Goal: Information Seeking & Learning: Find contact information

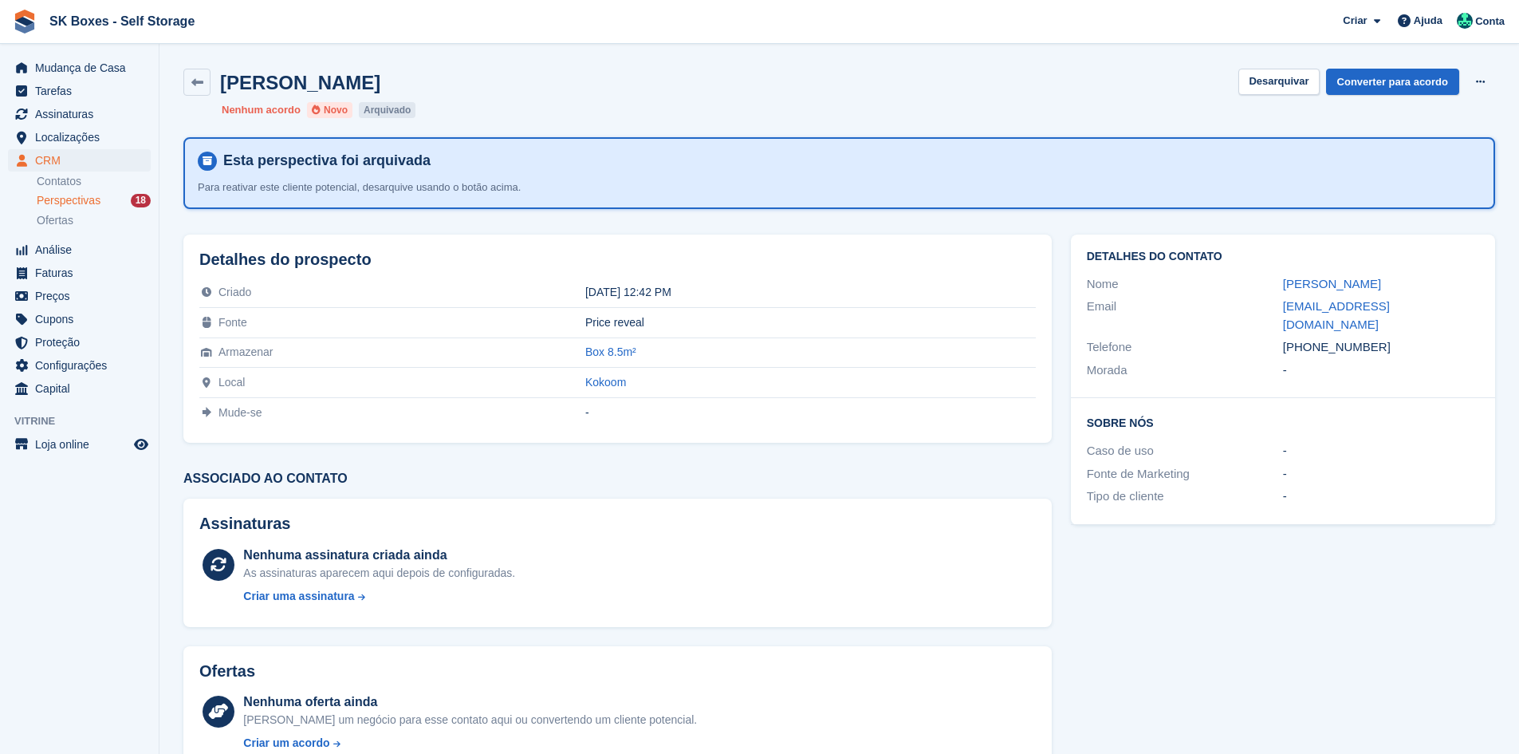
click at [129, 199] on div "Perspectivas 18" at bounding box center [94, 200] width 114 height 15
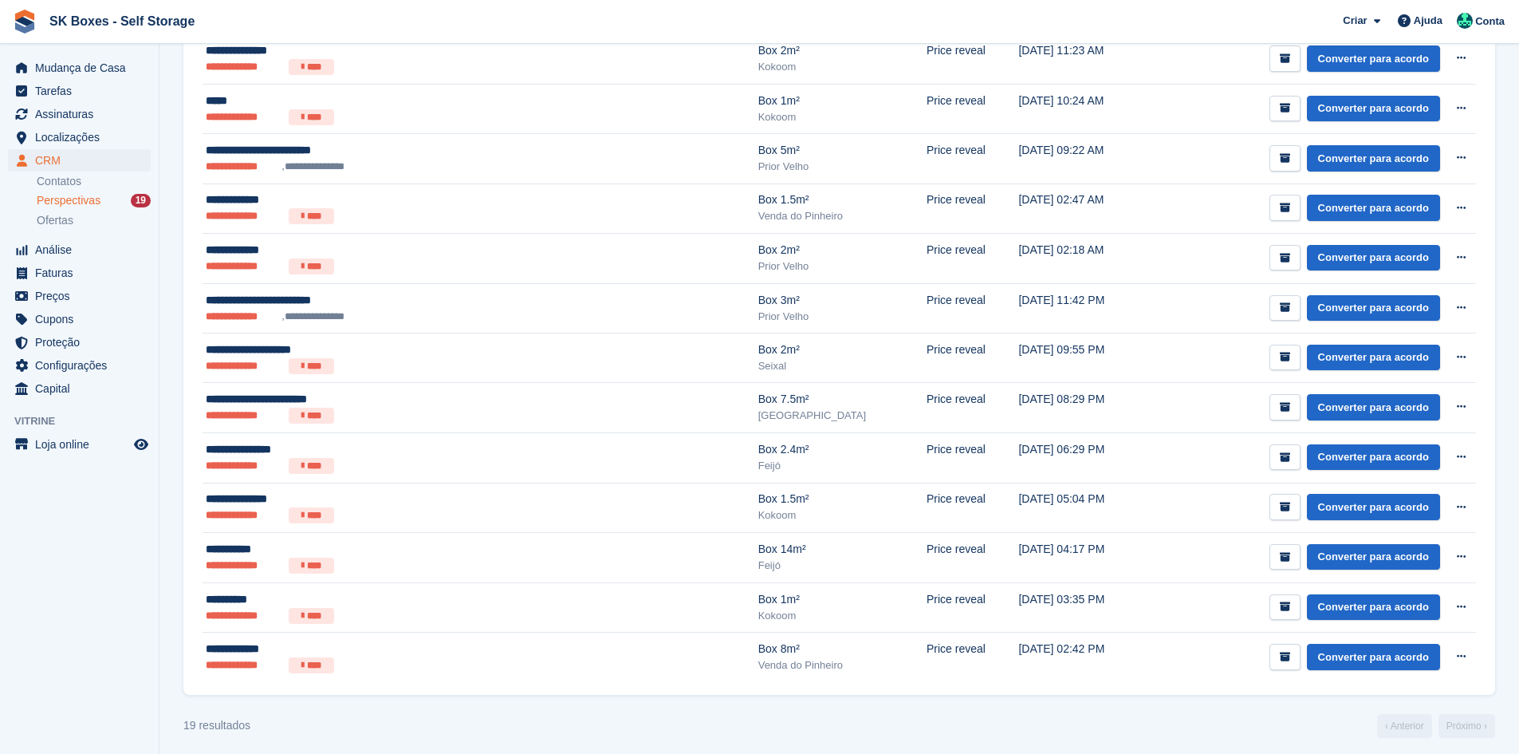
scroll to position [631, 0]
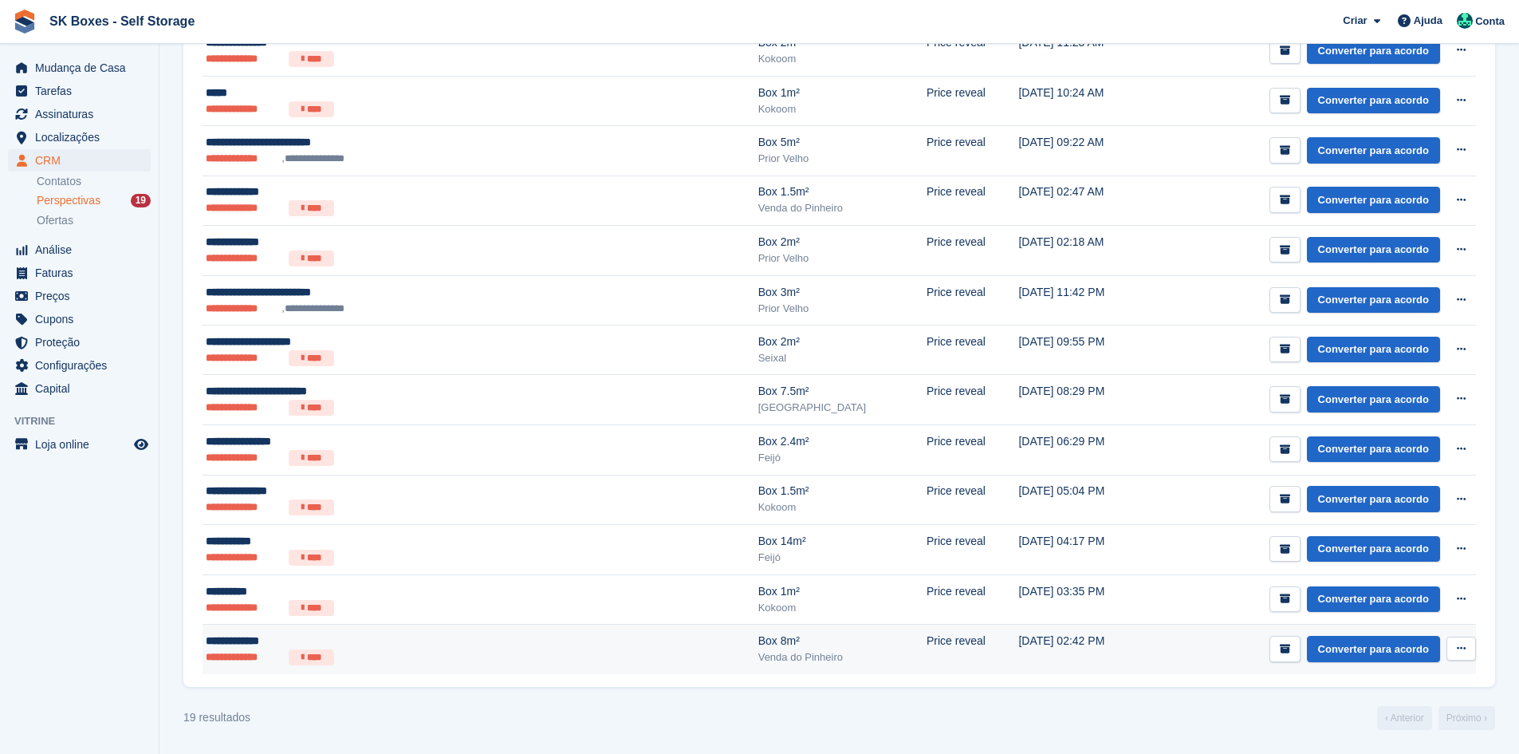
click at [272, 642] on div "**********" at bounding box center [382, 640] width 352 height 17
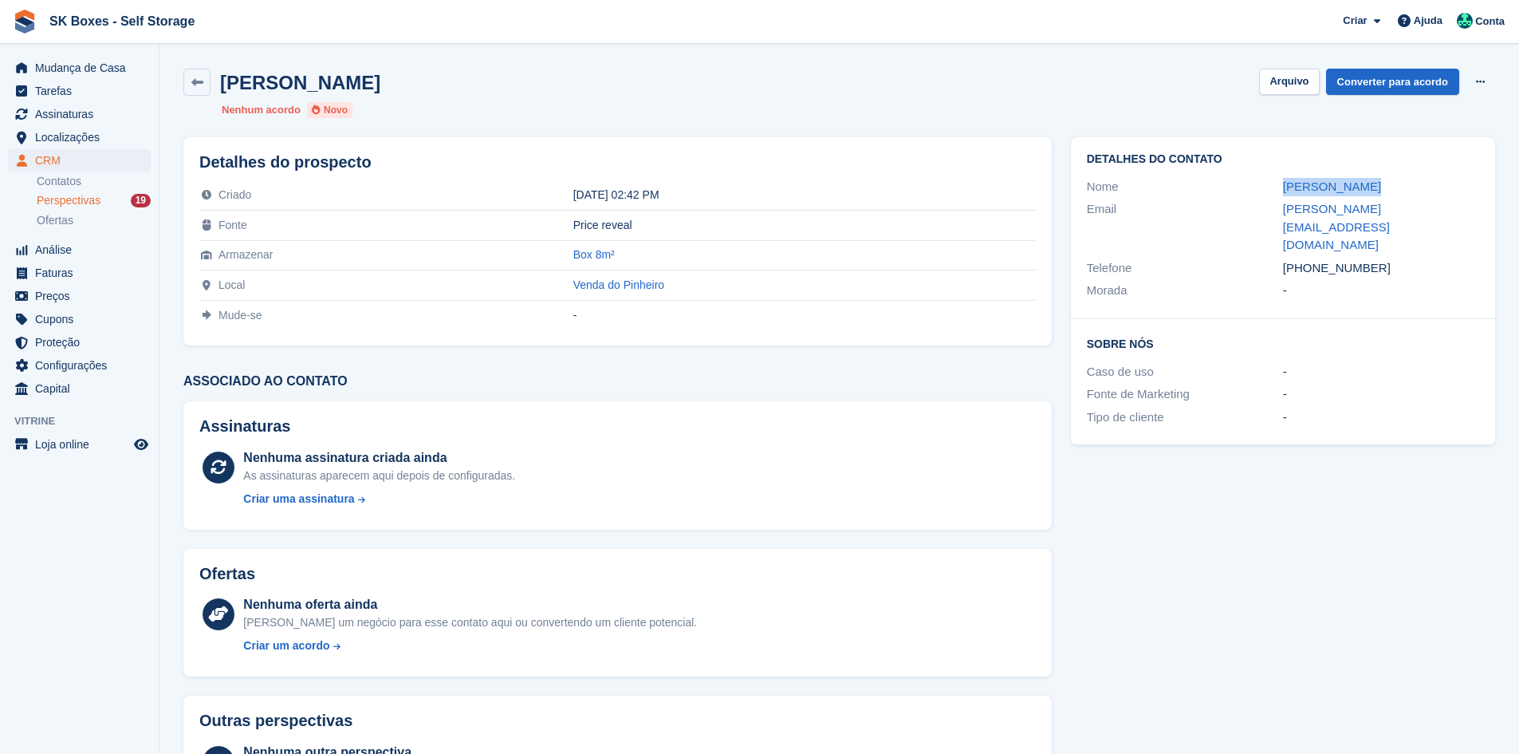
drag, startPoint x: 1264, startPoint y: 175, endPoint x: 1371, endPoint y: 179, distance: 106.9
click at [1371, 179] on div "Nome Emilio Santos" at bounding box center [1283, 186] width 392 height 23
copy div "Emilio Santos"
drag, startPoint x: 1387, startPoint y: 230, endPoint x: 1309, endPoint y: 231, distance: 77.4
click at [1309, 259] on div "+351917220739" at bounding box center [1381, 268] width 196 height 18
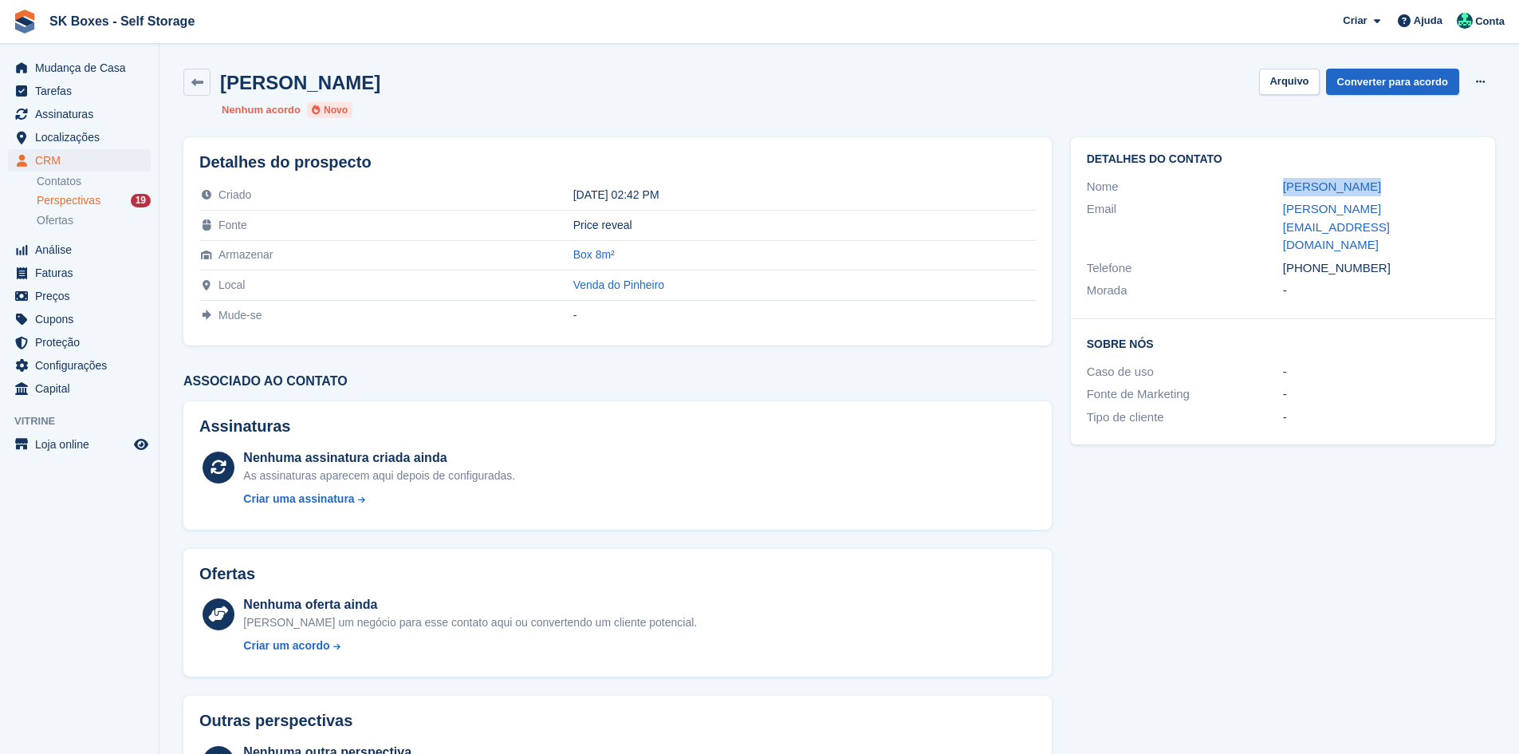
copy div "917220739"
drag, startPoint x: 1262, startPoint y: 207, endPoint x: 1415, endPoint y: 214, distance: 153.3
click at [1415, 214] on div "Email emilio.jbcs@hotmail.com" at bounding box center [1283, 227] width 392 height 59
copy div "emilio.jbcs@hotmail.com"
click at [1307, 75] on button "Arquivo" at bounding box center [1289, 82] width 60 height 26
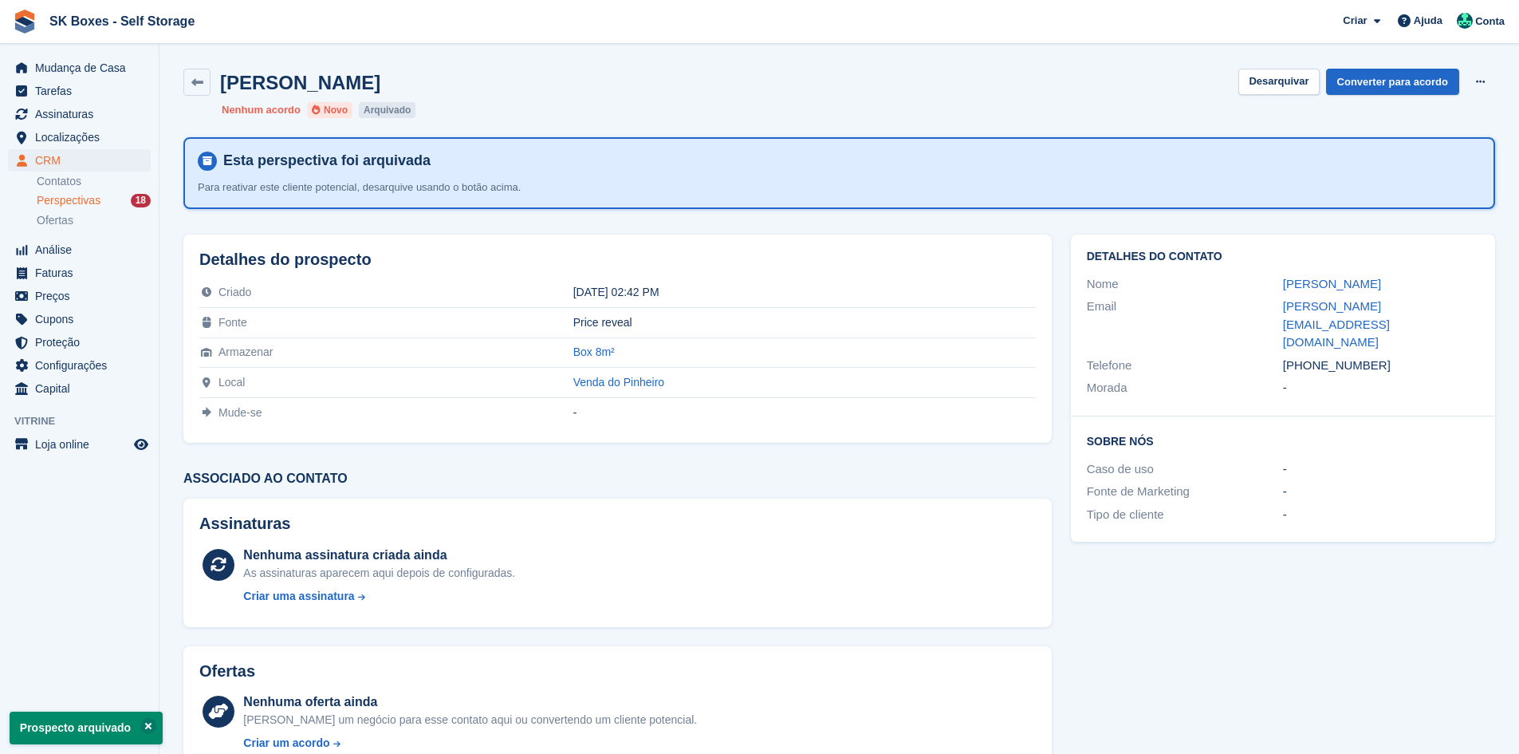
click at [57, 202] on span "Perspectivas" at bounding box center [69, 200] width 64 height 15
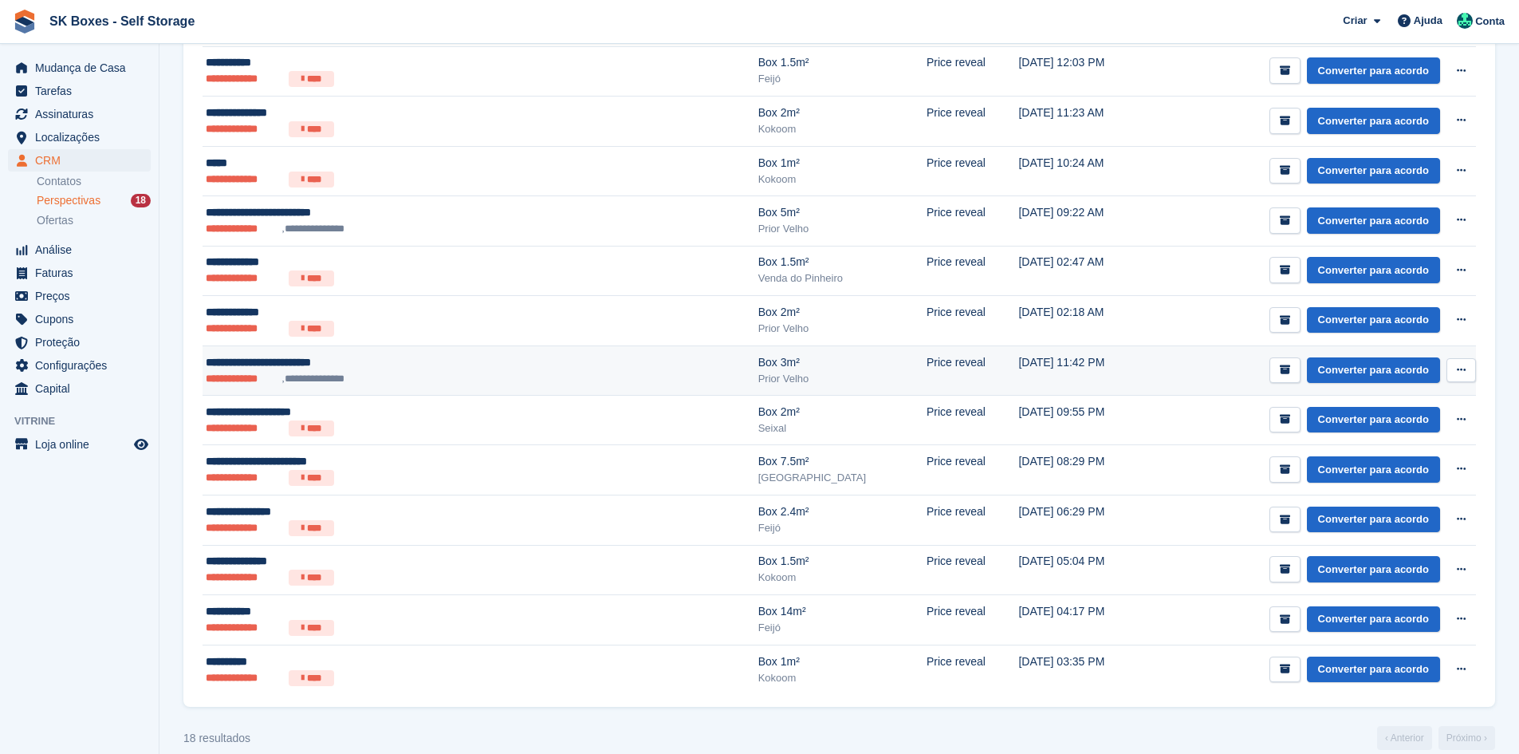
scroll to position [580, 0]
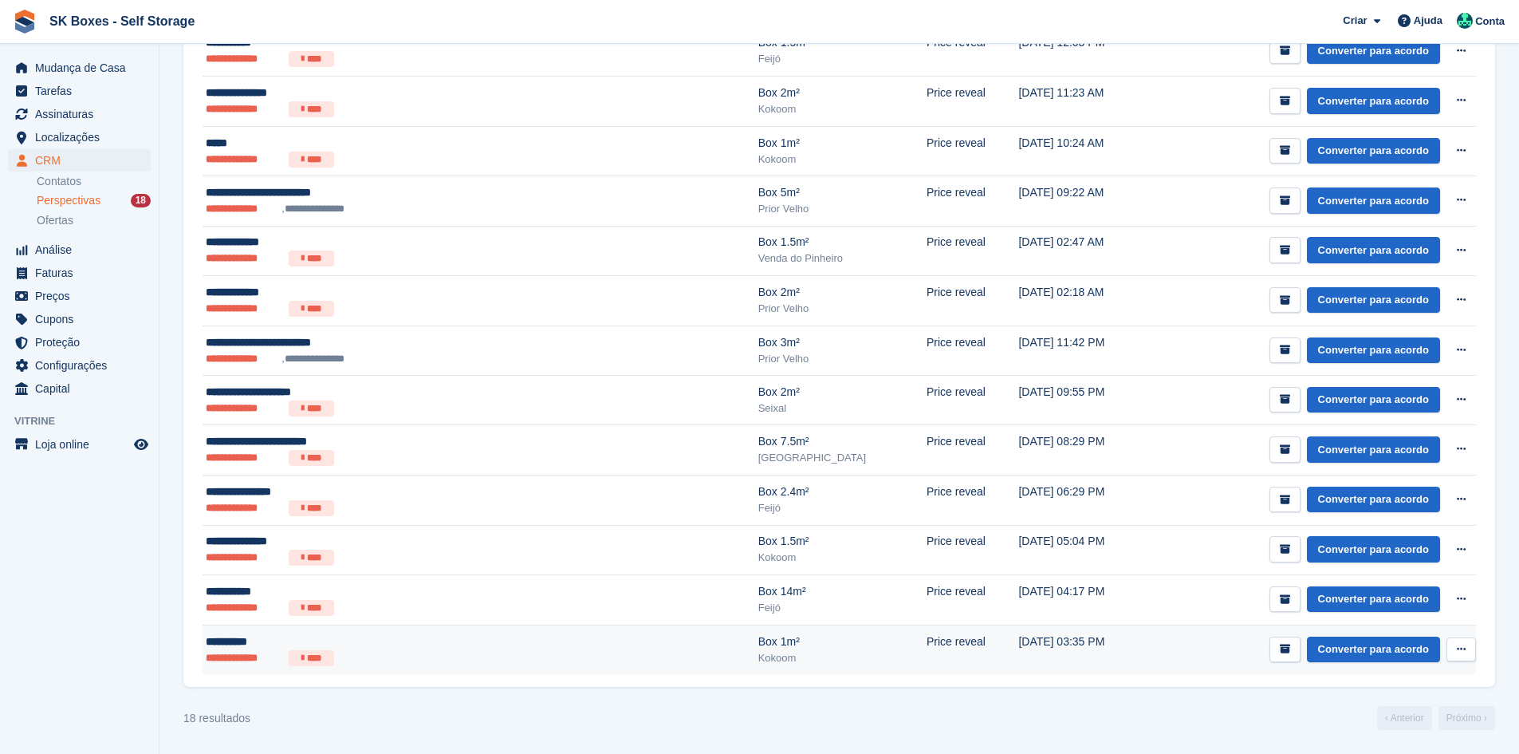
click at [344, 636] on div "**********" at bounding box center [382, 641] width 352 height 17
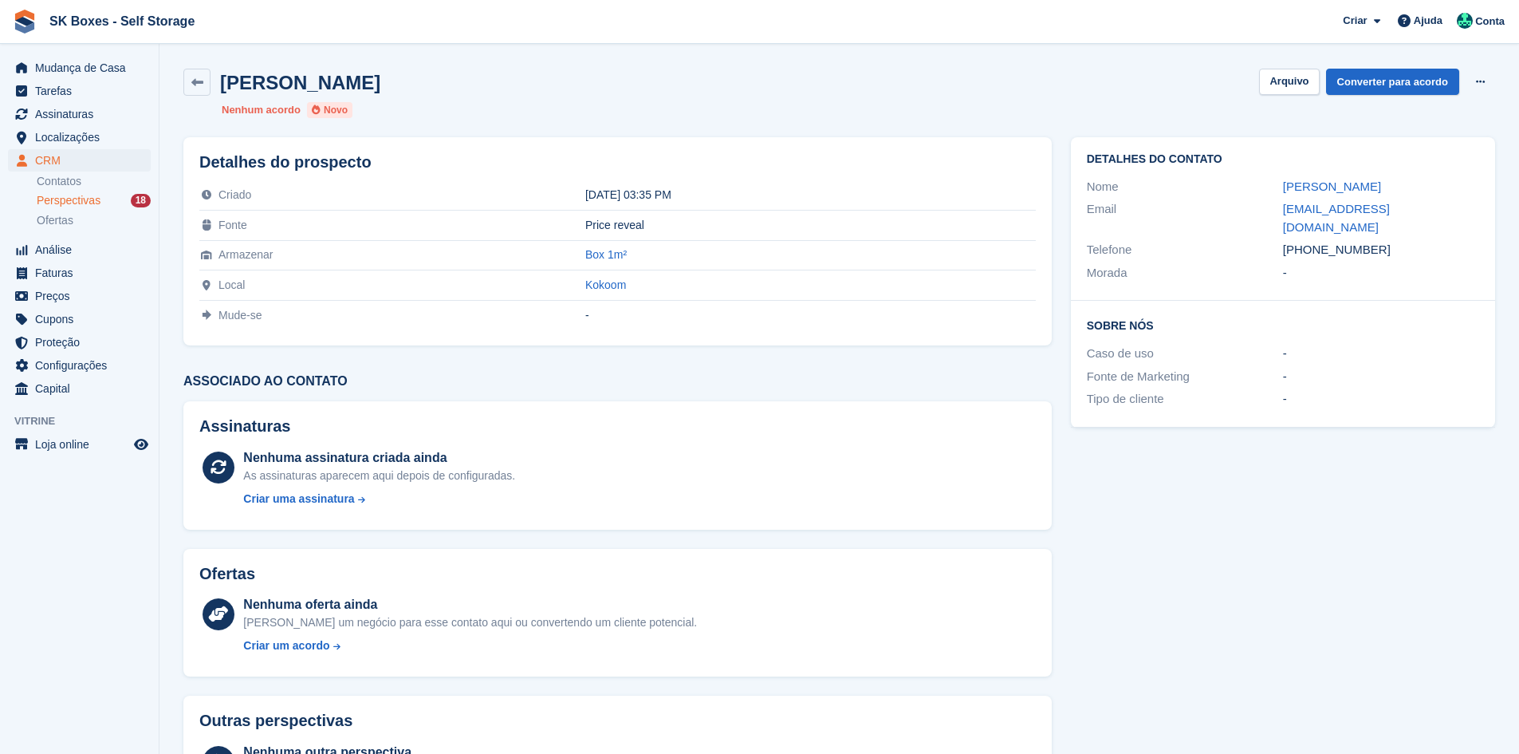
click at [1235, 176] on div "Nome [PERSON_NAME]" at bounding box center [1283, 186] width 392 height 23
drag, startPoint x: 1258, startPoint y: 195, endPoint x: 1332, endPoint y: 185, distance: 74.0
click at [1332, 185] on div "Nome [PERSON_NAME]" at bounding box center [1283, 186] width 392 height 23
copy div "[PERSON_NAME]"
click at [1356, 174] on div "Detalhes do contato Nome [PERSON_NAME] Email [EMAIL_ADDRESS][DOMAIN_NAME] Telef…" at bounding box center [1283, 218] width 424 height 163
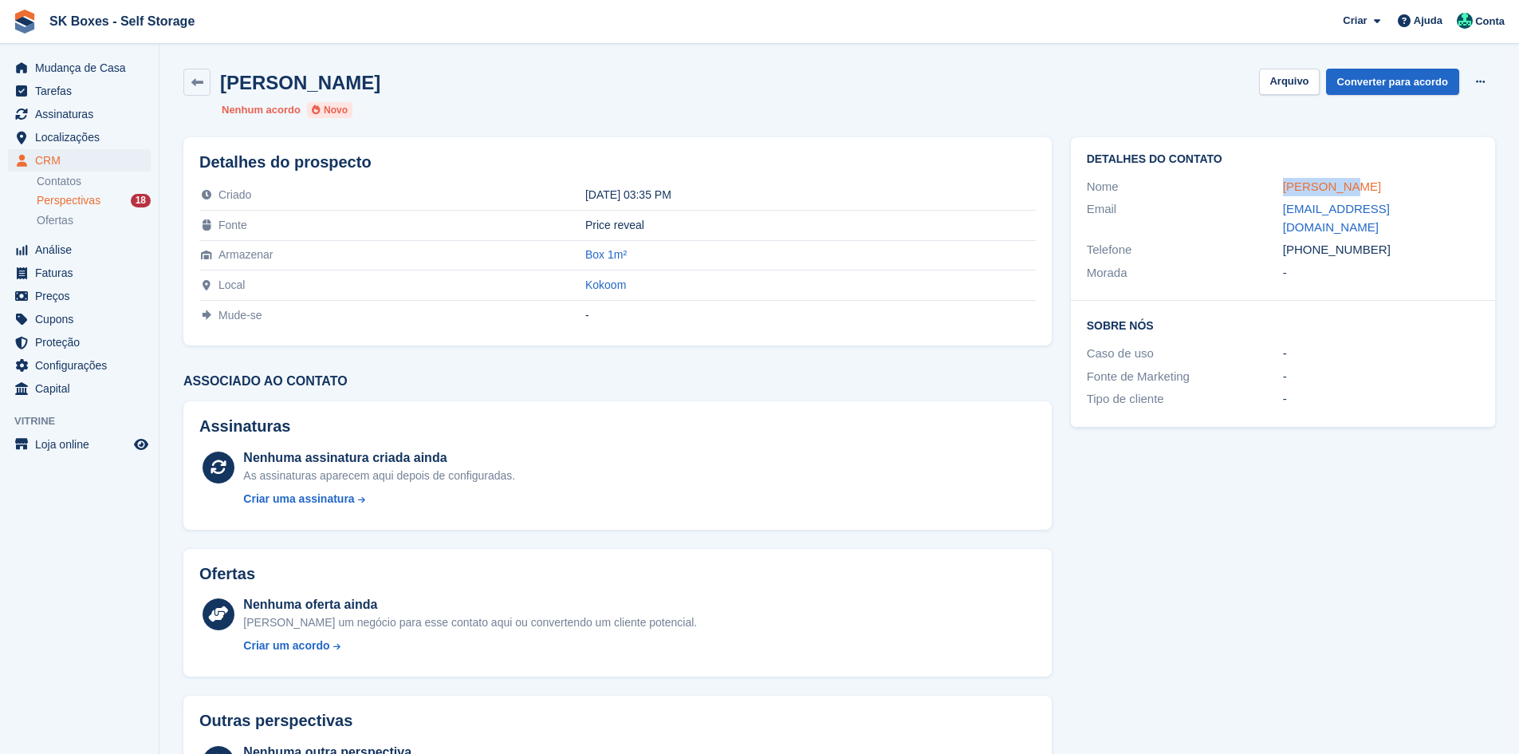
drag, startPoint x: 1351, startPoint y: 187, endPoint x: 1285, endPoint y: 187, distance: 66.2
click at [1285, 187] on div "[PERSON_NAME]" at bounding box center [1381, 187] width 196 height 18
copy link "Rui Santos"
click at [1473, 281] on div "Detalhes do contato Nome Rui Santos Email rui-msmsantos@netcabo.pt Telefone +35…" at bounding box center [1283, 218] width 424 height 163
drag, startPoint x: 1400, startPoint y: 229, endPoint x: 1310, endPoint y: 226, distance: 90.1
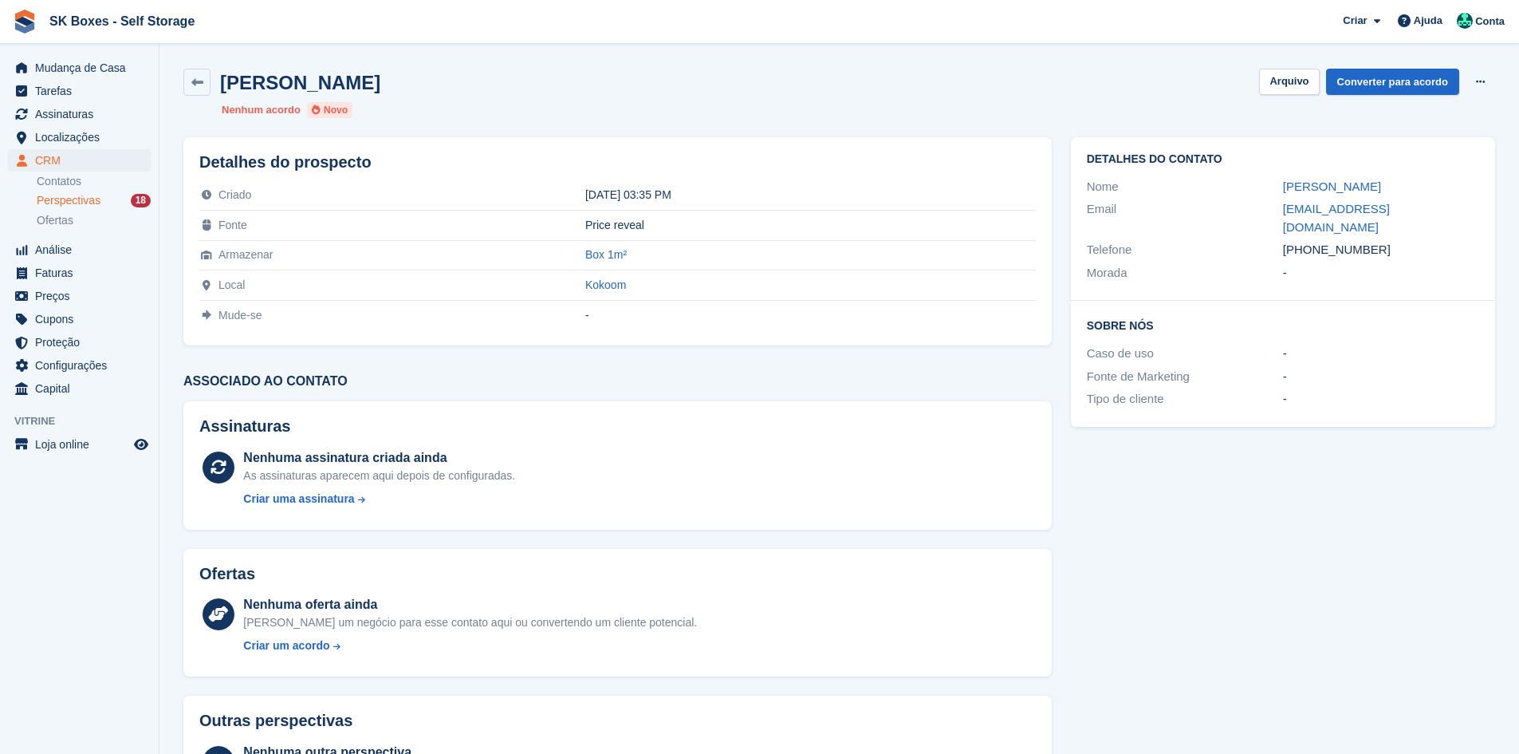
click at [1310, 241] on div "+351938475822" at bounding box center [1381, 250] width 196 height 18
copy div "938475822"
drag, startPoint x: 1252, startPoint y: 208, endPoint x: 1456, endPoint y: 218, distance: 204.4
click at [1456, 218] on div "Email rui-msmsantos@netcabo.pt" at bounding box center [1283, 218] width 392 height 41
copy div "rui-msmsantos@netcabo.pt"
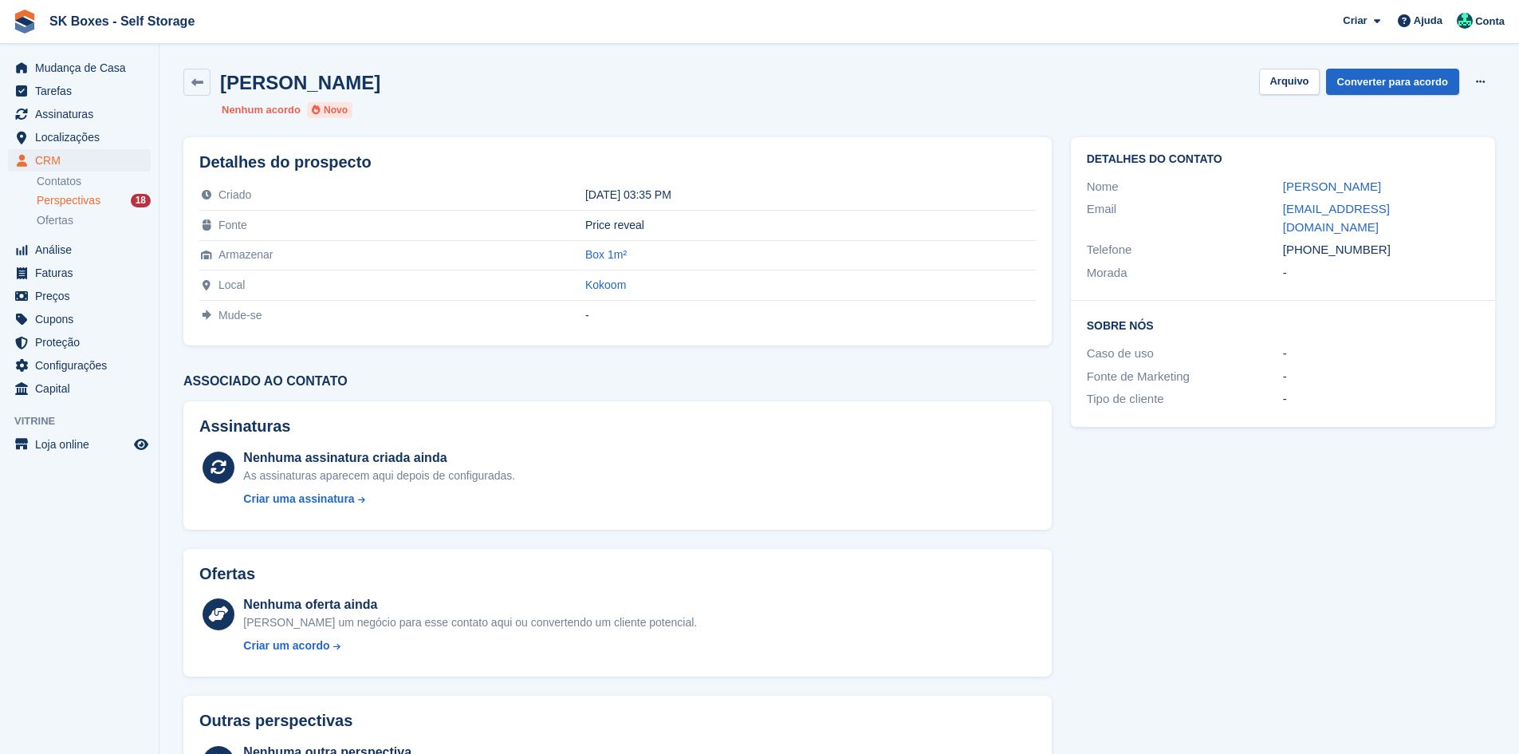
click at [1265, 79] on div "Rui Santos Arquivo Converter para acordo Excluir cliente potencial" at bounding box center [839, 82] width 1312 height 27
click at [1300, 79] on button "Arquivo" at bounding box center [1289, 82] width 60 height 26
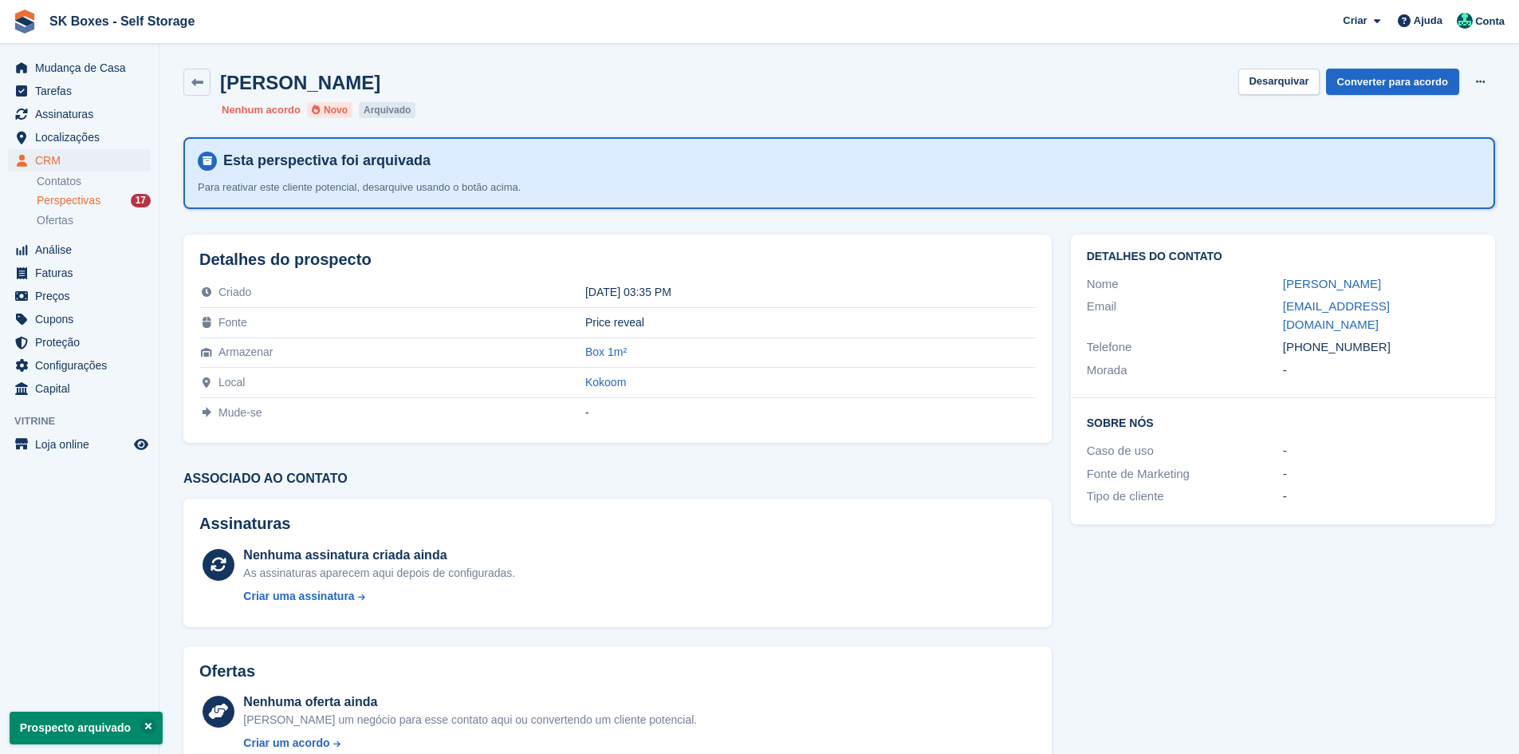
click at [80, 207] on span "Perspectivas" at bounding box center [69, 200] width 64 height 15
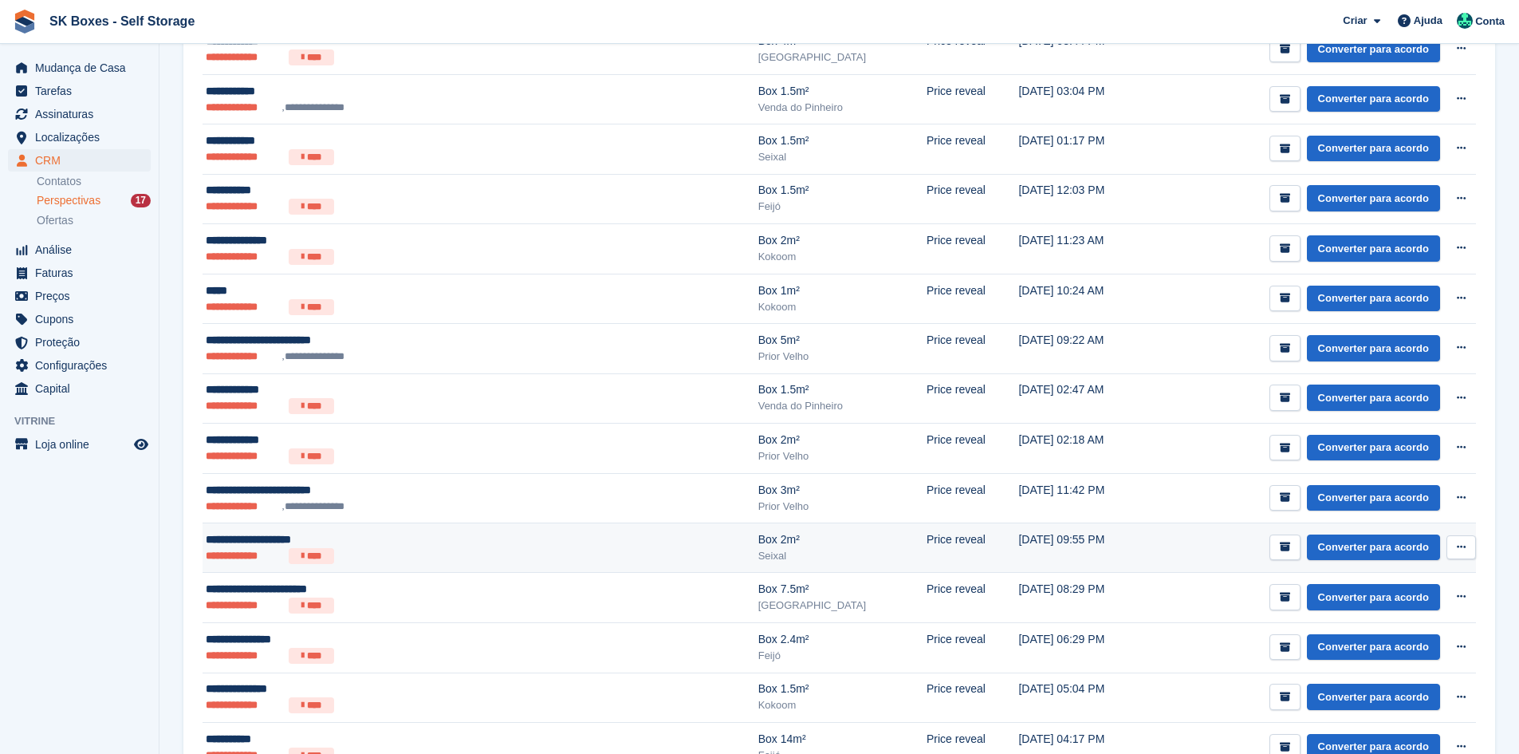
scroll to position [531, 0]
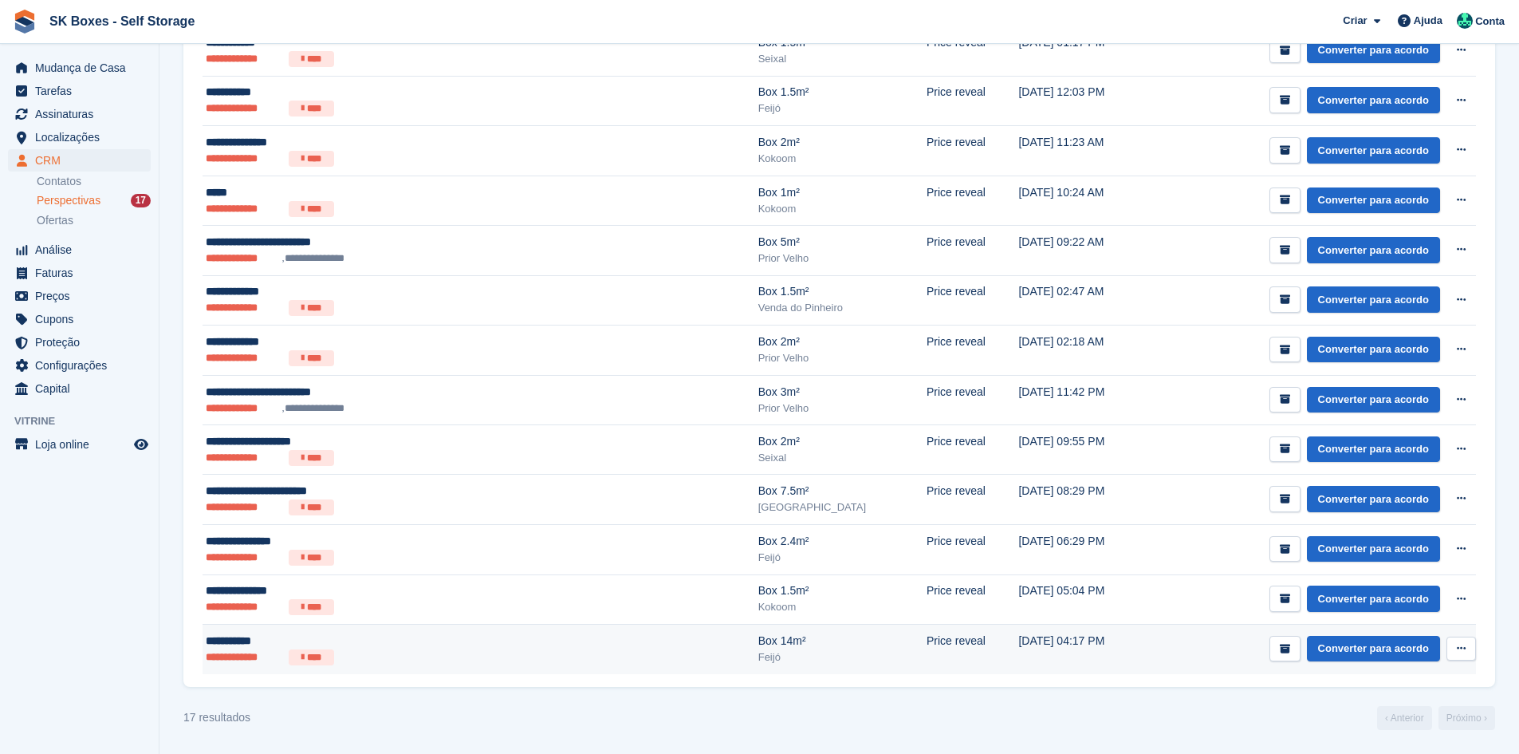
click at [758, 647] on div "Box 14m²" at bounding box center [842, 640] width 168 height 17
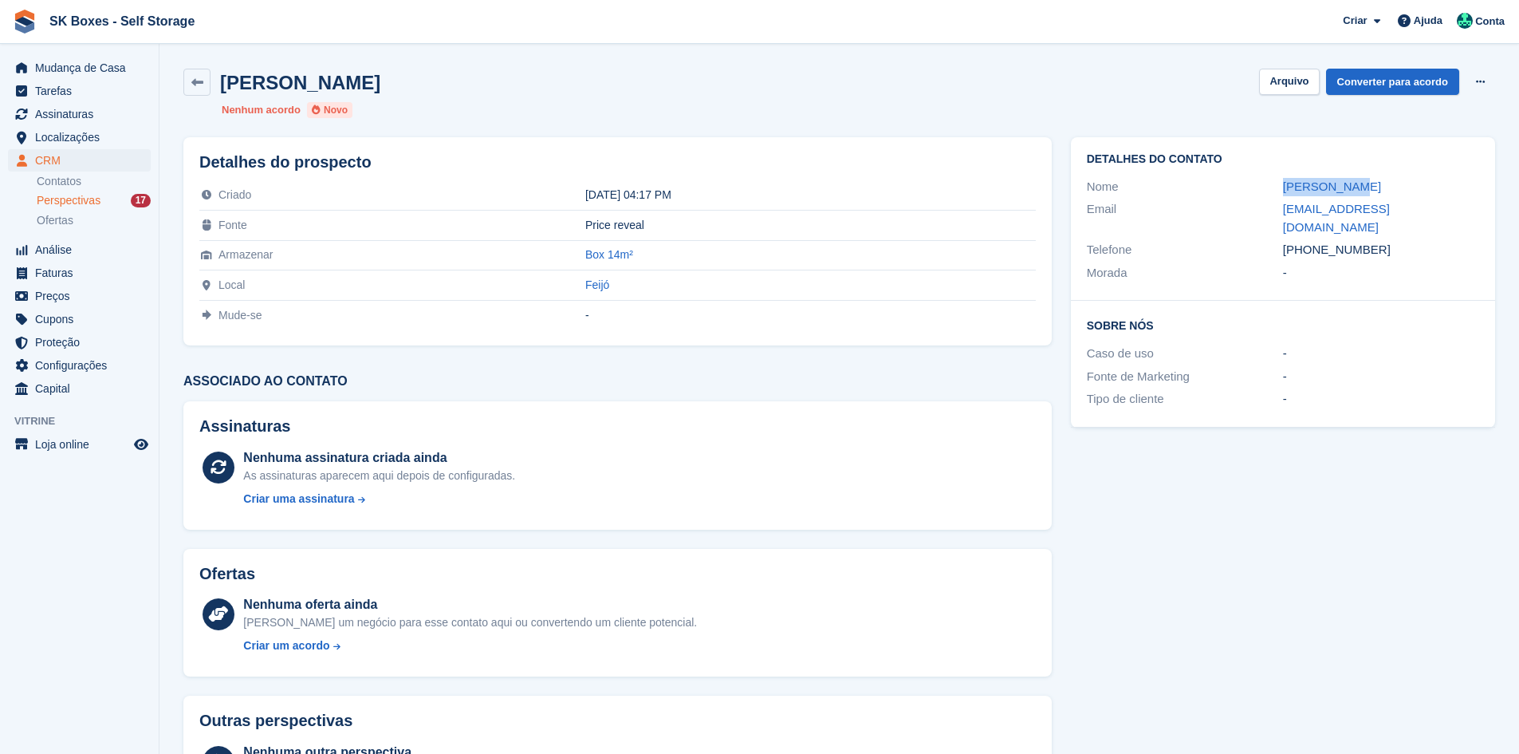
drag, startPoint x: 1258, startPoint y: 193, endPoint x: 1395, endPoint y: 175, distance: 138.4
click at [1395, 175] on div "Nome Dília Nunes" at bounding box center [1283, 186] width 392 height 23
copy div "Dília Nunes"
click at [1388, 317] on h2 "Sobre Nós" at bounding box center [1283, 325] width 392 height 16
drag, startPoint x: 1271, startPoint y: 207, endPoint x: 1283, endPoint y: 209, distance: 12.1
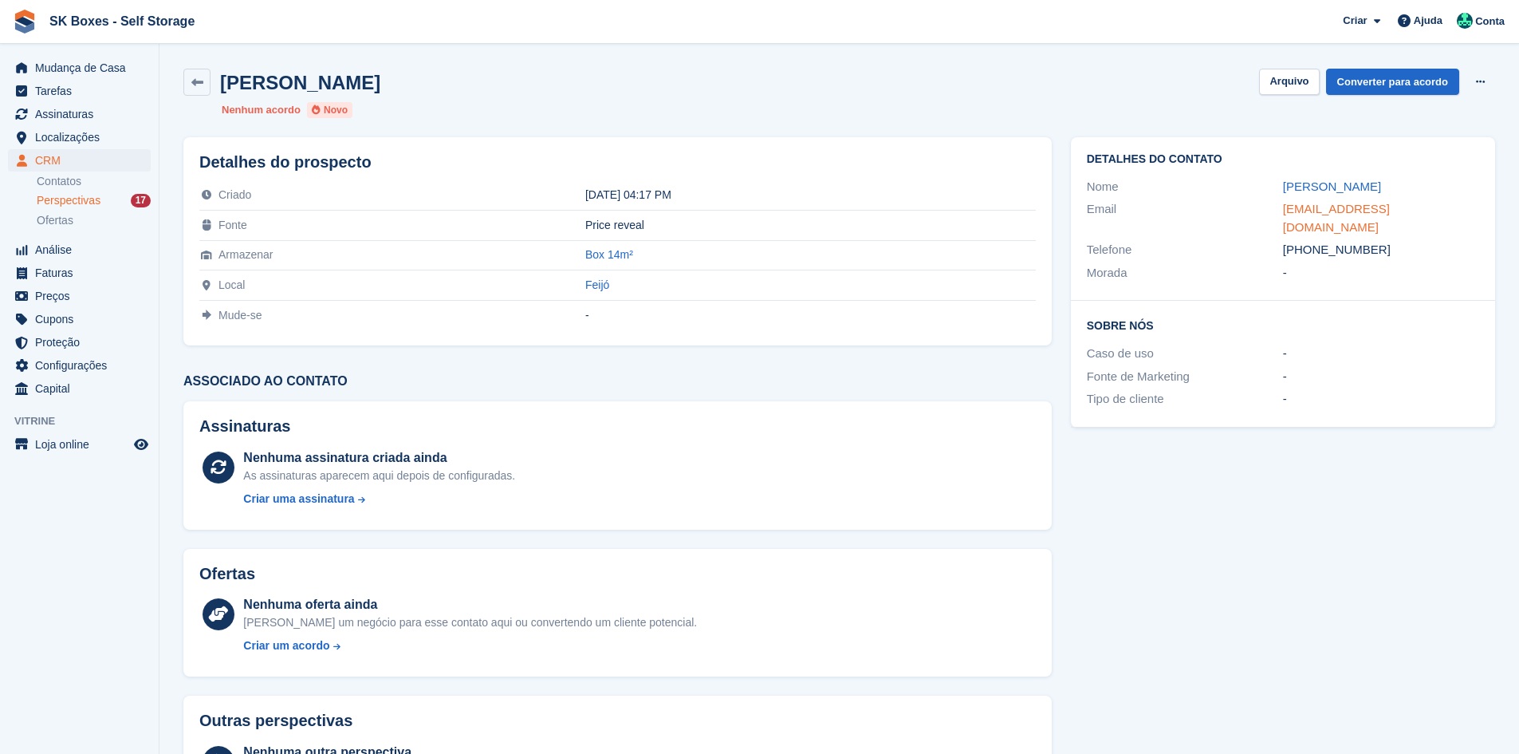
click at [1283, 209] on div "Email diliapinheiron@gmail.com" at bounding box center [1283, 218] width 392 height 41
click at [1, 514] on aside "Mudança de Casa Tarefas Assinaturas Assinaturas Assinaturas Aumento de preços N…" at bounding box center [79, 381] width 159 height 674
click at [1350, 264] on div "-" at bounding box center [1381, 273] width 196 height 18
drag, startPoint x: 1378, startPoint y: 229, endPoint x: 1312, endPoint y: 230, distance: 66.2
click at [1312, 241] on div "+351965824138" at bounding box center [1381, 250] width 196 height 18
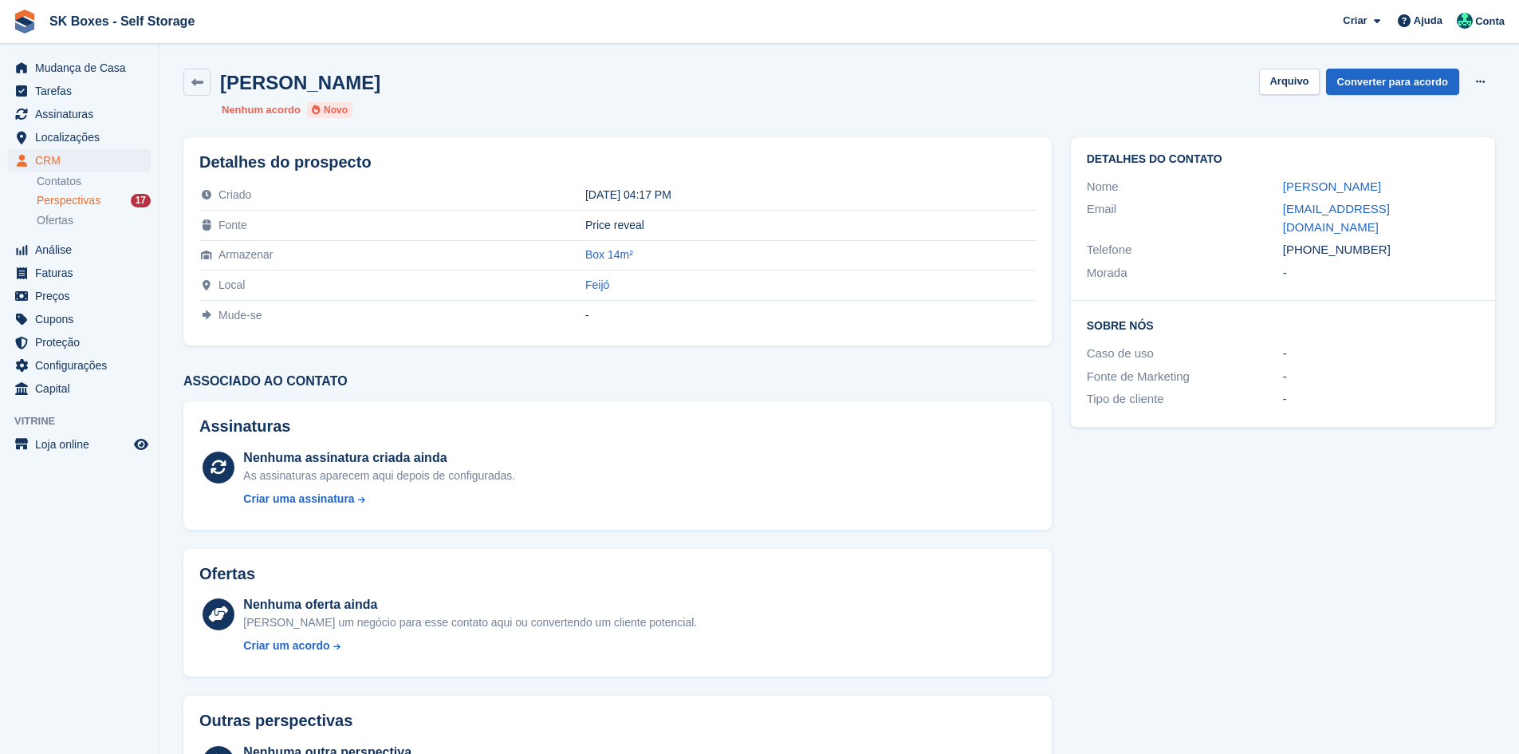
copy div "965824138"
drag, startPoint x: 1261, startPoint y: 211, endPoint x: 1423, endPoint y: 211, distance: 162.7
click at [1423, 211] on div "Email diliapinheiron@gmail.com" at bounding box center [1283, 218] width 392 height 41
copy div "diliapinheiron@gmail.com"
click at [1272, 83] on button "Arquivo" at bounding box center [1289, 82] width 60 height 26
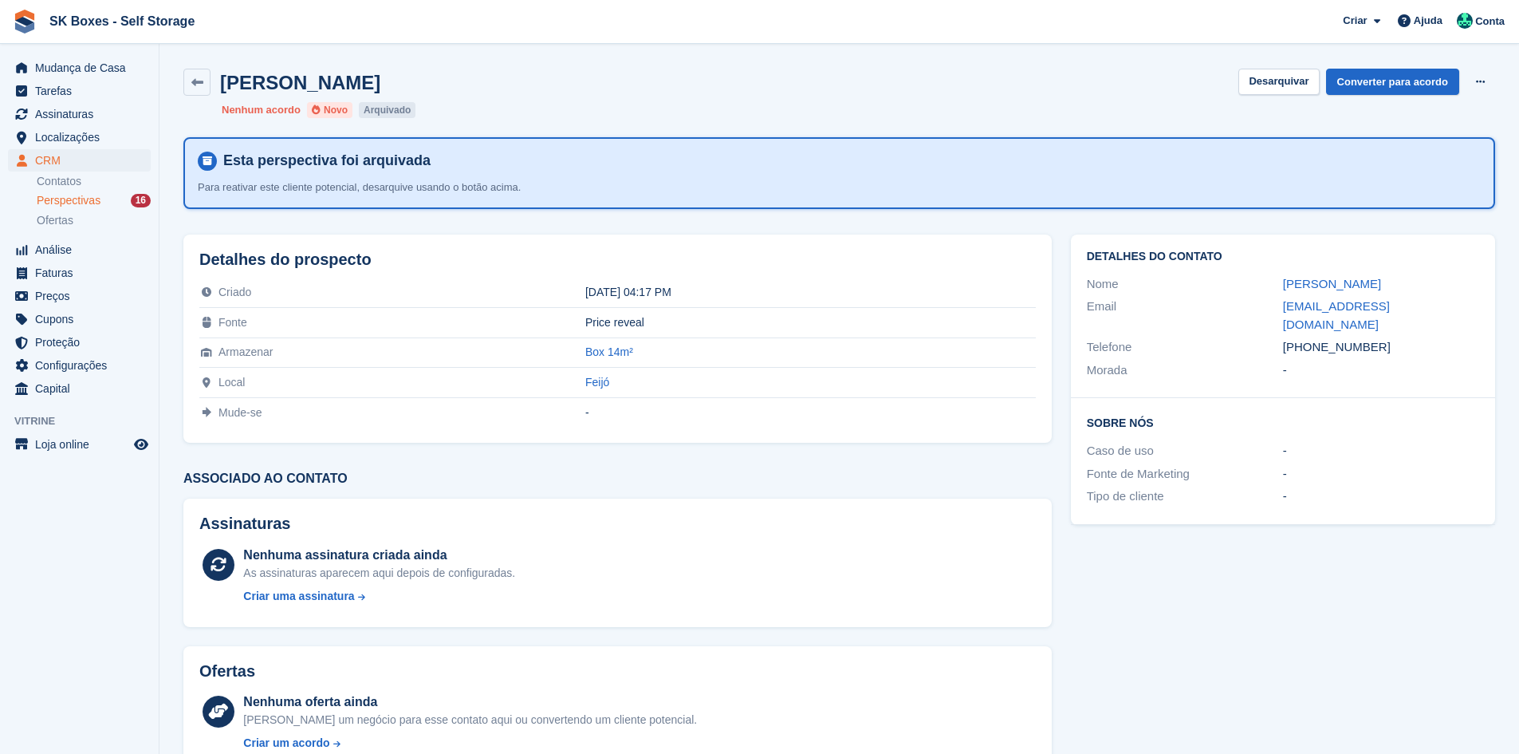
click at [135, 200] on div "16" at bounding box center [141, 201] width 20 height 14
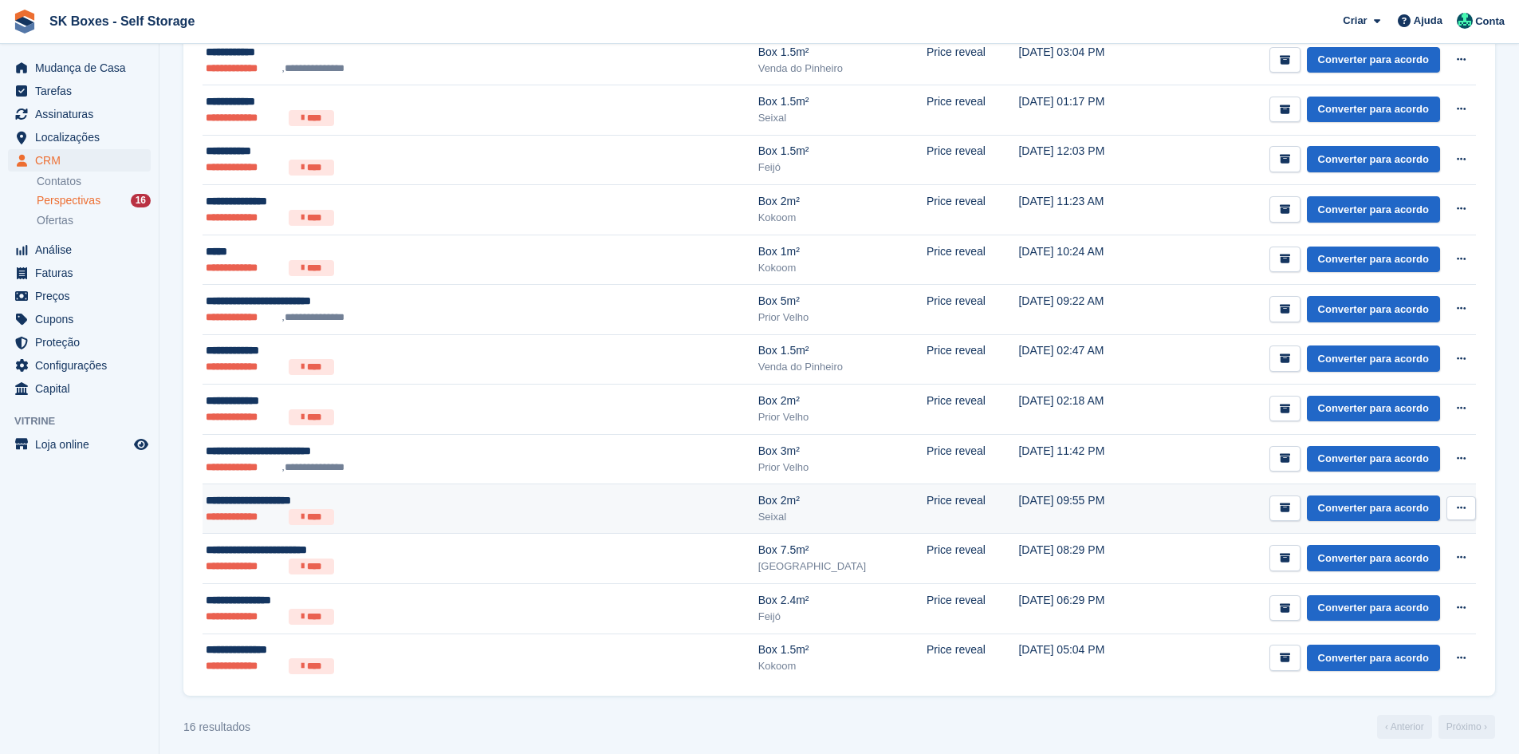
scroll to position [481, 0]
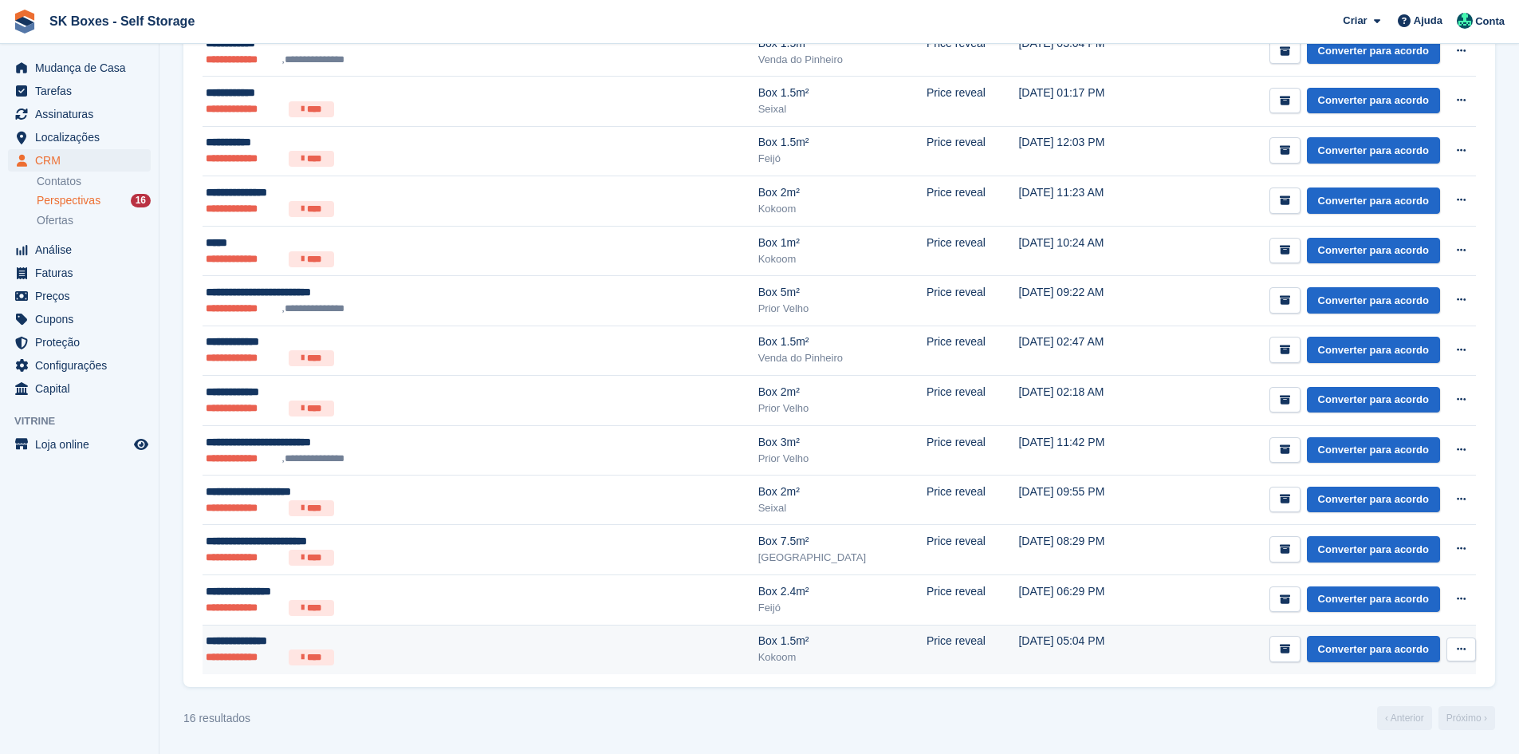
click at [369, 644] on div "**********" at bounding box center [382, 640] width 352 height 17
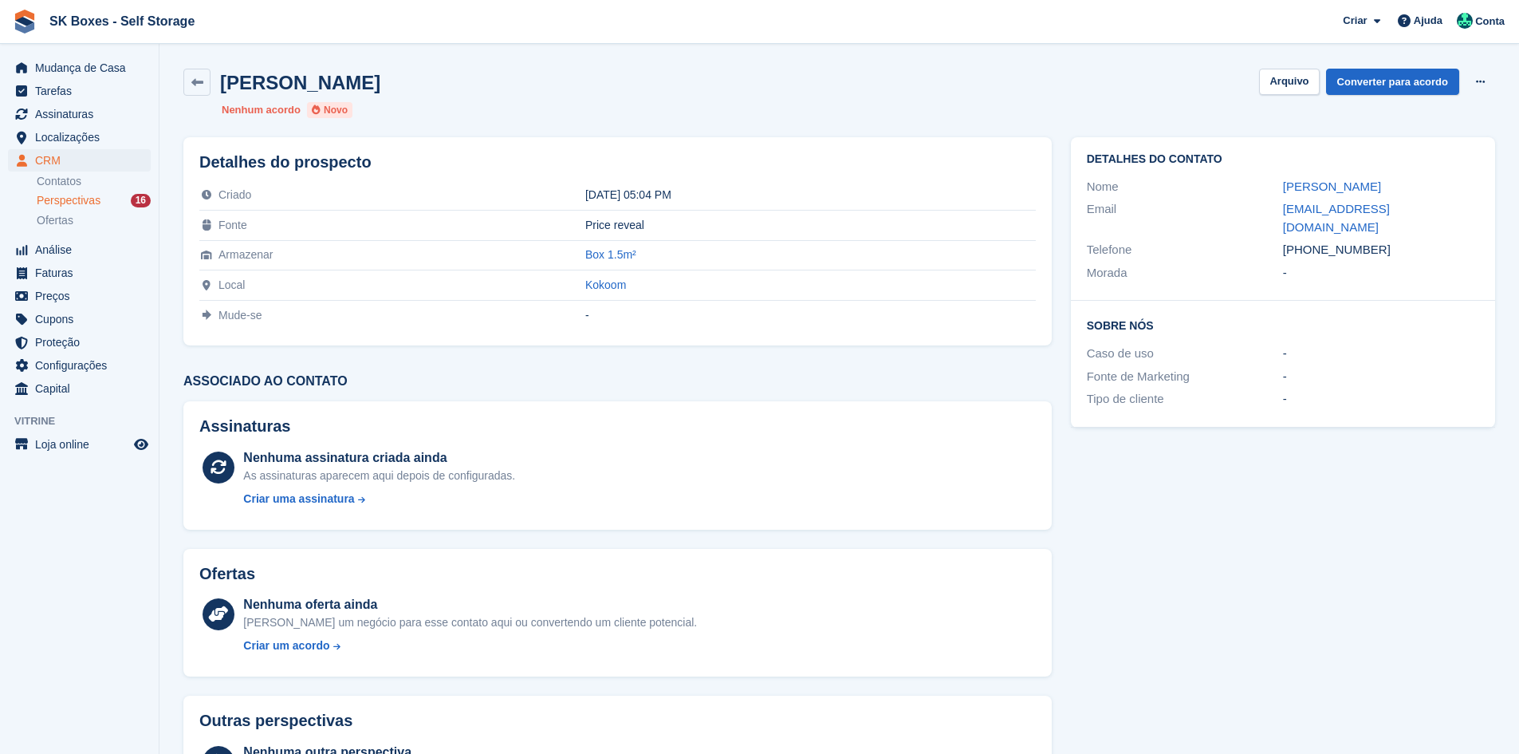
drag, startPoint x: 1269, startPoint y: 187, endPoint x: 1393, endPoint y: 183, distance: 123.7
click at [1393, 183] on div "Nome Cátia Ramalhete" at bounding box center [1283, 186] width 392 height 23
copy div "Cátia Ramalhete"
drag, startPoint x: 1252, startPoint y: 209, endPoint x: 1440, endPoint y: 217, distance: 188.4
click at [1440, 217] on div "Email catiaramalhete@gmail.com" at bounding box center [1283, 218] width 392 height 41
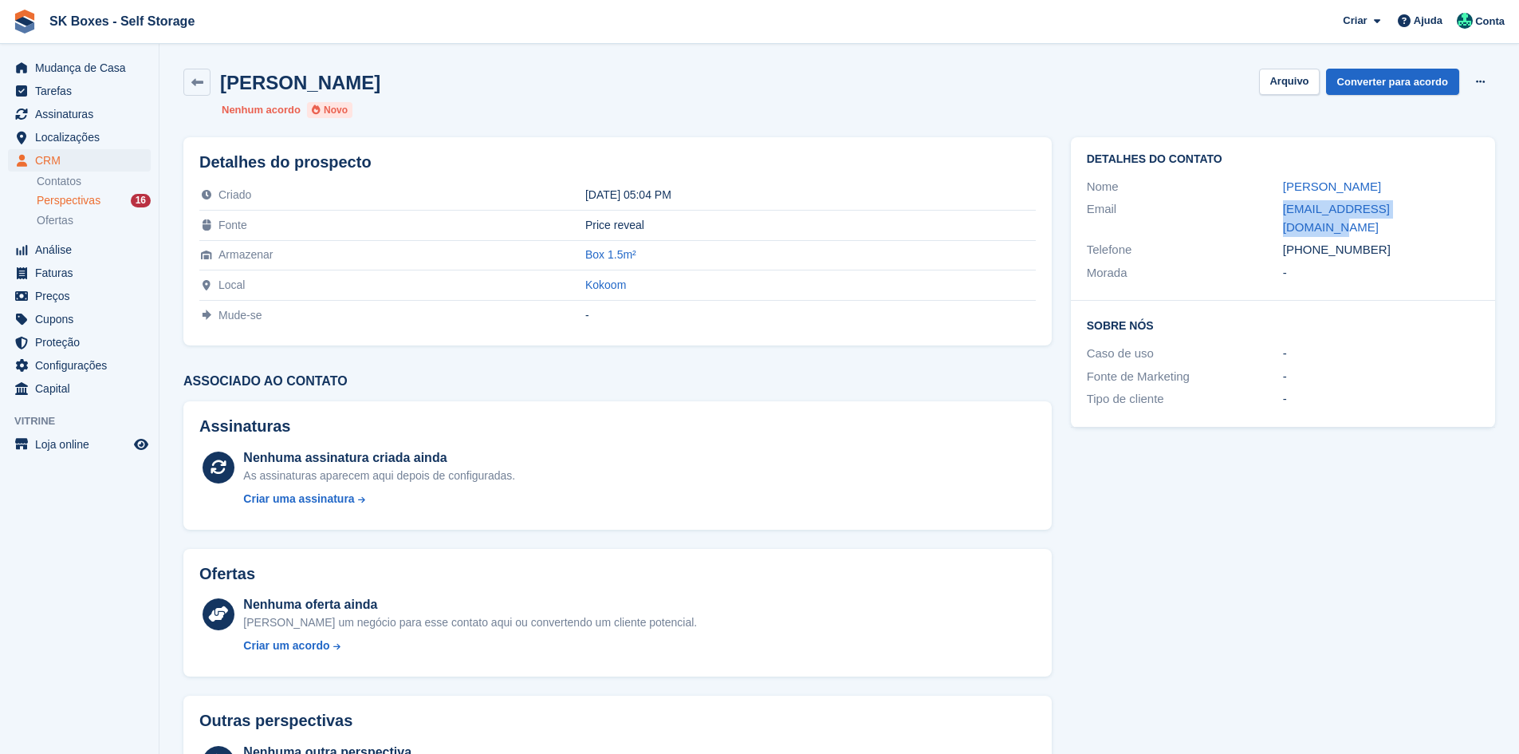
copy div "catiaramalhete@gmail.com"
click at [1405, 301] on div "Sobre Nós Caso de uso - Fonte de Marketing - Tipo de cliente -" at bounding box center [1283, 364] width 424 height 126
drag, startPoint x: 1398, startPoint y: 236, endPoint x: 1309, endPoint y: 233, distance: 89.4
click at [1309, 241] on div "+351933219371" at bounding box center [1381, 250] width 196 height 18
copy div "933219371"
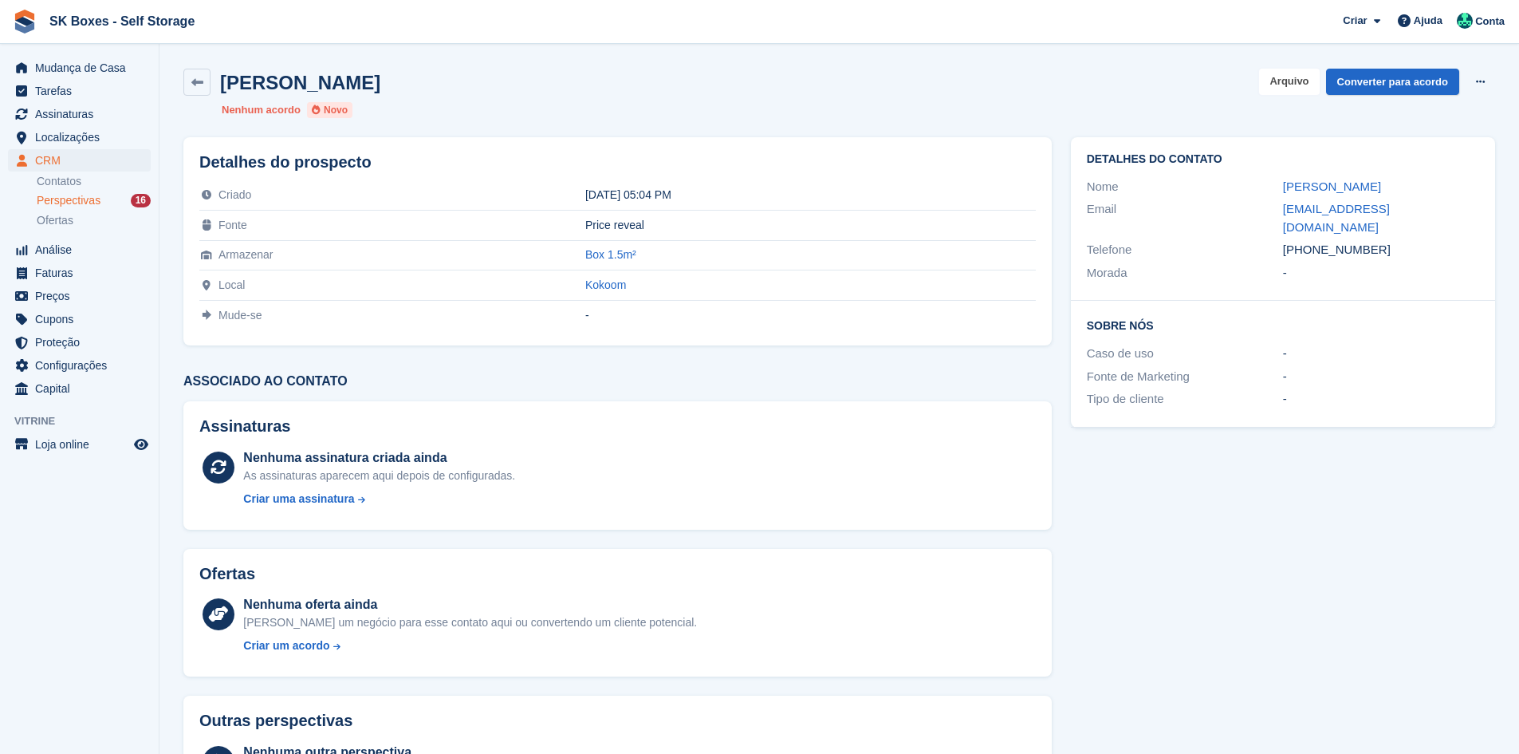
drag, startPoint x: 1306, startPoint y: 89, endPoint x: 1171, endPoint y: 101, distance: 135.3
click at [1306, 89] on button "Arquivo" at bounding box center [1289, 82] width 60 height 26
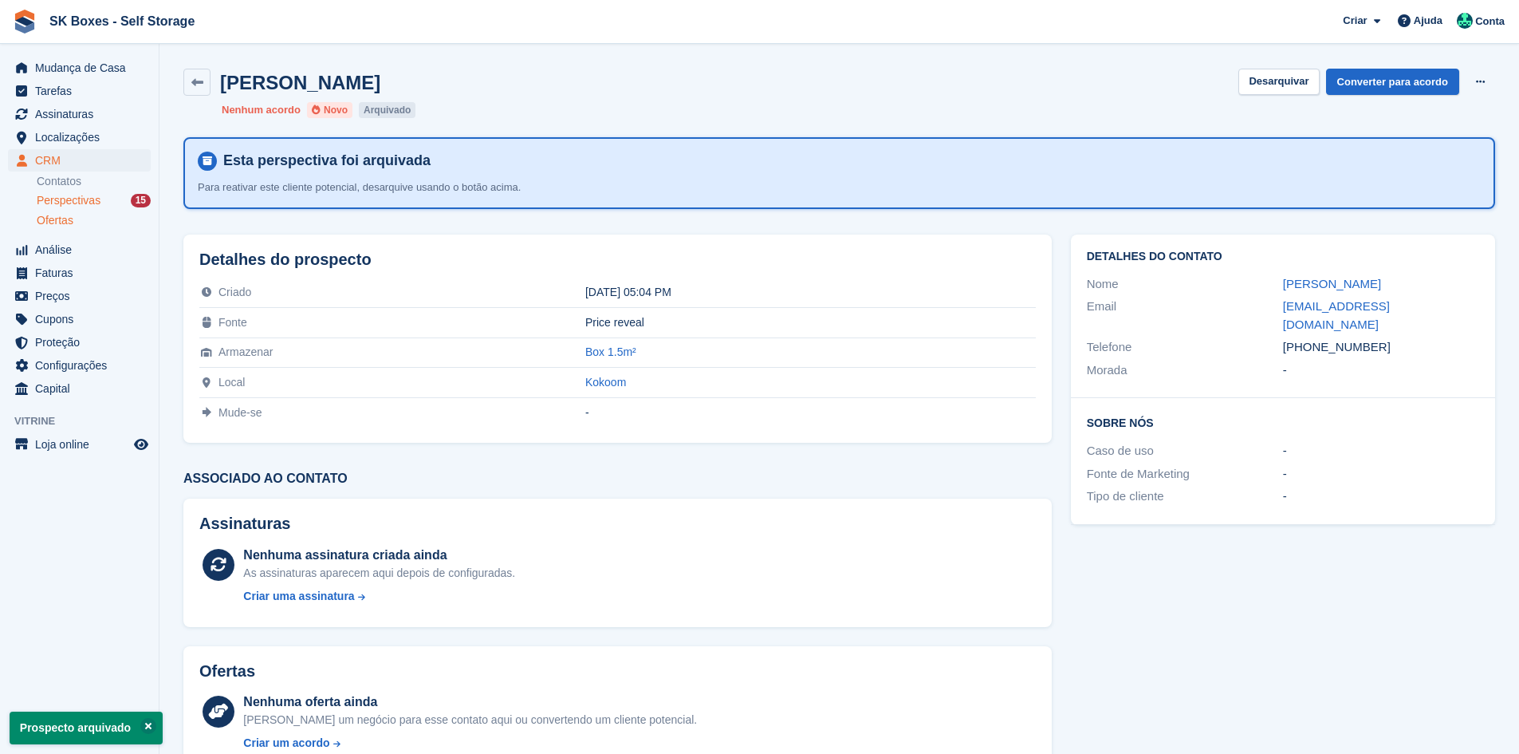
click at [71, 226] on span "Ofertas" at bounding box center [55, 220] width 37 height 15
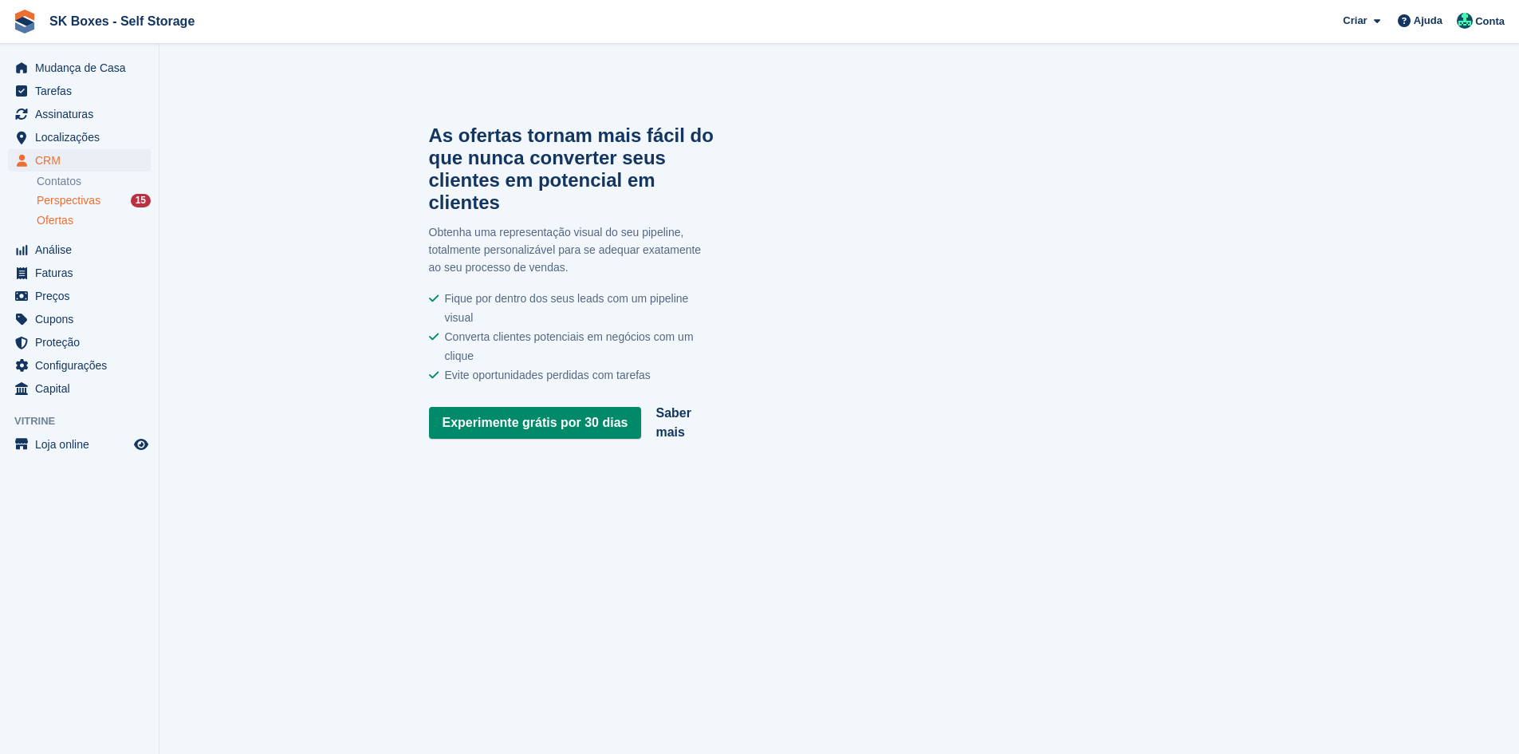
click at [81, 201] on span "Perspectivas" at bounding box center [69, 200] width 64 height 15
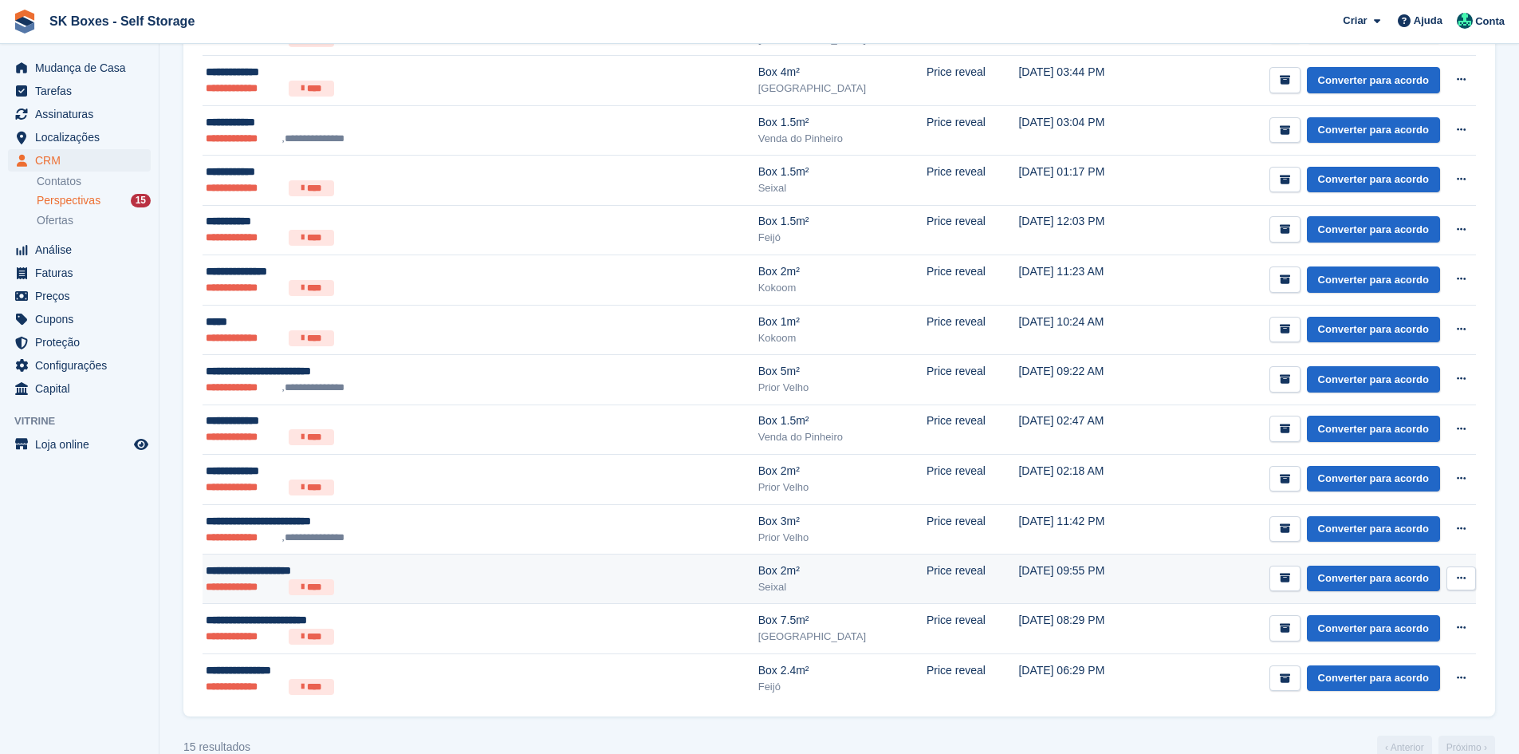
scroll to position [431, 0]
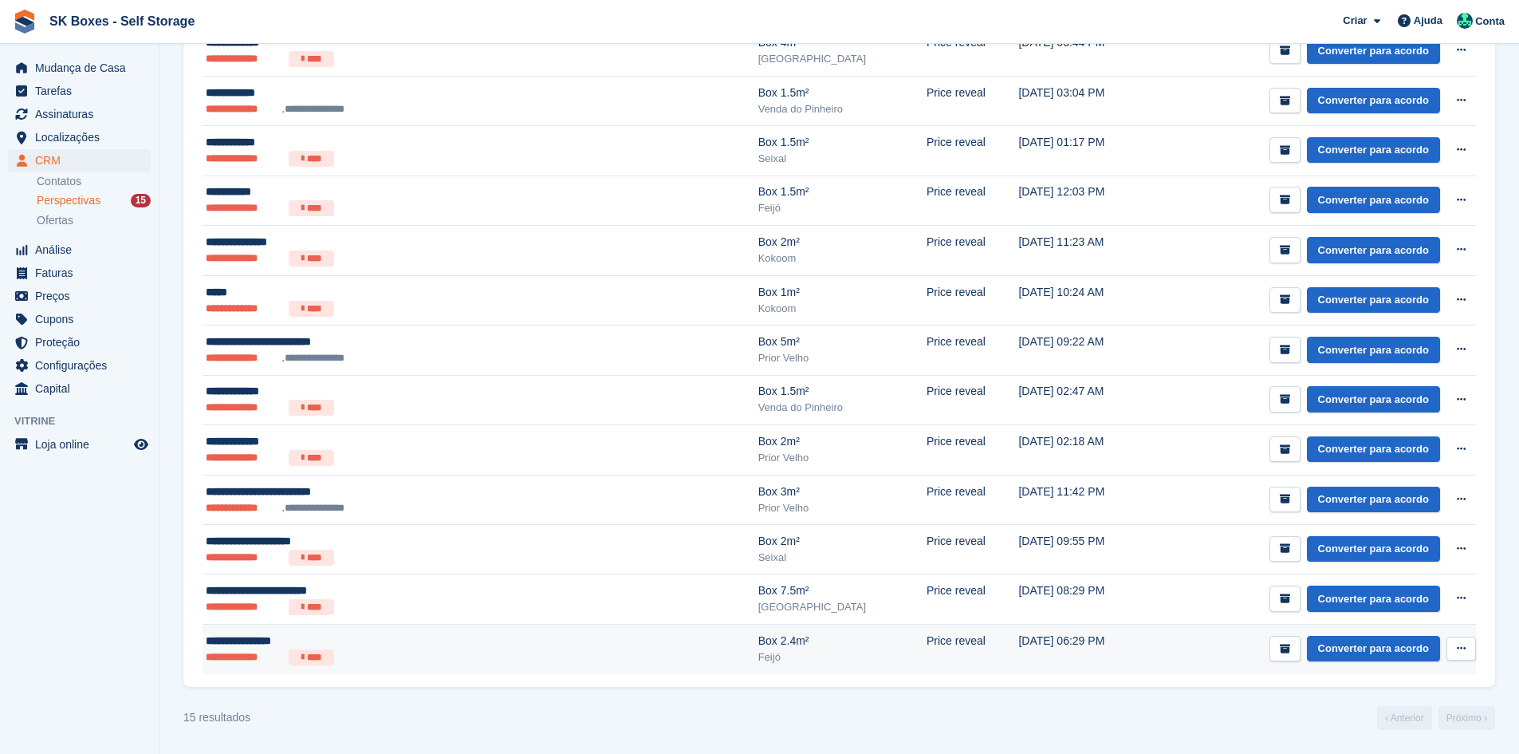
click at [396, 651] on ul "**********" at bounding box center [382, 657] width 352 height 16
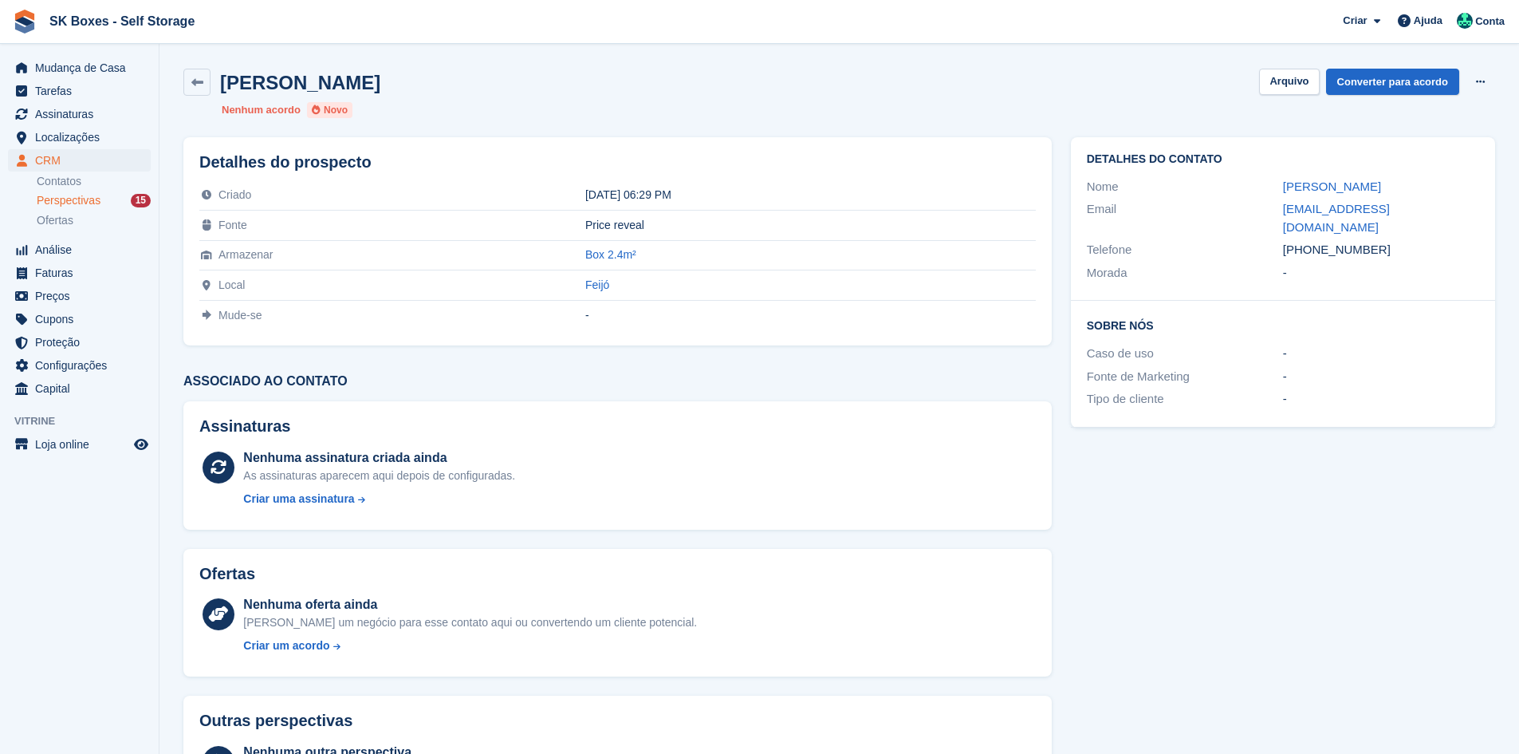
drag, startPoint x: 1275, startPoint y: 194, endPoint x: 1391, endPoint y: 195, distance: 115.6
click at [1391, 195] on div "Nome [PERSON_NAME]" at bounding box center [1283, 186] width 392 height 23
copy div "[PERSON_NAME]"
drag, startPoint x: 1372, startPoint y: 236, endPoint x: 1312, endPoint y: 240, distance: 59.9
click at [1312, 241] on div "+351968119539" at bounding box center [1381, 250] width 196 height 18
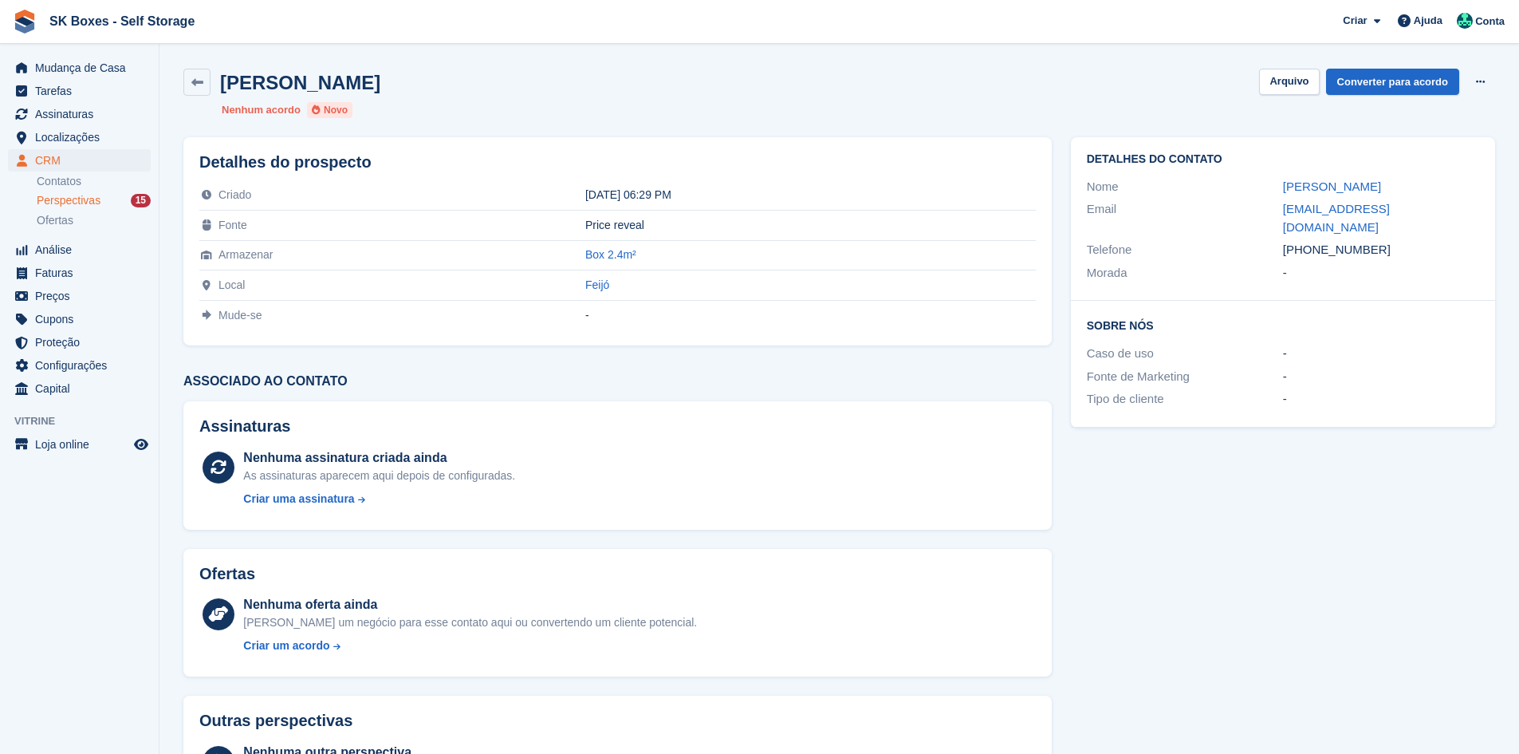
copy div "968119539"
click at [1329, 415] on div "Detalhes do contato Nome Fernando Augusto Email fernando.s.augusto64@gmail.com …" at bounding box center [1282, 282] width 443 height 309
drag, startPoint x: 1269, startPoint y: 208, endPoint x: 1485, endPoint y: 209, distance: 215.3
click at [1485, 209] on div "Detalhes do contato Nome Fernando Augusto Email fernando.s.augusto64@gmail.com …" at bounding box center [1283, 218] width 424 height 163
copy div "fernando.s.augusto64@gmail.com"
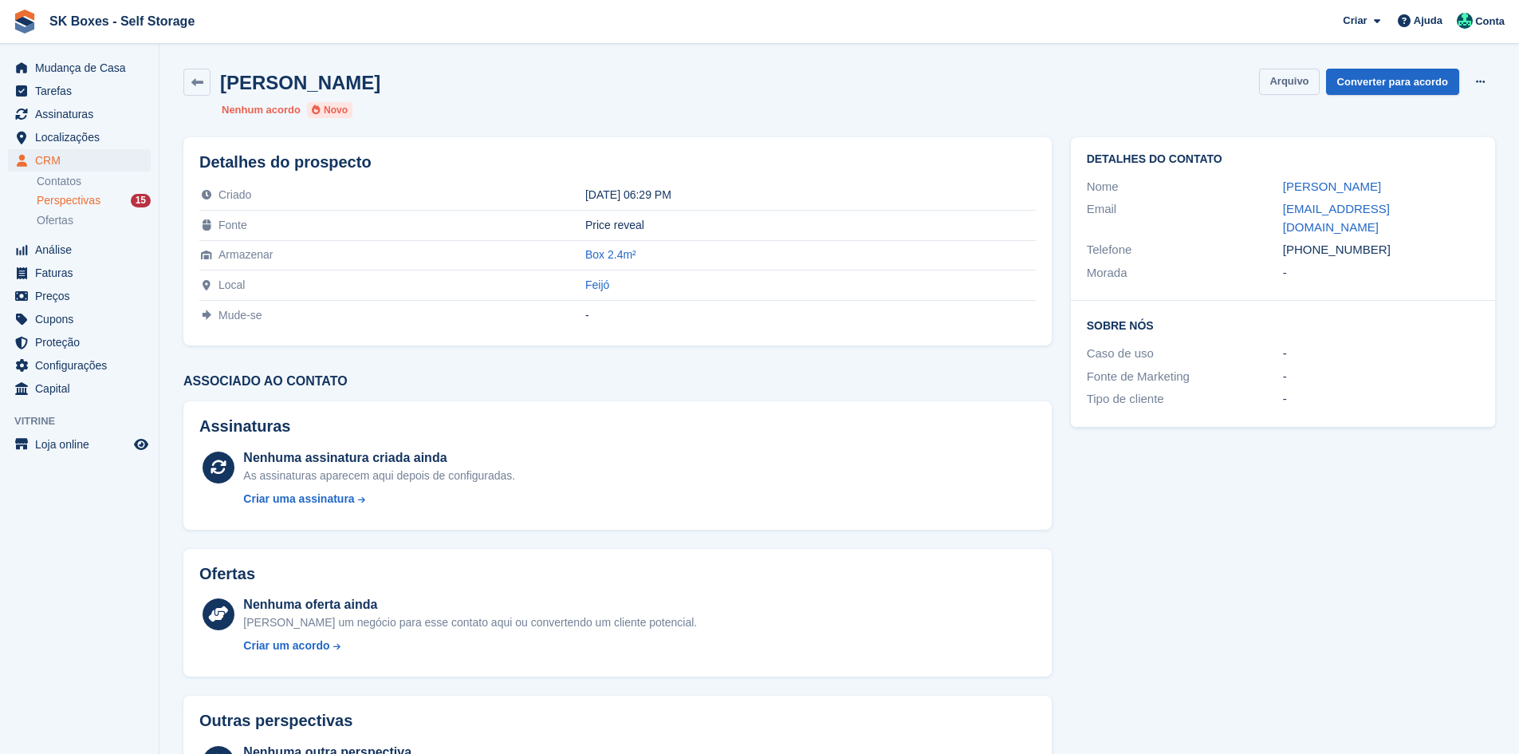
click at [1285, 83] on button "Arquivo" at bounding box center [1289, 82] width 60 height 26
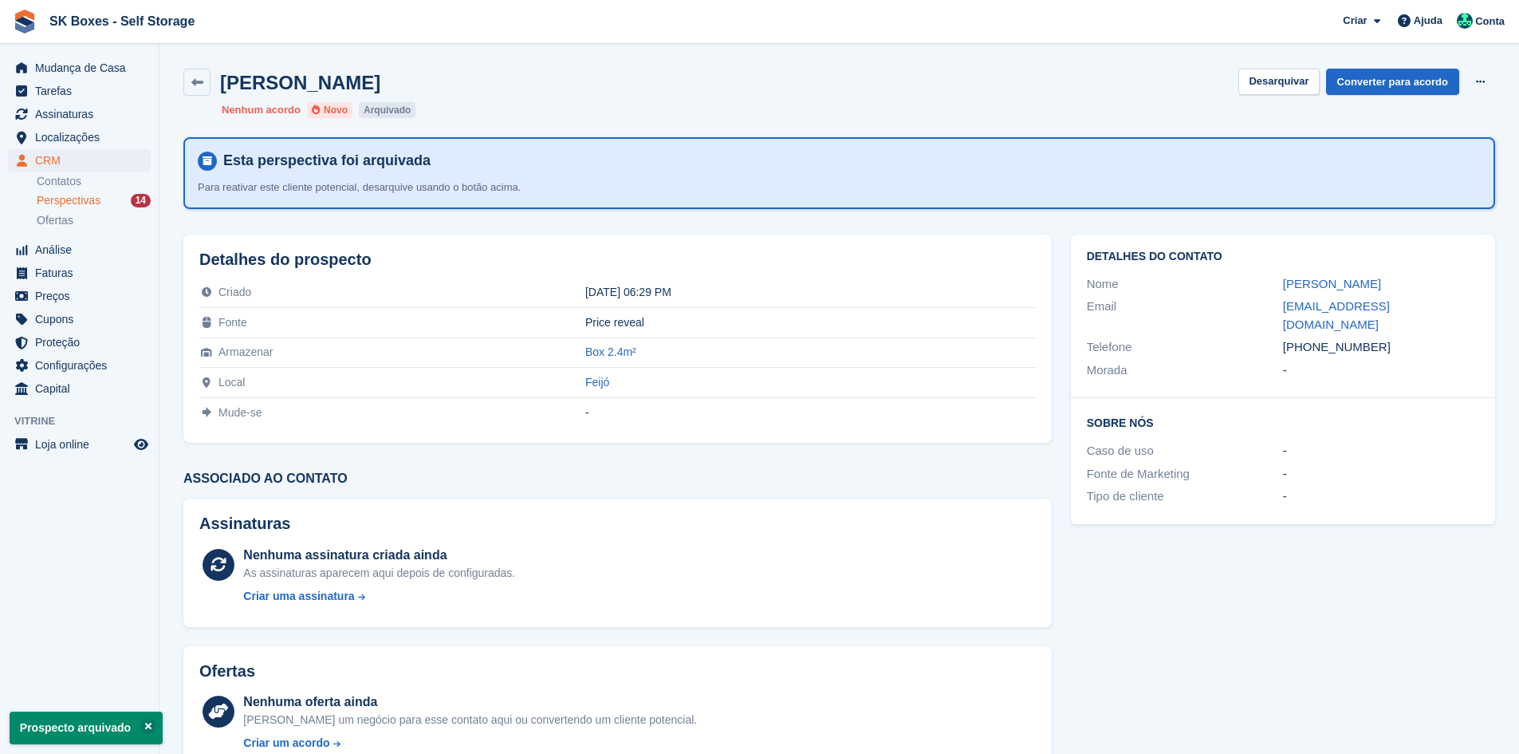
click at [89, 205] on span "Perspectivas" at bounding box center [69, 200] width 64 height 15
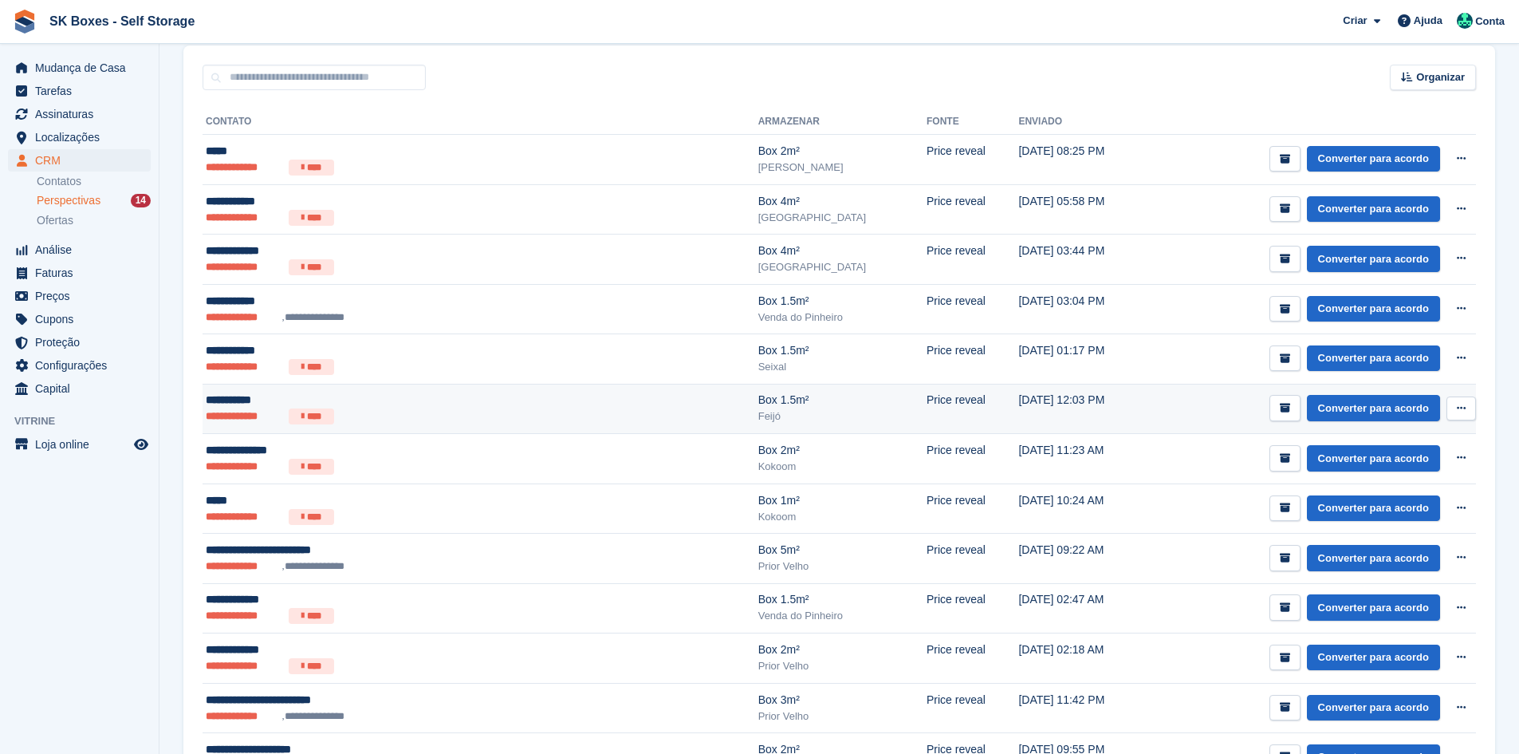
scroll to position [381, 0]
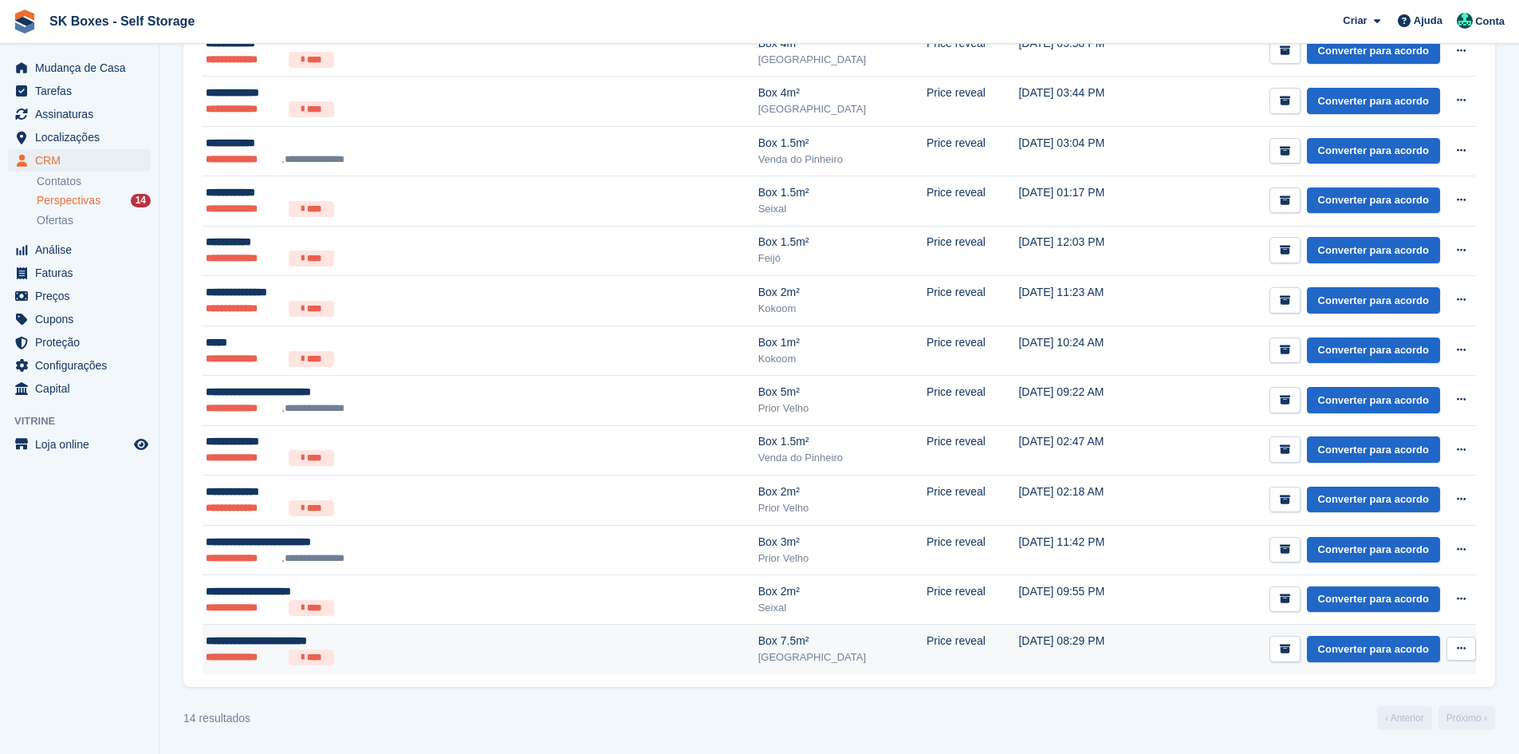
click at [422, 636] on div "**********" at bounding box center [382, 640] width 352 height 17
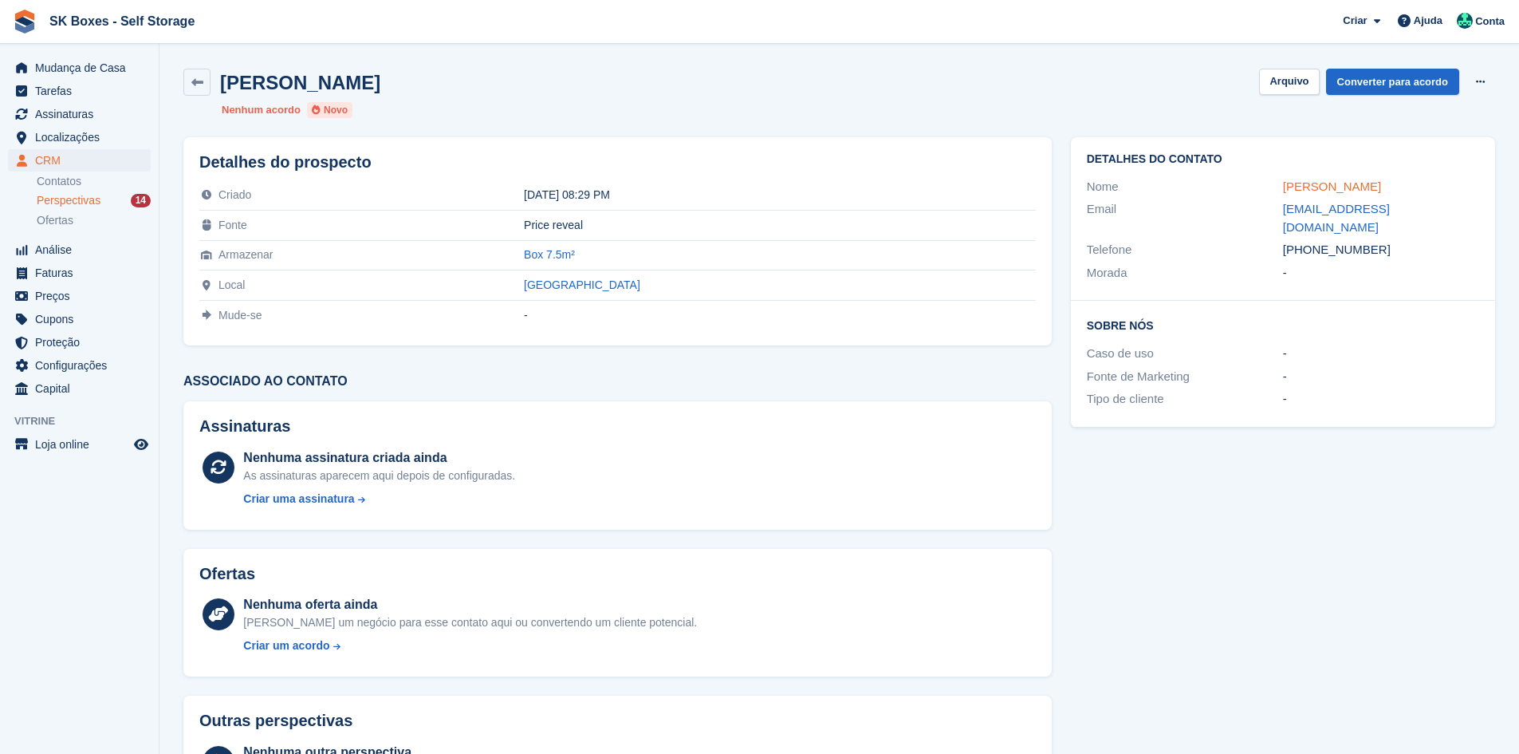
drag, startPoint x: 1260, startPoint y: 193, endPoint x: 1449, endPoint y: 188, distance: 189.0
click at [1449, 188] on div "Nome [PERSON_NAME]" at bounding box center [1283, 186] width 392 height 23
copy div "[PERSON_NAME]"
click at [1368, 241] on div "[PHONE_NUMBER]" at bounding box center [1381, 250] width 196 height 18
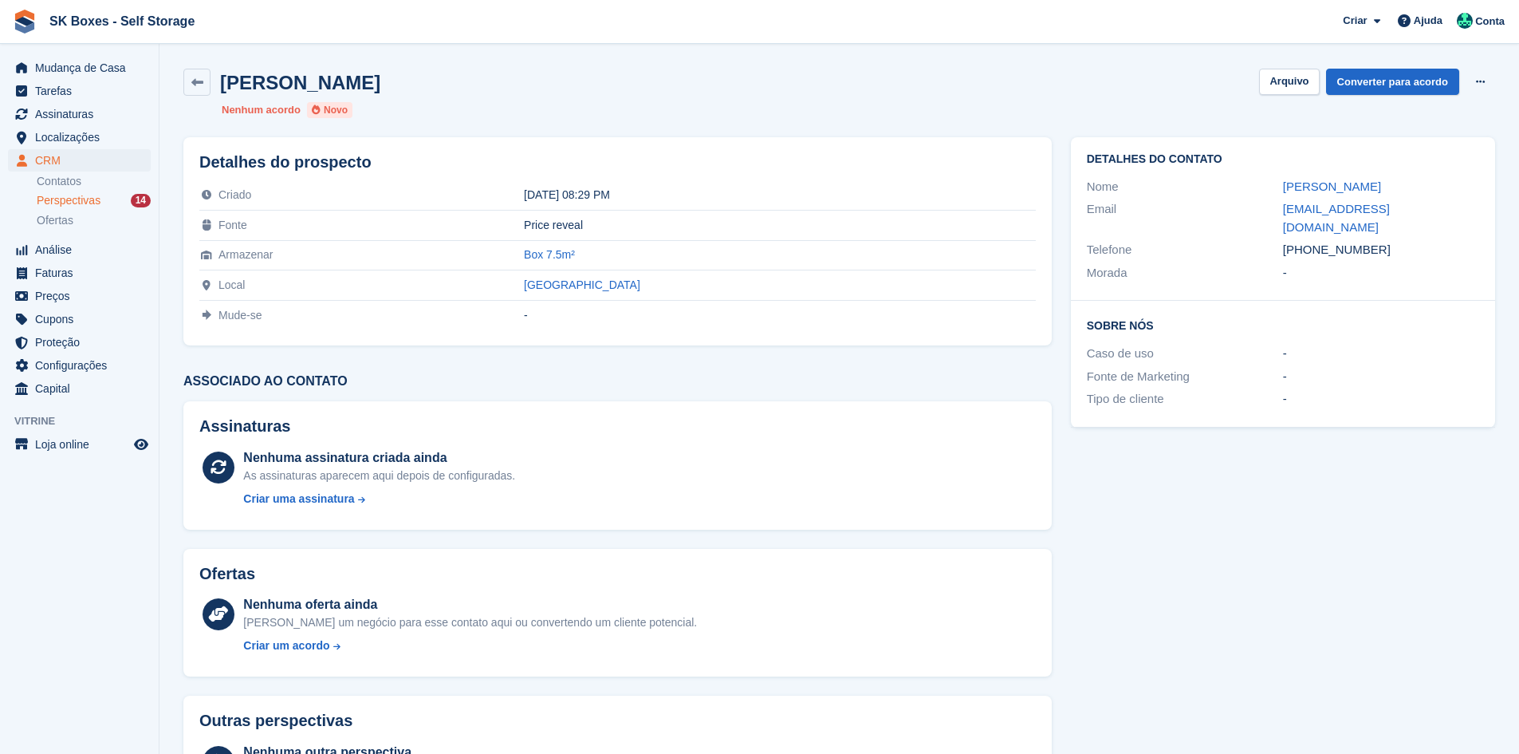
drag, startPoint x: 1368, startPoint y: 239, endPoint x: 1323, endPoint y: 236, distance: 45.6
click at [1323, 241] on div "[PHONE_NUMBER]" at bounding box center [1381, 250] width 196 height 18
click at [1359, 264] on div "-" at bounding box center [1381, 273] width 196 height 18
drag, startPoint x: 1378, startPoint y: 229, endPoint x: 1310, endPoint y: 226, distance: 67.9
click at [1310, 241] on div "[PHONE_NUMBER]" at bounding box center [1381, 250] width 196 height 18
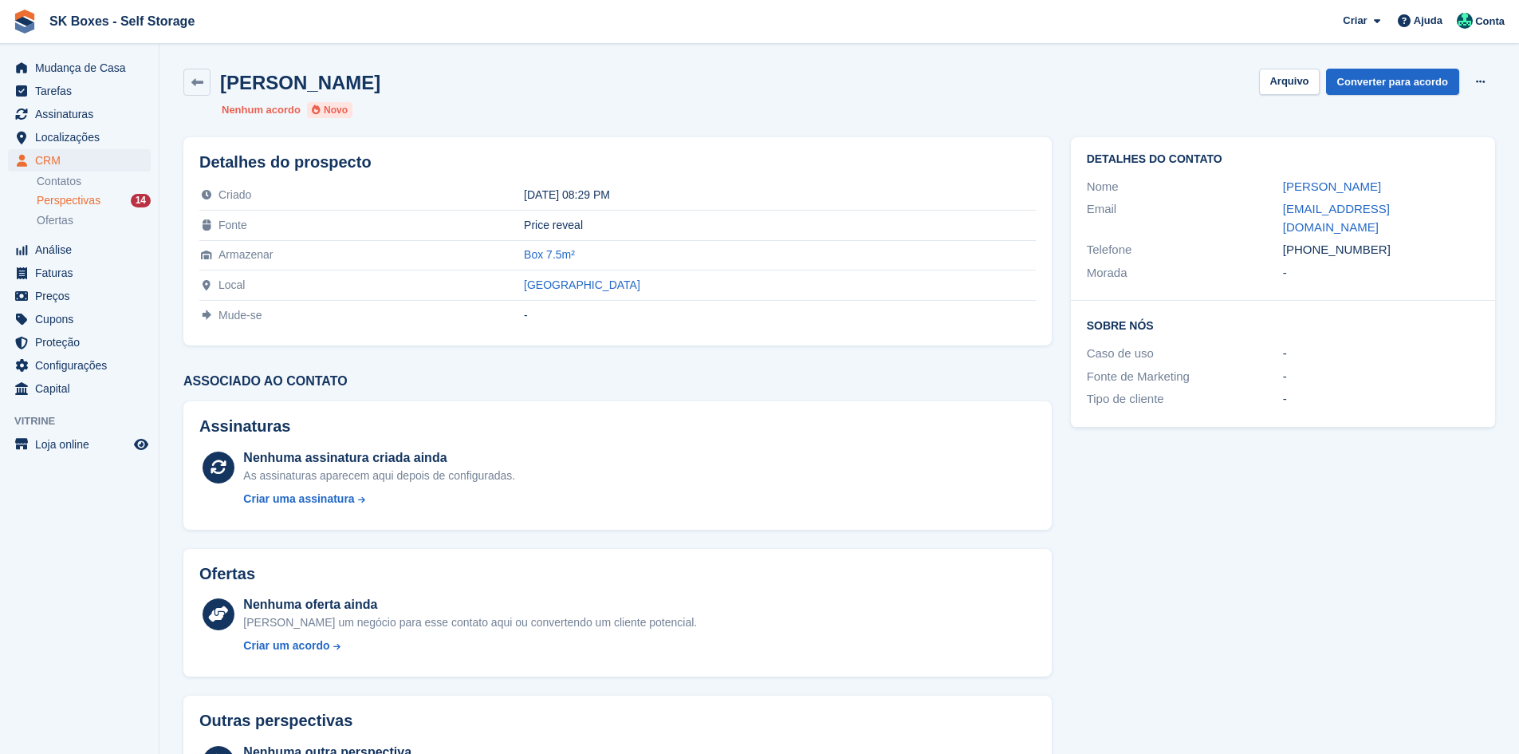
copy div "913925405"
drag, startPoint x: 1256, startPoint y: 209, endPoint x: 1417, endPoint y: 211, distance: 161.1
click at [1417, 211] on div "Email [EMAIL_ADDRESS][DOMAIN_NAME]" at bounding box center [1283, 218] width 392 height 41
copy div "[EMAIL_ADDRESS][DOMAIN_NAME]"
drag, startPoint x: 1284, startPoint y: 80, endPoint x: 1246, endPoint y: 80, distance: 37.5
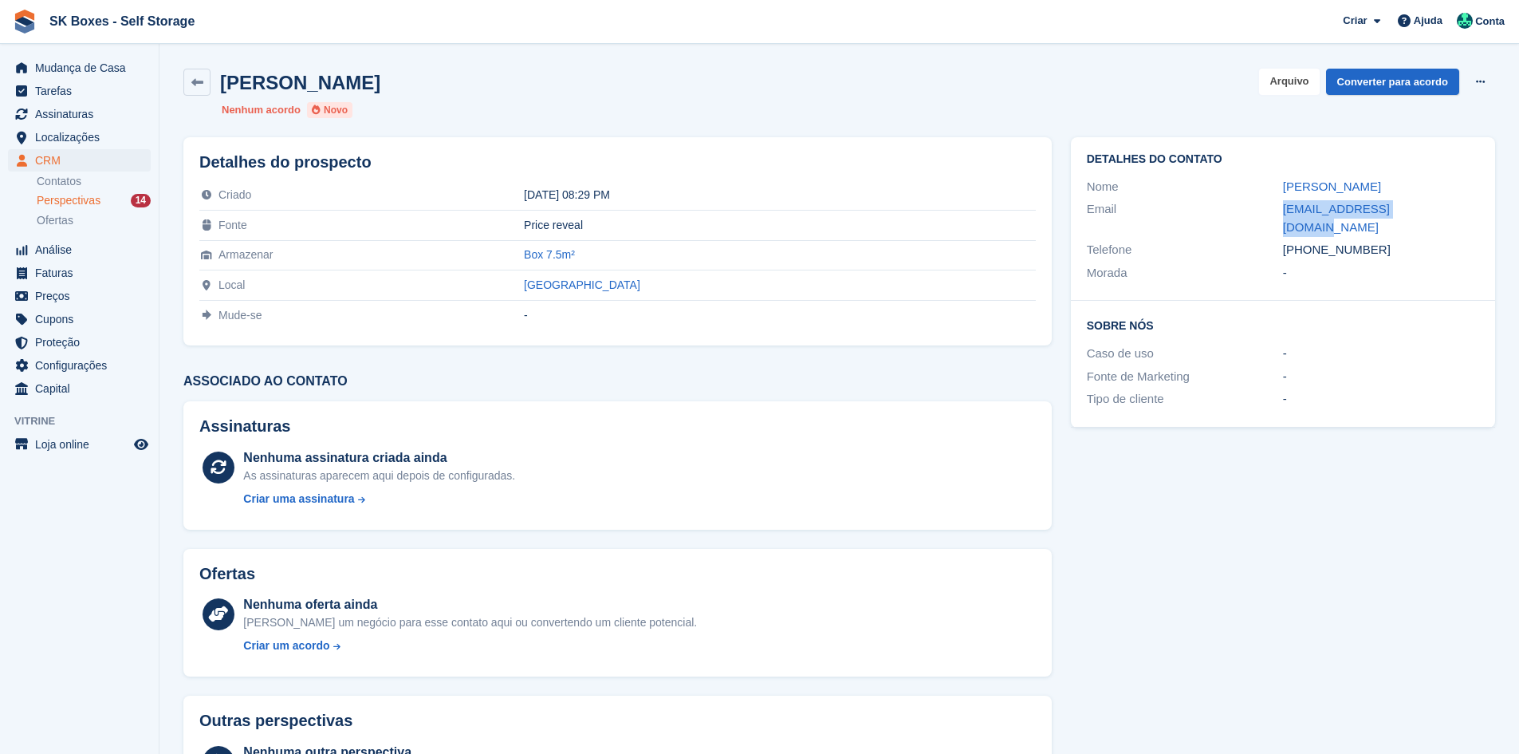
click at [1284, 80] on button "Arquivo" at bounding box center [1289, 82] width 60 height 26
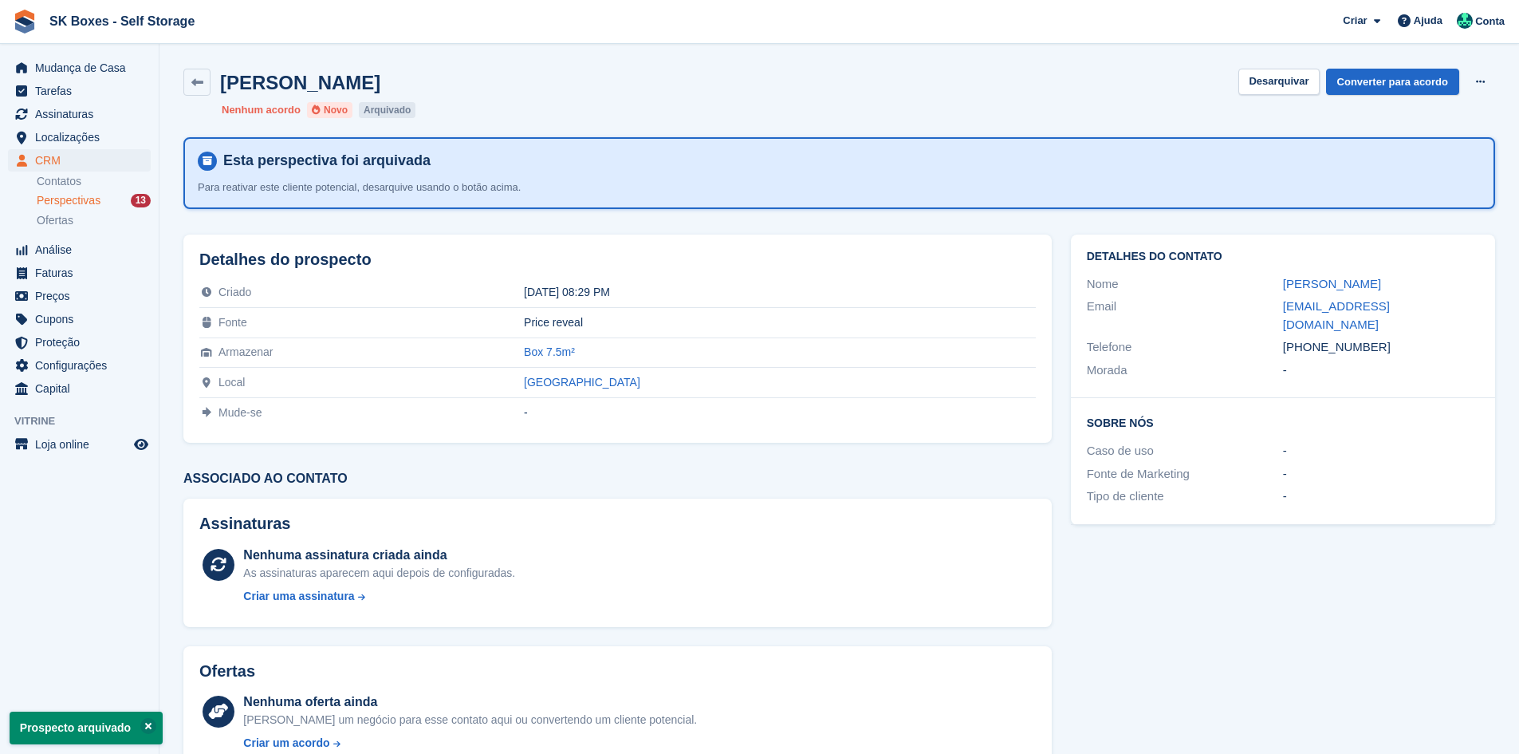
click at [99, 202] on div "Perspectivas 13" at bounding box center [94, 200] width 114 height 15
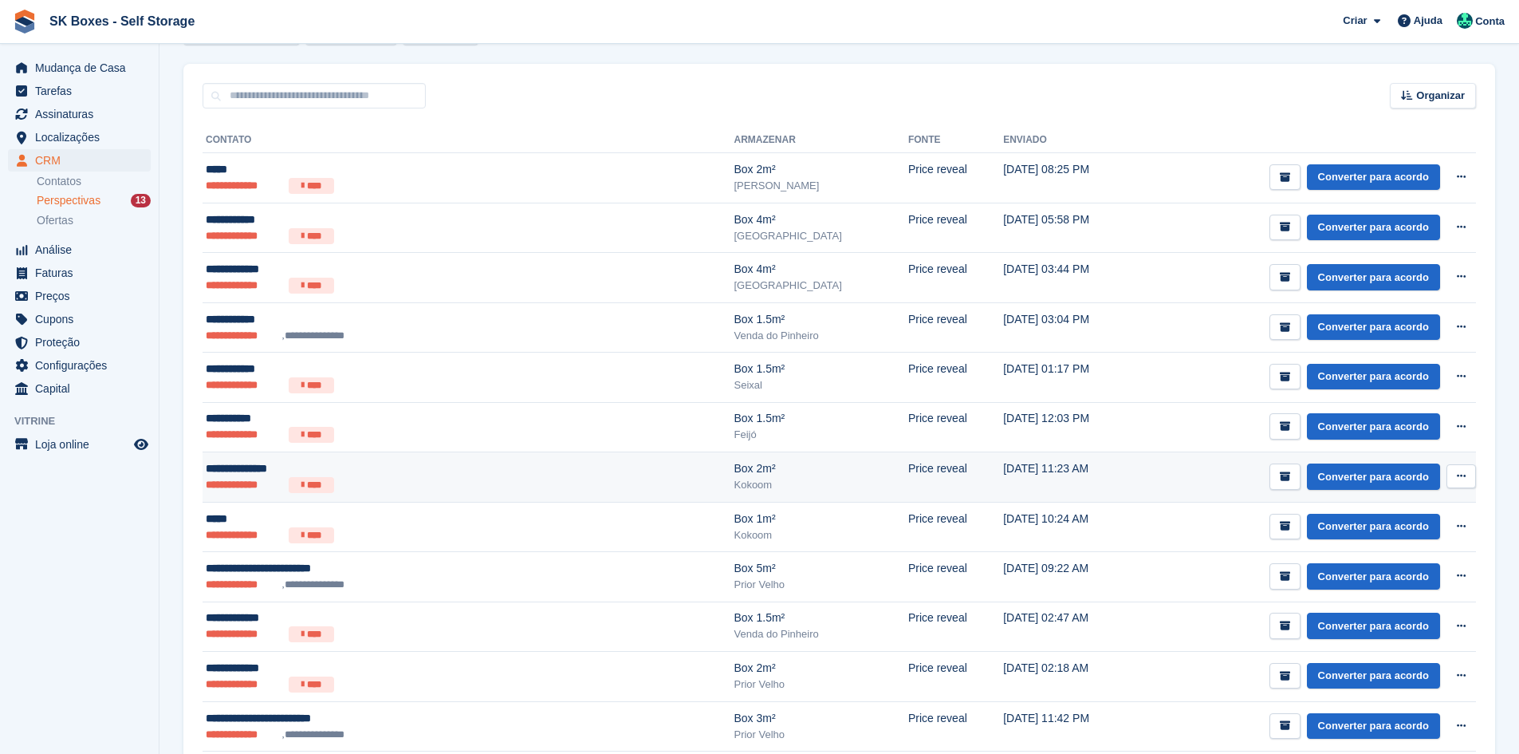
scroll to position [331, 0]
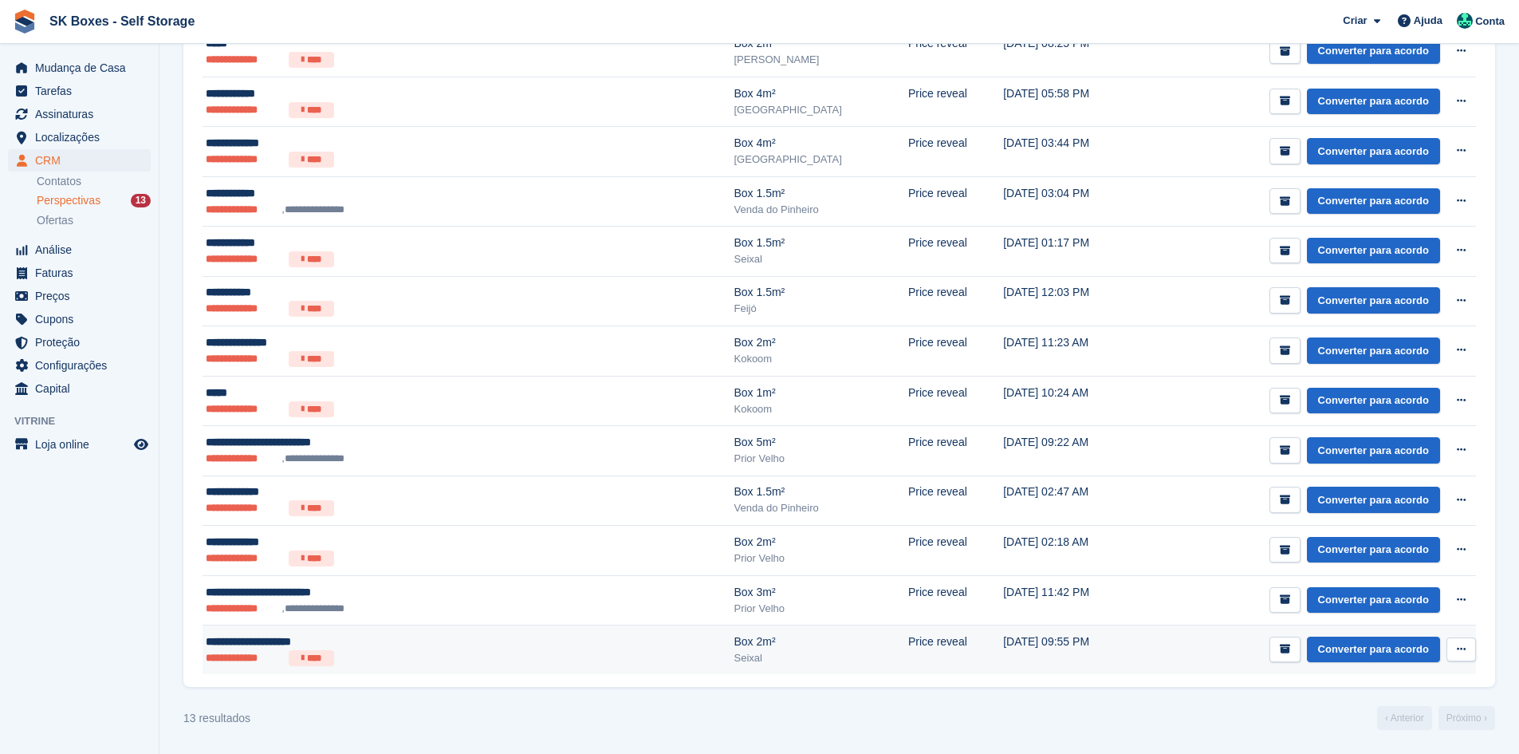
click at [451, 650] on ul "**********" at bounding box center [369, 658] width 326 height 16
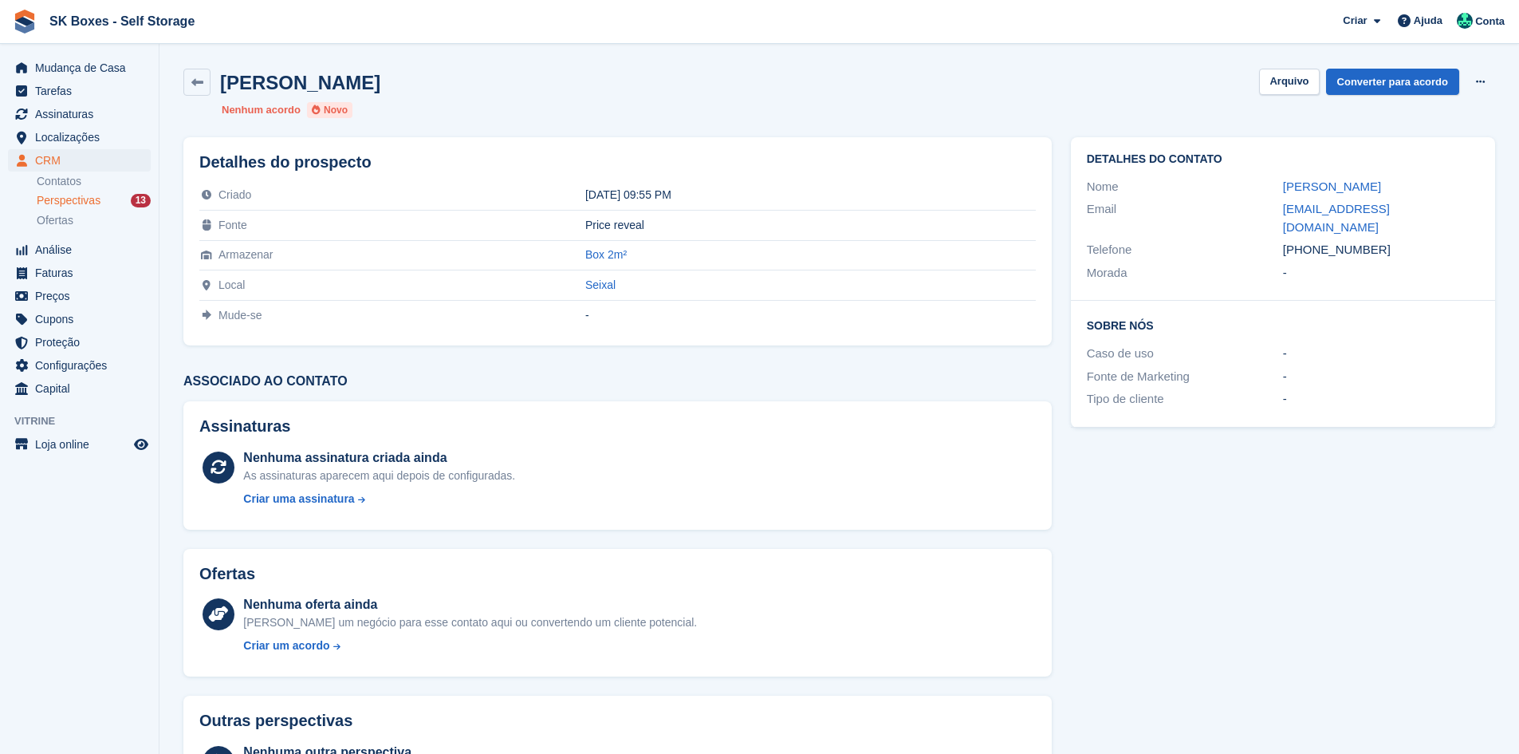
drag, startPoint x: 1267, startPoint y: 195, endPoint x: 1416, endPoint y: 186, distance: 149.4
click at [1416, 186] on div "Nome [PERSON_NAME]" at bounding box center [1283, 186] width 392 height 23
copy div "[PERSON_NAME]"
drag, startPoint x: 1378, startPoint y: 483, endPoint x: 1333, endPoint y: 343, distance: 147.3
click at [1378, 475] on div "Detalhes do contato Nome [PERSON_NAME] [PERSON_NAME] [PERSON_NAME][EMAIL_ADDRES…" at bounding box center [1282, 481] width 443 height 706
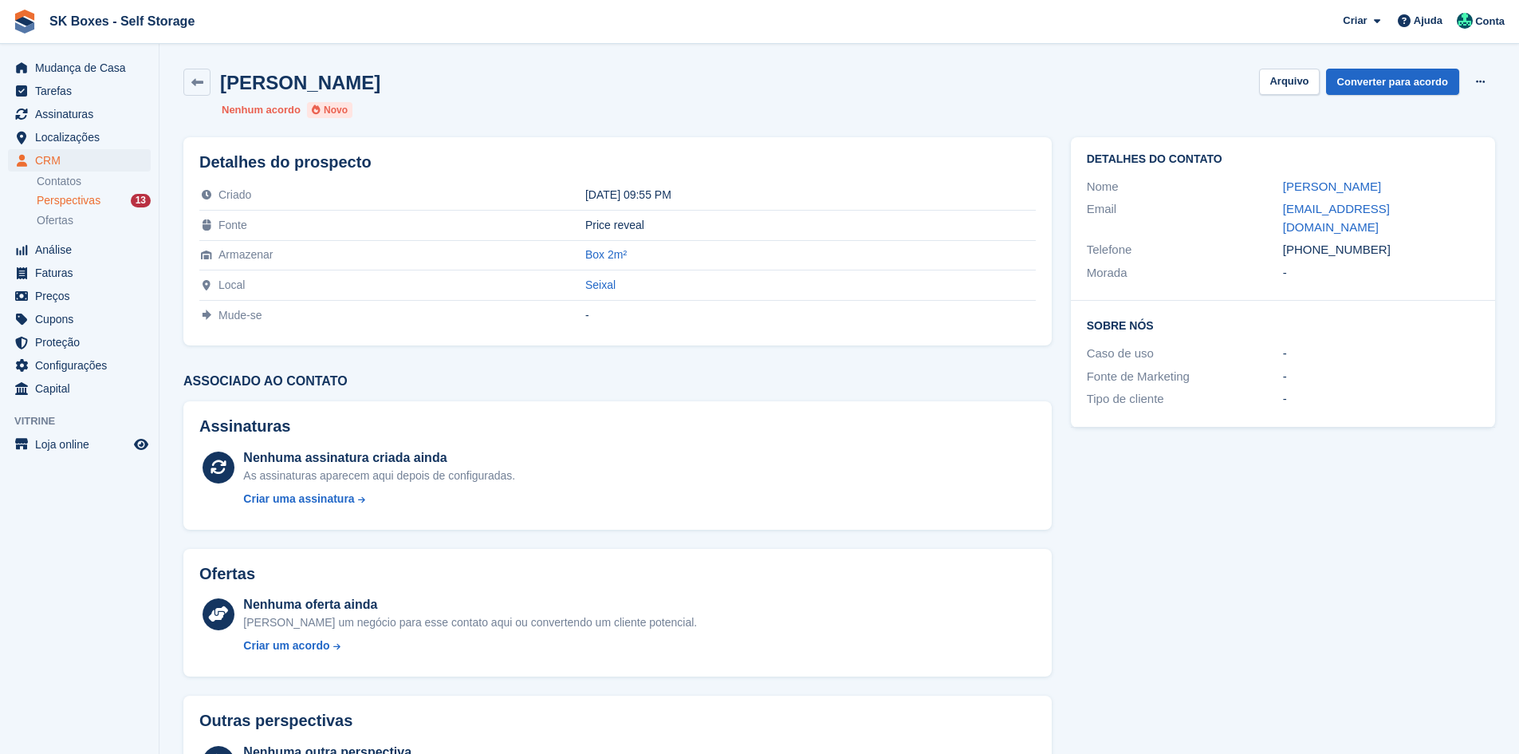
drag, startPoint x: 1276, startPoint y: 222, endPoint x: 1441, endPoint y: 221, distance: 165.1
click at [1441, 238] on div "Telefone [PHONE_NUMBER]" at bounding box center [1283, 249] width 392 height 23
click at [1438, 238] on div "Telefone [PHONE_NUMBER]" at bounding box center [1283, 249] width 392 height 23
drag, startPoint x: 1389, startPoint y: 222, endPoint x: 1311, endPoint y: 233, distance: 78.8
click at [1311, 241] on div "[PHONE_NUMBER]" at bounding box center [1381, 250] width 196 height 18
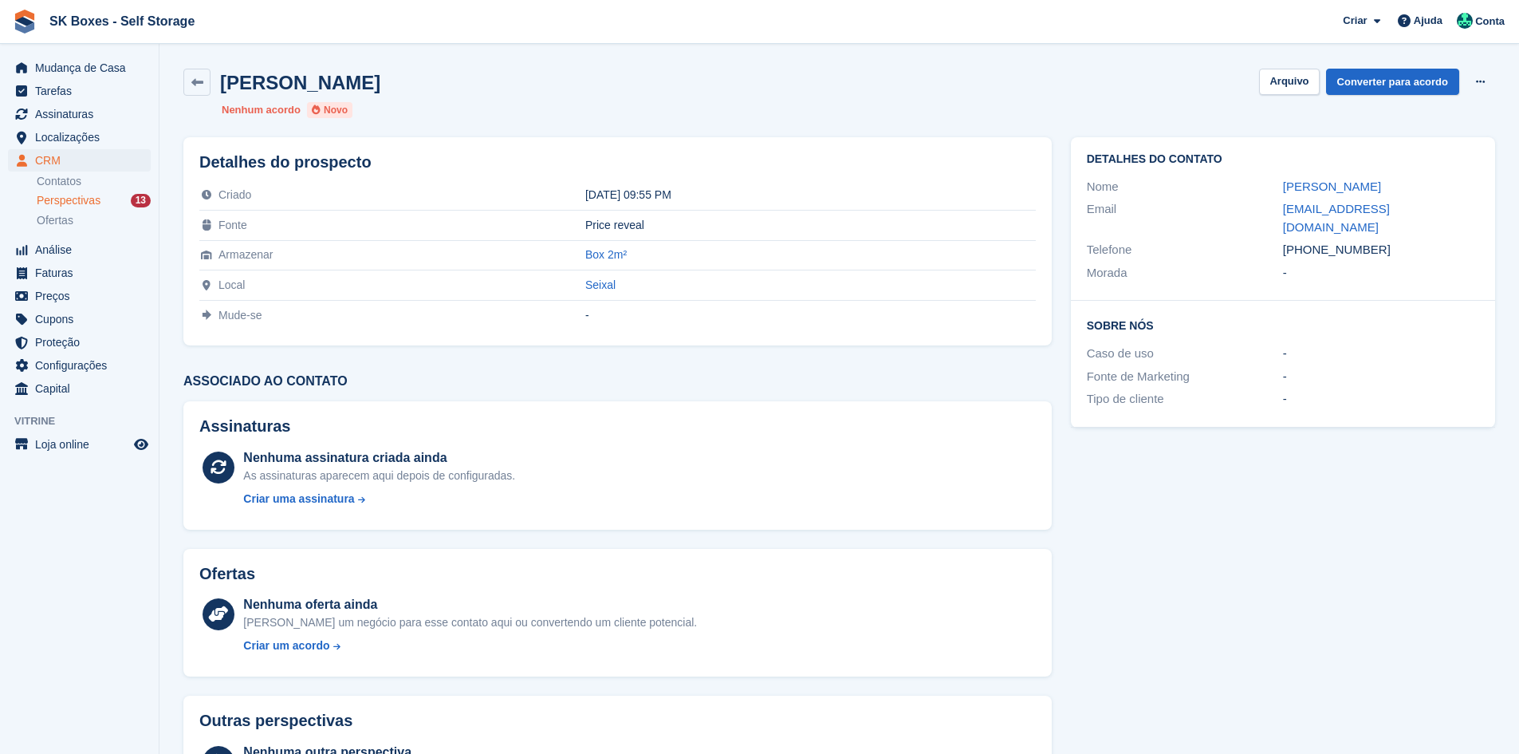
copy div "969184828"
drag, startPoint x: 1276, startPoint y: 207, endPoint x: 1488, endPoint y: 207, distance: 212.1
click at [1488, 207] on div "Detalhes do contato Nome [PERSON_NAME] [PERSON_NAME] [PERSON_NAME][EMAIL_ADDRES…" at bounding box center [1283, 218] width 424 height 163
copy div "[EMAIL_ADDRESS][DOMAIN_NAME]"
click at [1271, 85] on button "Arquivo" at bounding box center [1289, 82] width 60 height 26
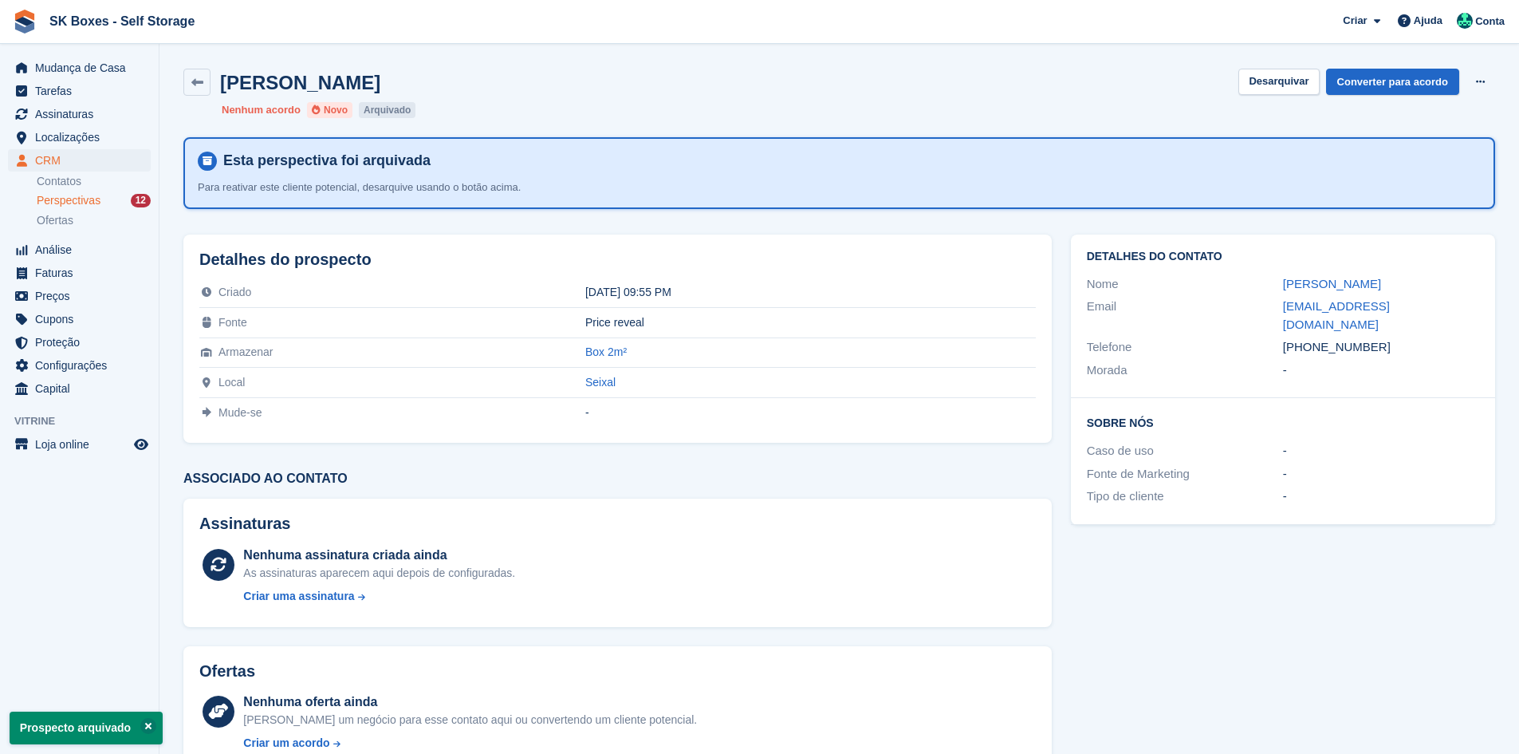
click at [77, 207] on span "Perspectivas" at bounding box center [69, 200] width 64 height 15
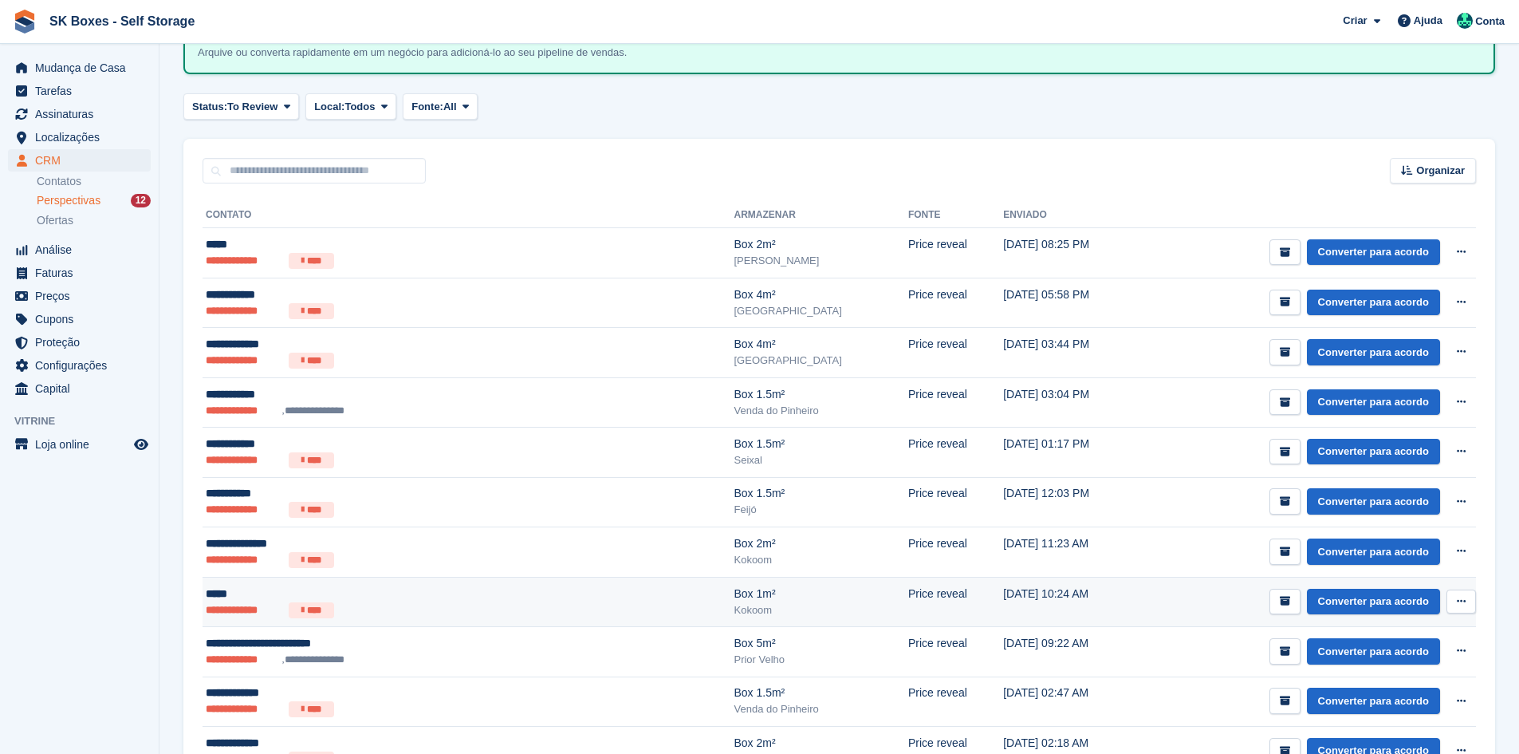
scroll to position [281, 0]
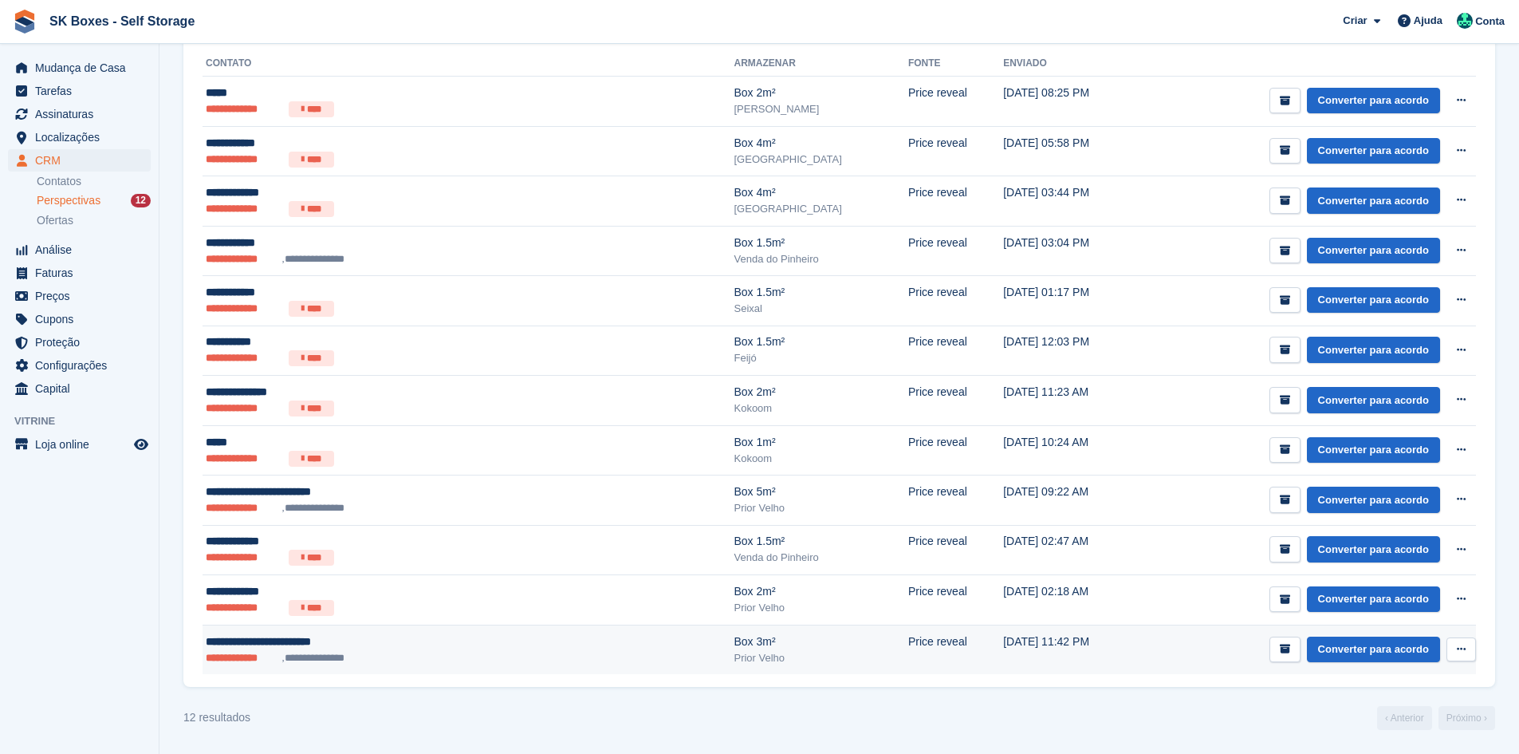
click at [734, 635] on div "Box 3m²" at bounding box center [821, 641] width 174 height 17
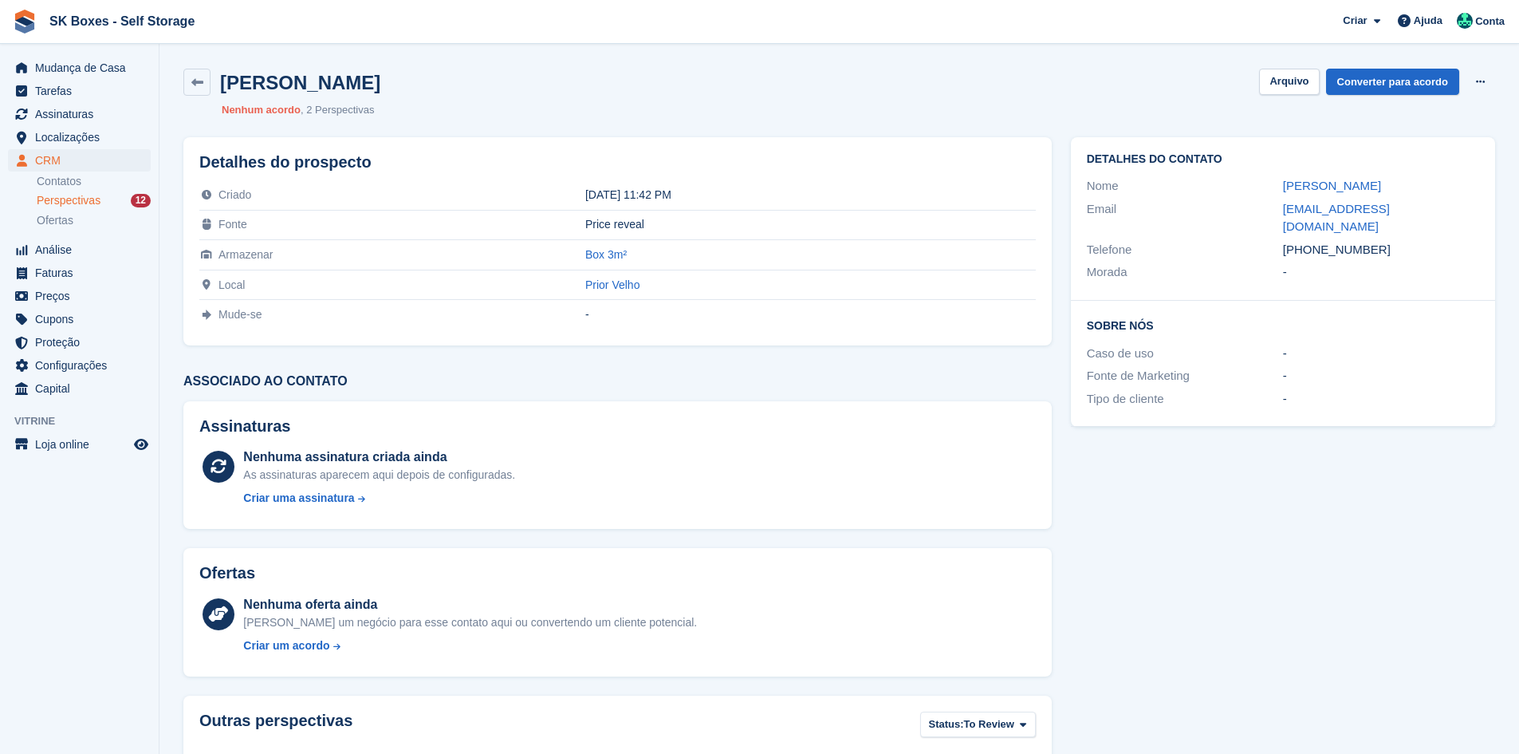
drag, startPoint x: 1270, startPoint y: 187, endPoint x: 1476, endPoint y: 187, distance: 205.7
click at [1476, 187] on div "Nome Jorge Alberto Coelho Lopes" at bounding box center [1283, 186] width 392 height 23
copy div "Jorge Alberto Coelho Lopes"
click at [1283, 344] on div "-" at bounding box center [1381, 353] width 196 height 18
drag, startPoint x: 1382, startPoint y: 234, endPoint x: 1312, endPoint y: 229, distance: 70.3
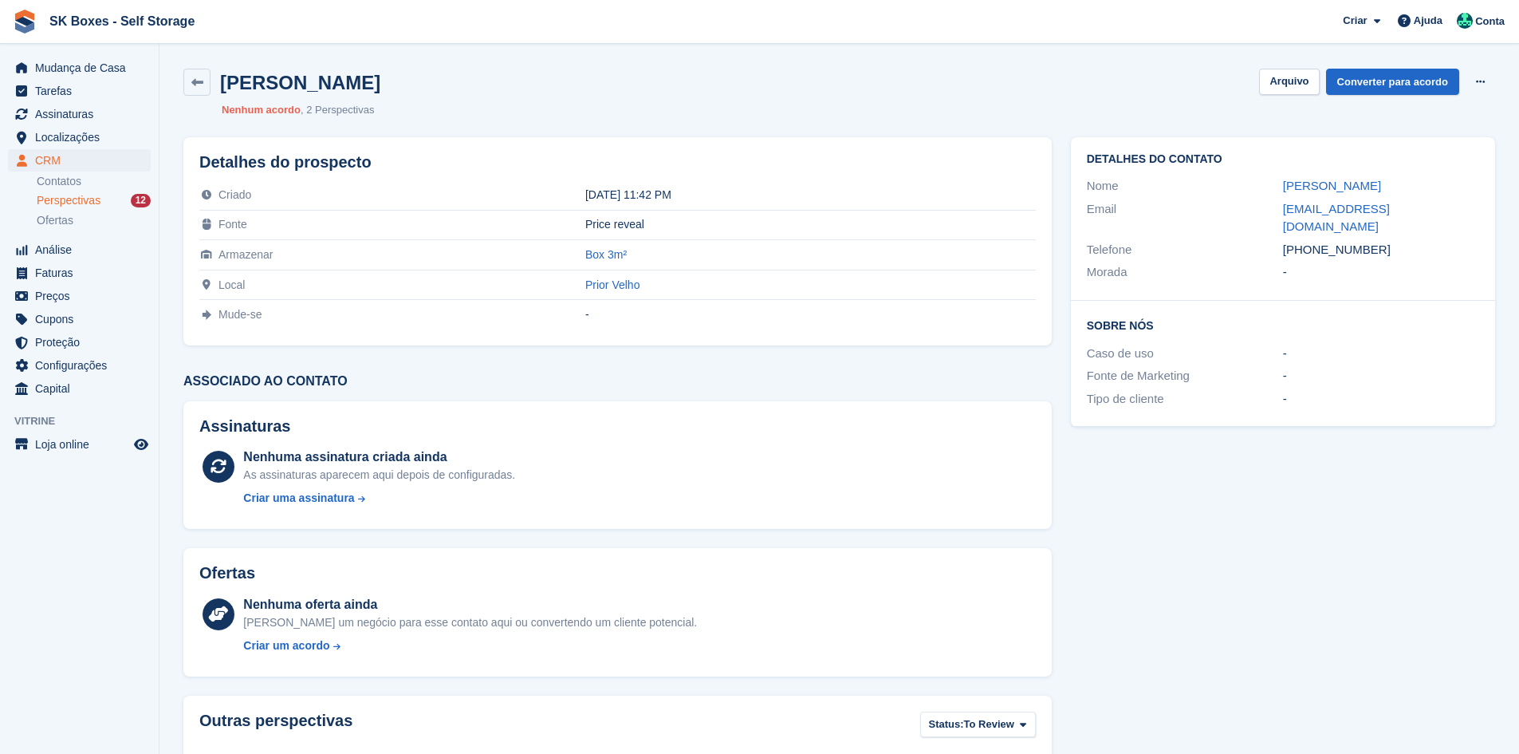
click at [1312, 241] on div "+351917246989" at bounding box center [1381, 250] width 196 height 18
copy div "917246989"
drag, startPoint x: 1341, startPoint y: 212, endPoint x: 1452, endPoint y: 214, distance: 110.9
click at [1452, 214] on div "Email j.coelholopes@gmail.com" at bounding box center [1283, 218] width 392 height 41
copy div "[EMAIL_ADDRESS][DOMAIN_NAME]"
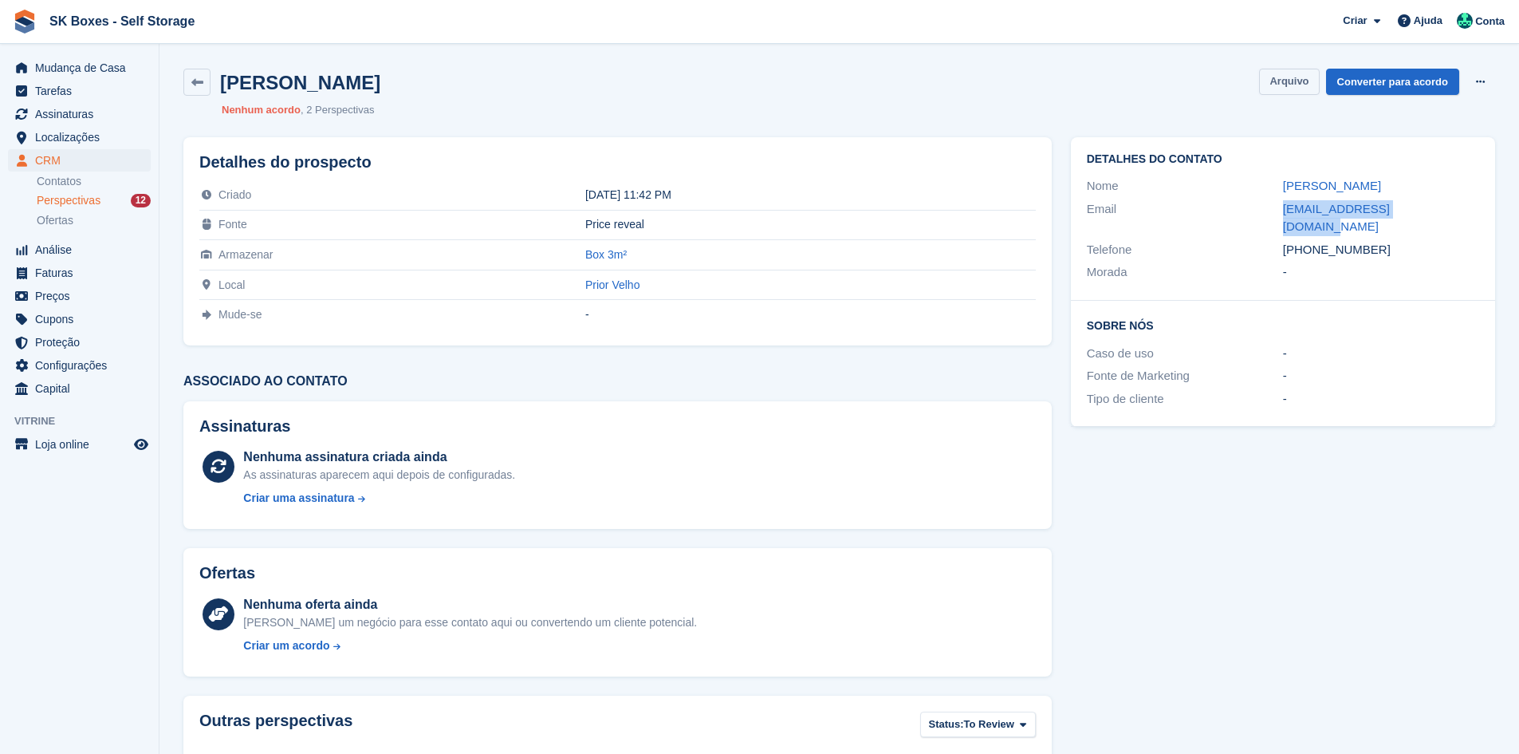
click at [1294, 88] on button "Arquivo" at bounding box center [1289, 82] width 60 height 26
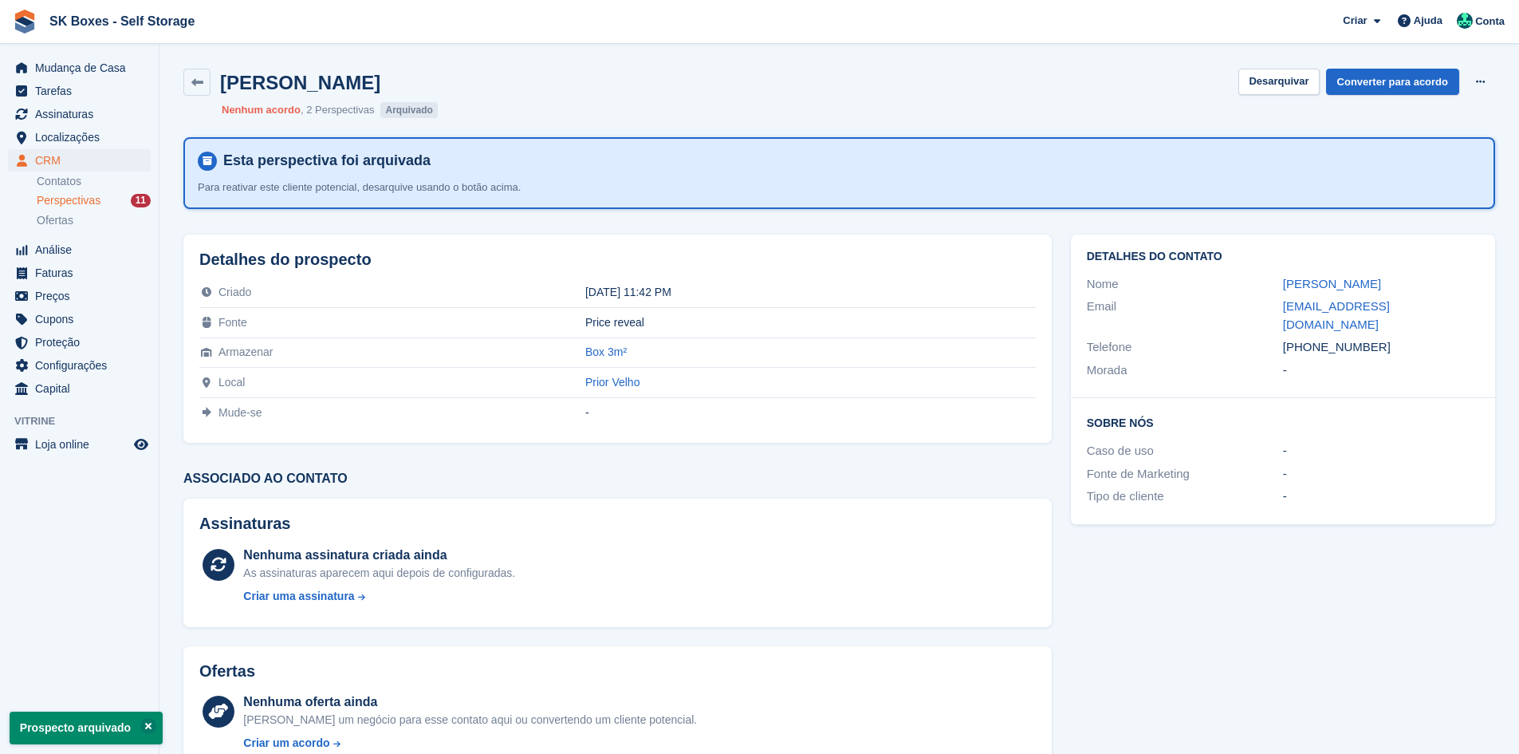
click at [115, 202] on div "Perspectivas 11" at bounding box center [94, 200] width 114 height 15
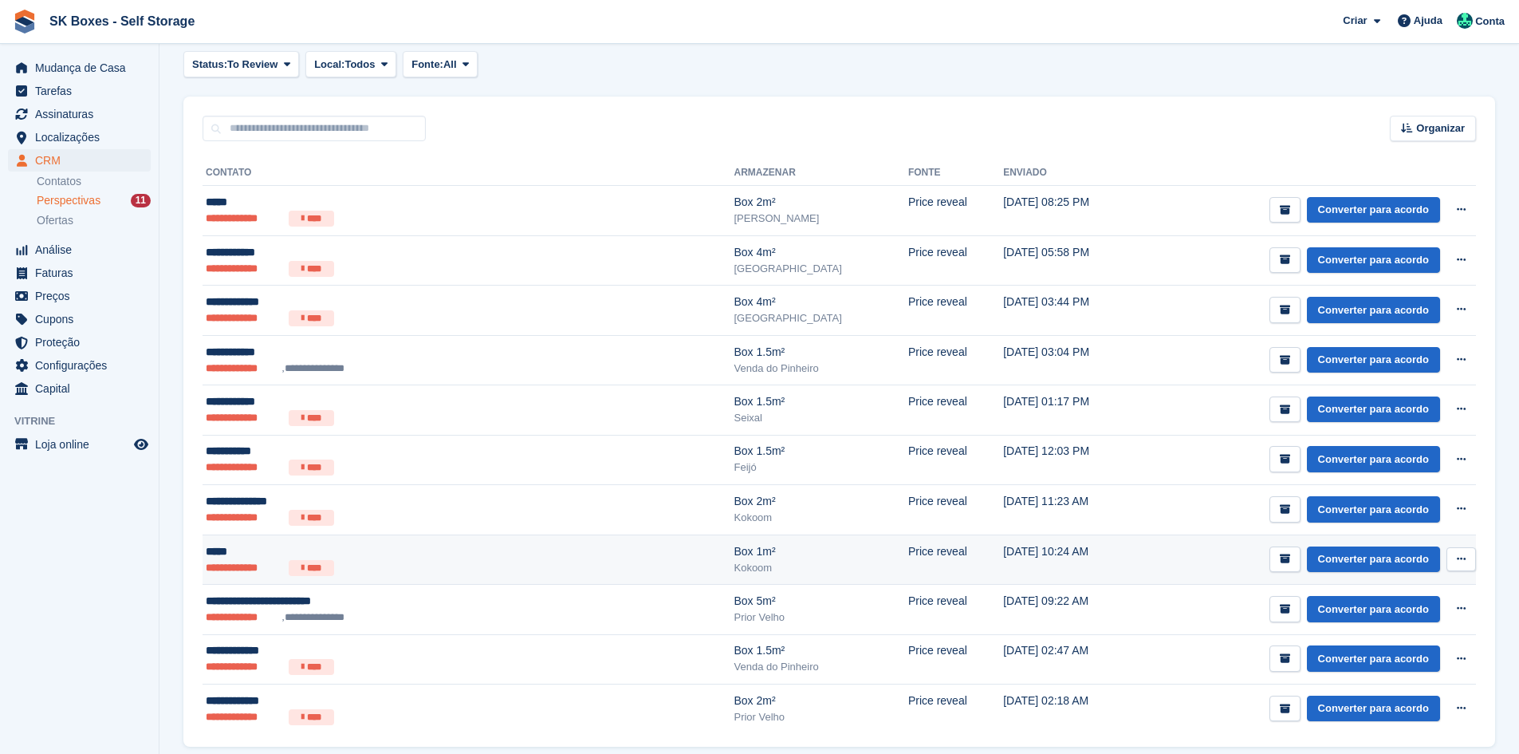
scroll to position [232, 0]
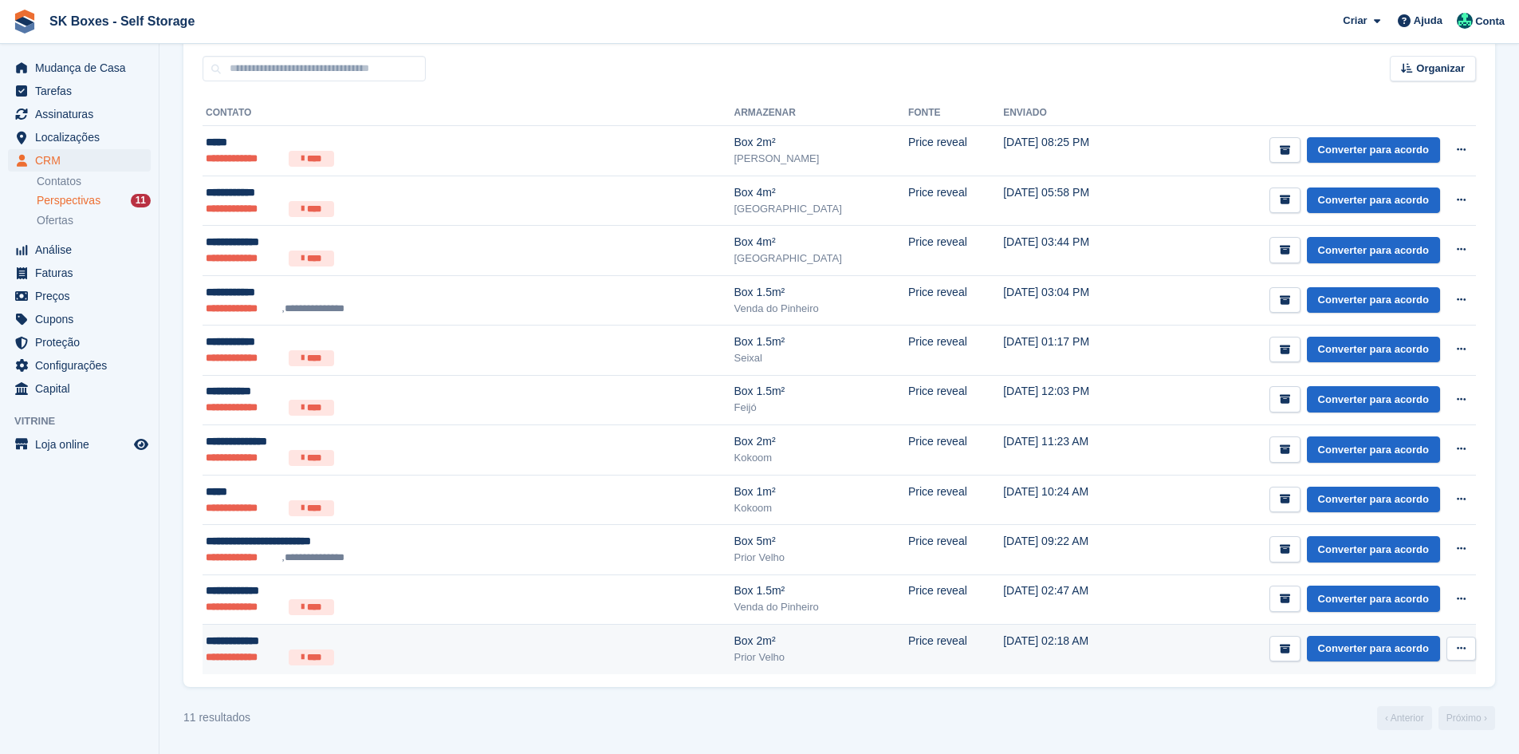
click at [381, 655] on ul "**********" at bounding box center [369, 657] width 326 height 16
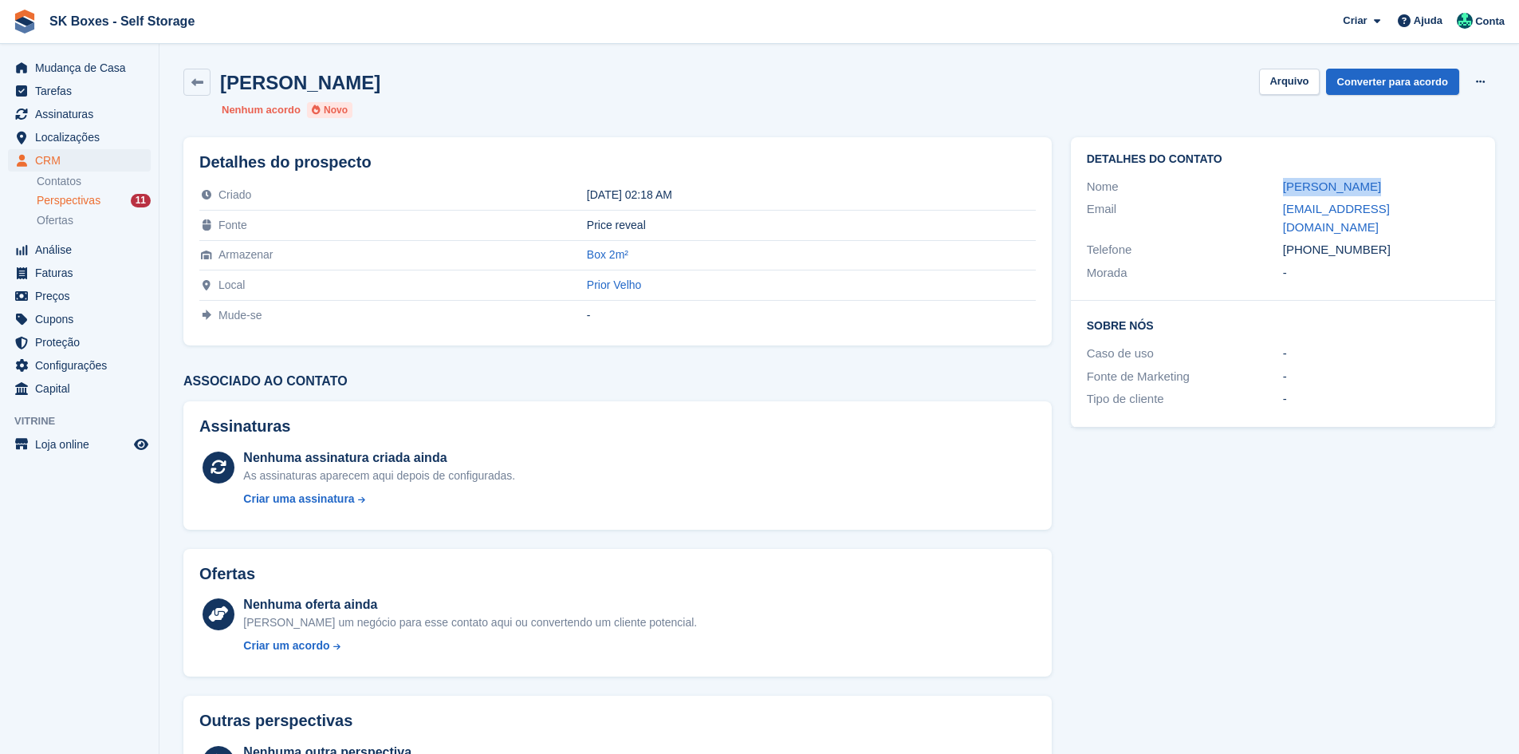
drag, startPoint x: 1246, startPoint y: 183, endPoint x: 1388, endPoint y: 185, distance: 142.0
click at [1388, 185] on div "Nome [PERSON_NAME]" at bounding box center [1283, 186] width 392 height 23
copy div "[PERSON_NAME]"
drag, startPoint x: 1257, startPoint y: 207, endPoint x: 1453, endPoint y: 209, distance: 195.4
click at [1453, 209] on div "Email [EMAIL_ADDRESS][DOMAIN_NAME]" at bounding box center [1283, 218] width 392 height 41
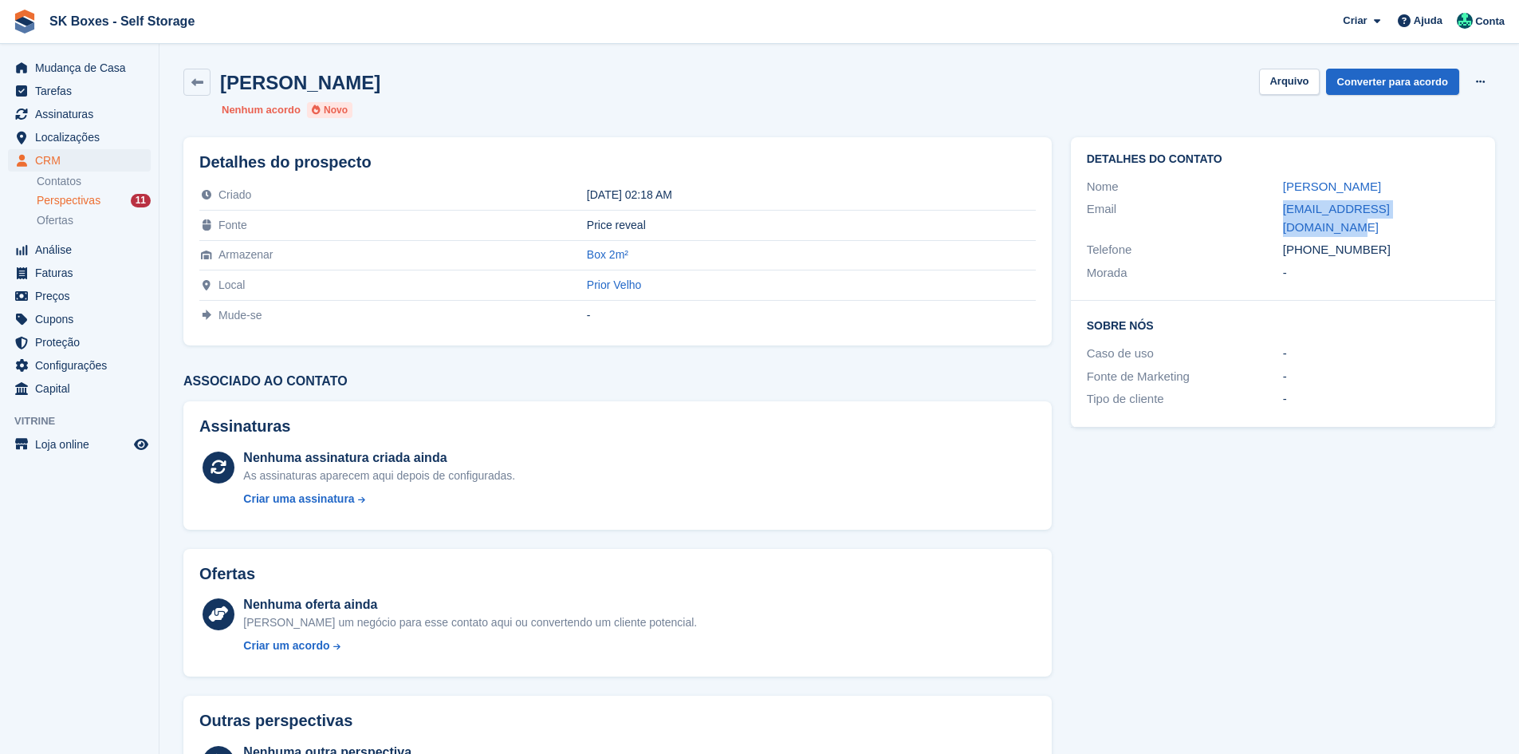
copy div "[EMAIL_ADDRESS][DOMAIN_NAME]"
drag, startPoint x: 1377, startPoint y: 238, endPoint x: 1309, endPoint y: 238, distance: 67.8
click at [1309, 241] on div "[PHONE_NUMBER]" at bounding box center [1381, 250] width 196 height 18
copy div "963113631"
click at [1279, 88] on button "Arquivo" at bounding box center [1289, 82] width 60 height 26
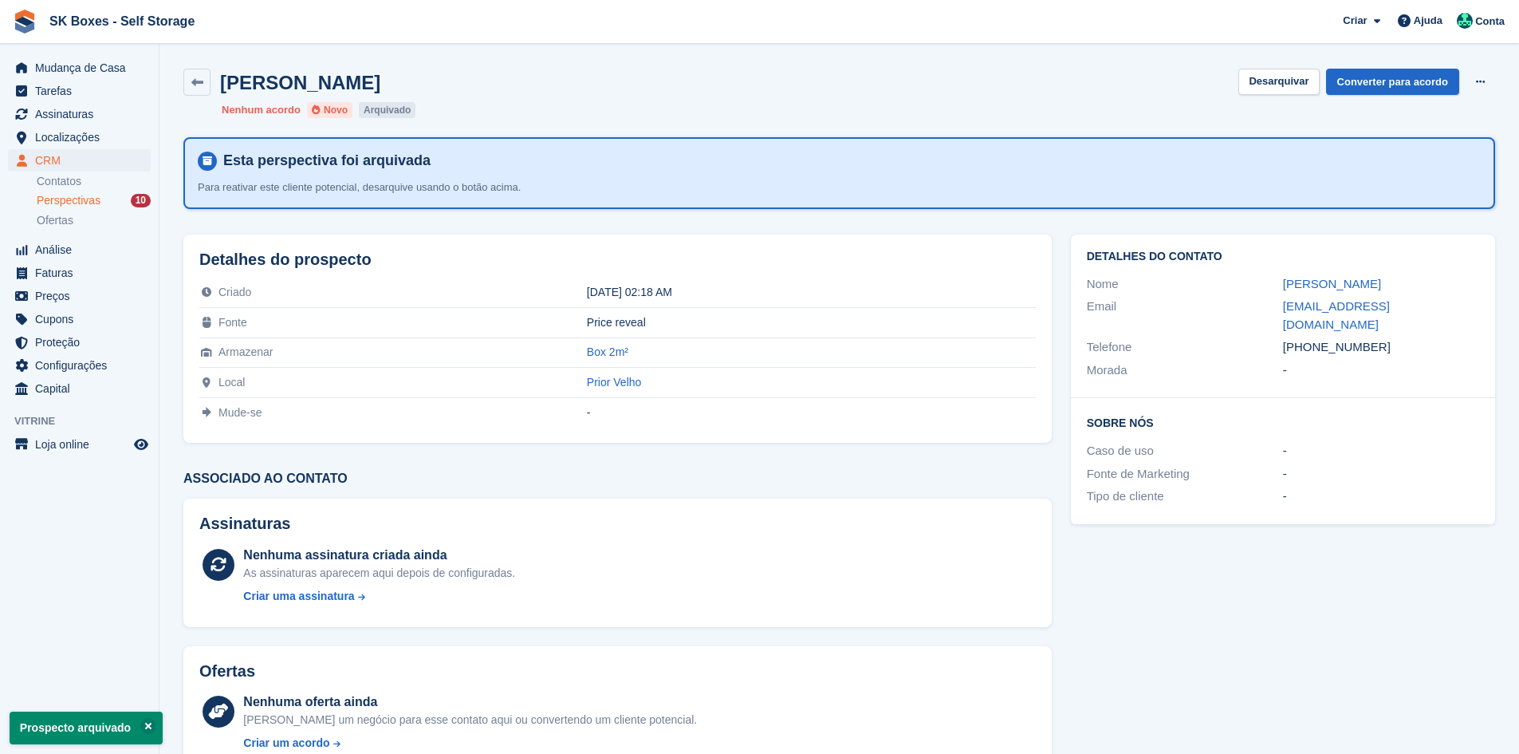
click at [75, 203] on span "Perspectivas" at bounding box center [69, 200] width 64 height 15
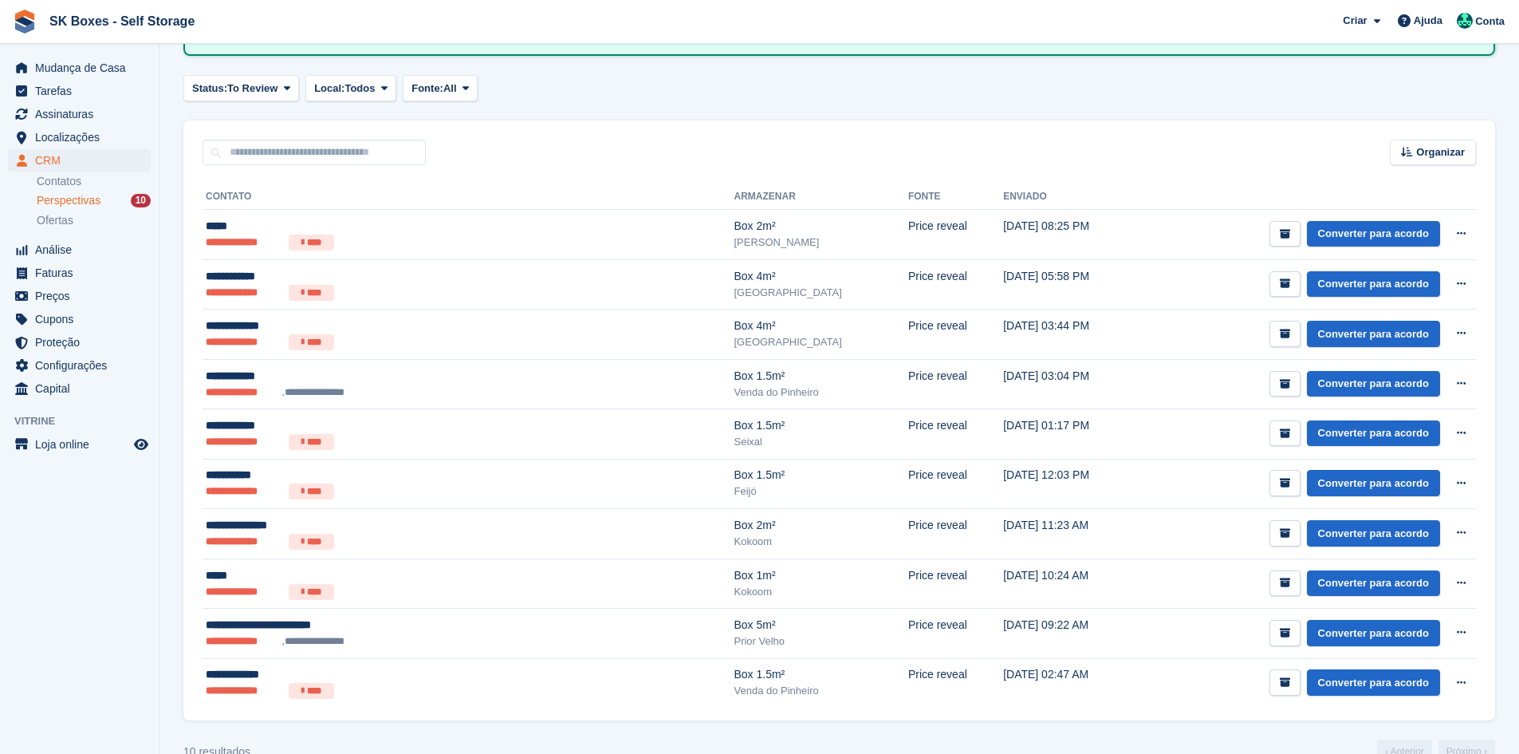
scroll to position [182, 0]
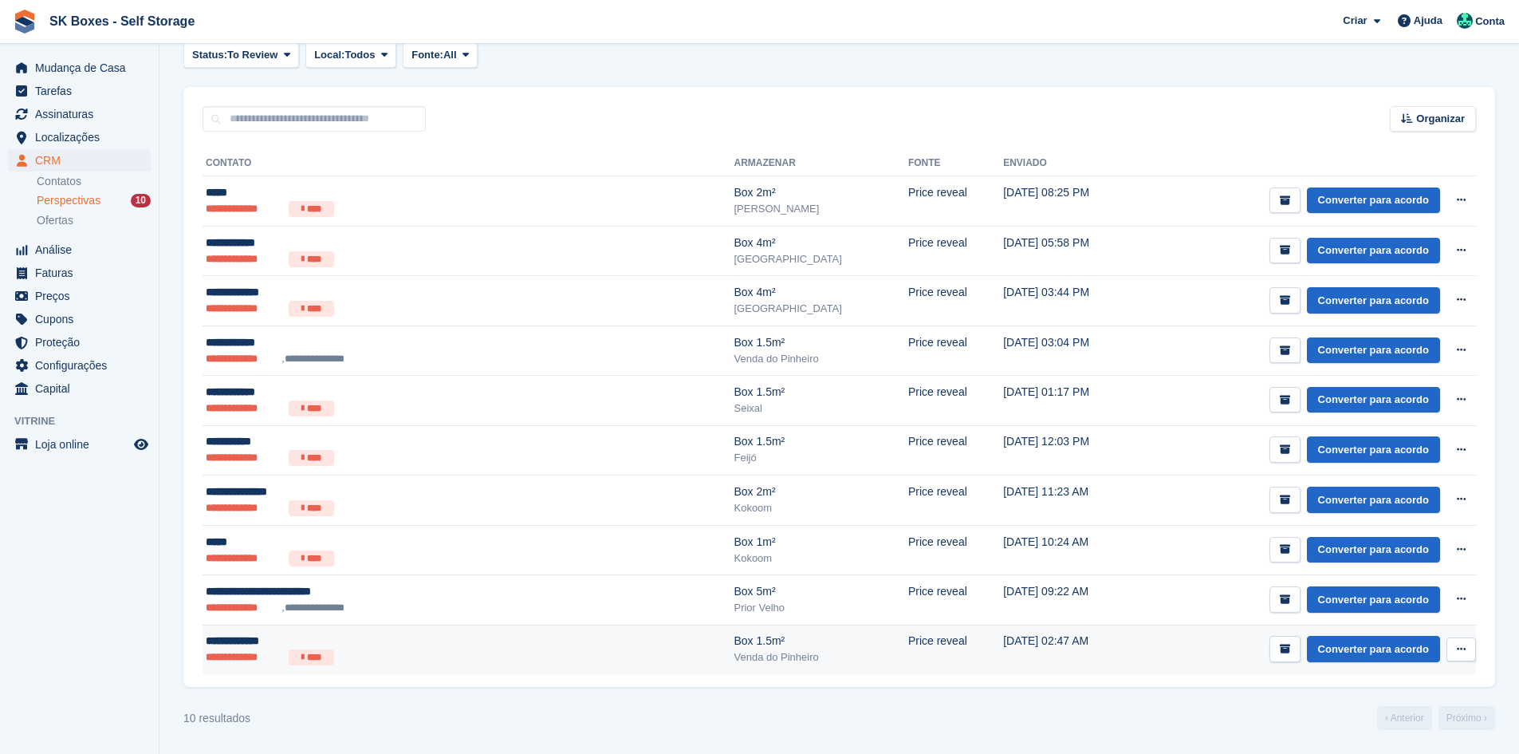
click at [468, 647] on div "**********" at bounding box center [369, 640] width 326 height 17
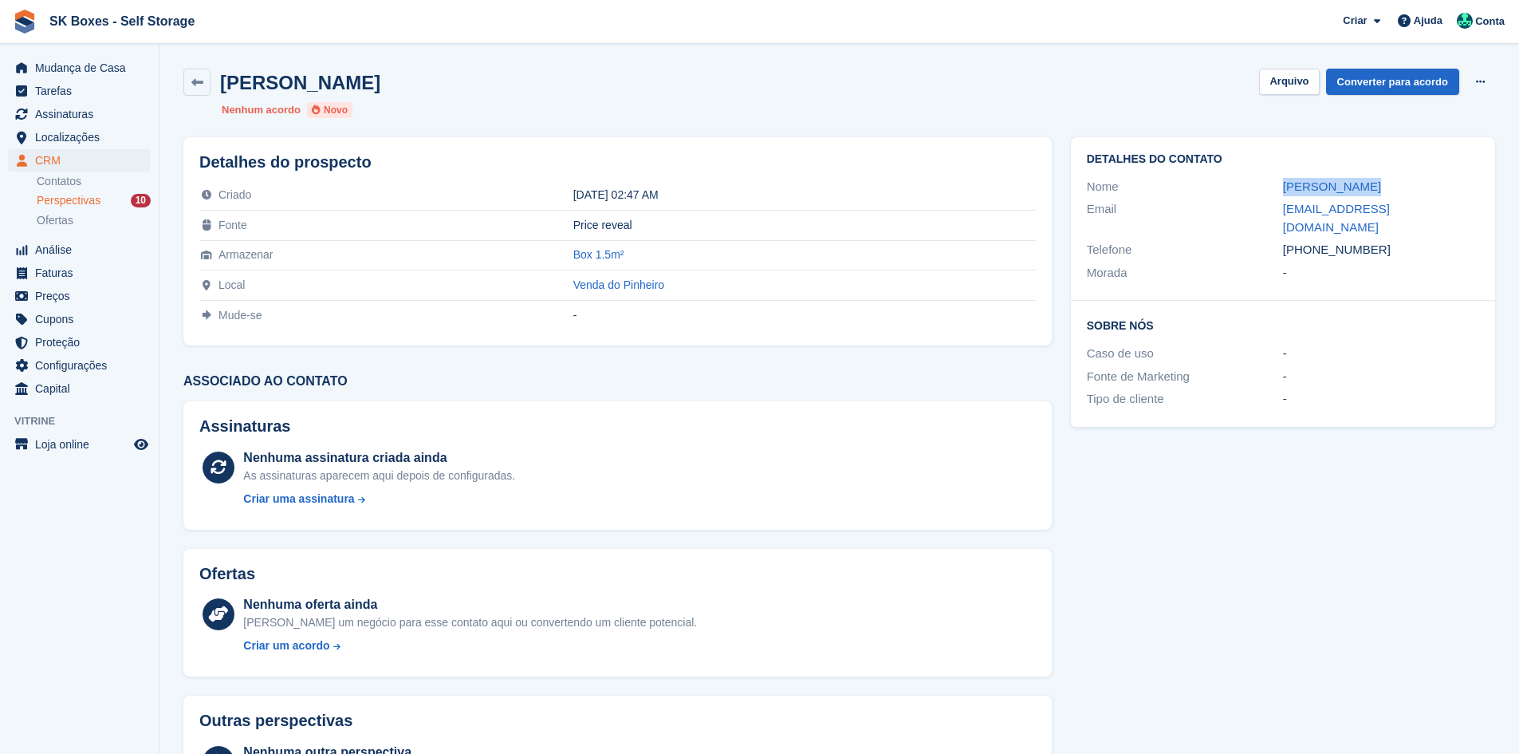
drag, startPoint x: 1272, startPoint y: 184, endPoint x: 1372, endPoint y: 184, distance: 99.7
click at [1372, 184] on div "Nome Teresa Mendes" at bounding box center [1283, 186] width 392 height 23
copy div "Teresa Mendes"
drag, startPoint x: 1393, startPoint y: 239, endPoint x: 1312, endPoint y: 237, distance: 81.4
click at [1312, 241] on div "+351963113631" at bounding box center [1381, 250] width 196 height 18
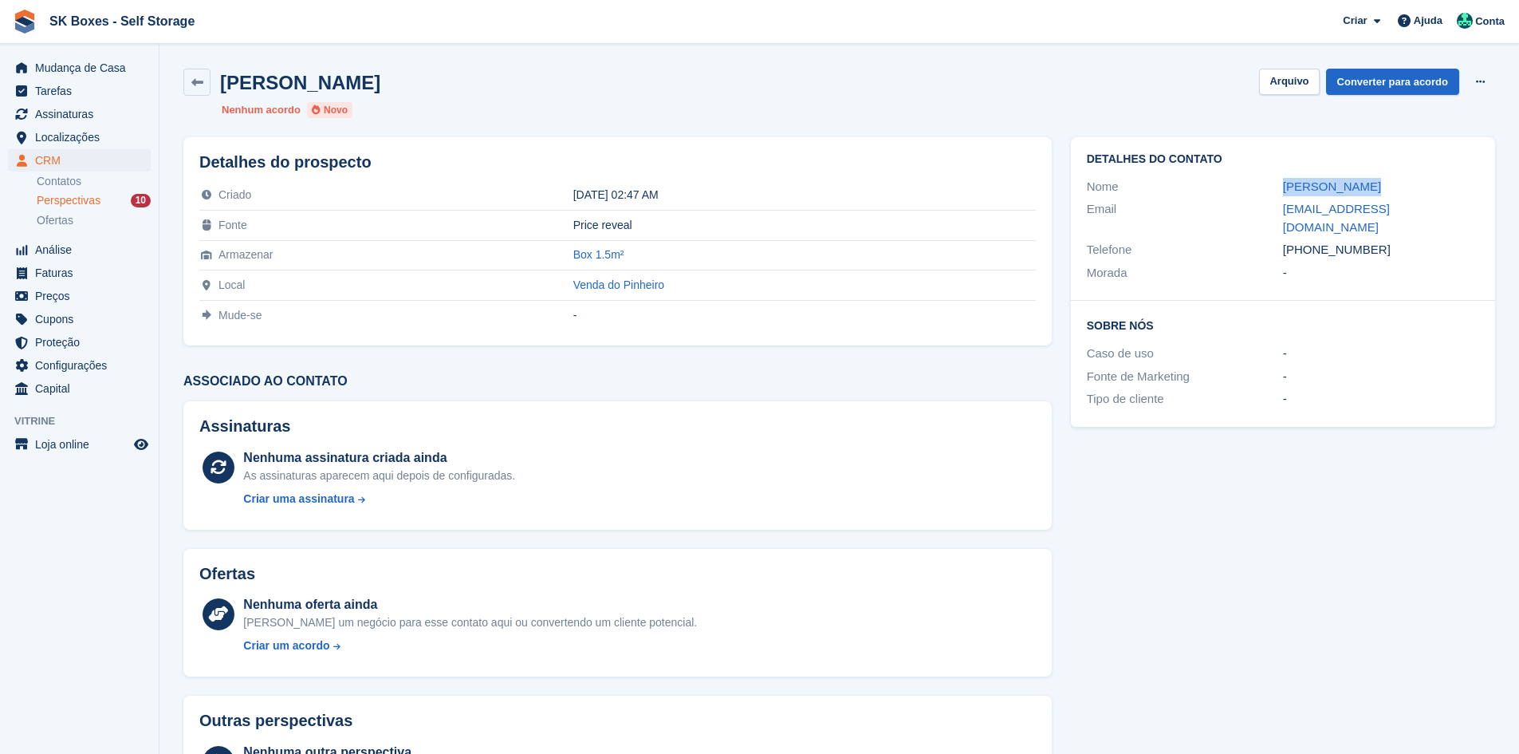
copy div "963113631"
drag, startPoint x: 1278, startPoint y: 195, endPoint x: 1410, endPoint y: 199, distance: 131.6
click at [1410, 199] on div "Detalhes do contato Nome Teresa Mendes Email teresapaula11@gmail.com Telefone +…" at bounding box center [1283, 218] width 424 height 163
drag, startPoint x: 1414, startPoint y: 215, endPoint x: 1427, endPoint y: 208, distance: 14.6
click at [1390, 215] on link "teresapaula11@gmail.com" at bounding box center [1336, 218] width 107 height 32
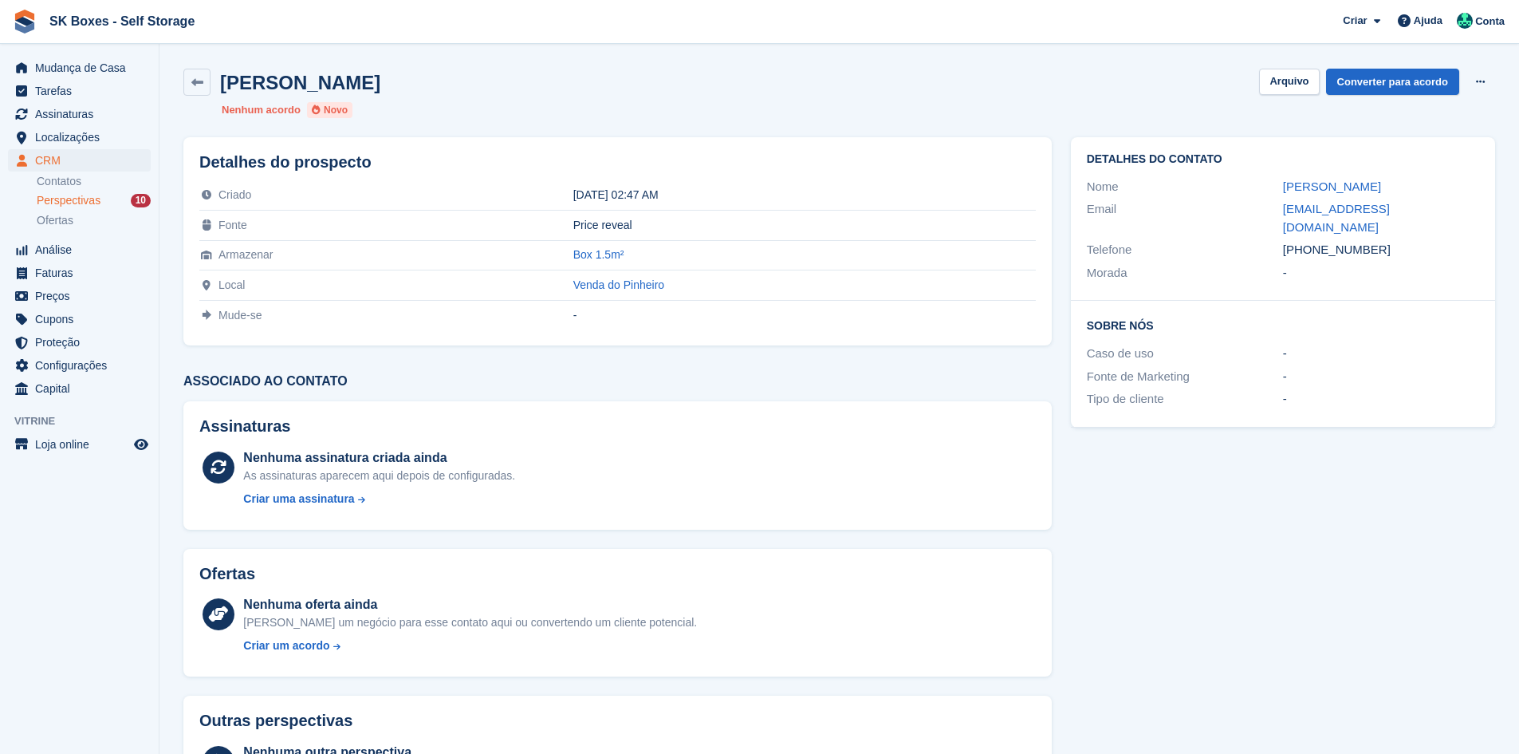
click at [1429, 207] on div "teresapaula11@gmail.com" at bounding box center [1381, 218] width 196 height 36
drag, startPoint x: 1122, startPoint y: 218, endPoint x: 1172, endPoint y: 224, distance: 50.5
click at [1172, 224] on div "Detalhes do contato Nome Teresa Mendes Email teresapaula11@gmail.com Telefone +…" at bounding box center [1283, 218] width 424 height 163
click at [1291, 85] on button "Arquivo" at bounding box center [1289, 82] width 60 height 26
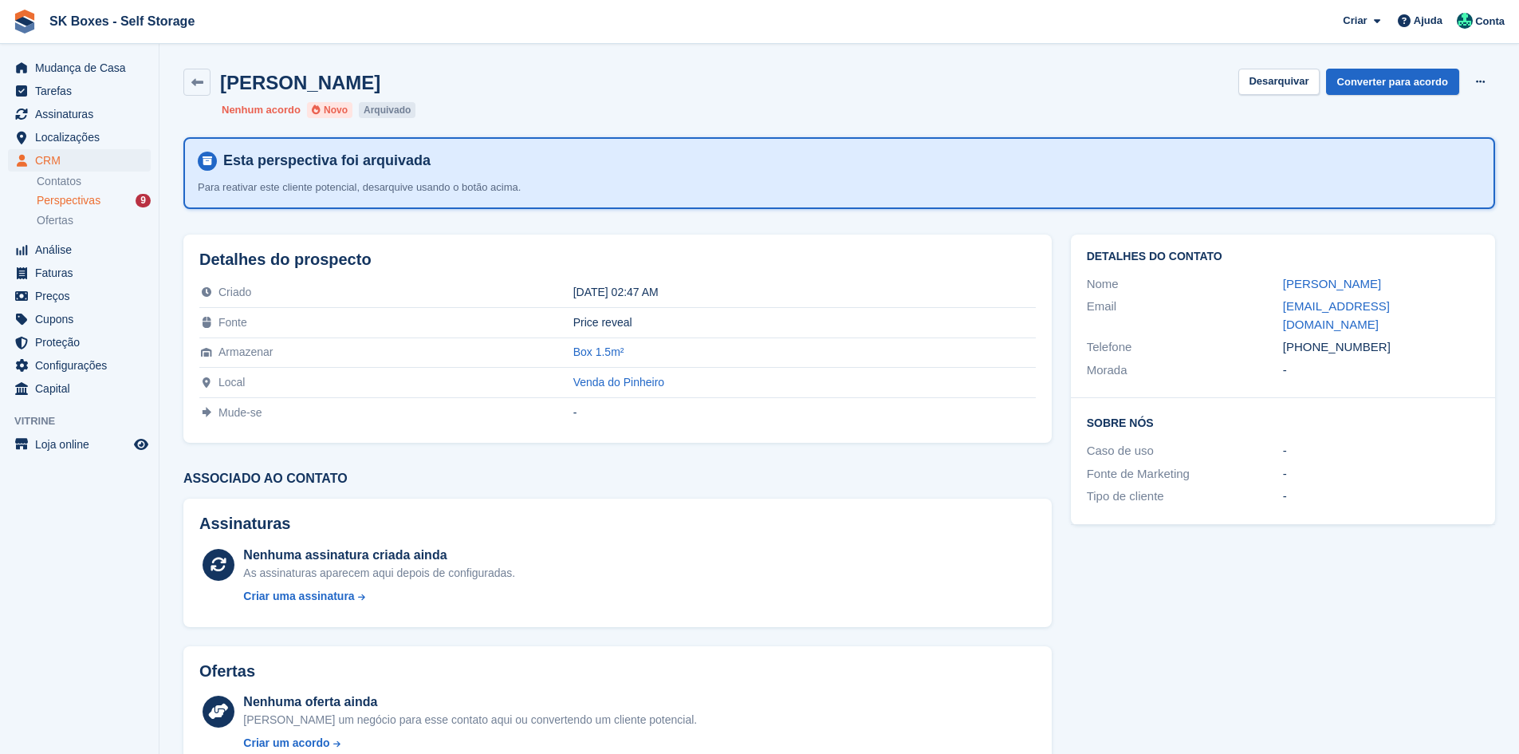
click at [109, 198] on div "Perspectivas 9" at bounding box center [94, 200] width 114 height 15
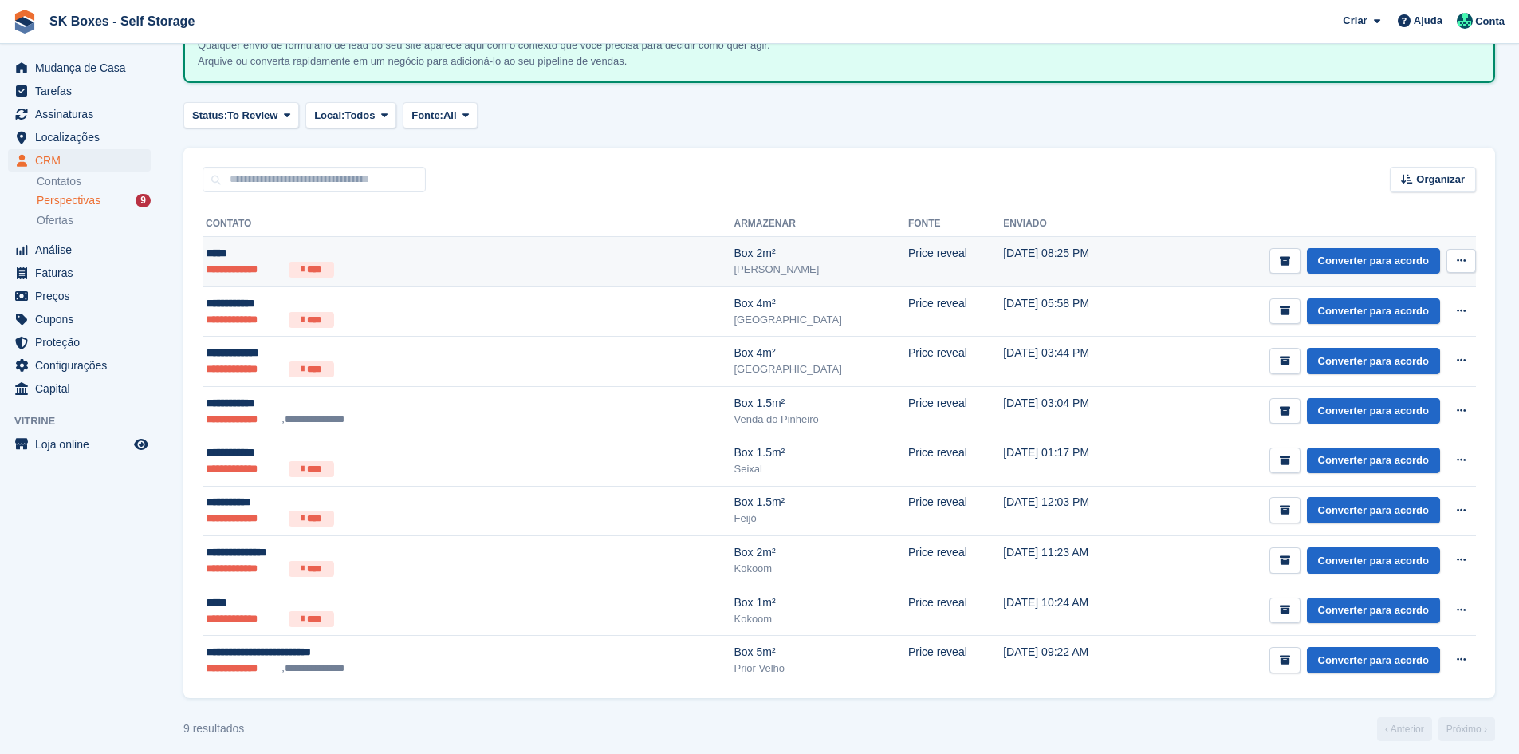
scroll to position [132, 0]
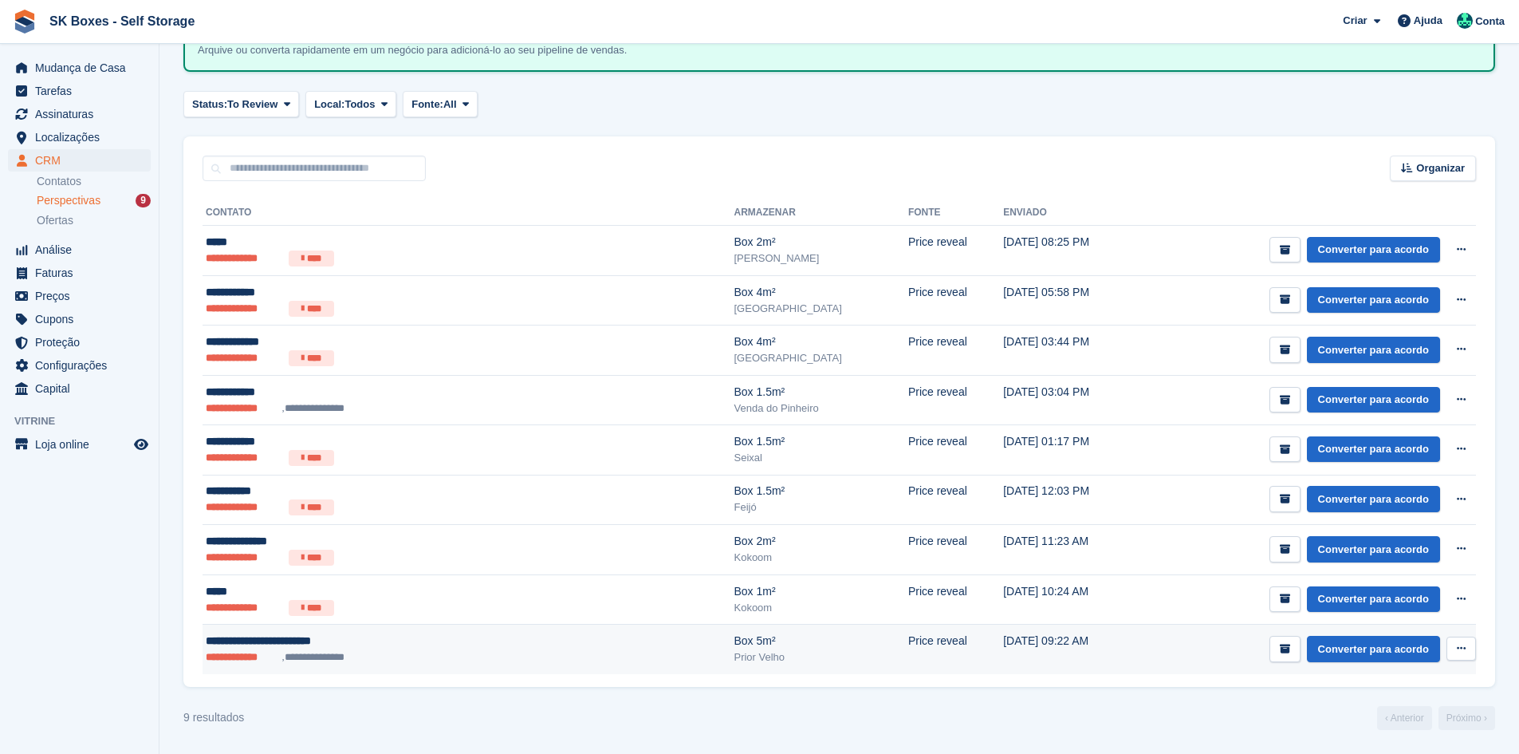
click at [370, 637] on div "**********" at bounding box center [369, 640] width 326 height 17
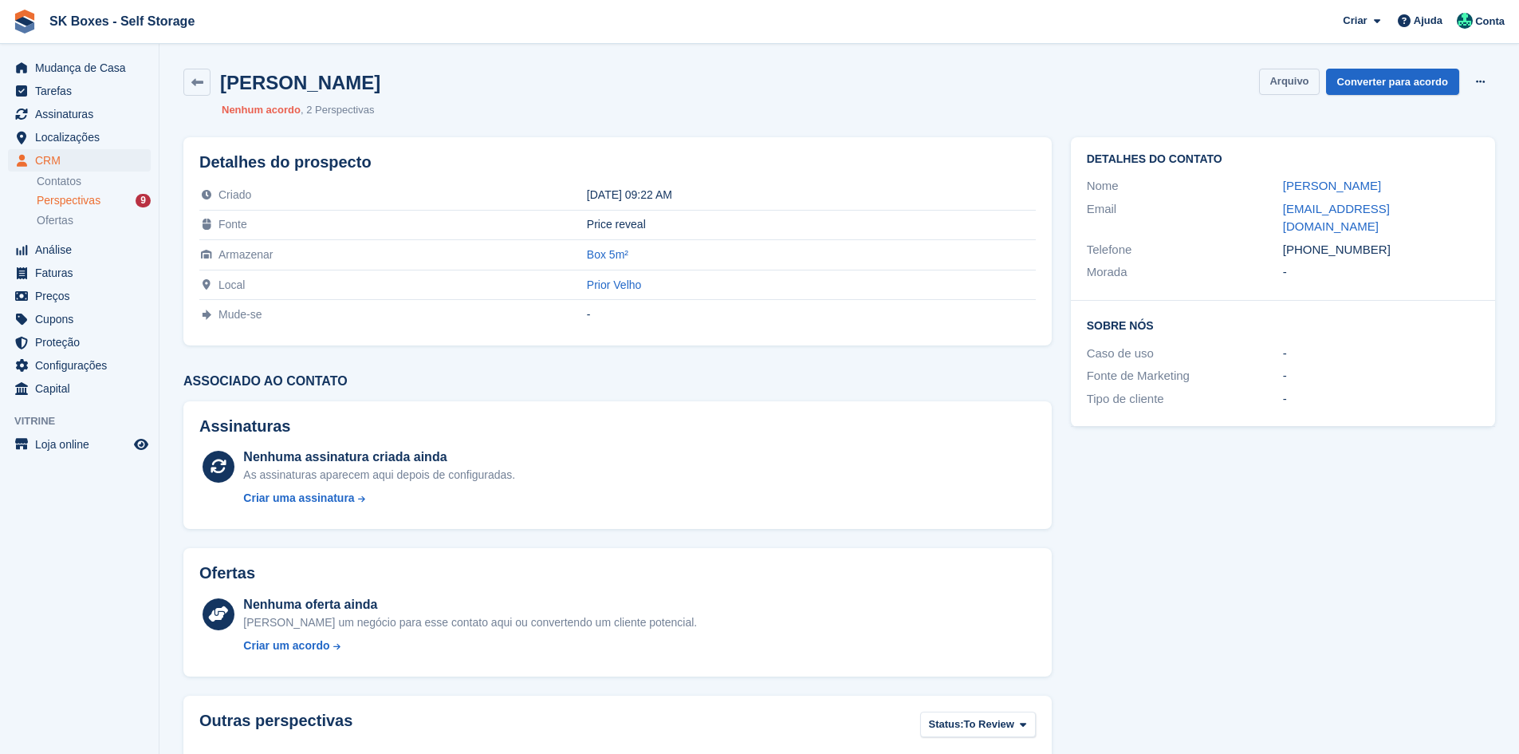
click at [1283, 79] on button "Arquivo" at bounding box center [1289, 82] width 60 height 26
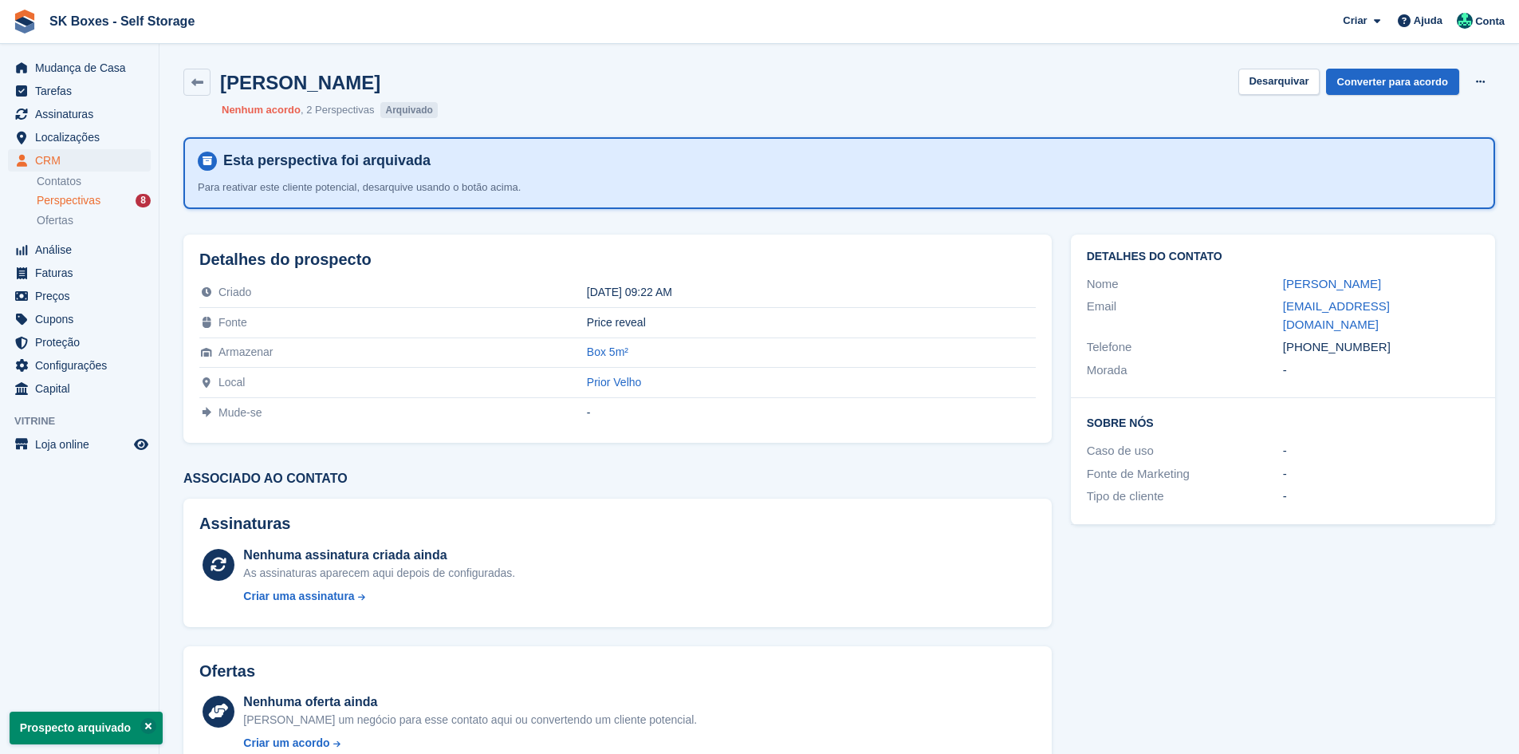
click at [50, 196] on span "Perspectivas" at bounding box center [69, 200] width 64 height 15
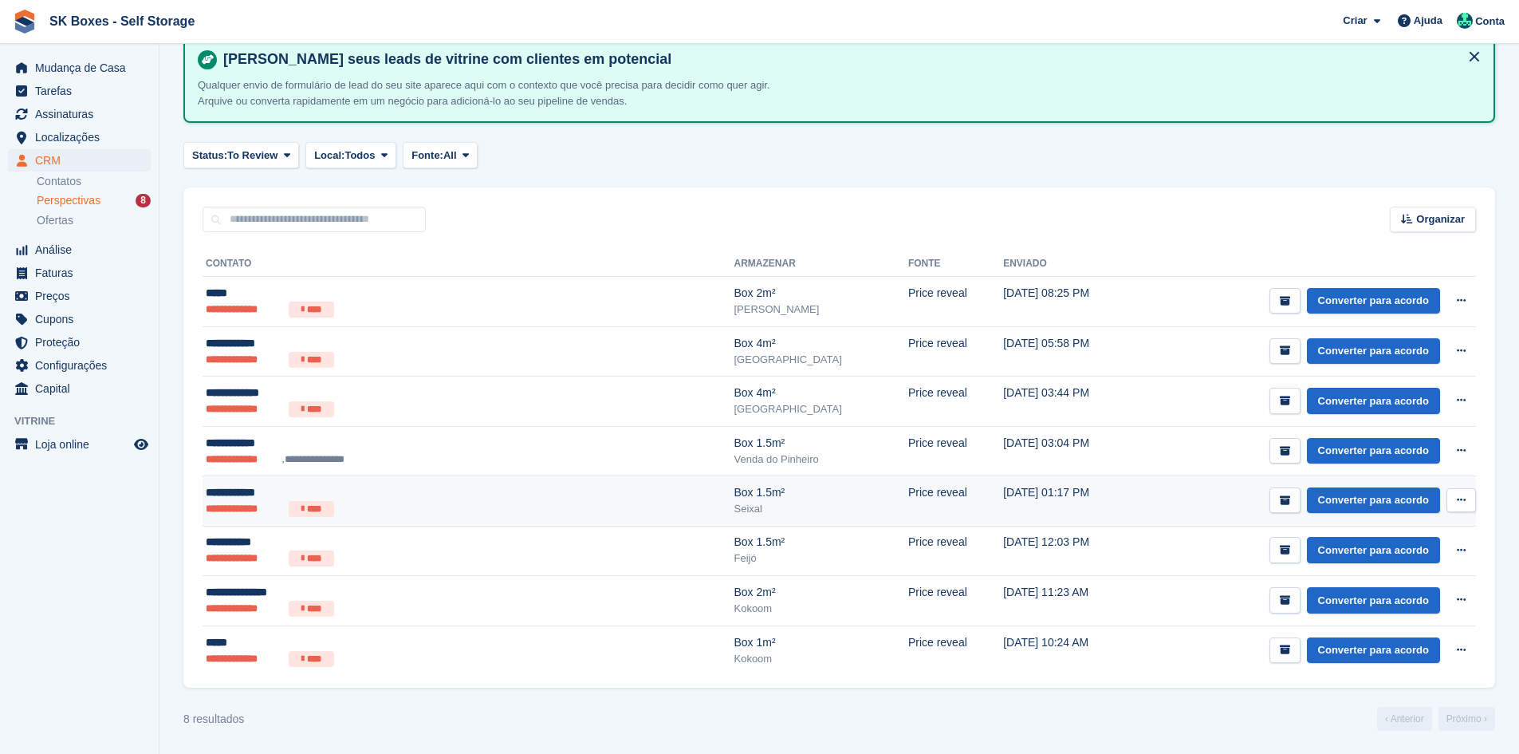
scroll to position [82, 0]
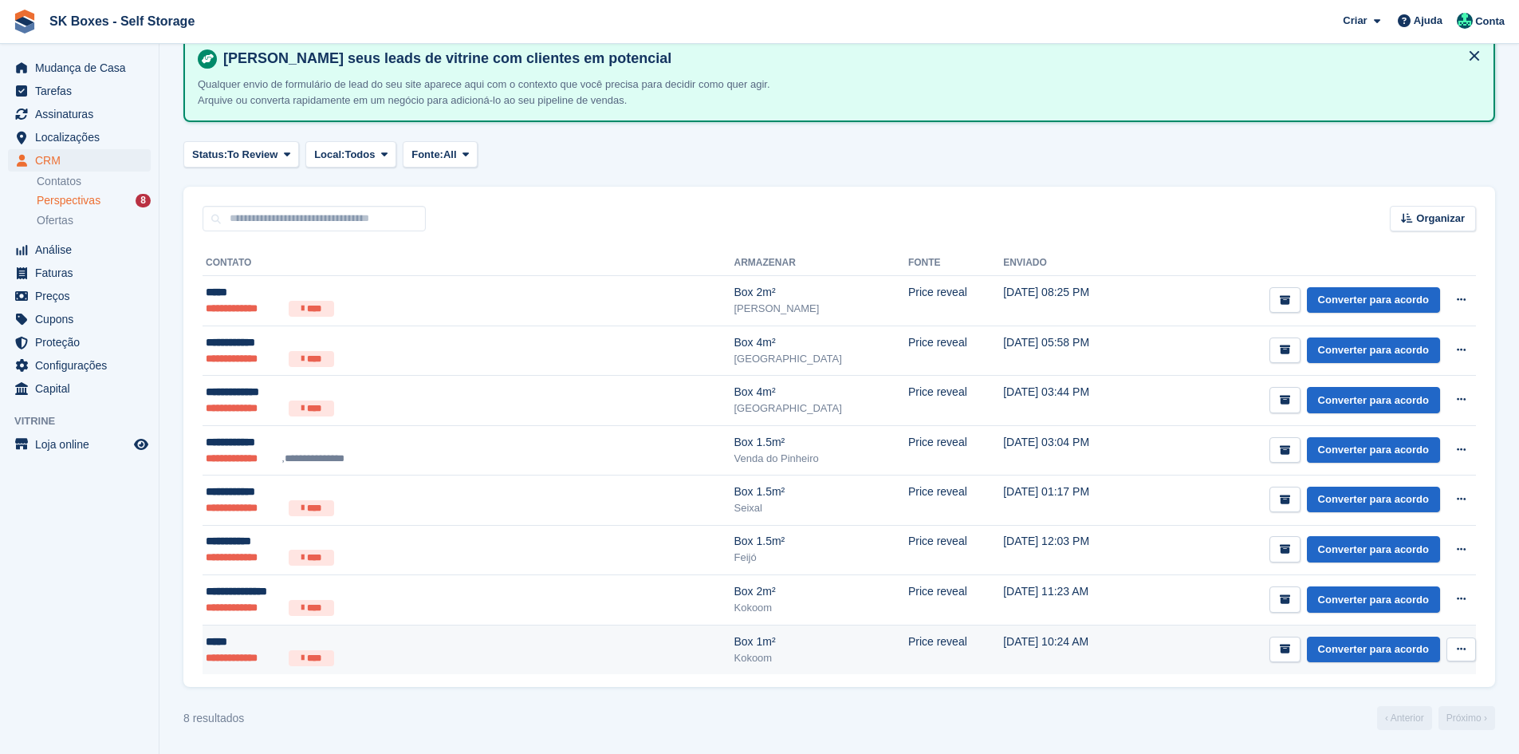
click at [418, 652] on ul "**********" at bounding box center [369, 658] width 326 height 16
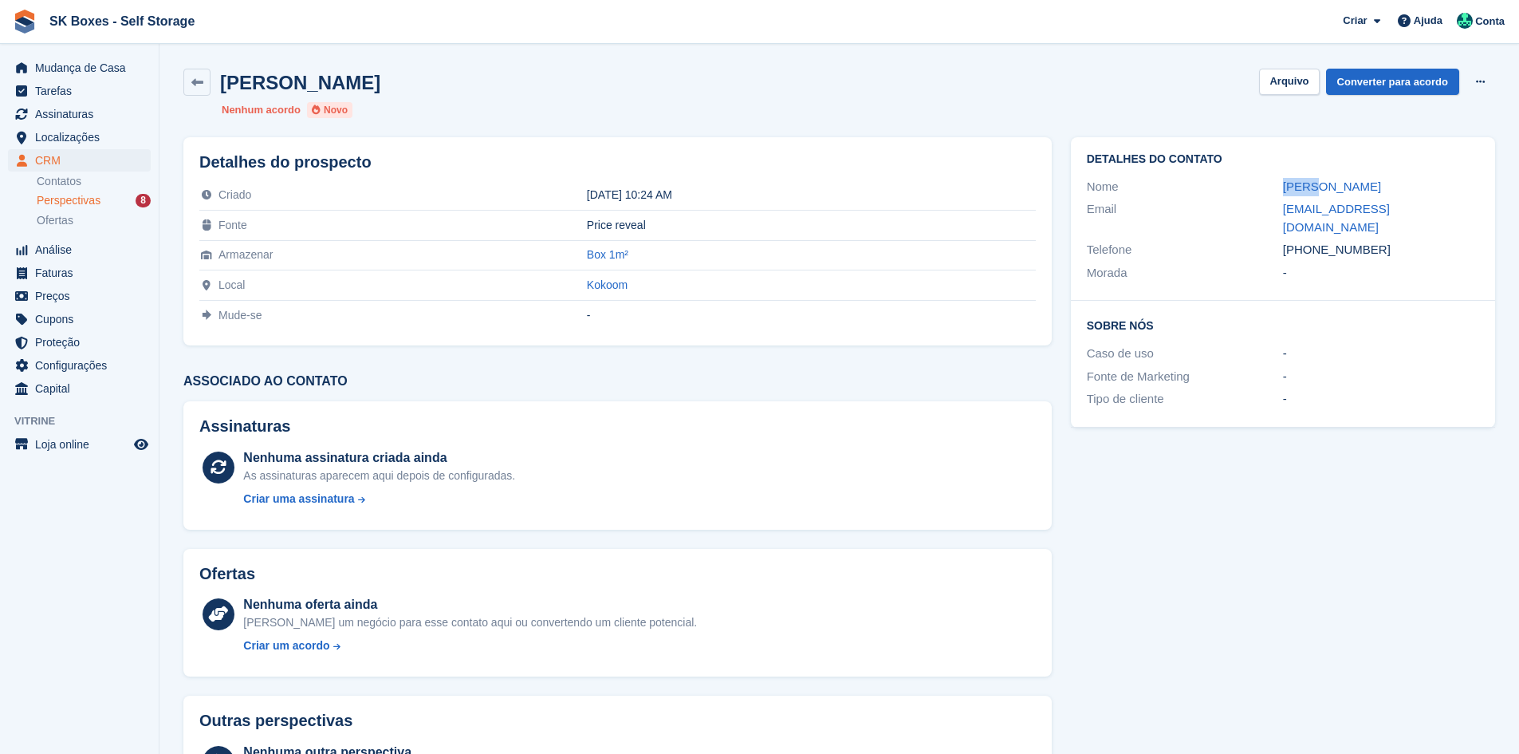
drag, startPoint x: 1273, startPoint y: 190, endPoint x: 1311, endPoint y: 190, distance: 37.5
click at [1311, 190] on div "Nome [PERSON_NAME]" at bounding box center [1283, 186] width 392 height 23
copy div "artur"
drag, startPoint x: 1339, startPoint y: 208, endPoint x: 1475, endPoint y: 207, distance: 136.4
click at [1475, 207] on div "Email arturcondesousa@gmail.com" at bounding box center [1283, 218] width 392 height 41
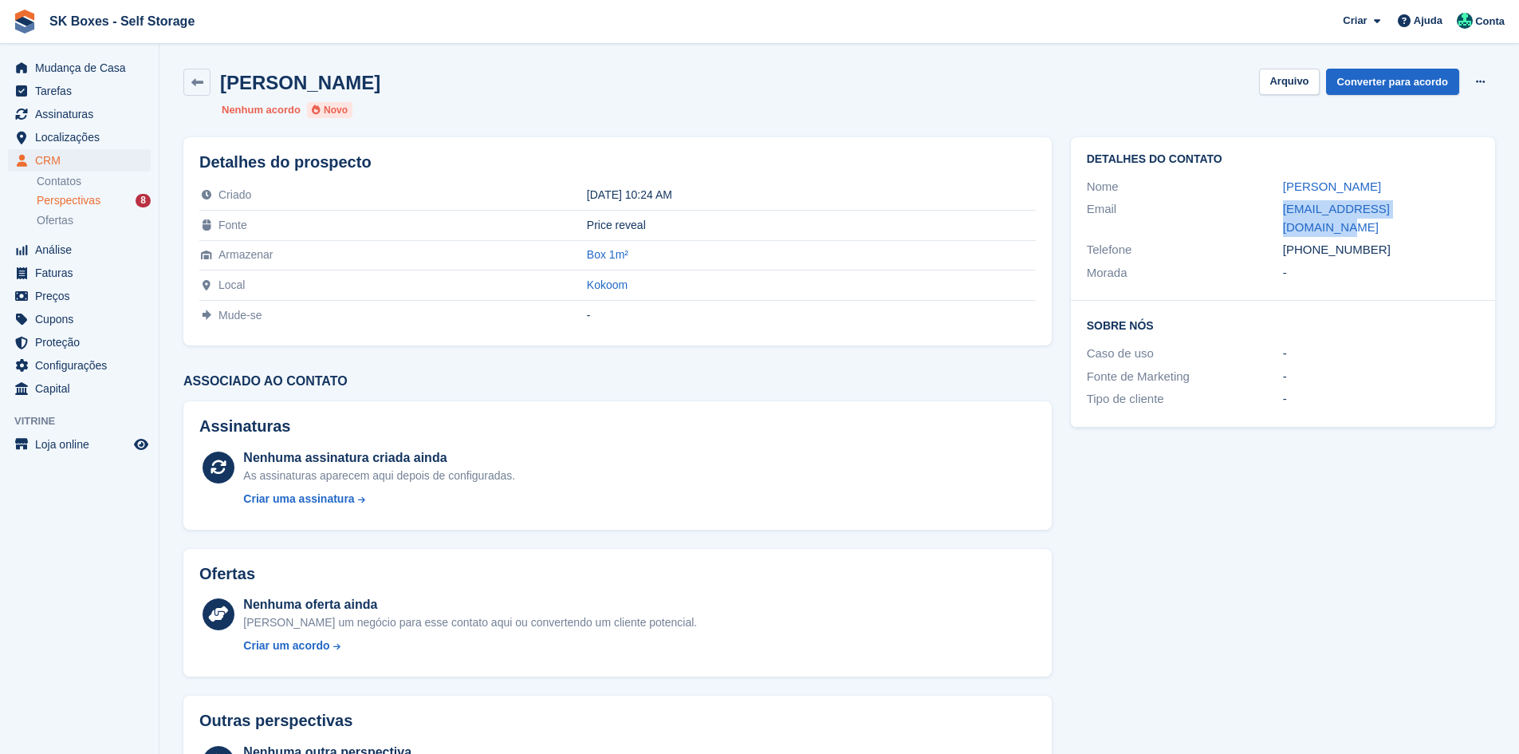
copy div "arturcondesousa@gmail.com"
drag, startPoint x: 1385, startPoint y: 231, endPoint x: 1309, endPoint y: 236, distance: 76.7
click at [1309, 241] on div "+351926369589" at bounding box center [1381, 250] width 196 height 18
copy div "926369589"
click at [1283, 89] on button "Arquivo" at bounding box center [1289, 82] width 60 height 26
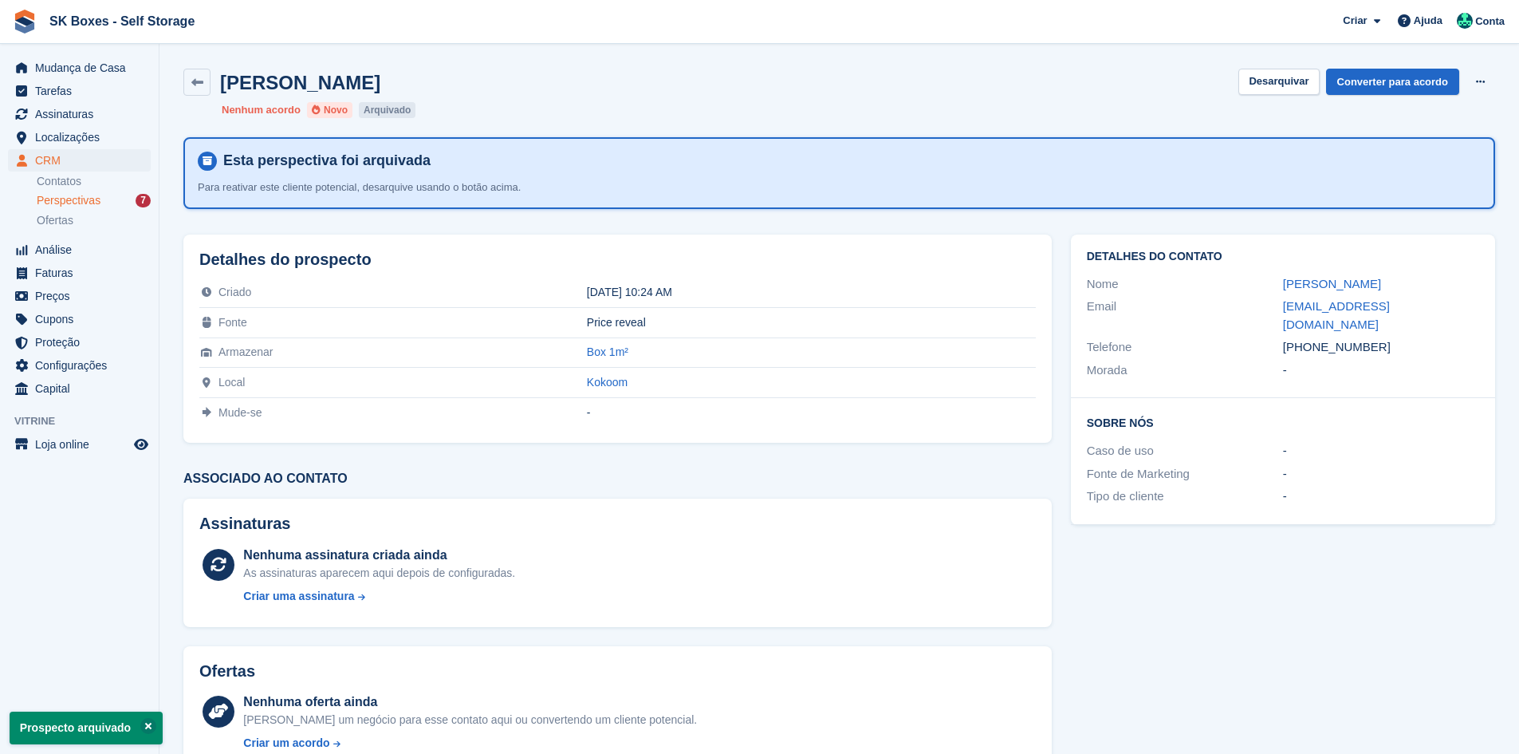
click at [116, 198] on div "Perspectivas 7" at bounding box center [94, 200] width 114 height 15
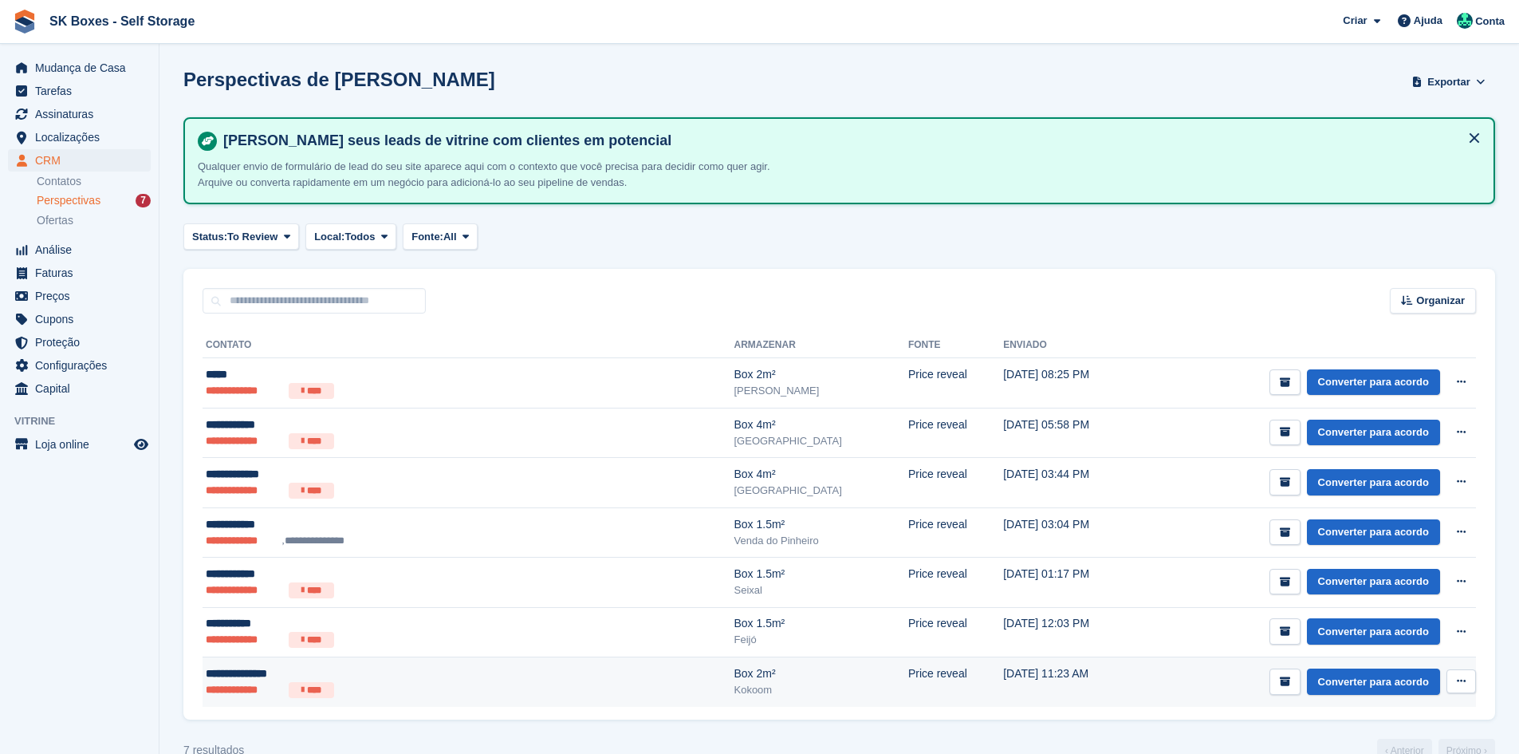
click at [361, 674] on div "**********" at bounding box center [369, 673] width 326 height 17
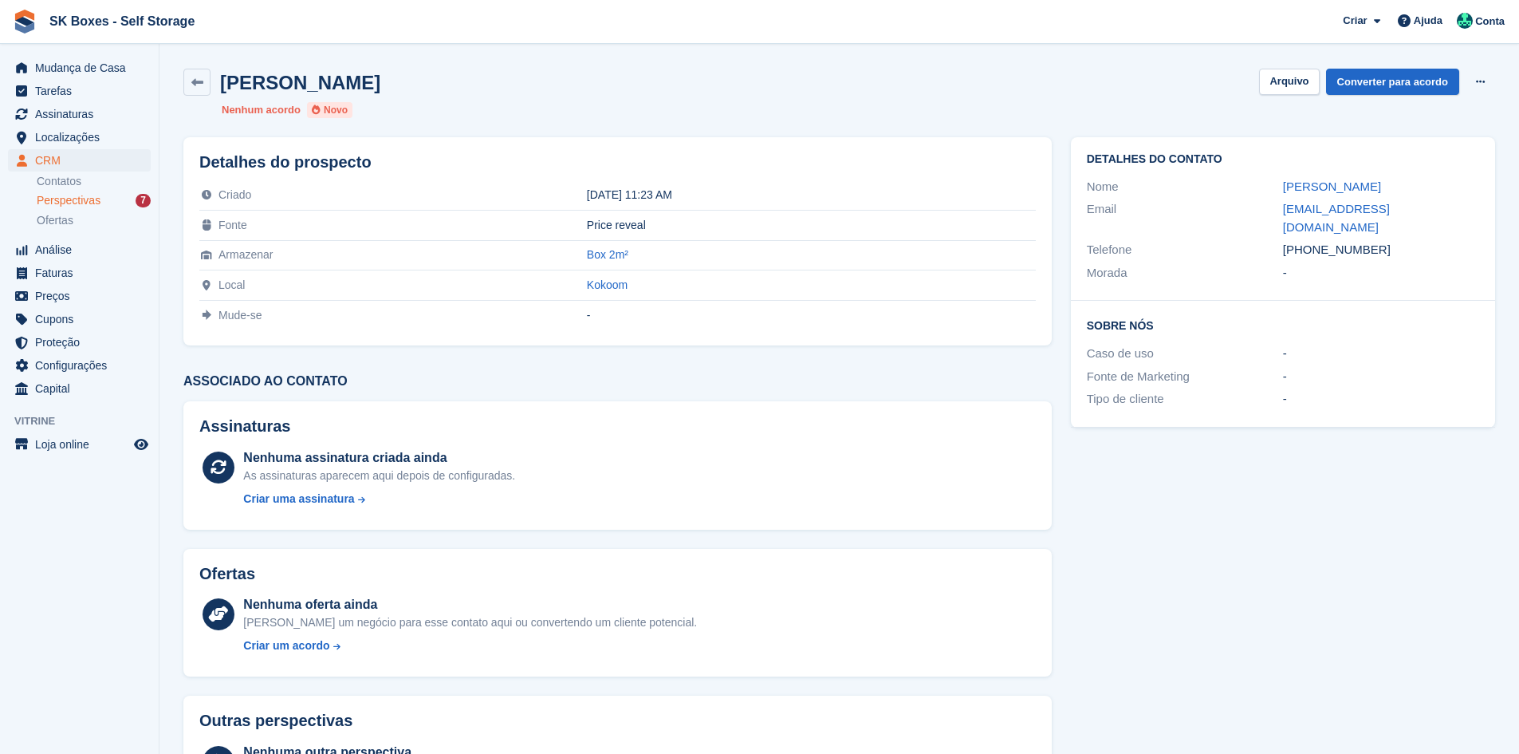
drag, startPoint x: 1286, startPoint y: 184, endPoint x: 1403, endPoint y: 191, distance: 117.4
click at [1403, 191] on div "Nome Rafaela Adriano" at bounding box center [1283, 186] width 392 height 23
copy div "Rafaela Adriano"
drag, startPoint x: 1385, startPoint y: 240, endPoint x: 1311, endPoint y: 236, distance: 74.3
click at [1311, 241] on div "+351926766059" at bounding box center [1381, 250] width 196 height 18
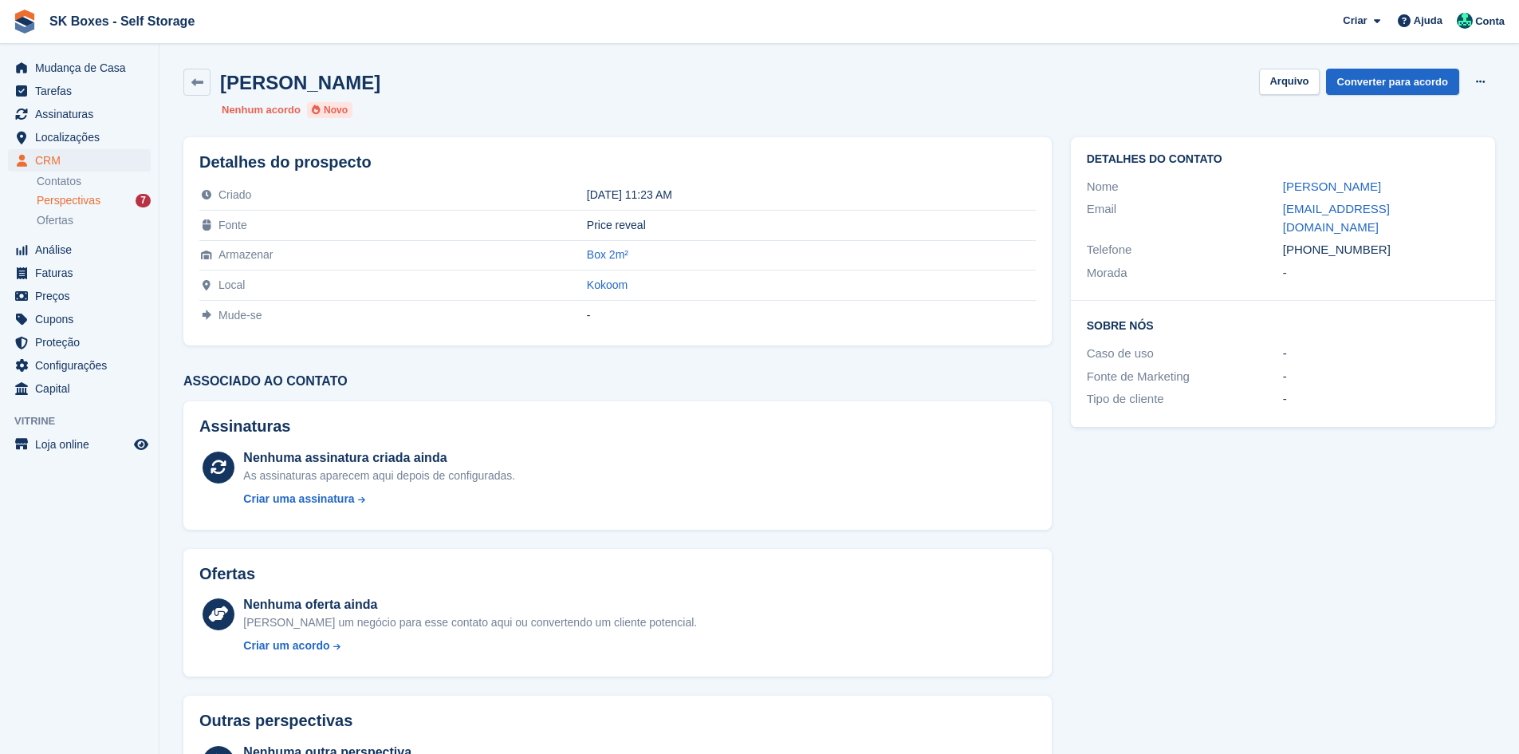
copy div "926766059"
click at [1465, 407] on div "Sobre Nós Caso de uso - Fonte de Marketing - Tipo de cliente -" at bounding box center [1283, 364] width 424 height 126
drag, startPoint x: 1265, startPoint y: 212, endPoint x: 1441, endPoint y: 213, distance: 176.2
click at [1441, 213] on div "Email rafaela.silva11323@gmail.com" at bounding box center [1283, 218] width 392 height 41
copy div "rafaela.silva11323@gmail.com"
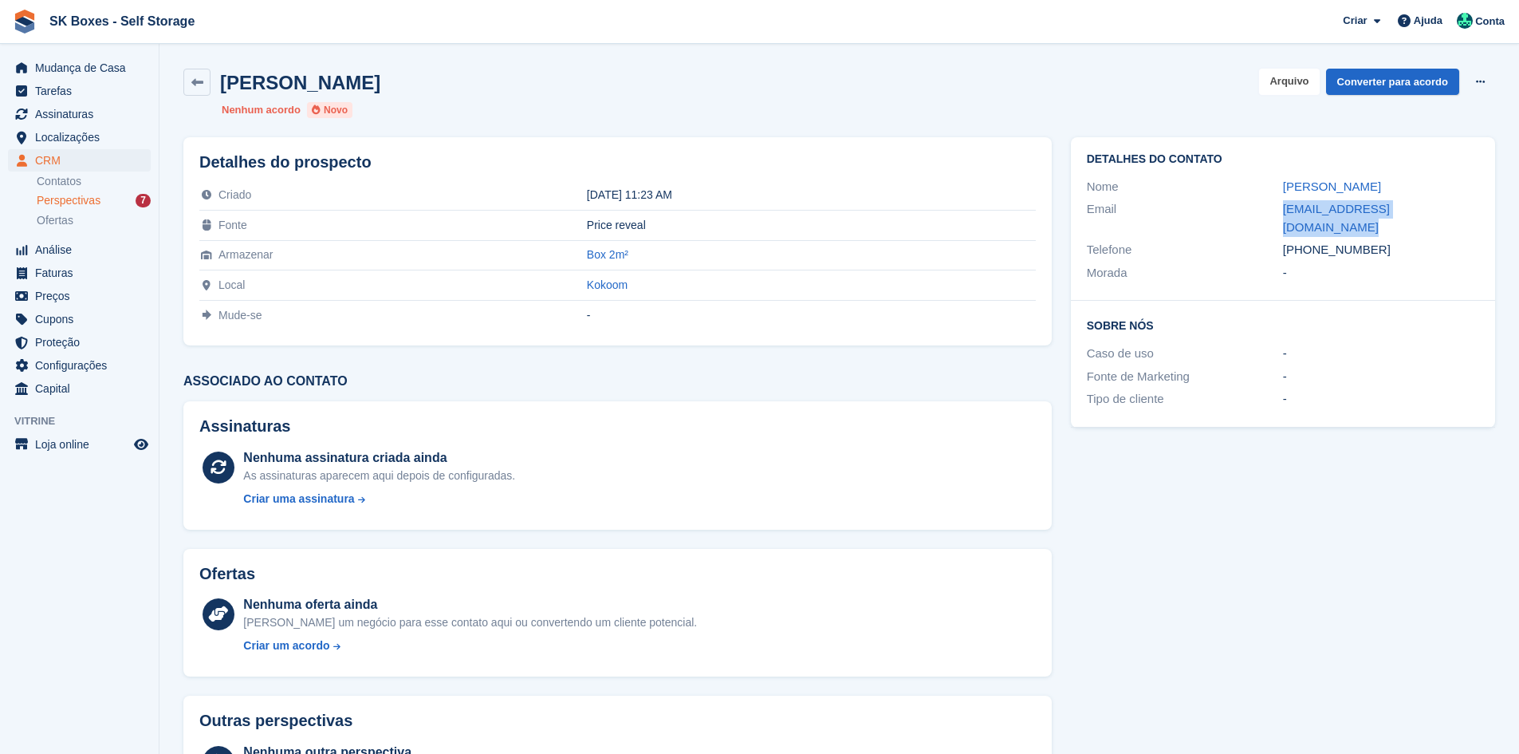
drag, startPoint x: 1281, startPoint y: 78, endPoint x: 1237, endPoint y: 82, distance: 44.0
click at [1281, 78] on button "Arquivo" at bounding box center [1289, 82] width 60 height 26
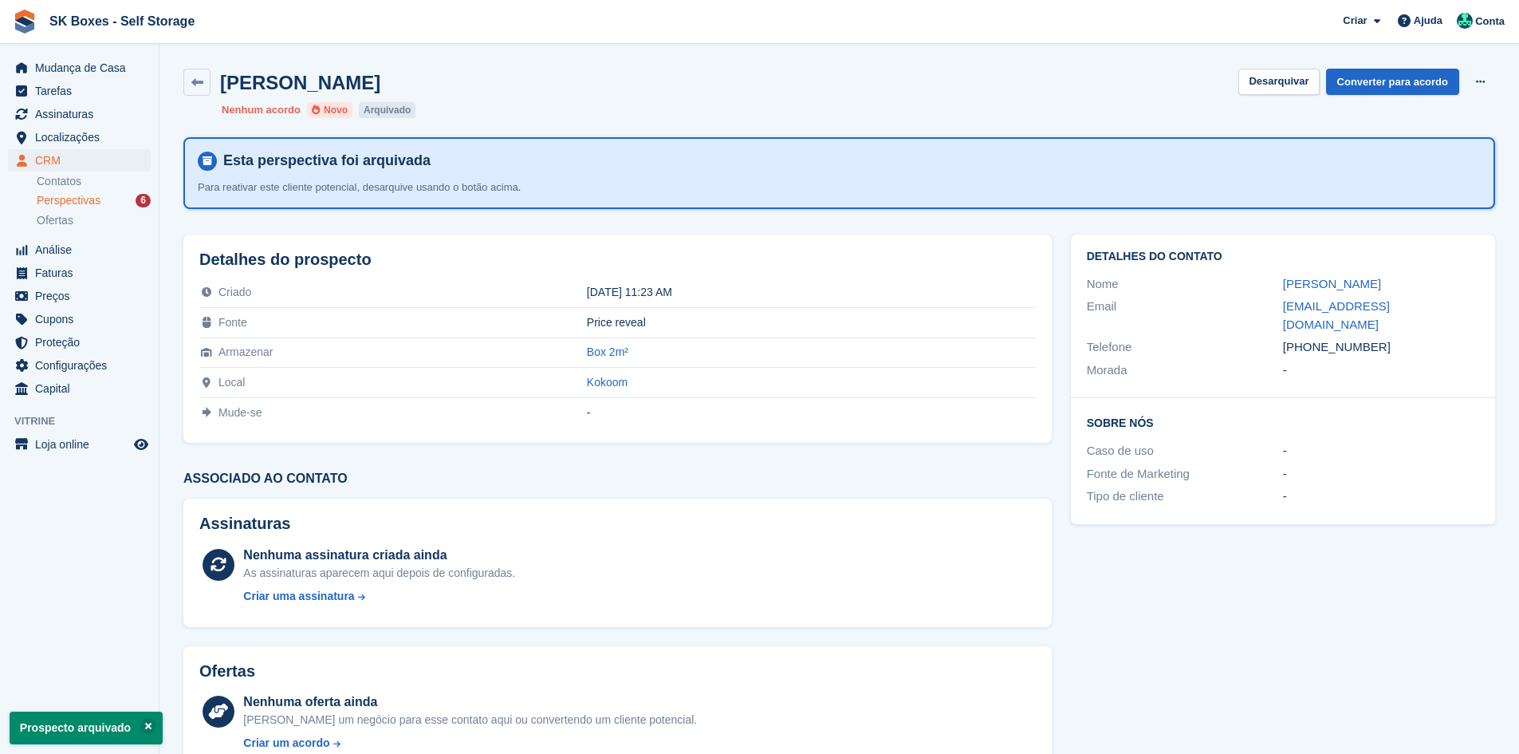
click at [89, 199] on span "Perspectivas" at bounding box center [69, 200] width 64 height 15
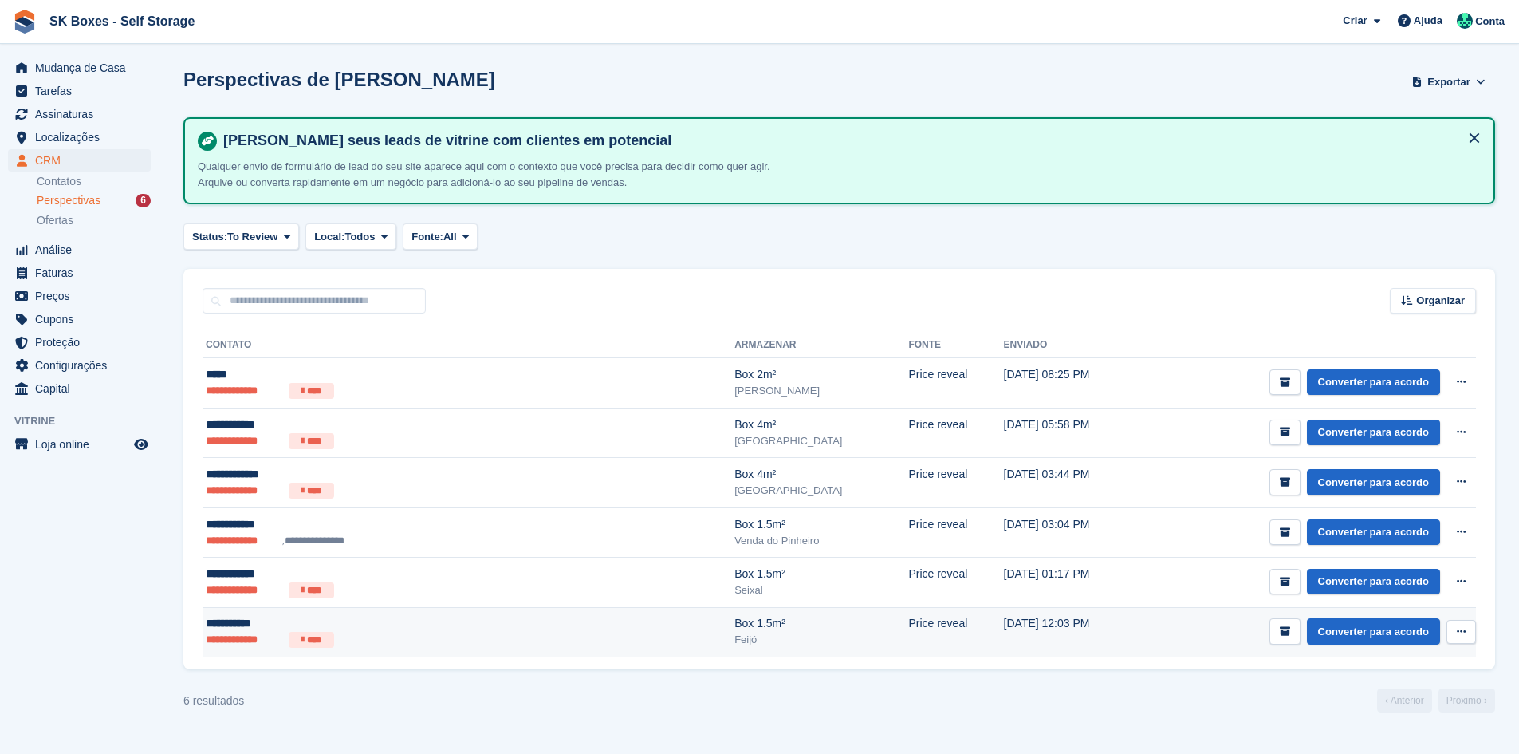
click at [432, 620] on div "**********" at bounding box center [369, 623] width 327 height 17
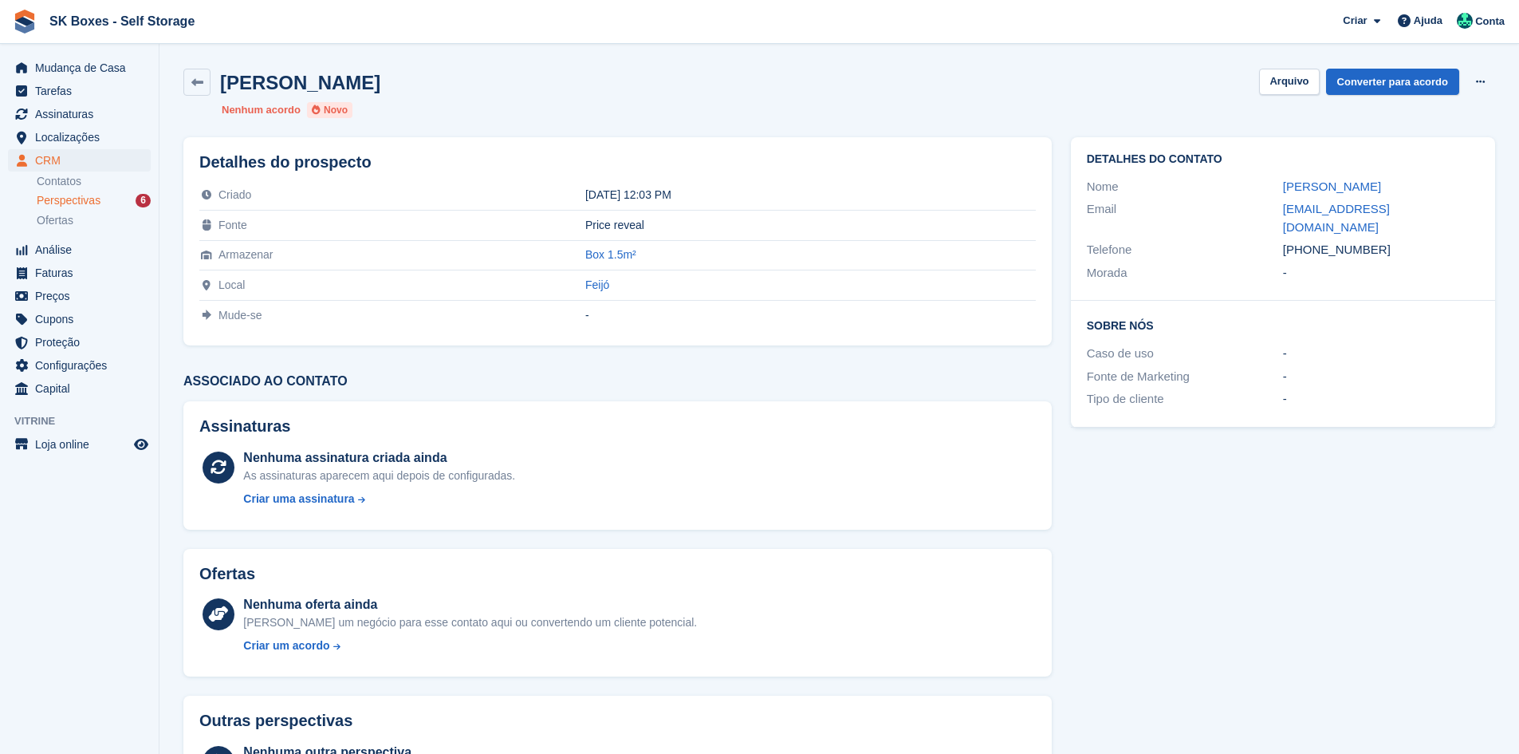
drag, startPoint x: 1274, startPoint y: 184, endPoint x: 1390, endPoint y: 227, distance: 123.4
click at [1388, 225] on div "Detalhes do contato Nome Ana Valente Email anadcfgvalente@gmail.com Telefone +3…" at bounding box center [1283, 218] width 424 height 163
copy div "Ana Valente Email anadcfgvalente@gmail.com Telefone +351927317832"
drag, startPoint x: 1387, startPoint y: 399, endPoint x: 1378, endPoint y: 374, distance: 27.0
click at [1387, 398] on div "Sobre Nós Caso de uso - Fonte de Marketing - Tipo de cliente -" at bounding box center [1283, 364] width 424 height 126
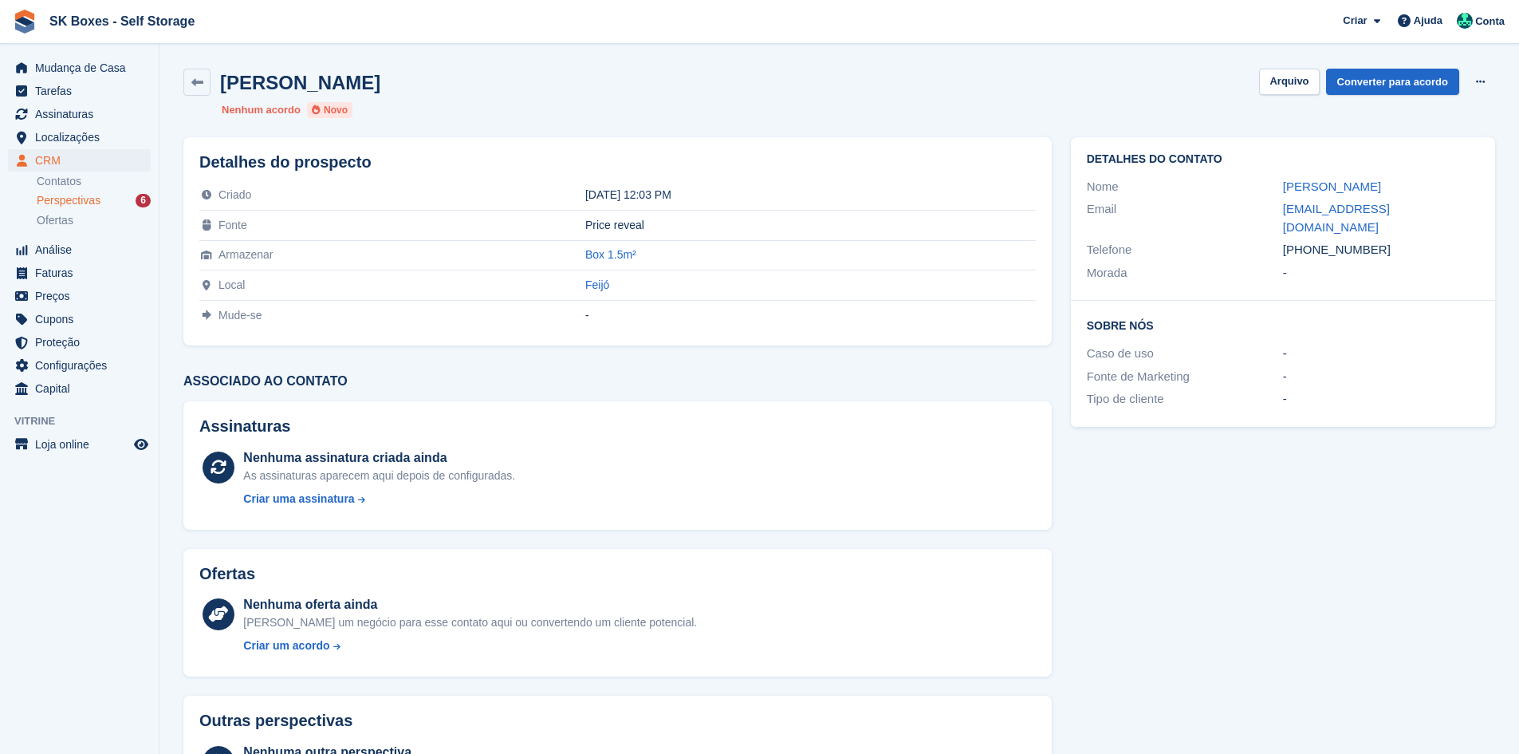
click at [1364, 194] on div "Ana Valente" at bounding box center [1381, 187] width 196 height 18
drag, startPoint x: 1364, startPoint y: 194, endPoint x: 1275, endPoint y: 191, distance: 88.6
click at [1274, 191] on div "Nome Ana Valente" at bounding box center [1283, 186] width 392 height 23
copy div "Ana Valente"
click at [1408, 482] on div "Detalhes do contato Nome Ana Valente Email anadcfgvalente@gmail.com Telefone +3…" at bounding box center [1282, 481] width 443 height 706
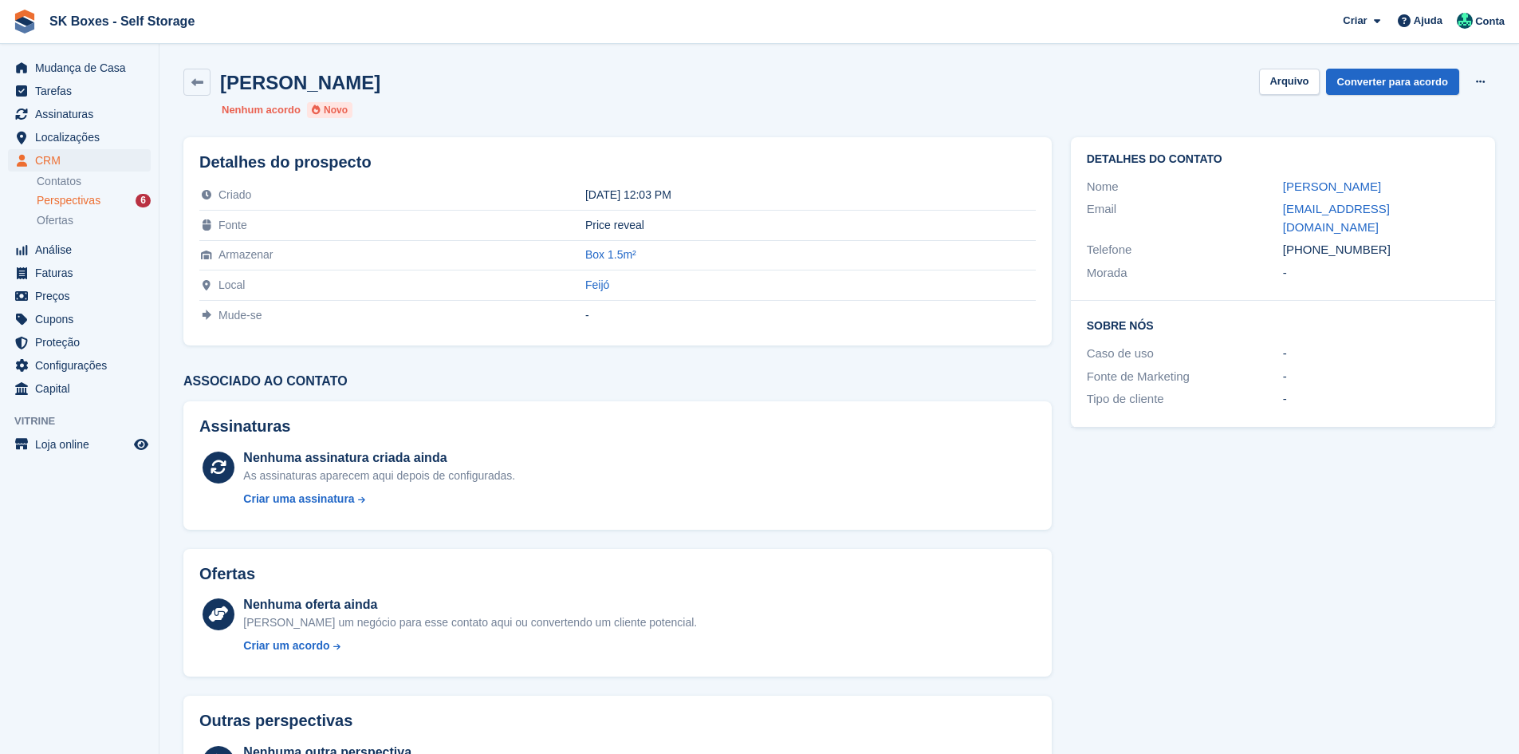
drag, startPoint x: 1394, startPoint y: 241, endPoint x: 1310, endPoint y: 238, distance: 83.8
click at [1310, 241] on div "+351927317832" at bounding box center [1381, 250] width 196 height 18
copy div "927317832"
drag, startPoint x: 1267, startPoint y: 212, endPoint x: 1449, endPoint y: 215, distance: 181.8
click at [1449, 215] on div "Email anadcfgvalente@gmail.com" at bounding box center [1283, 218] width 392 height 41
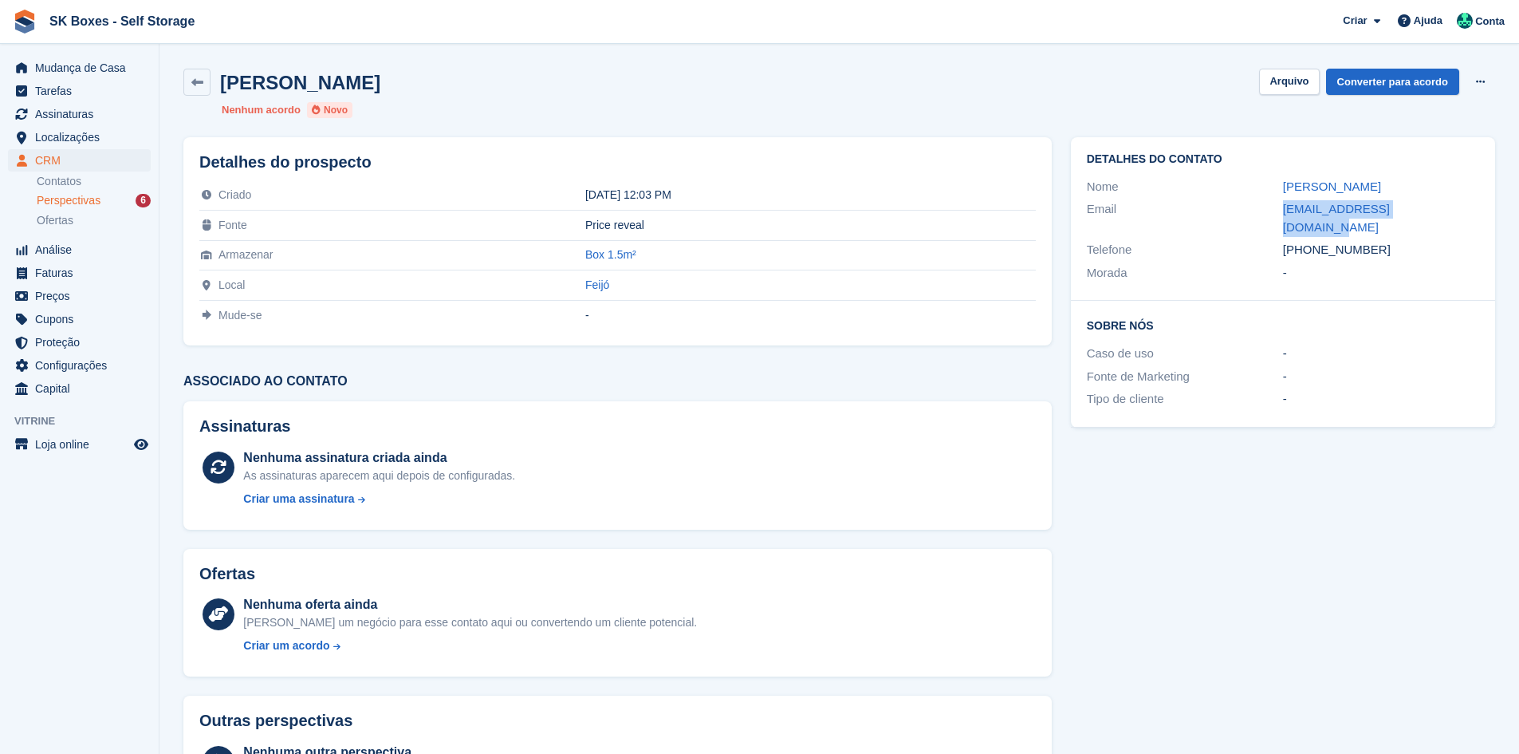
copy div "anadcfgvalente@gmail.com"
click at [1284, 82] on button "Arquivo" at bounding box center [1289, 82] width 60 height 26
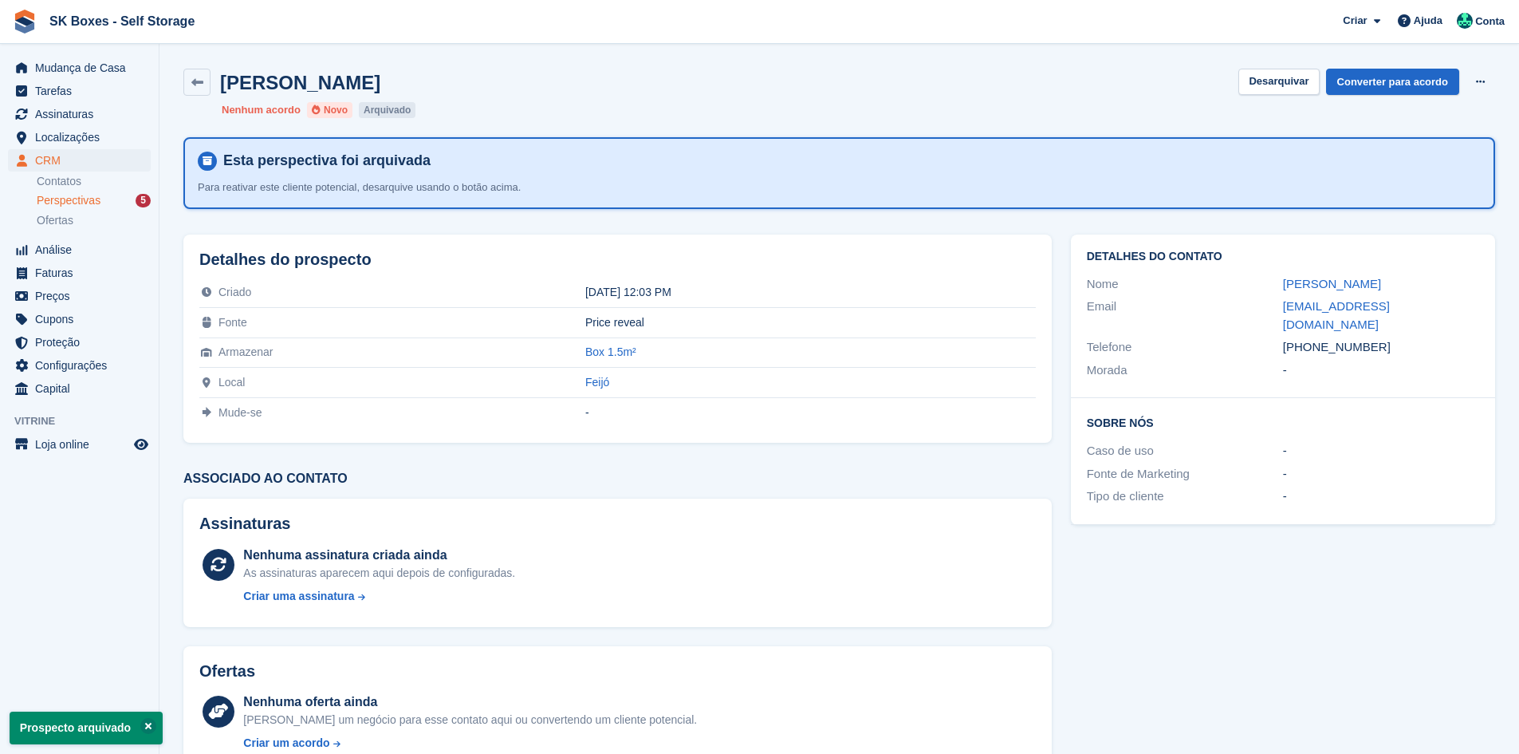
click at [45, 203] on span "Perspectivas" at bounding box center [69, 200] width 64 height 15
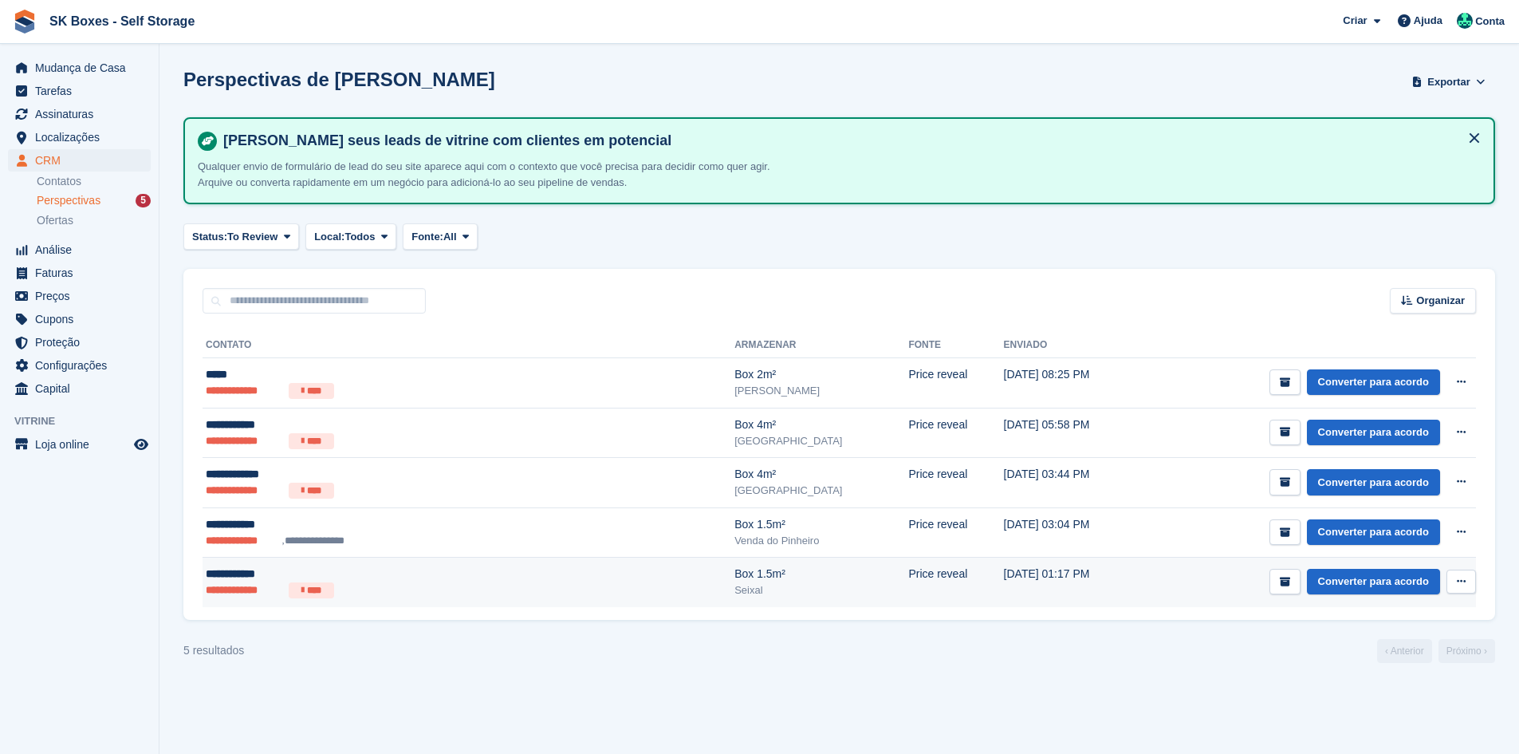
click at [259, 567] on div "**********" at bounding box center [369, 573] width 327 height 17
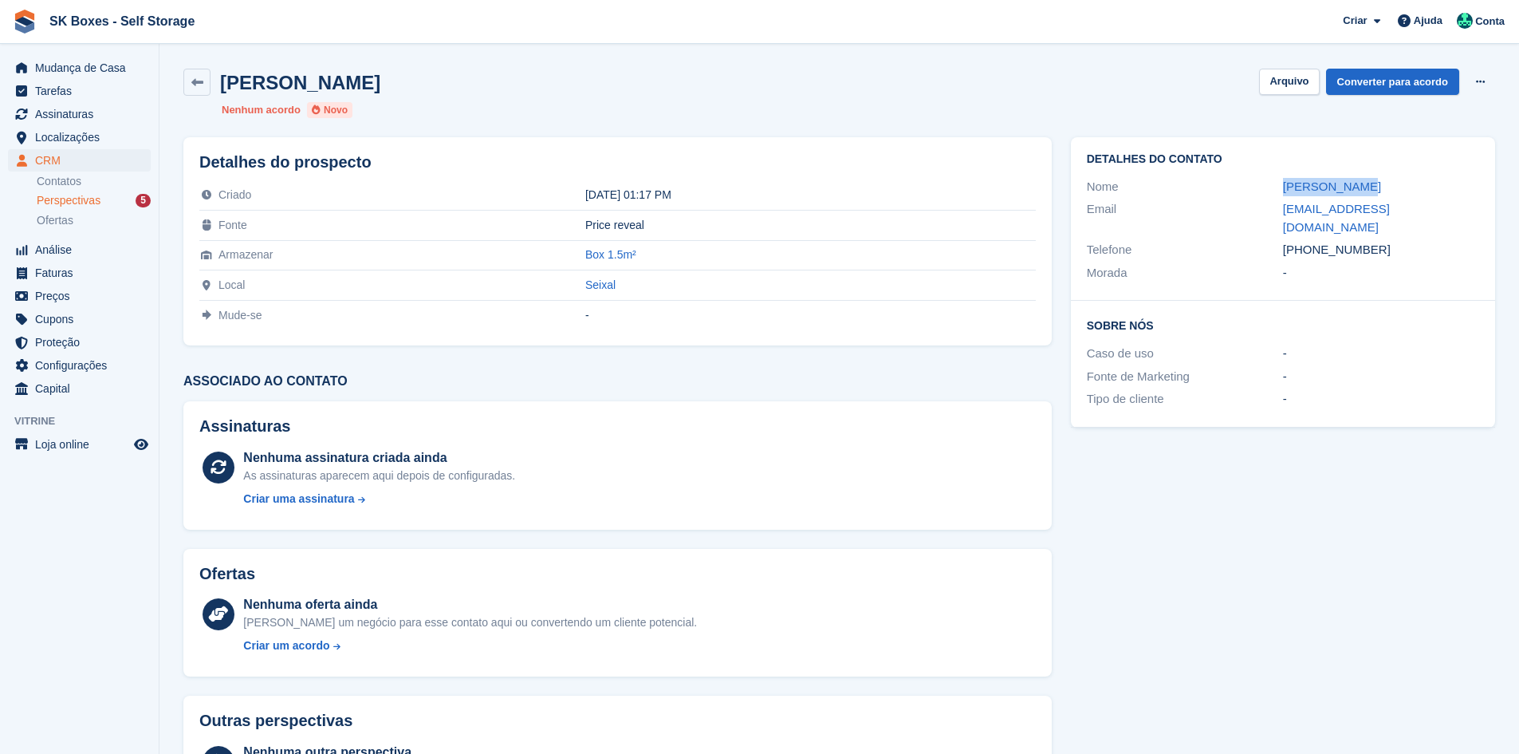
drag, startPoint x: 1372, startPoint y: 188, endPoint x: 1280, endPoint y: 183, distance: 92.7
click at [1280, 183] on div "Nome Marco Santos" at bounding box center [1283, 186] width 392 height 23
copy div "Marco Santos"
drag, startPoint x: 1380, startPoint y: 238, endPoint x: 1311, endPoint y: 242, distance: 69.5
click at [1311, 242] on div "Telefone +351914973420" at bounding box center [1283, 249] width 392 height 23
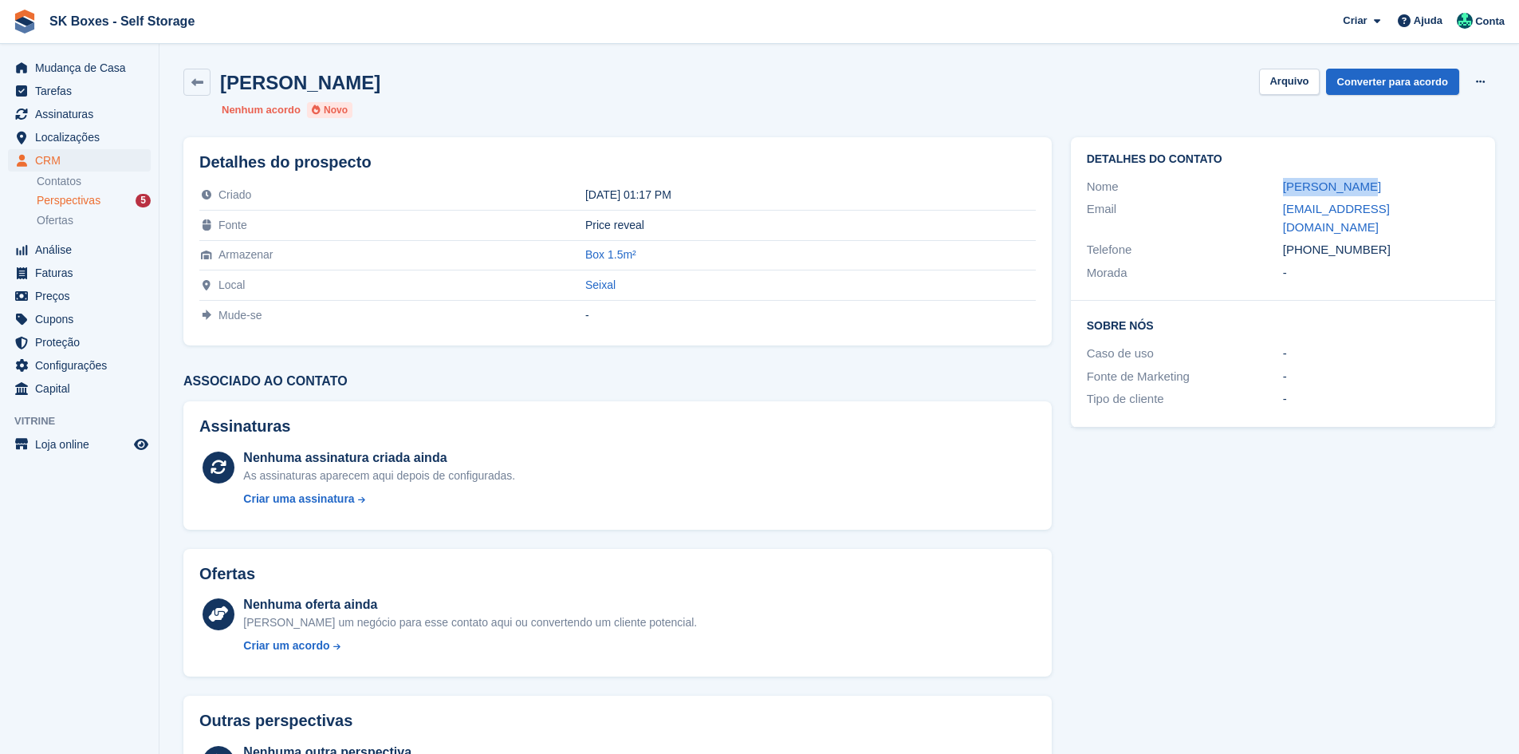
copy div "914973420"
drag, startPoint x: 1290, startPoint y: 211, endPoint x: 1474, endPoint y: 213, distance: 184.2
click at [1474, 213] on div "Email marco.andre.santos@gmail.com" at bounding box center [1283, 218] width 392 height 41
copy div "marco.andre.santos@gmail.com"
click at [1285, 69] on button "Arquivo" at bounding box center [1289, 82] width 60 height 26
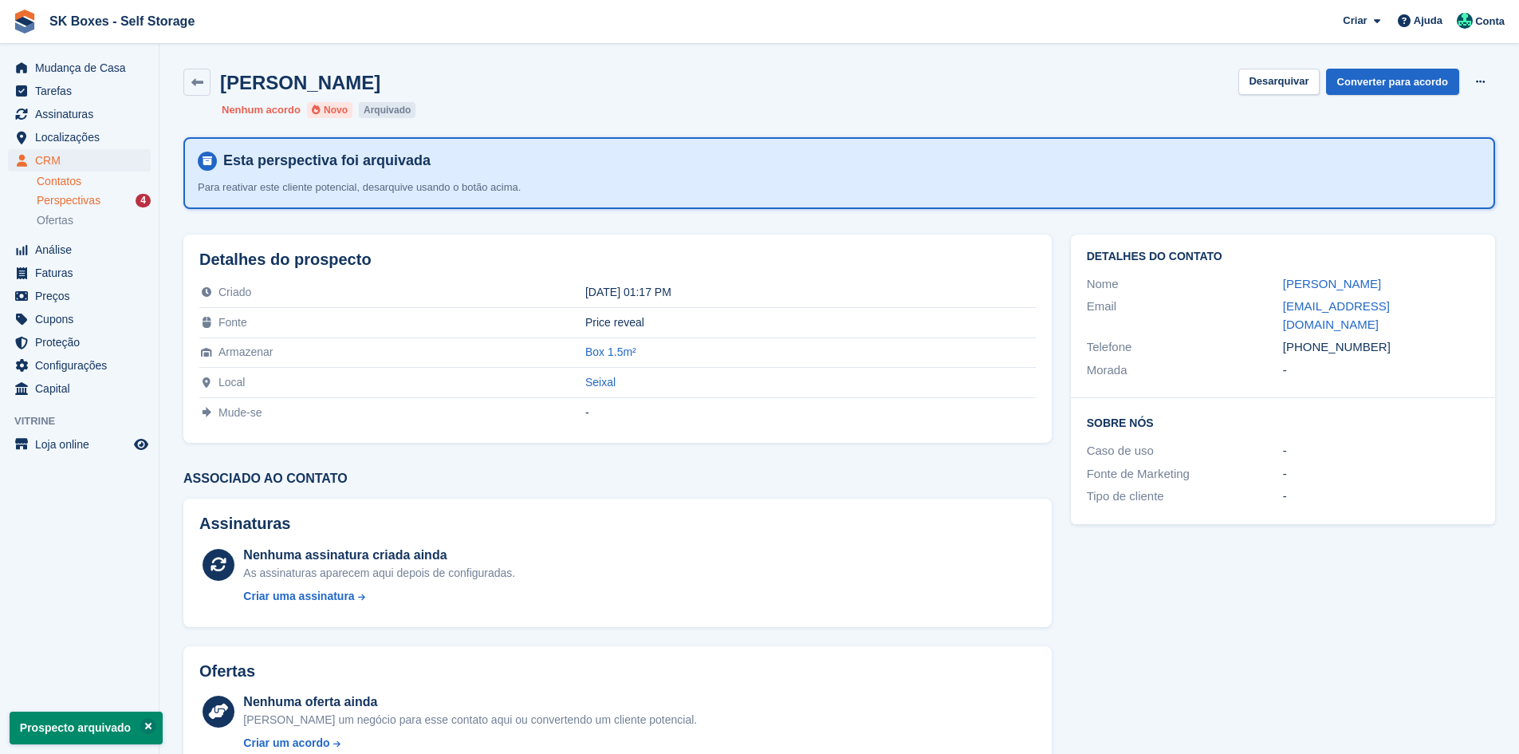
click at [112, 188] on link "Contatos" at bounding box center [94, 181] width 114 height 15
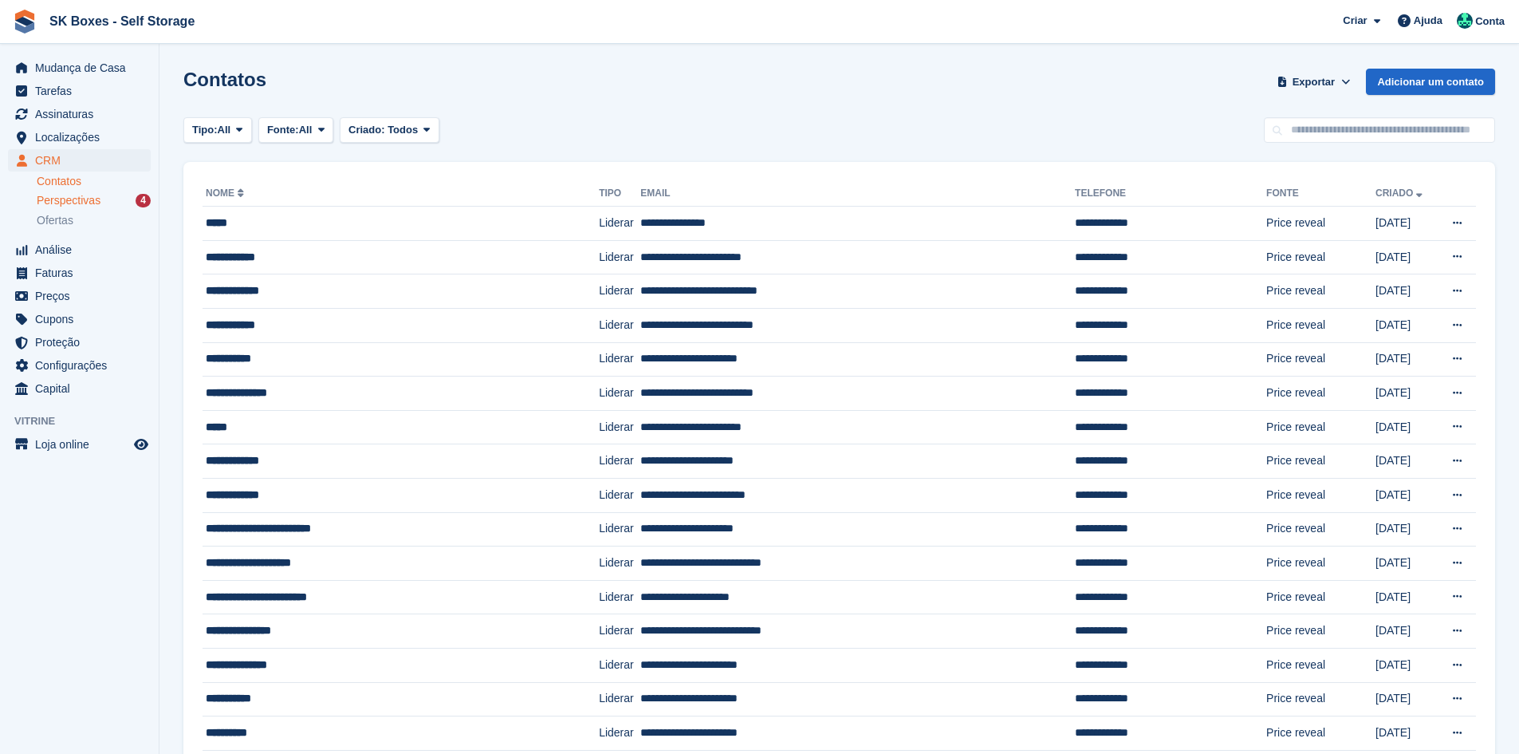
click at [92, 201] on span "Perspectivas" at bounding box center [69, 200] width 64 height 15
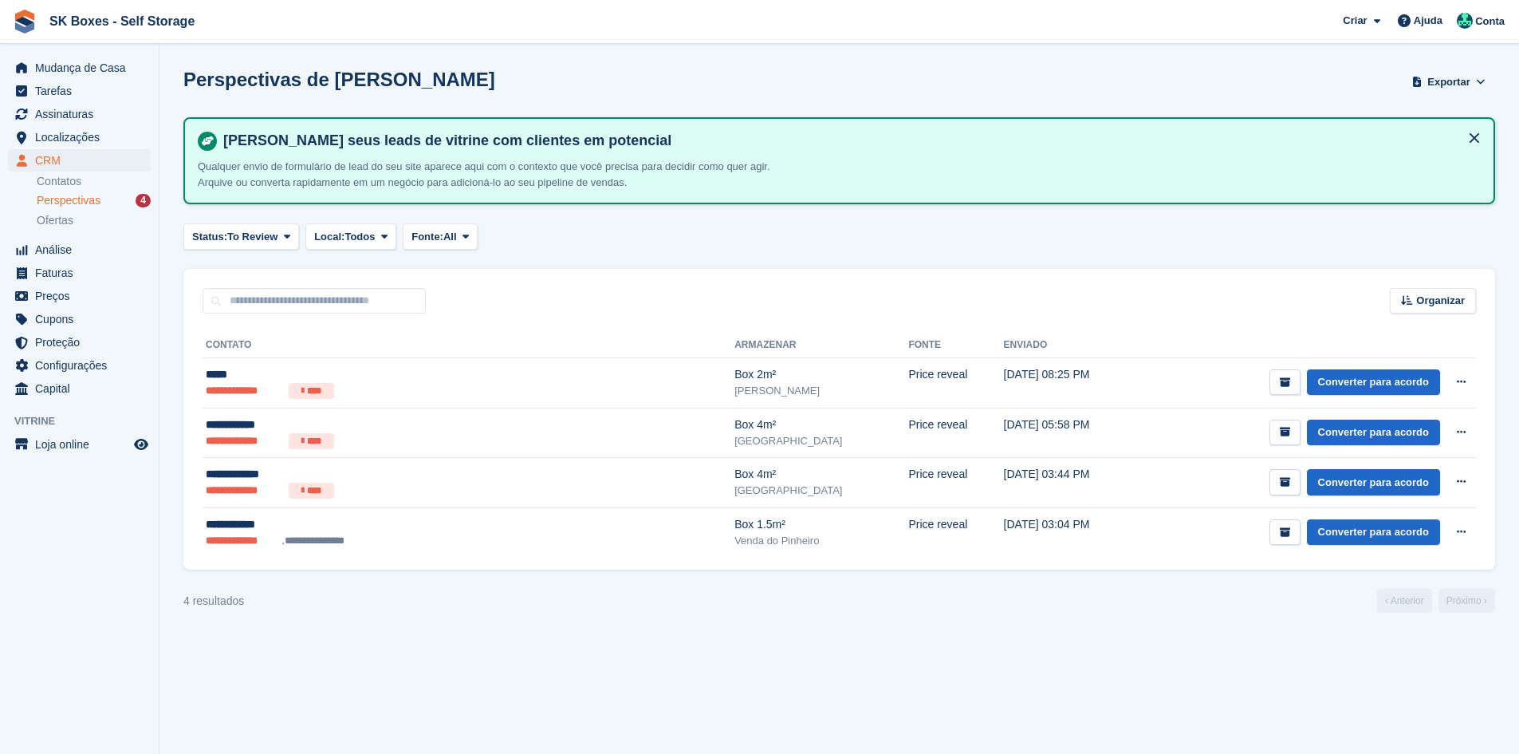
click at [317, 557] on div "**********" at bounding box center [839, 441] width 1312 height 256
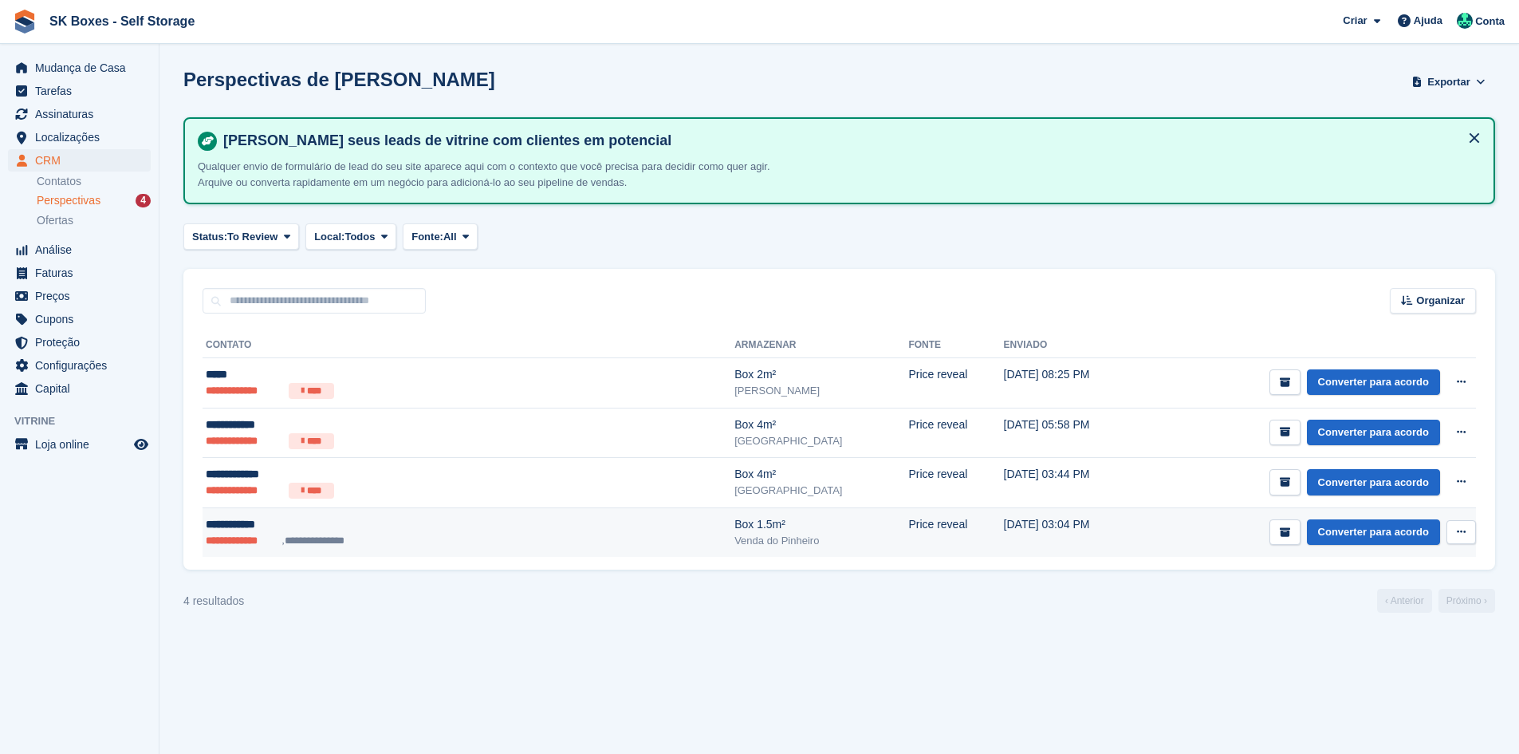
click at [317, 539] on li "**********" at bounding box center [316, 541] width 69 height 16
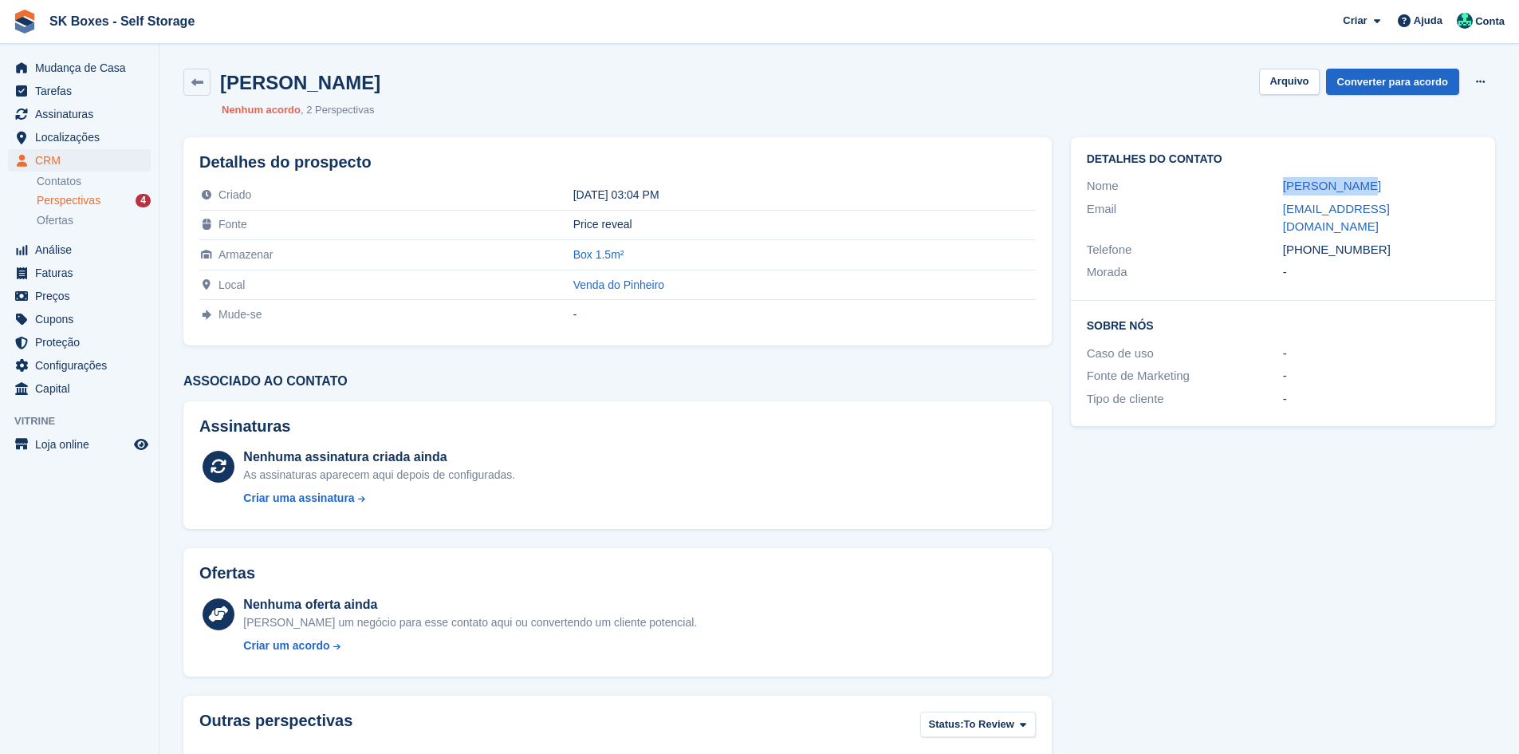
drag, startPoint x: 1273, startPoint y: 187, endPoint x: 1365, endPoint y: 187, distance: 91.7
click at [1365, 187] on div "Nome [PERSON_NAME]" at bounding box center [1283, 186] width 392 height 23
copy div "[PERSON_NAME]"
drag, startPoint x: 1281, startPoint y: 208, endPoint x: 1456, endPoint y: 216, distance: 175.6
click at [1456, 216] on div "Email [EMAIL_ADDRESS][DOMAIN_NAME]" at bounding box center [1283, 218] width 392 height 41
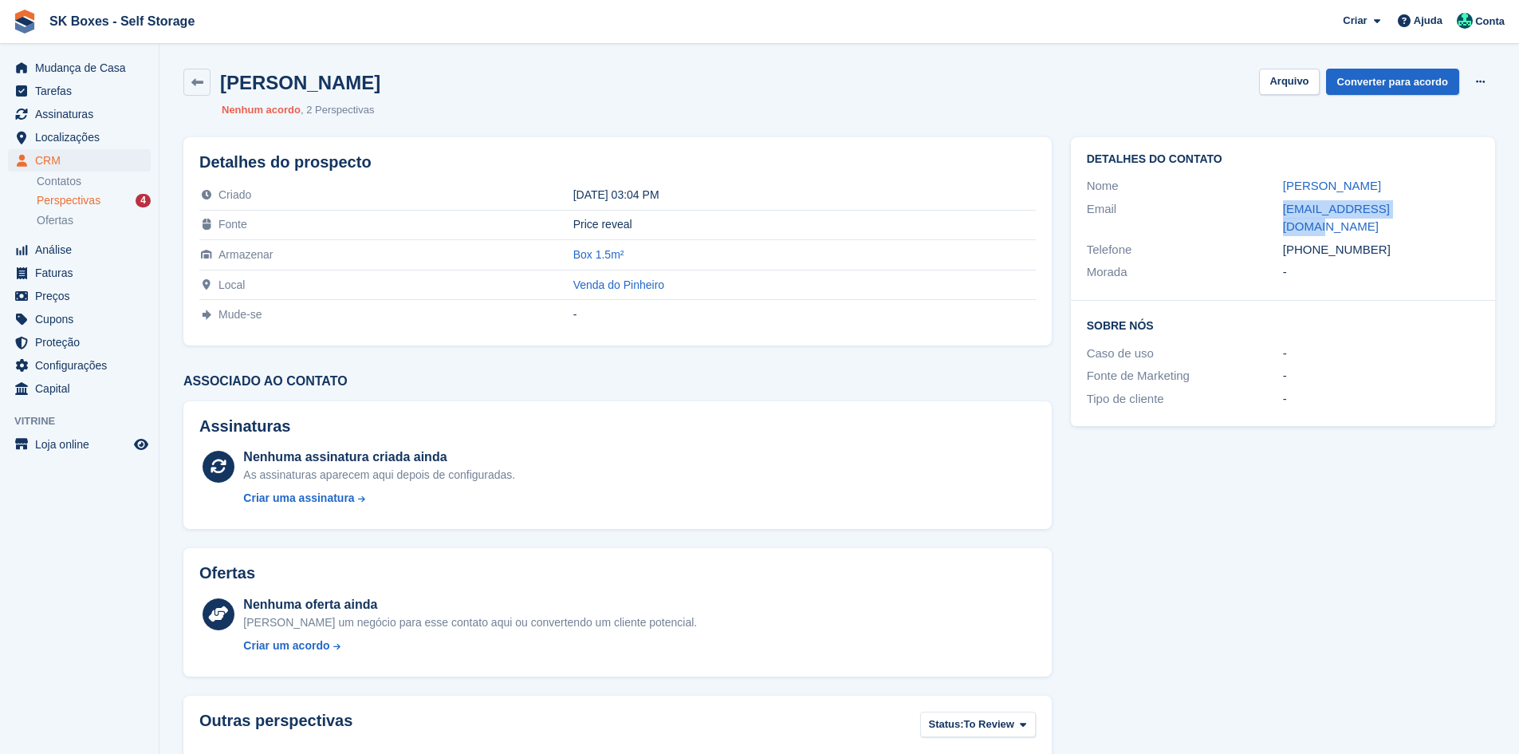
copy div "[EMAIL_ADDRESS][DOMAIN_NAME]"
click at [1387, 241] on div "[PHONE_NUMBER]" at bounding box center [1381, 250] width 196 height 18
drag, startPoint x: 1387, startPoint y: 233, endPoint x: 1310, endPoint y: 236, distance: 76.6
click at [1310, 241] on div "[PHONE_NUMBER]" at bounding box center [1381, 250] width 196 height 18
copy div "910264447"
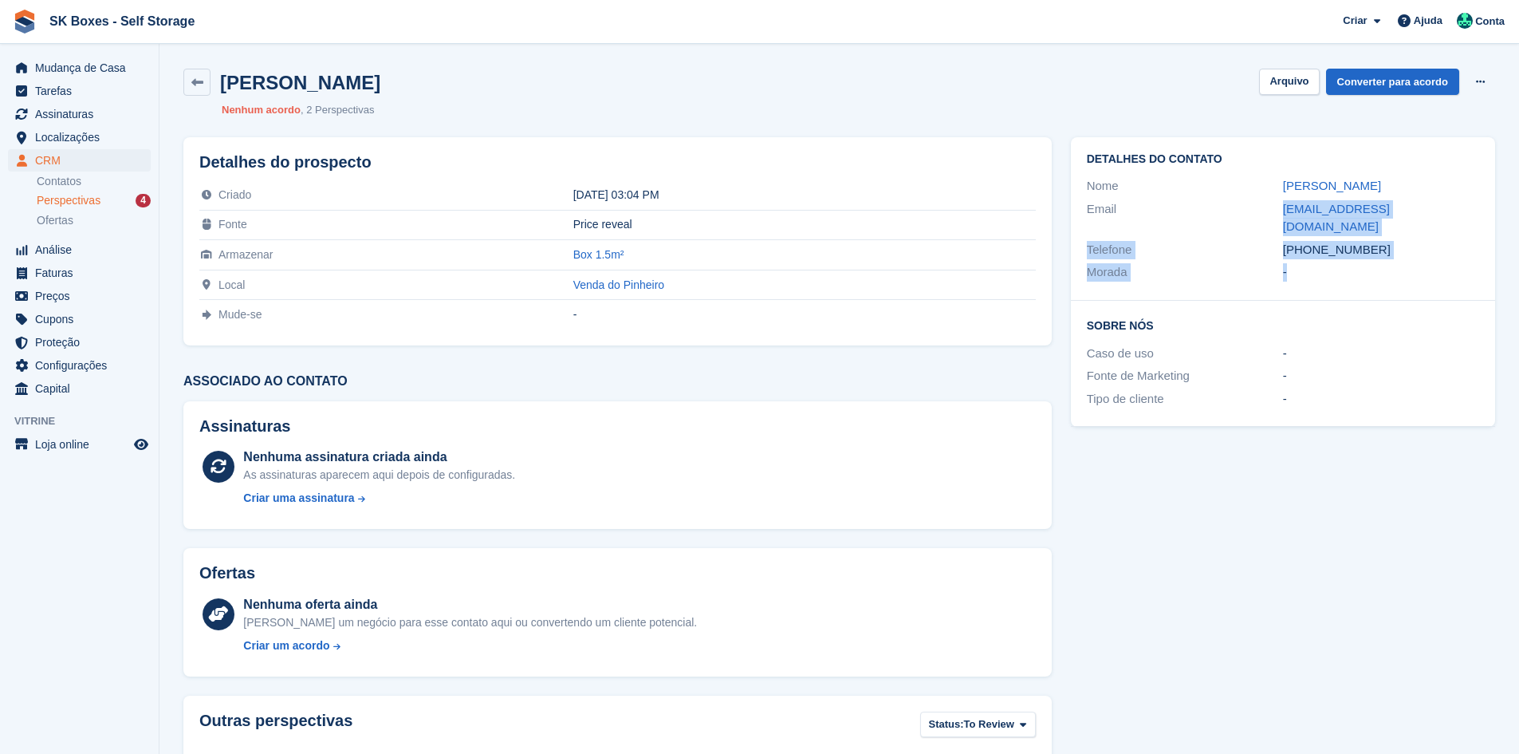
drag, startPoint x: 1273, startPoint y: 207, endPoint x: 1422, endPoint y: 243, distance: 152.6
click at [1422, 243] on div "Detalhes do contato Nome [PERSON_NAME] Email [EMAIL_ADDRESS][DOMAIN_NAME] Telef…" at bounding box center [1283, 218] width 424 height 163
copy div "[EMAIL_ADDRESS][DOMAIN_NAME] Telefone [PHONE_NUMBER] Morada -"
click at [1282, 85] on button "Arquivo" at bounding box center [1289, 82] width 60 height 26
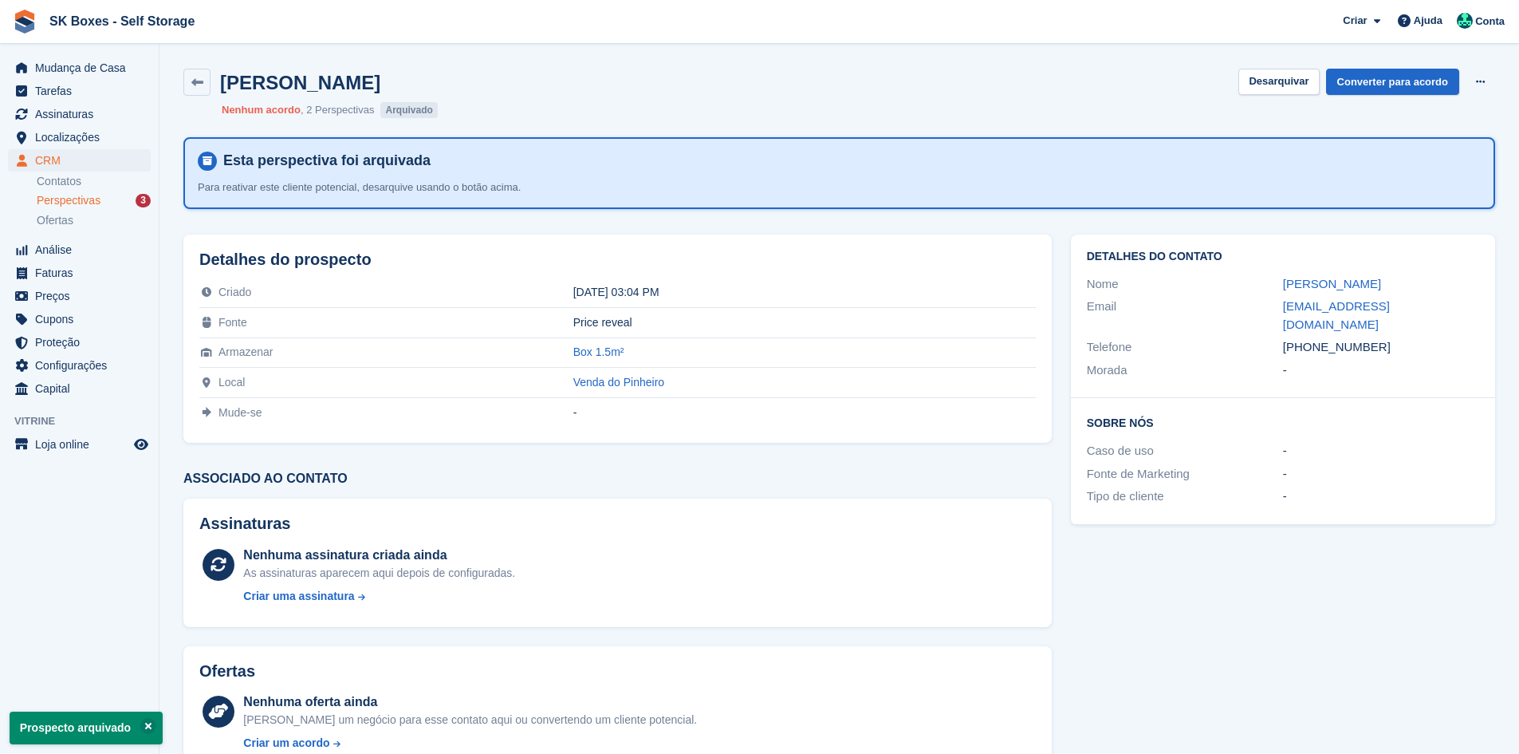
click at [100, 200] on div "Perspectivas 3" at bounding box center [94, 200] width 114 height 15
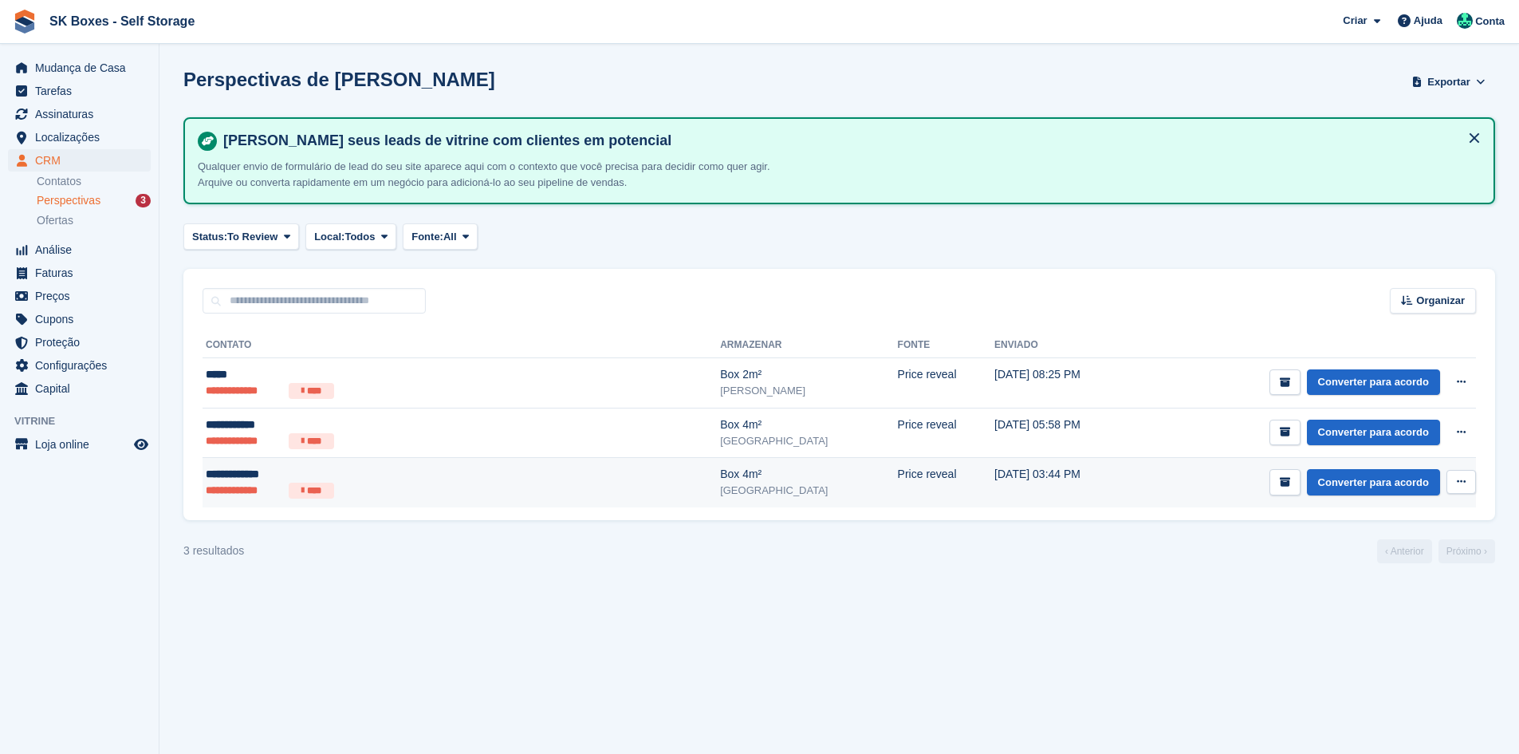
click at [376, 466] on div "**********" at bounding box center [362, 474] width 312 height 17
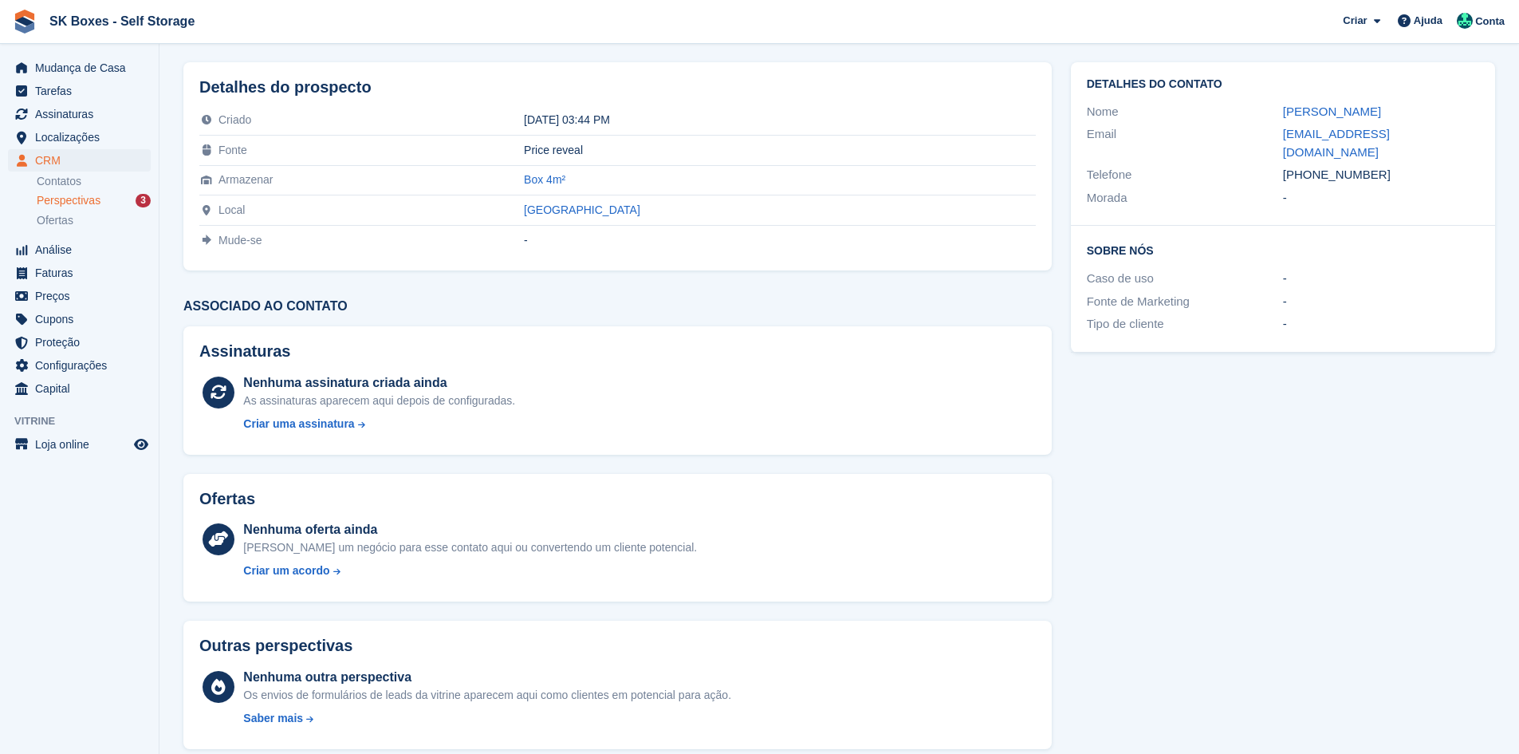
scroll to position [80, 0]
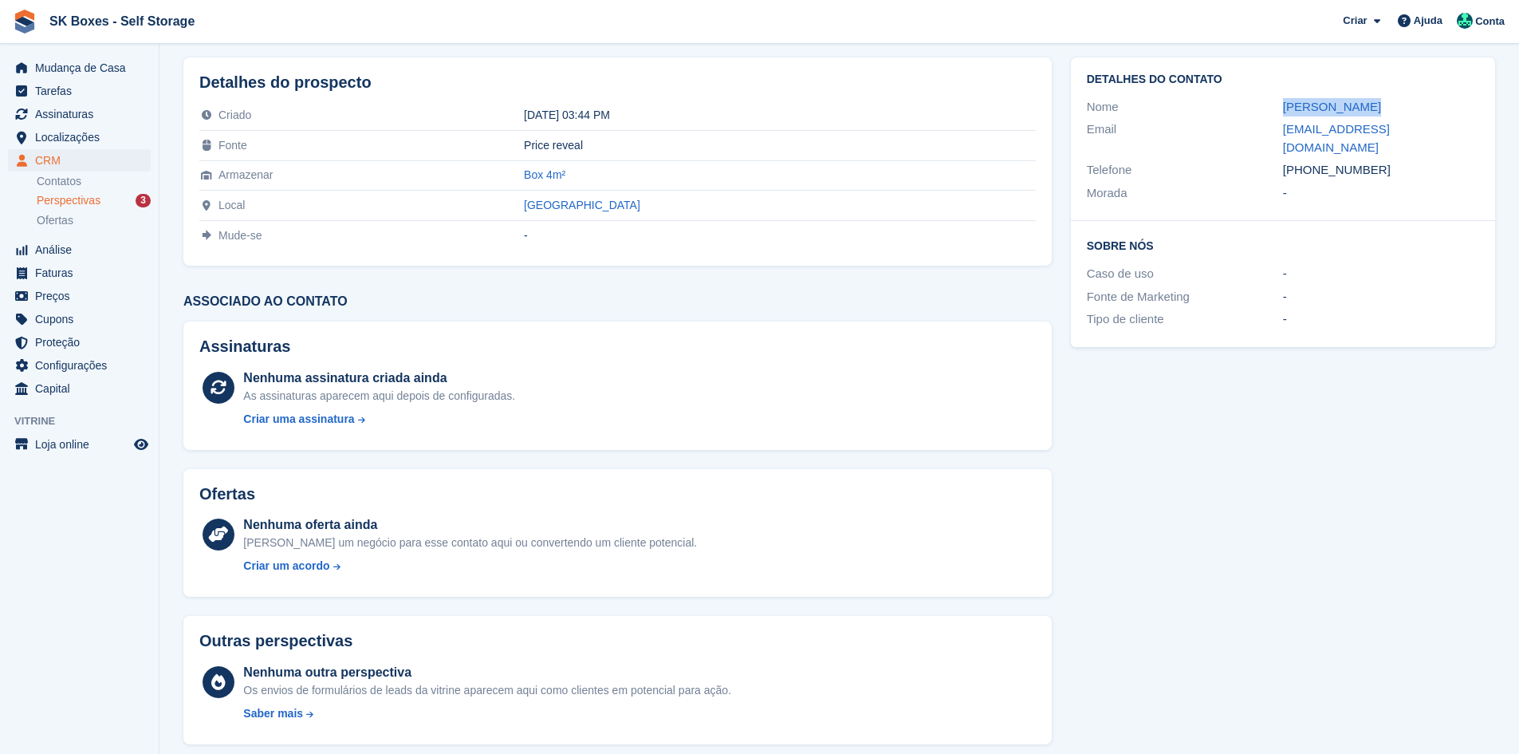
drag, startPoint x: 1250, startPoint y: 96, endPoint x: 1384, endPoint y: 104, distance: 135.0
click at [1384, 104] on div "Nome Brigida matos" at bounding box center [1283, 107] width 392 height 23
copy div "Brigida matos"
drag, startPoint x: 1277, startPoint y: 126, endPoint x: 1470, endPoint y: 125, distance: 193.8
click at [1470, 125] on div "Email brigidacardosomatos@gmail.com" at bounding box center [1283, 138] width 392 height 41
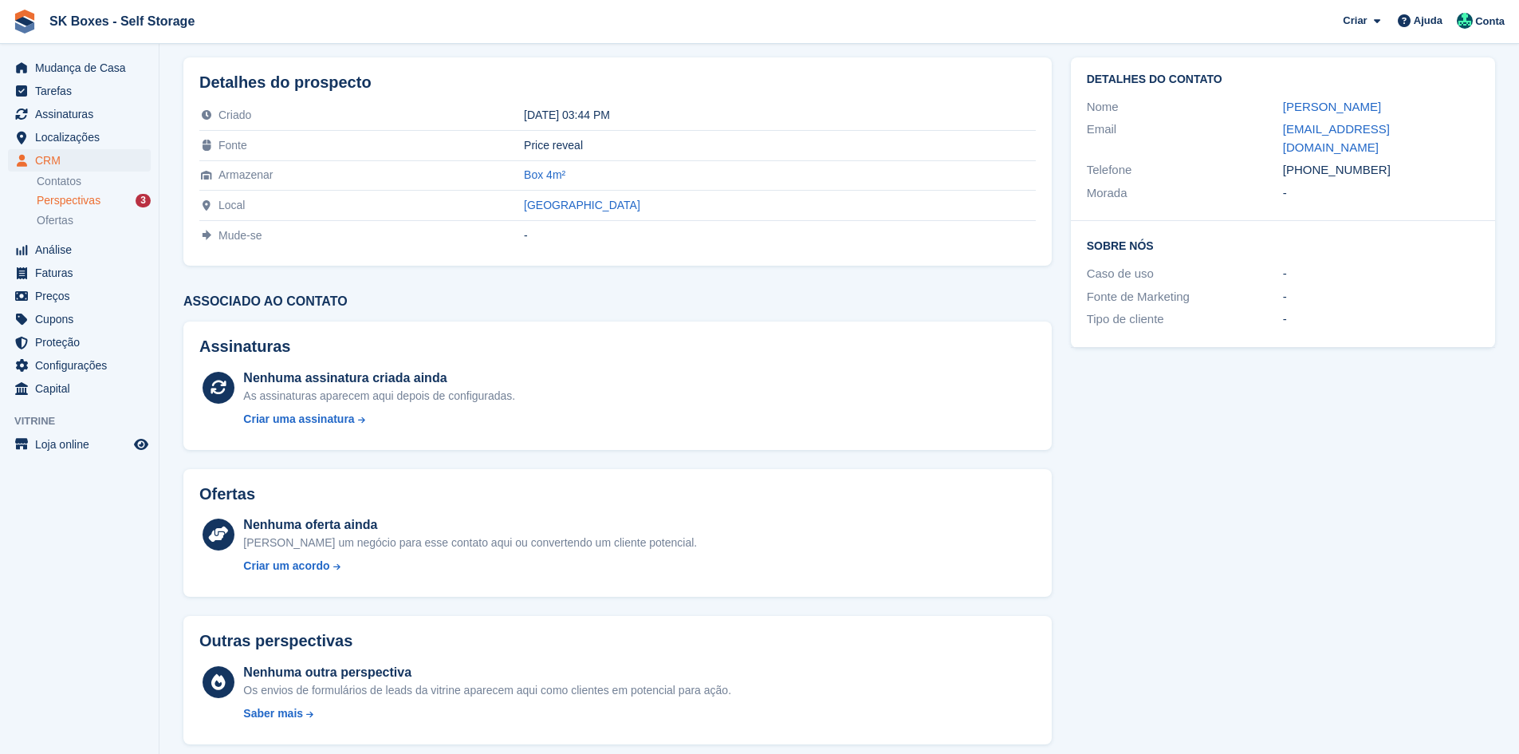
drag, startPoint x: 1325, startPoint y: 271, endPoint x: 1306, endPoint y: 183, distance: 90.6
click at [1325, 263] on div "Sobre Nós Caso de uso - Fonte de Marketing - Tipo de cliente -" at bounding box center [1283, 284] width 424 height 126
drag, startPoint x: 1273, startPoint y: 136, endPoint x: 1468, endPoint y: 129, distance: 195.5
click at [1468, 129] on div "Email brigidacardosomatos@gmail.com" at bounding box center [1283, 138] width 392 height 41
copy div "brigidacardosomatos@gmail.com"
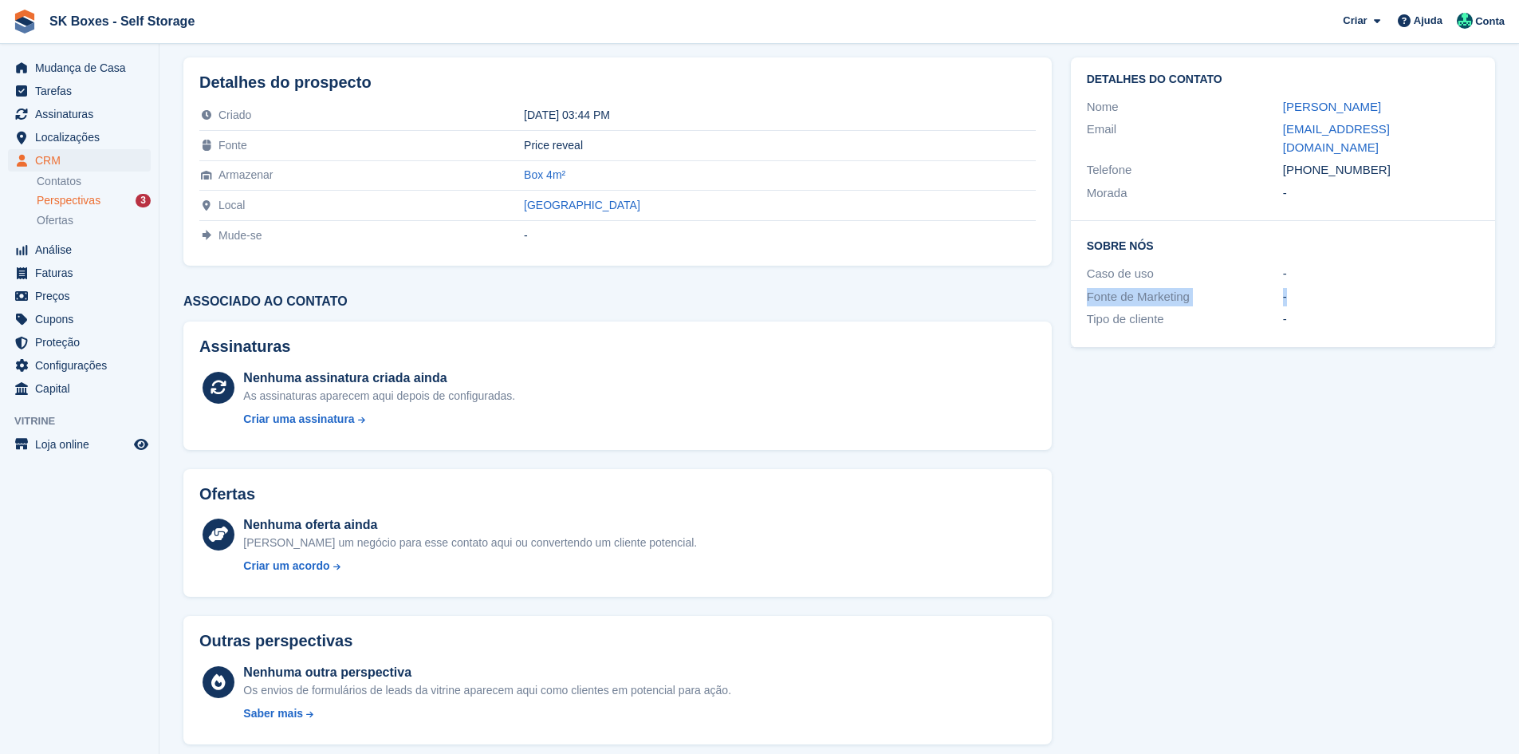
drag, startPoint x: 1369, startPoint y: 164, endPoint x: 1311, endPoint y: 160, distance: 58.3
click at [1311, 160] on div "Detalhes do contato Nome Brigida matos Email brigidacardosomatos@gmail.com Tele…" at bounding box center [1283, 138] width 424 height 163
click at [1330, 184] on div "-" at bounding box center [1381, 193] width 196 height 18
click at [1385, 184] on div "-" at bounding box center [1381, 193] width 196 height 18
drag, startPoint x: 1393, startPoint y: 151, endPoint x: 1309, endPoint y: 152, distance: 84.5
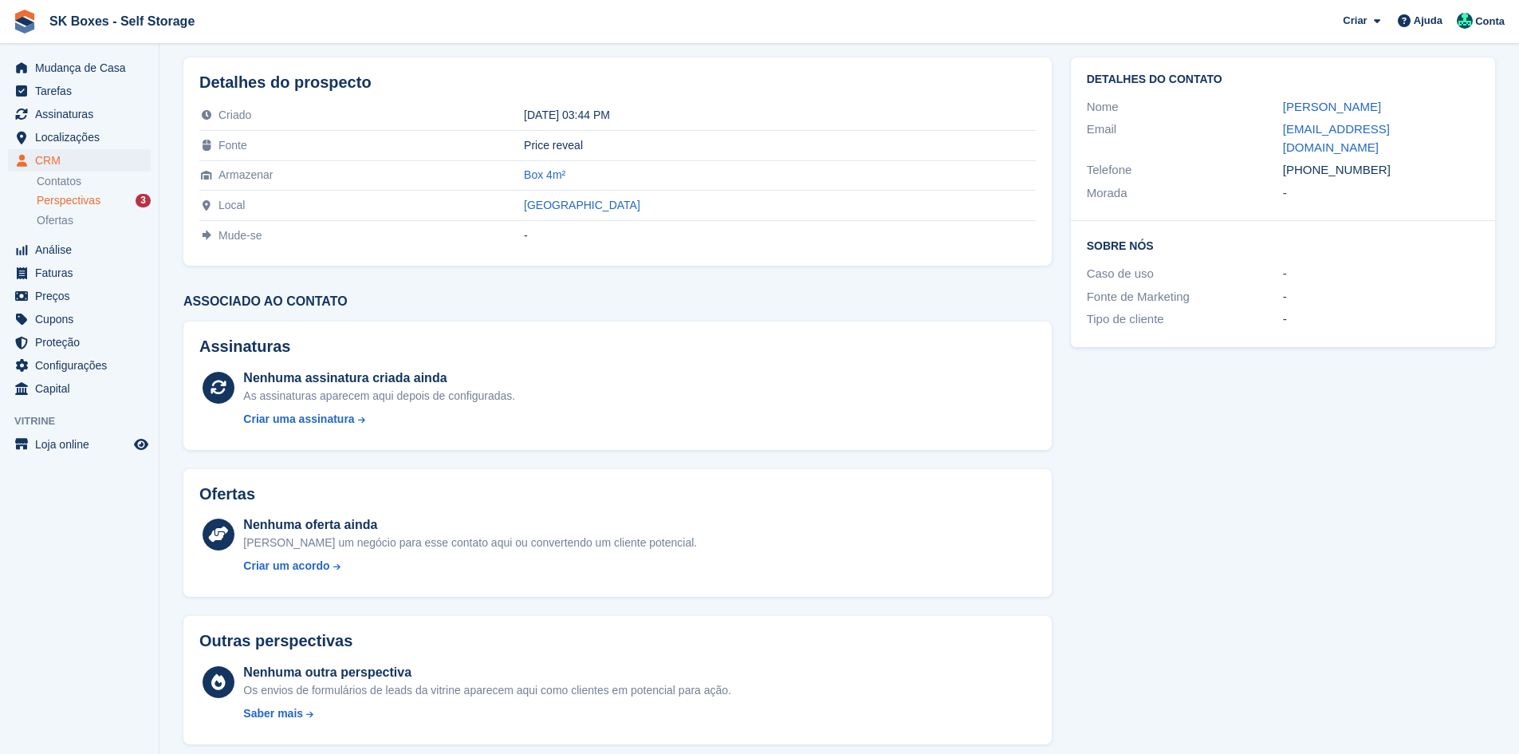
click at [1309, 161] on div "+351928207515" at bounding box center [1381, 170] width 196 height 18
copy div "928207515"
drag, startPoint x: 1433, startPoint y: 413, endPoint x: 1435, endPoint y: 392, distance: 21.7
click at [1434, 411] on div "Detalhes do contato Nome Brigida matos Email brigidacardosomatos@gmail.com Tele…" at bounding box center [1282, 401] width 443 height 706
drag, startPoint x: 1383, startPoint y: 149, endPoint x: 1309, endPoint y: 157, distance: 74.6
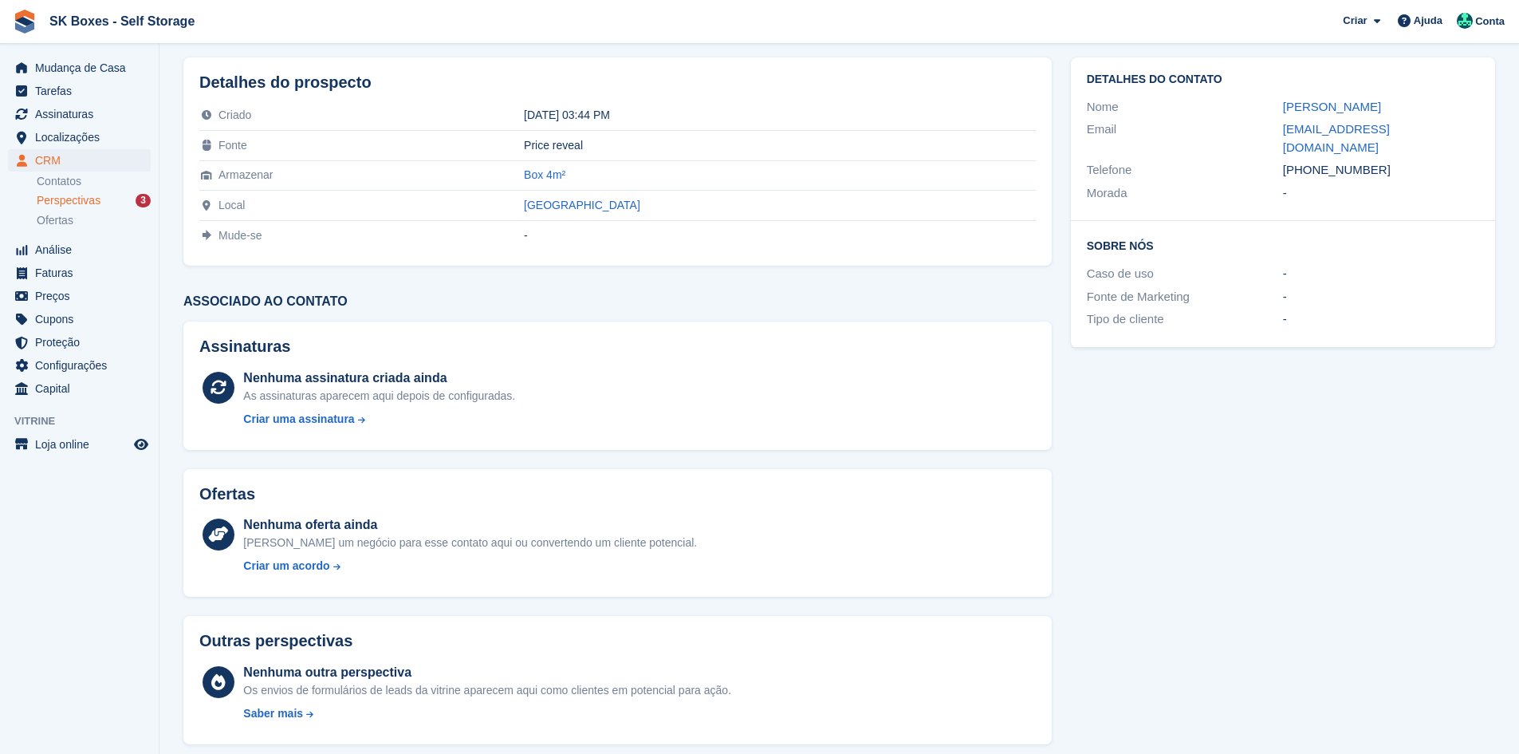
click at [1309, 161] on div "+351928207515" at bounding box center [1381, 170] width 196 height 18
copy div "928207515"
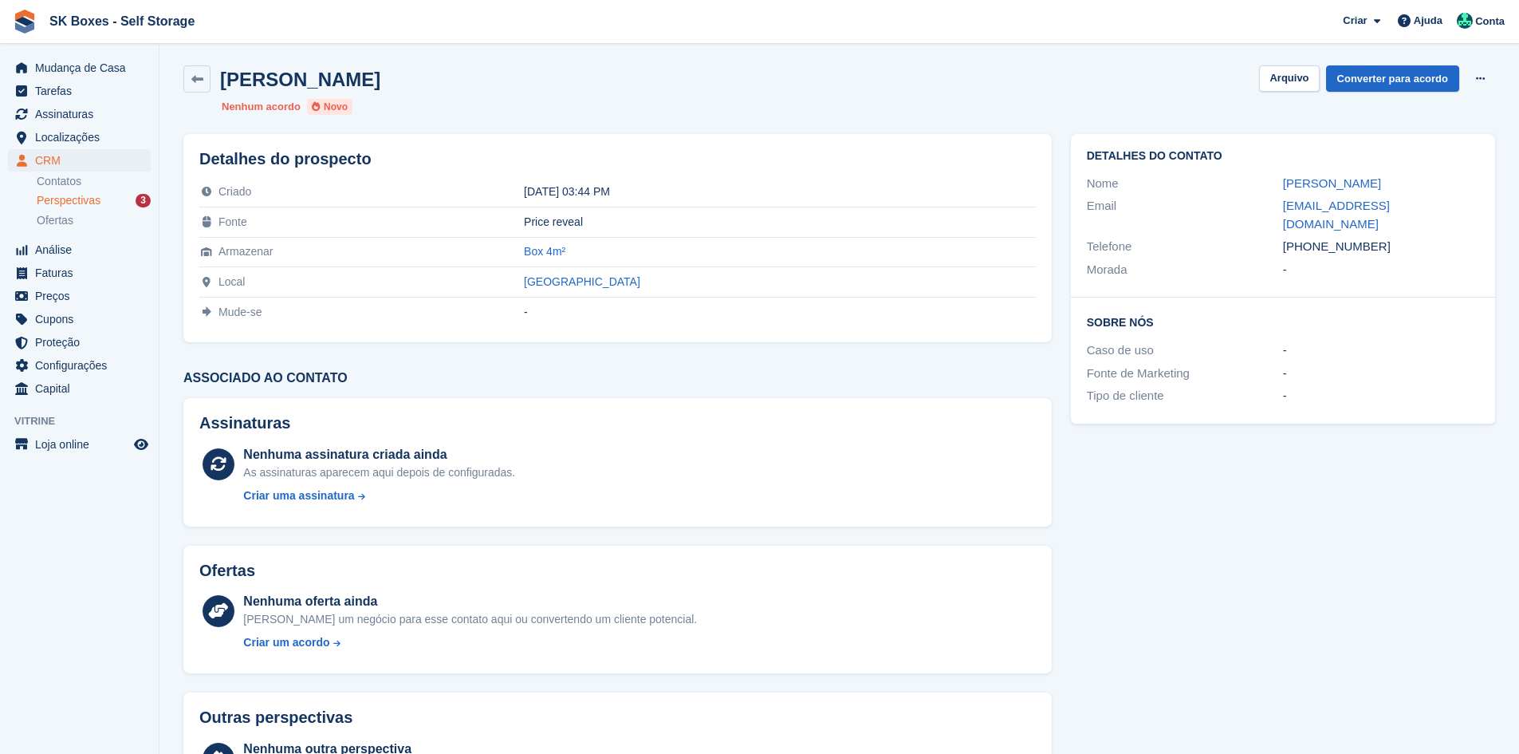
scroll to position [0, 0]
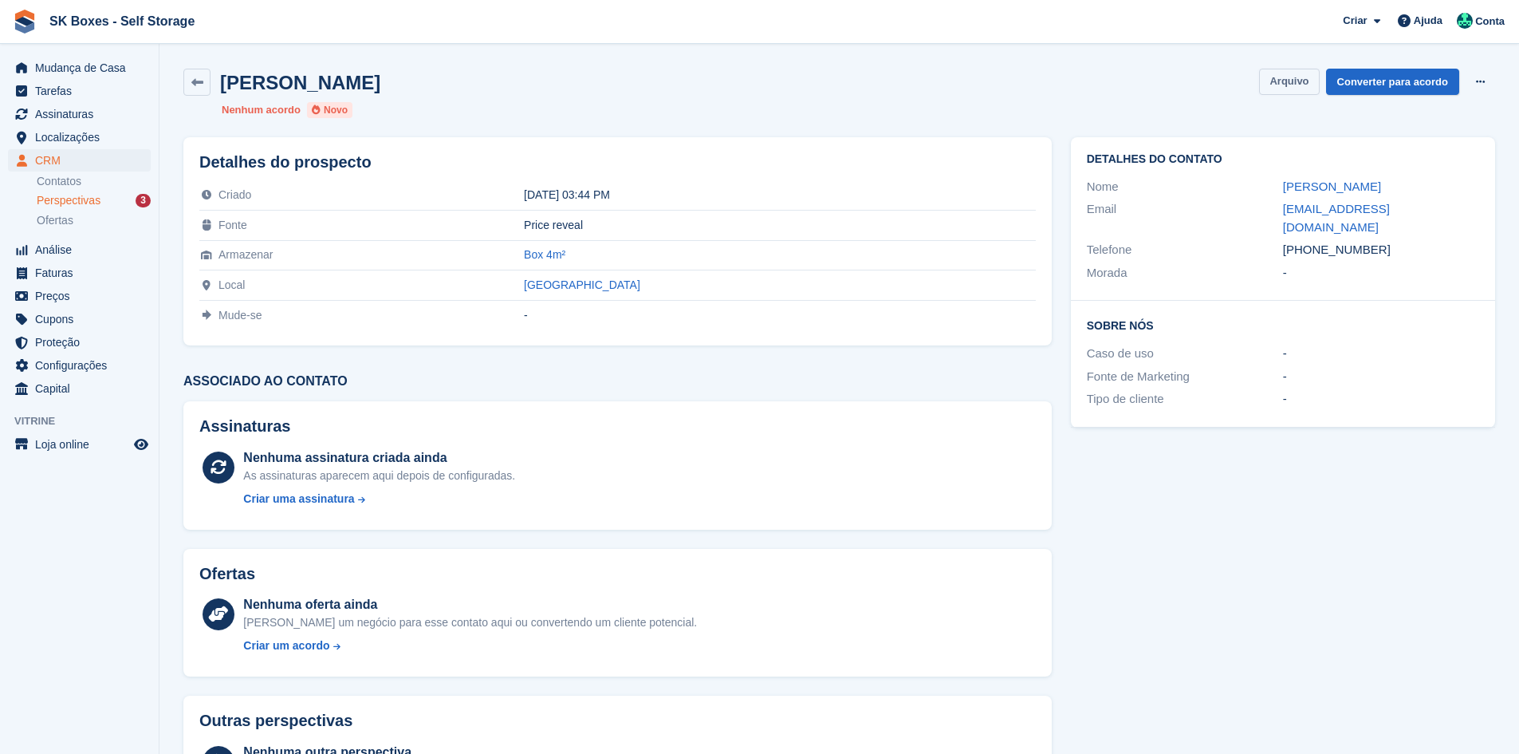
click at [1301, 93] on button "Arquivo" at bounding box center [1289, 82] width 60 height 26
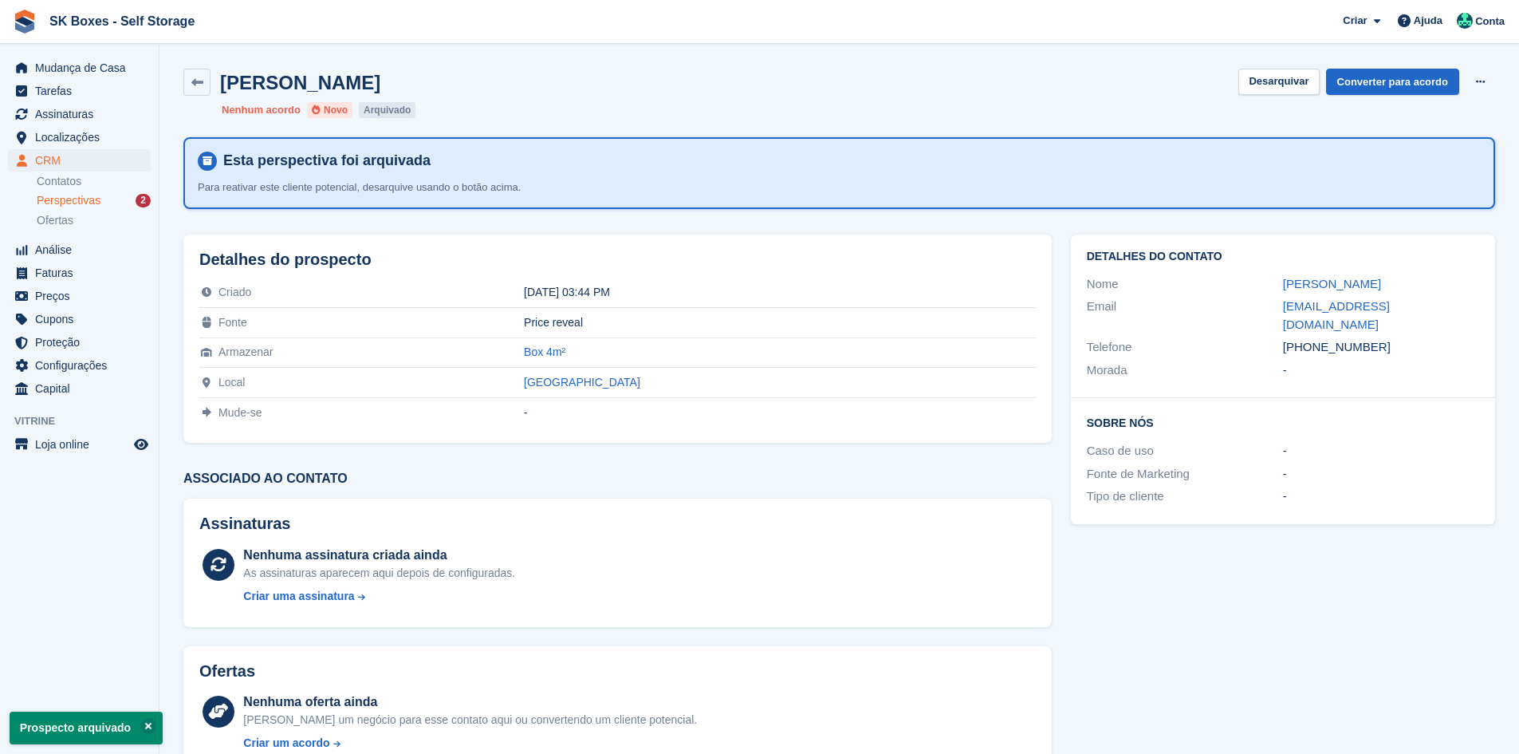
click at [112, 202] on div "Perspectivas 2" at bounding box center [94, 200] width 114 height 15
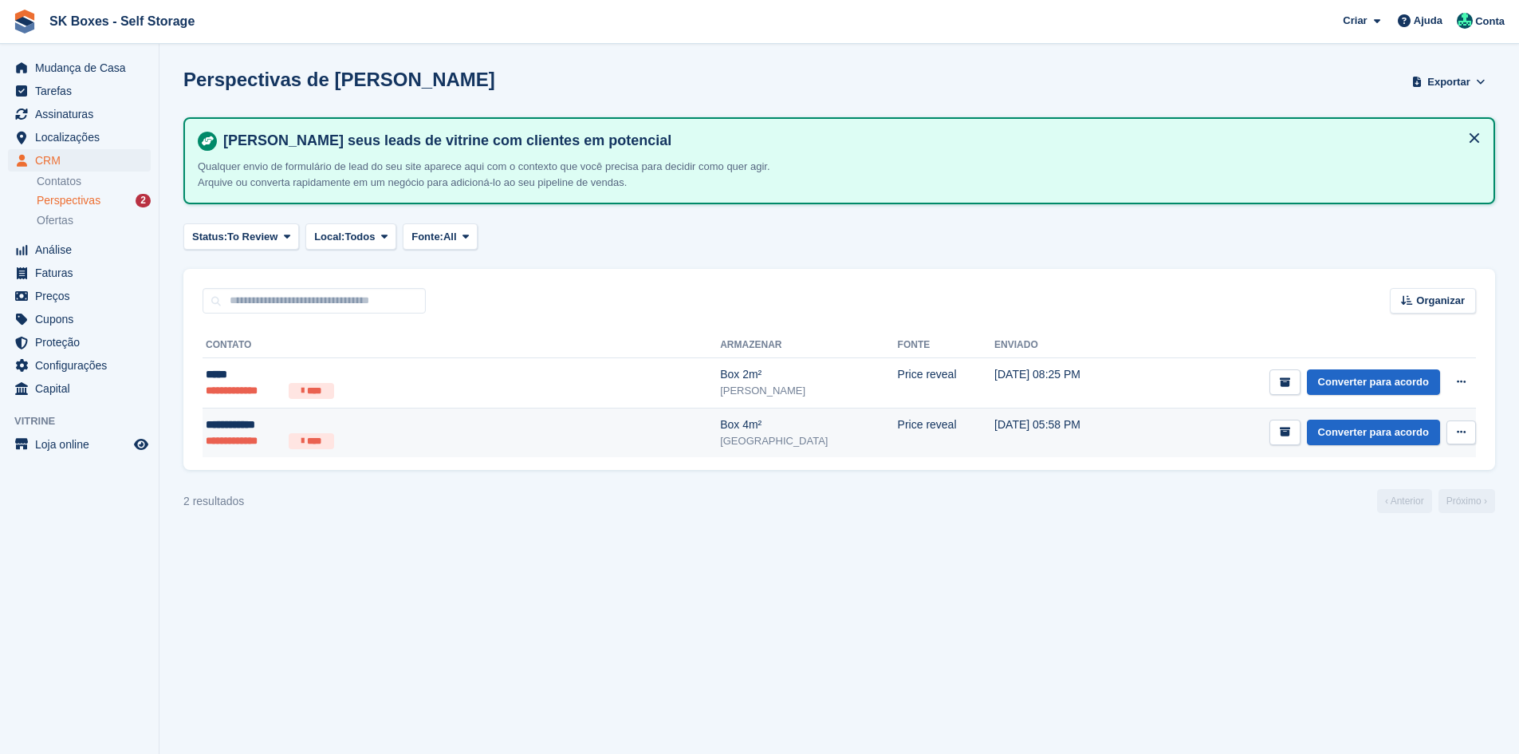
click at [323, 429] on div "**********" at bounding box center [362, 424] width 312 height 17
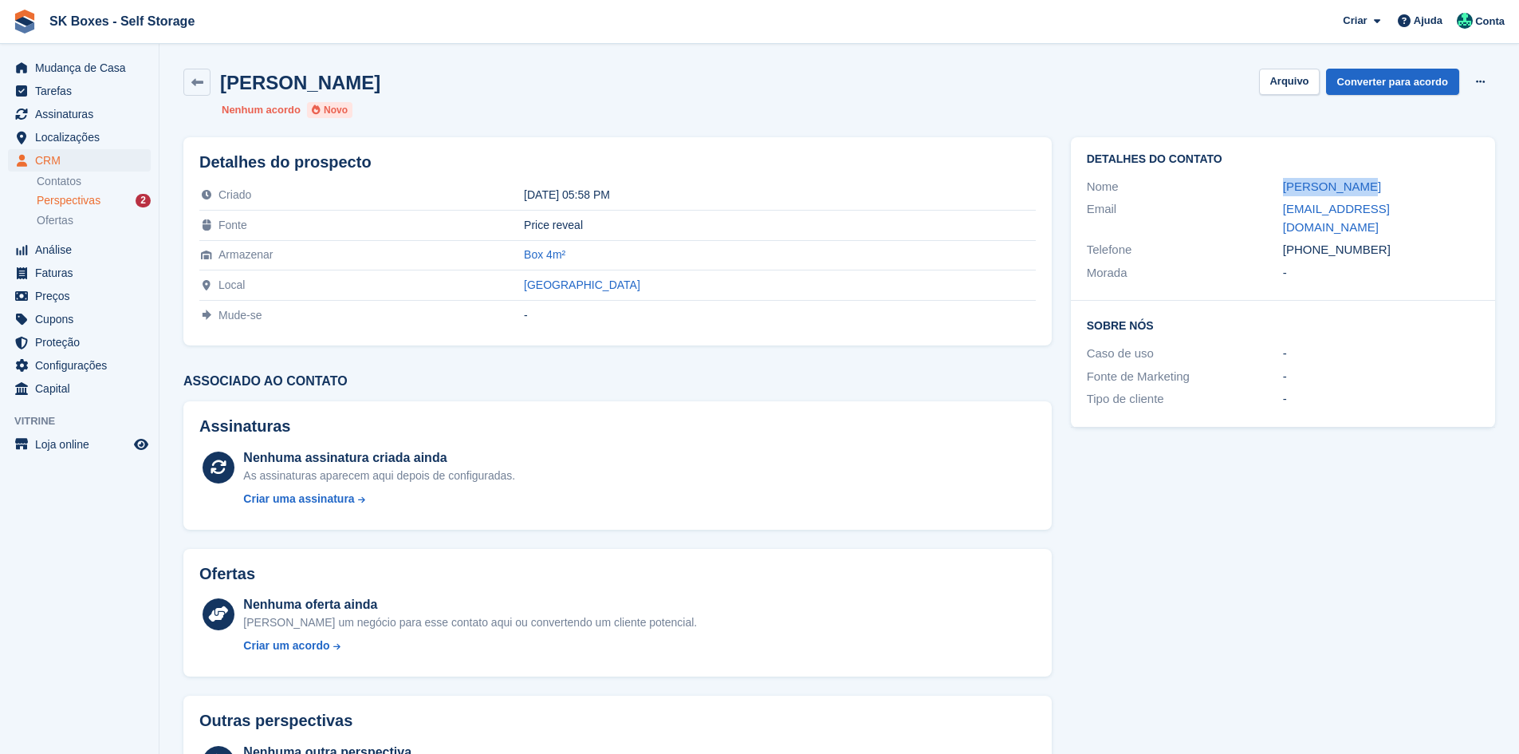
drag, startPoint x: 1253, startPoint y: 179, endPoint x: 1372, endPoint y: 194, distance: 119.7
click at [1372, 194] on div "Nome Ana Assunção" at bounding box center [1283, 186] width 392 height 23
copy div "Ana Assunção"
drag, startPoint x: 1269, startPoint y: 207, endPoint x: 1462, endPoint y: 210, distance: 193.8
click at [1462, 210] on div "Email anaassuncao1958@gmail.com" at bounding box center [1283, 218] width 392 height 41
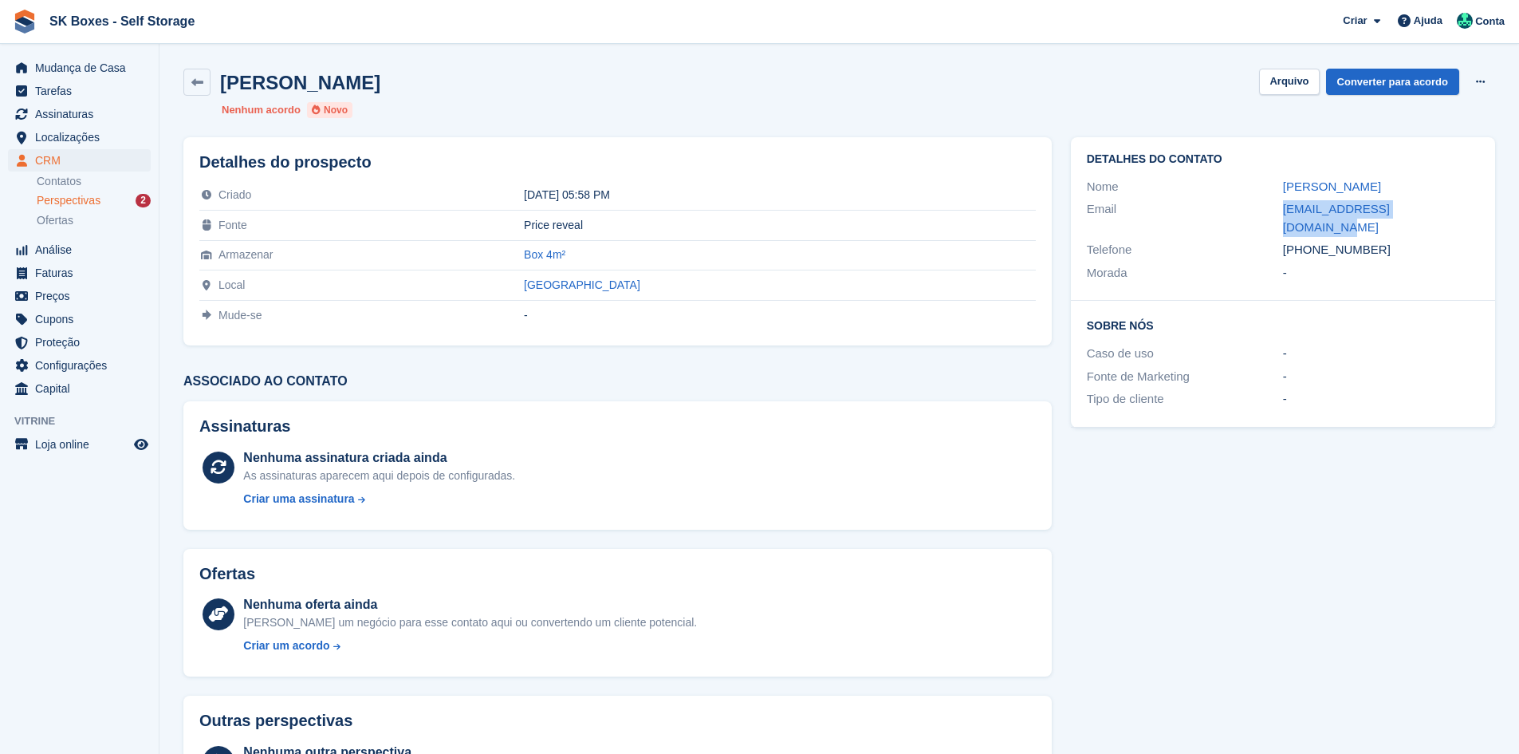
copy div "anaassuncao1958@gmail.com"
drag, startPoint x: 1380, startPoint y: 238, endPoint x: 1313, endPoint y: 238, distance: 67.8
click at [1313, 241] on div "+351963757682" at bounding box center [1381, 250] width 196 height 18
copy div "963757682"
click at [1296, 96] on div "Ana Assunção Arquivo Converter para acordo Excluir cliente potencial Nenhum aco…" at bounding box center [839, 93] width 1331 height 69
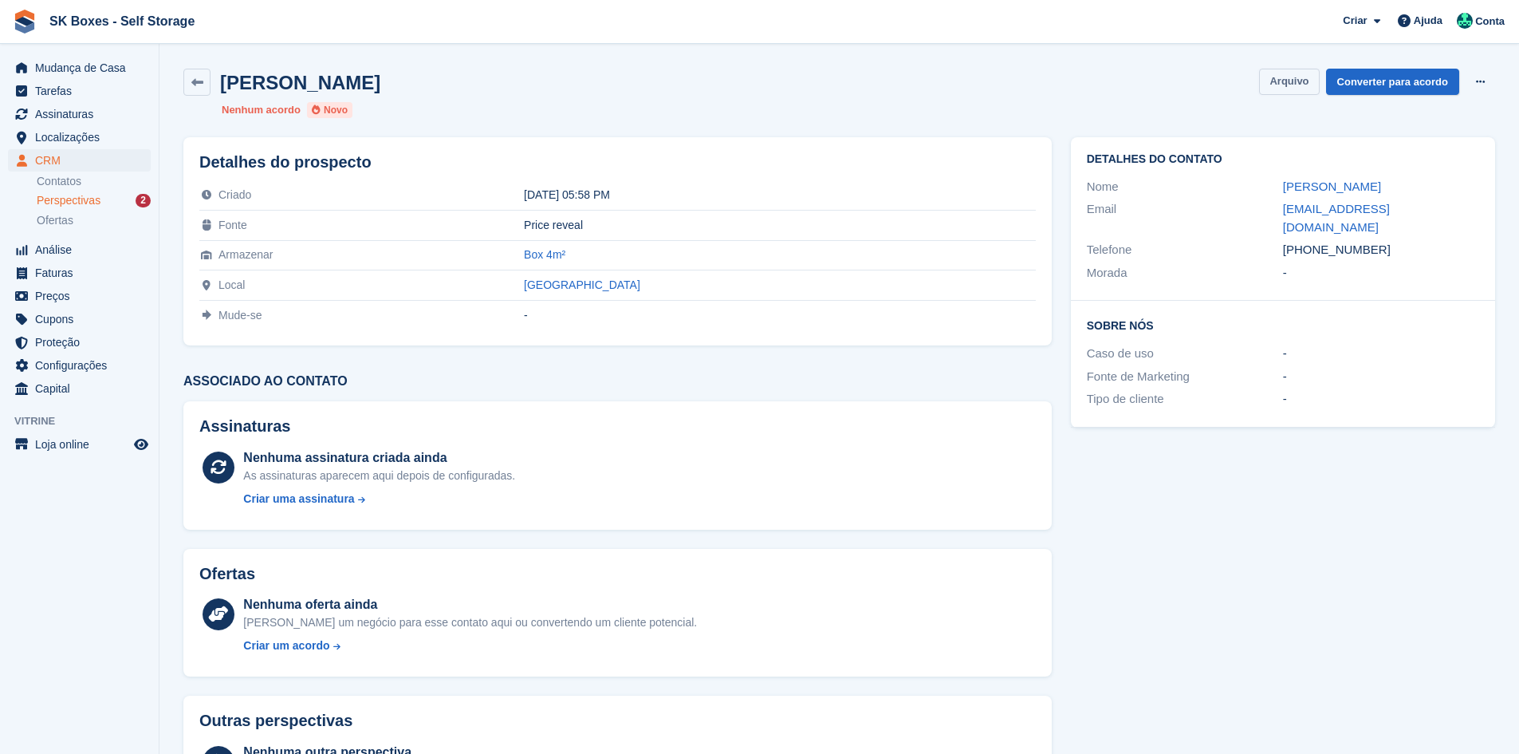
click at [1292, 81] on button "Arquivo" at bounding box center [1289, 82] width 60 height 26
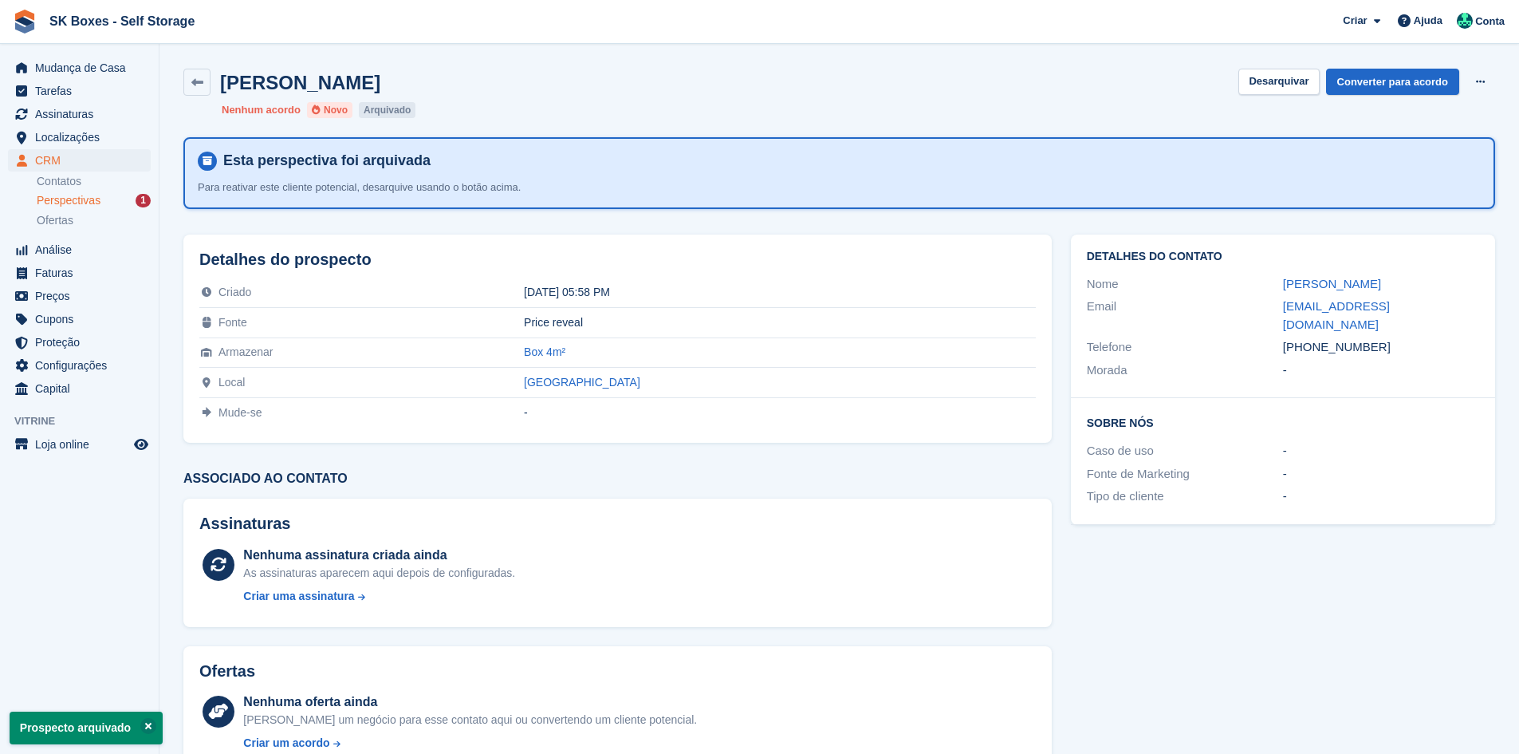
click at [128, 199] on div "Perspectivas 1" at bounding box center [94, 200] width 114 height 15
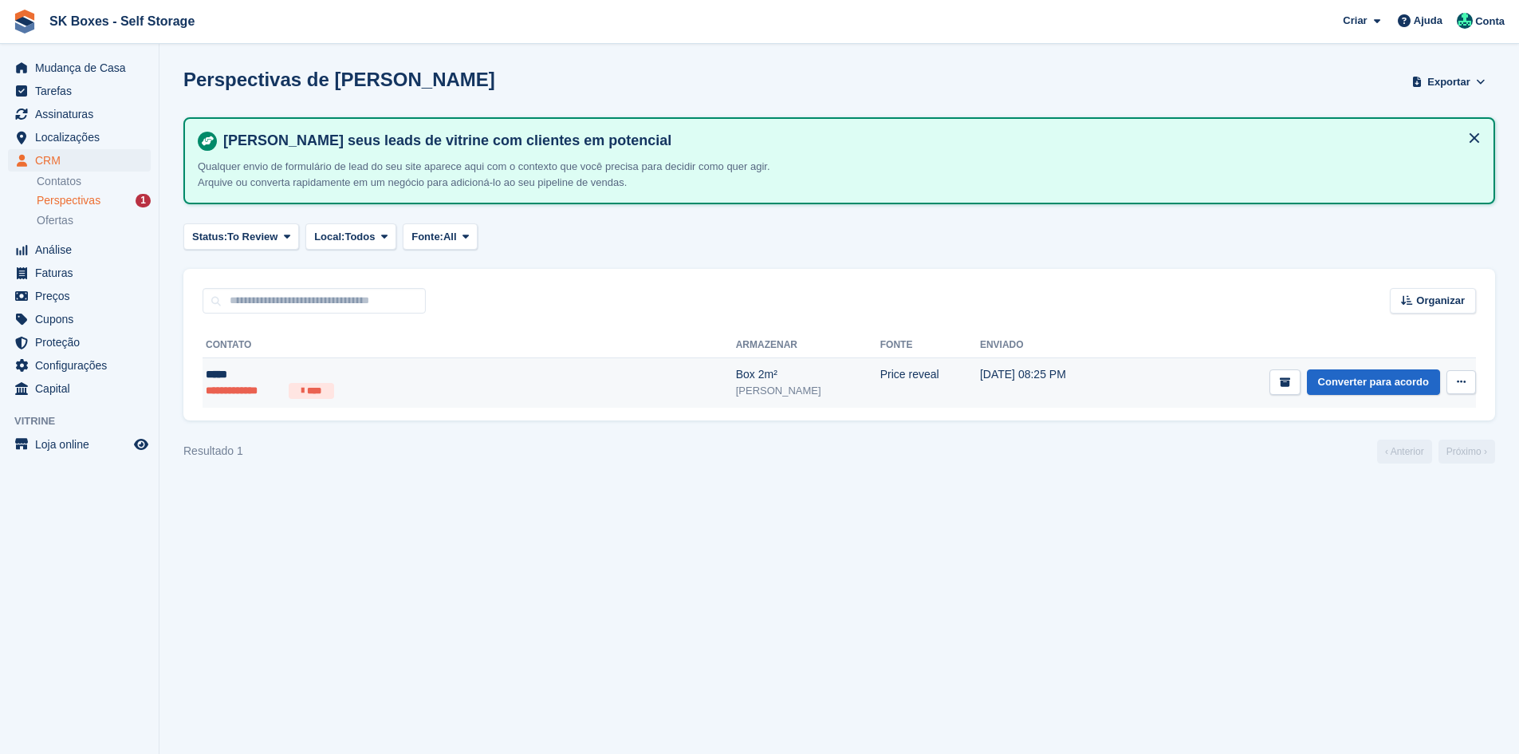
click at [383, 385] on ul "**********" at bounding box center [362, 391] width 312 height 16
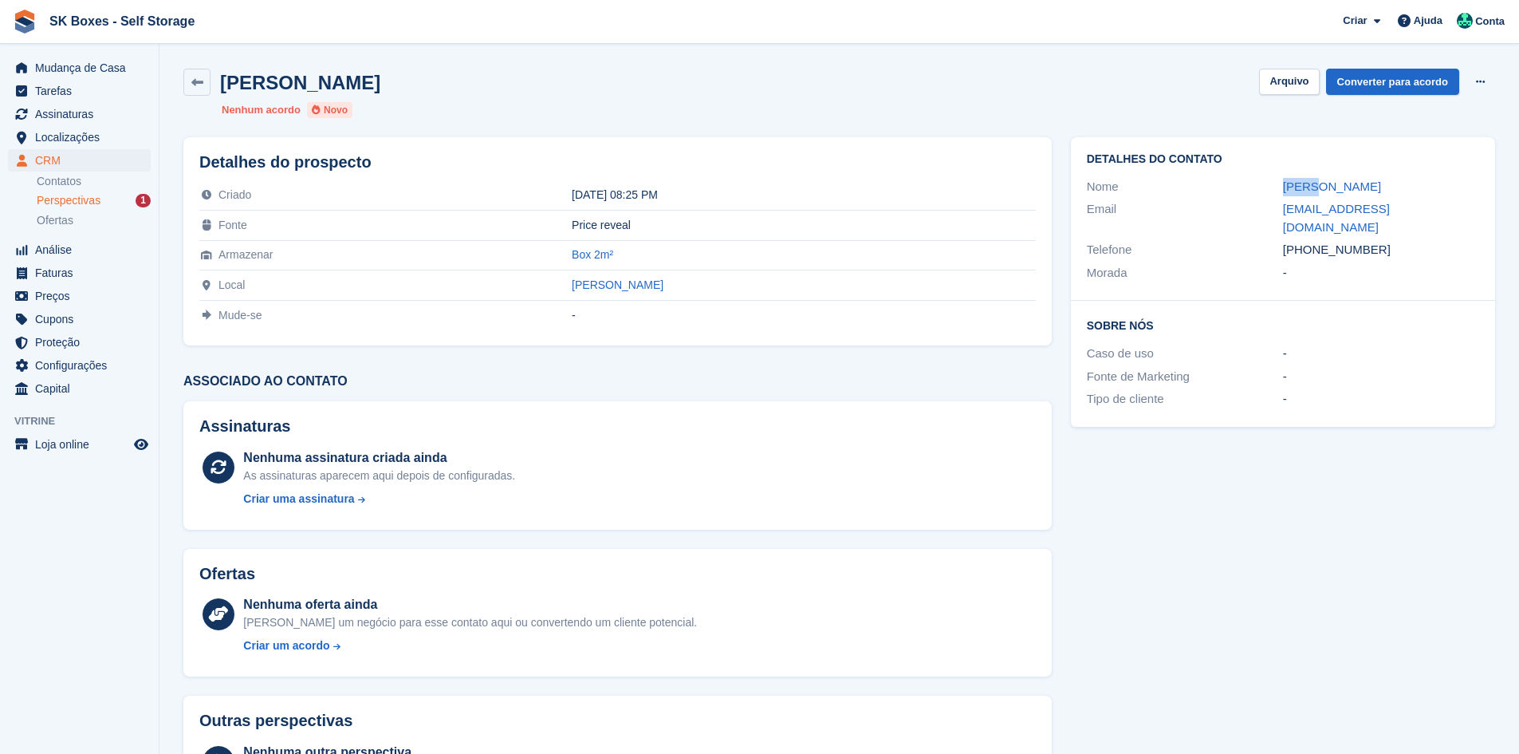
drag, startPoint x: 1316, startPoint y: 183, endPoint x: 1260, endPoint y: 184, distance: 55.8
click at [1260, 184] on div "Nome [PERSON_NAME]" at bounding box center [1283, 186] width 392 height 23
copy div "[PERSON_NAME]"
drag, startPoint x: 1381, startPoint y: 228, endPoint x: 1314, endPoint y: 238, distance: 67.8
click at [1314, 241] on div "[PHONE_NUMBER]" at bounding box center [1381, 250] width 196 height 18
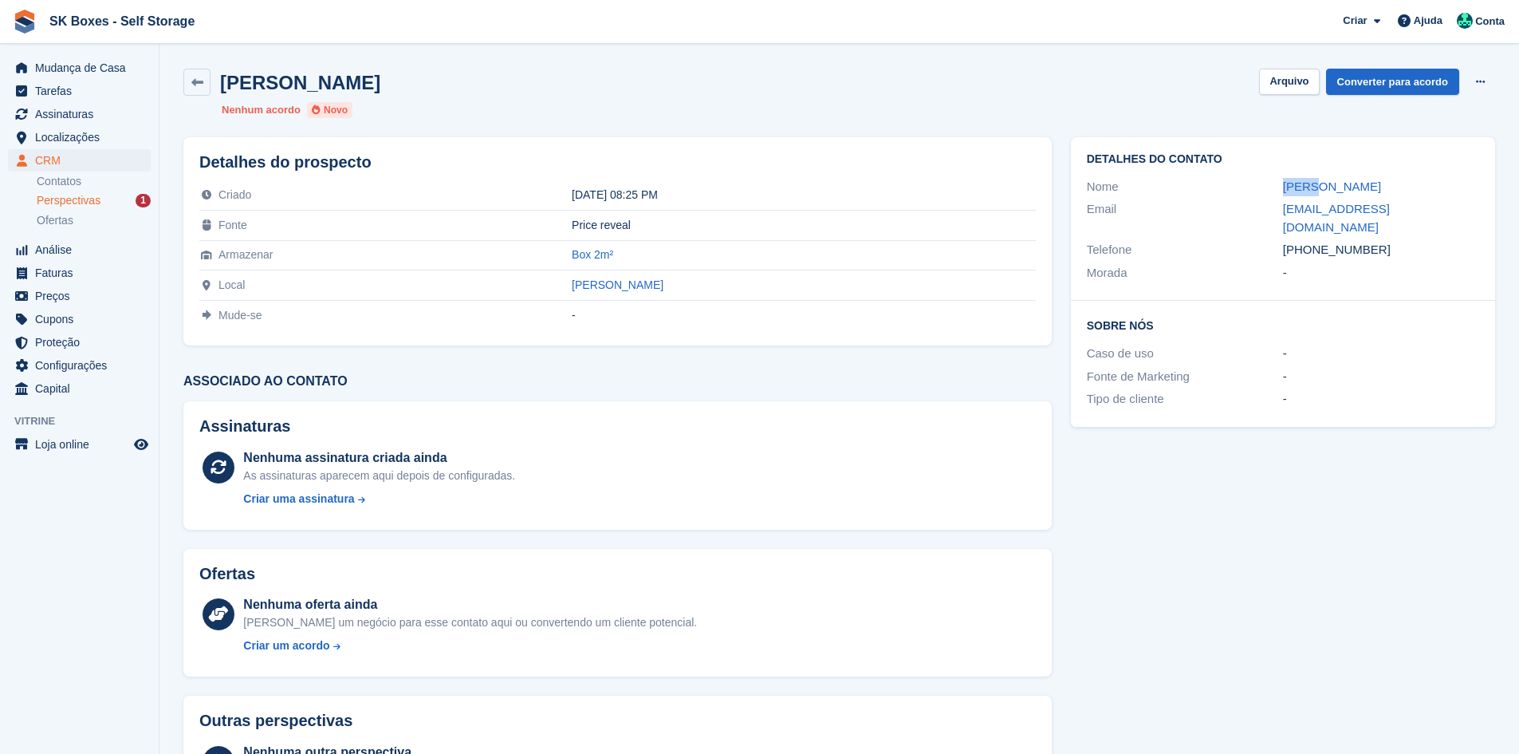
click at [1314, 241] on div "+351935835346" at bounding box center [1381, 250] width 196 height 18
drag, startPoint x: 1379, startPoint y: 281, endPoint x: 1375, endPoint y: 225, distance: 56.0
click at [1379, 280] on div "Detalhes do contato Nome Pedro Email nery4u@gmail.com Telefone +351935835346 Mo…" at bounding box center [1283, 218] width 424 height 163
drag, startPoint x: 1367, startPoint y: 236, endPoint x: 1313, endPoint y: 233, distance: 53.5
click at [1313, 241] on div "+351935835346" at bounding box center [1381, 250] width 196 height 18
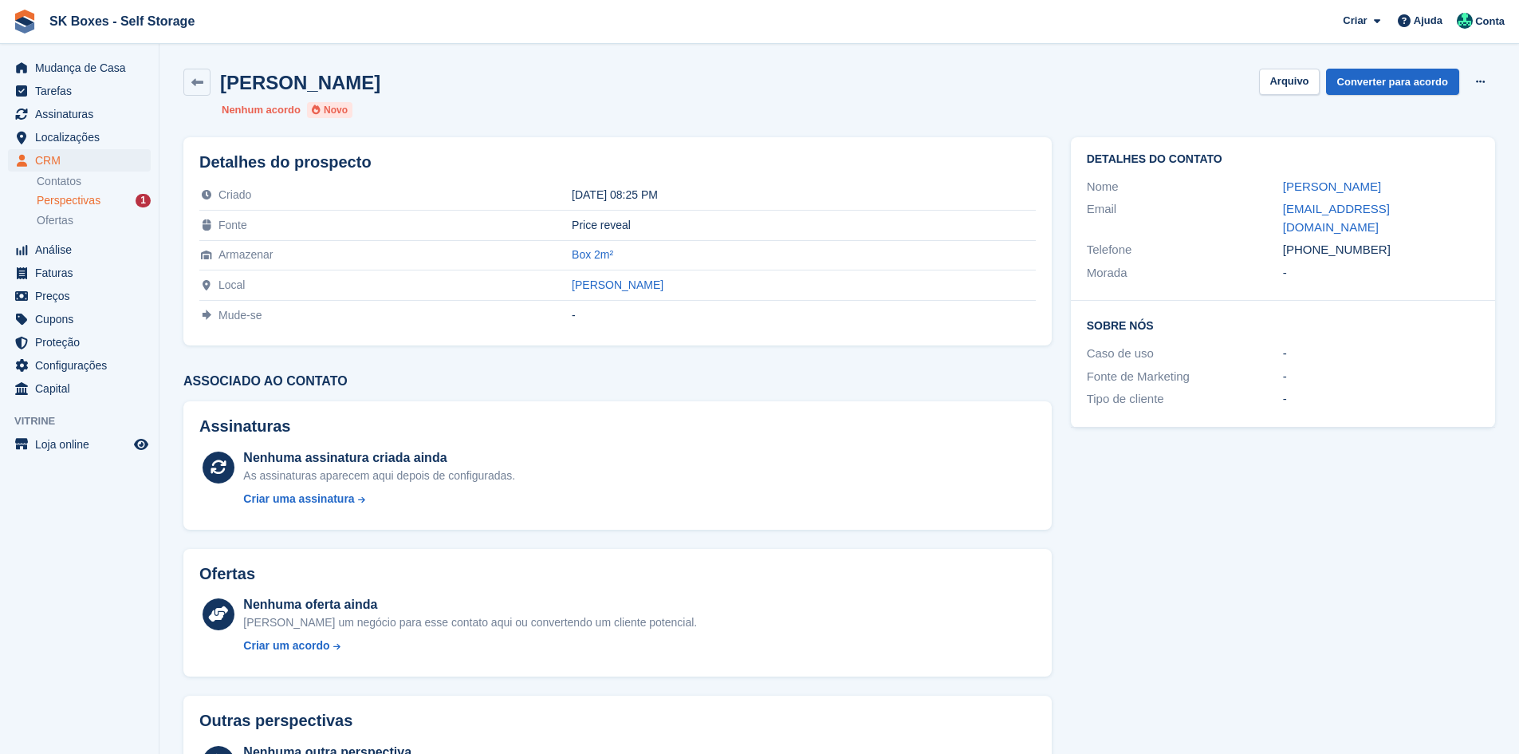
copy div "935835346"
drag, startPoint x: 1404, startPoint y: 455, endPoint x: 1348, endPoint y: 331, distance: 136.7
click at [1402, 446] on div "Detalhes do contato Nome Pedro Email nery4u@gmail.com Telefone +351935835346 Mo…" at bounding box center [1282, 481] width 443 height 706
drag, startPoint x: 1266, startPoint y: 207, endPoint x: 1417, endPoint y: 215, distance: 150.9
click at [1417, 215] on div "Email nery4u@gmail.com" at bounding box center [1283, 218] width 392 height 41
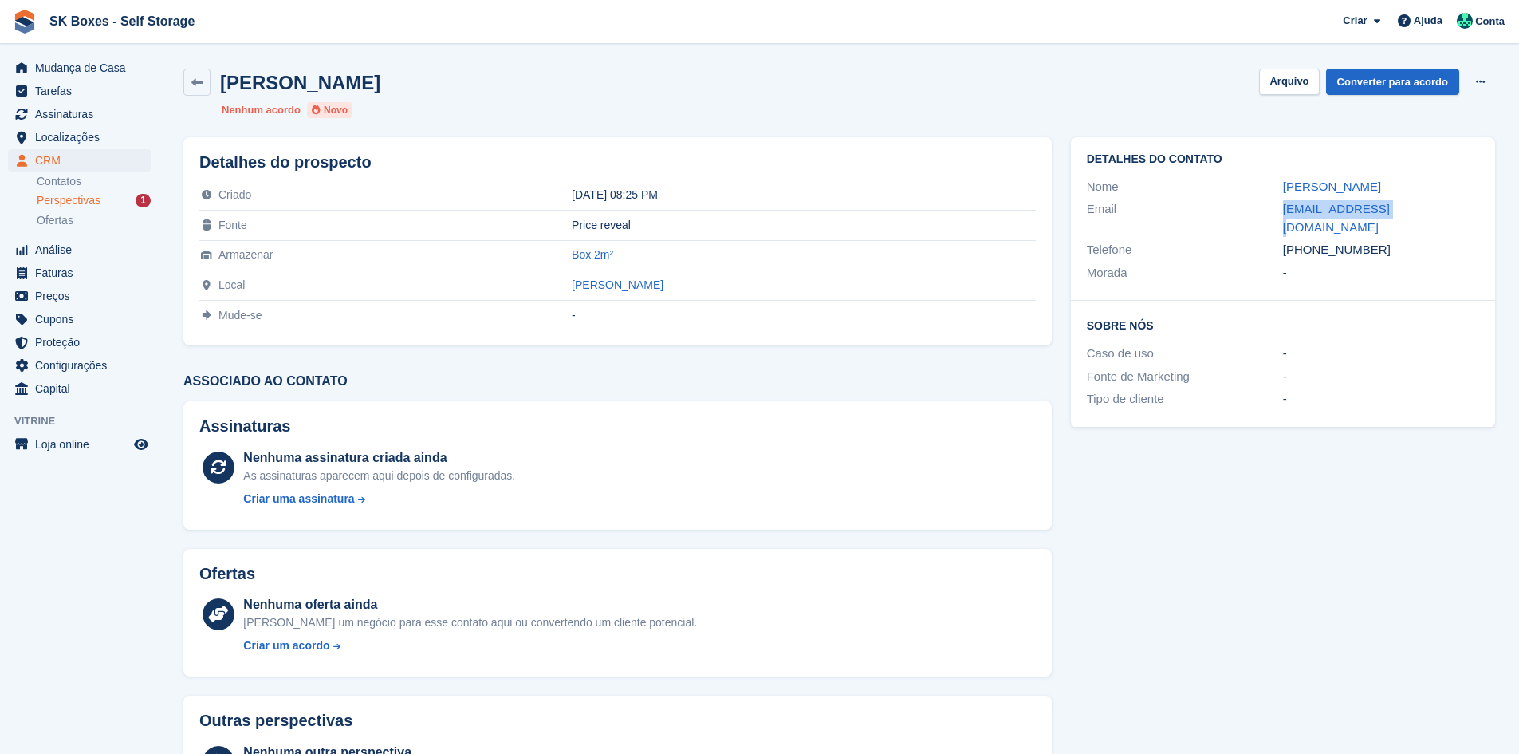
copy div "nery4u@gmail.com"
drag, startPoint x: 1279, startPoint y: 85, endPoint x: 1257, endPoint y: 85, distance: 22.3
click at [1277, 85] on button "Arquivo" at bounding box center [1289, 82] width 60 height 26
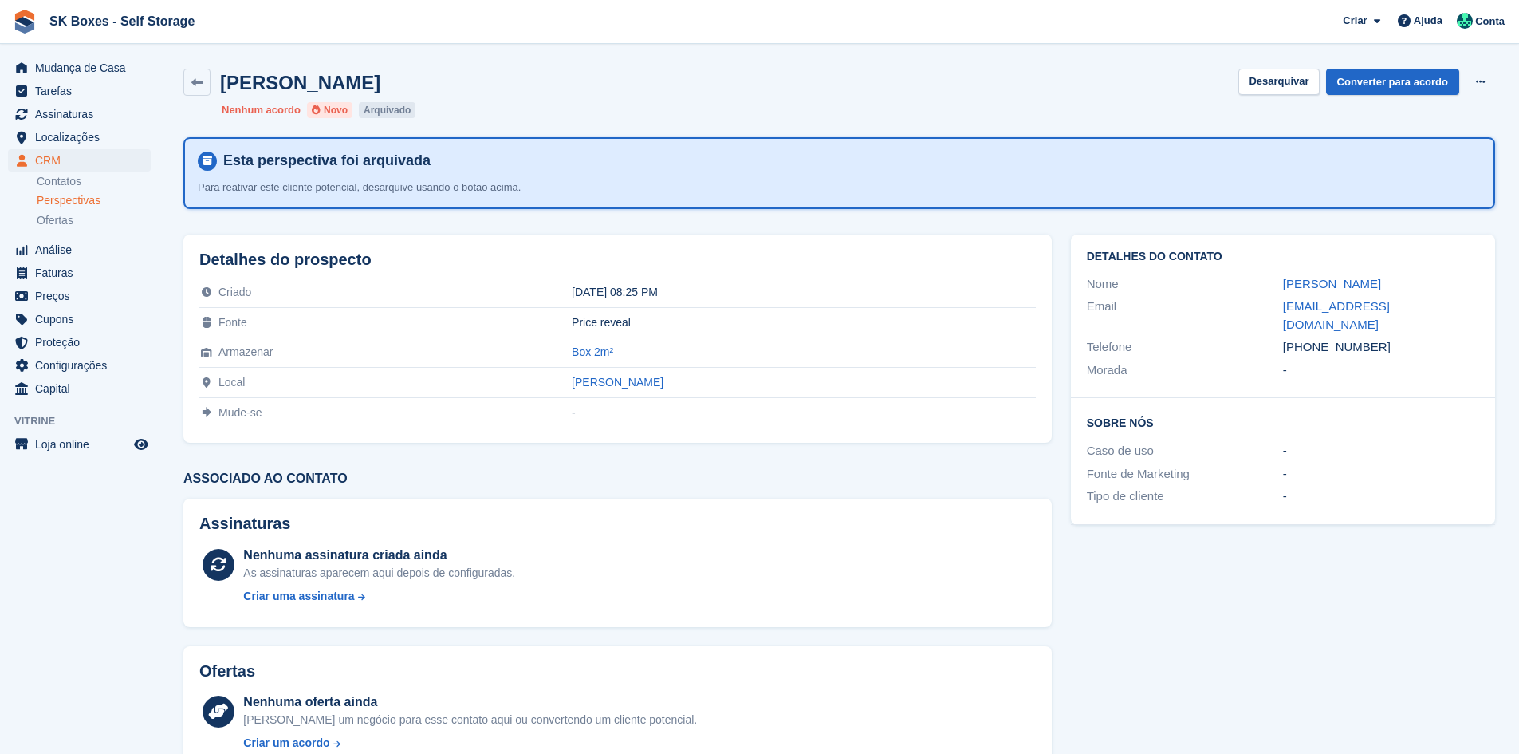
click at [36, 203] on div "CRM CRM CRM Contatos Perspectivas Ofertas Contatos Perspectivas Ofertas" at bounding box center [79, 193] width 159 height 89
click at [83, 203] on span "Perspectivas" at bounding box center [69, 200] width 64 height 15
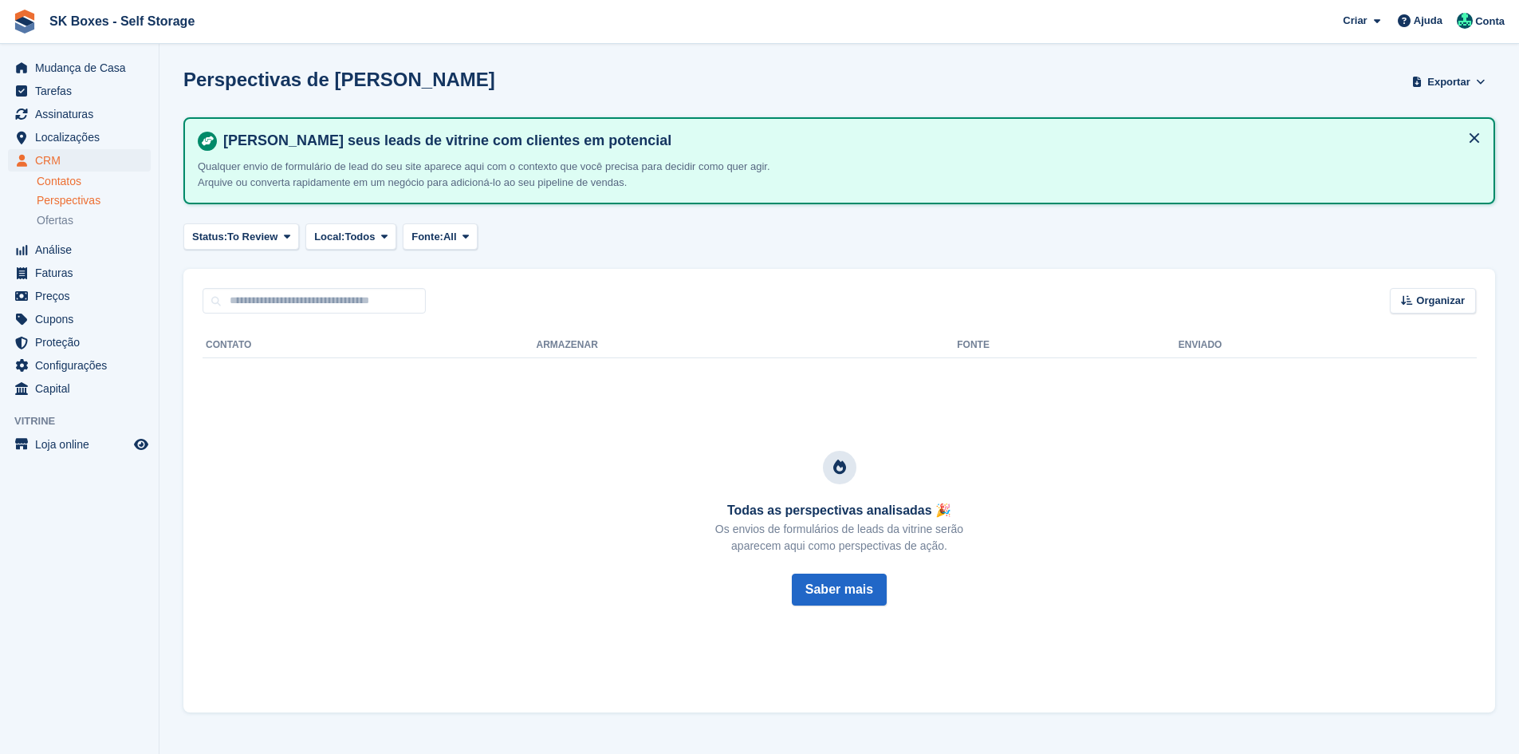
click at [76, 183] on link "Contatos" at bounding box center [94, 181] width 114 height 15
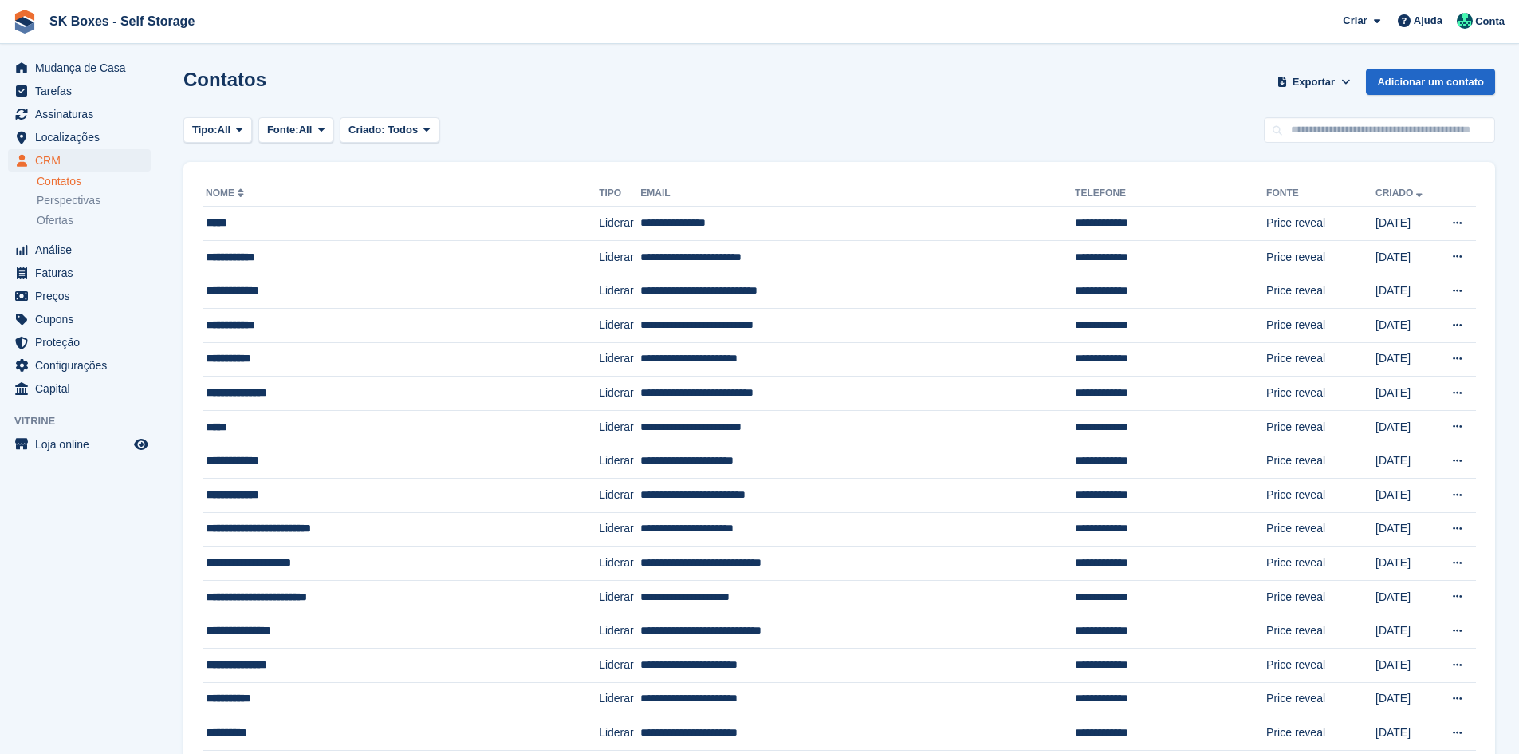
paste input "**********"
type input "**********"
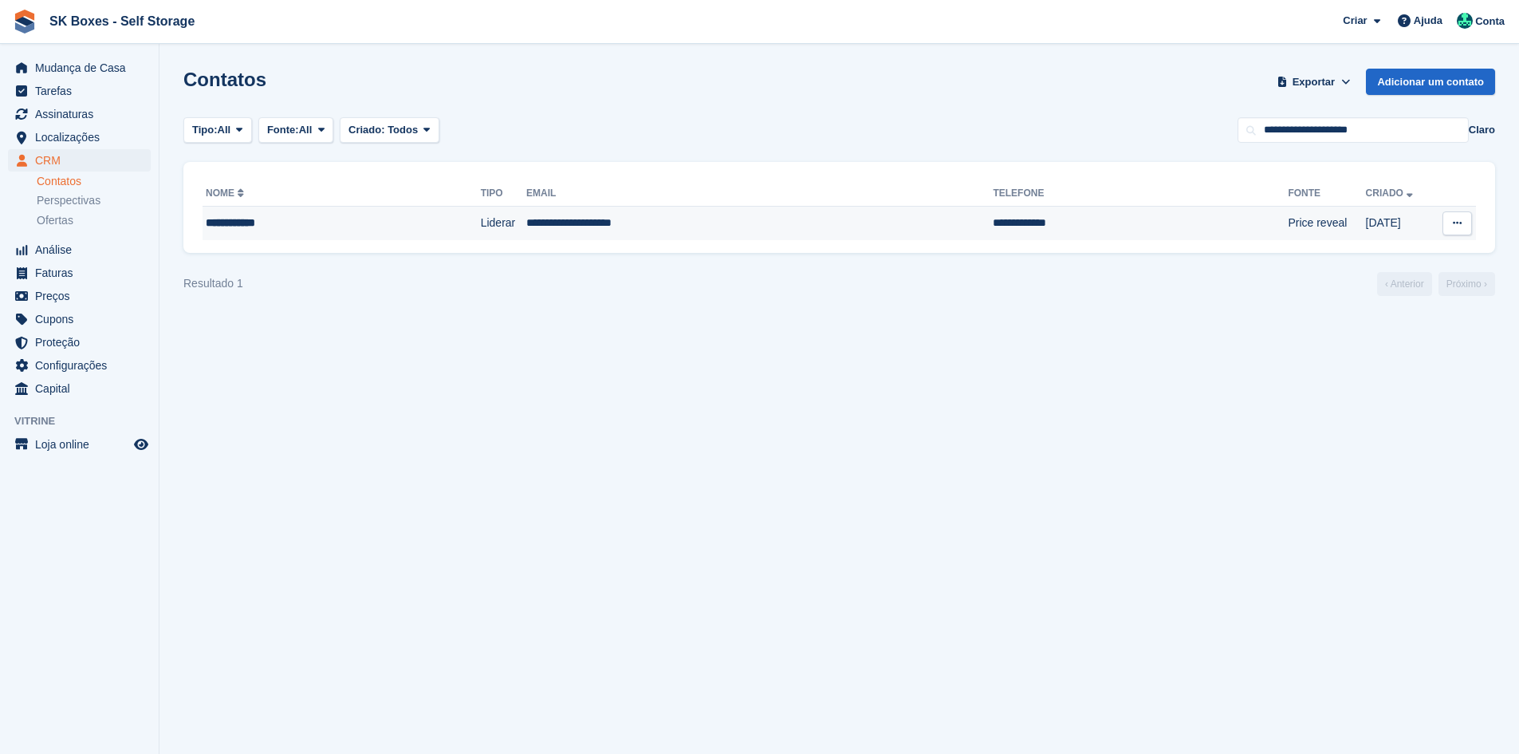
click at [1288, 224] on td "Price reveal" at bounding box center [1326, 223] width 77 height 33
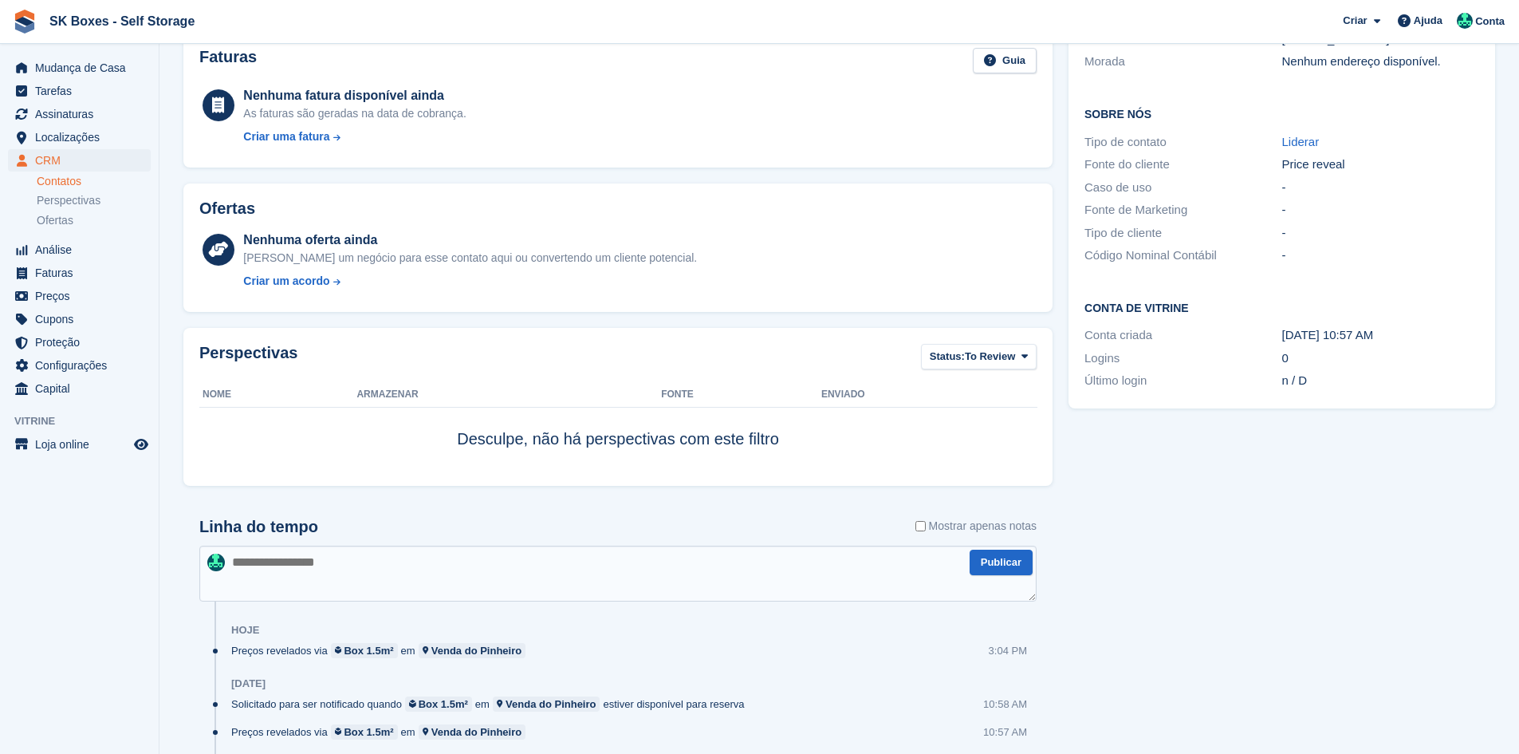
scroll to position [314, 0]
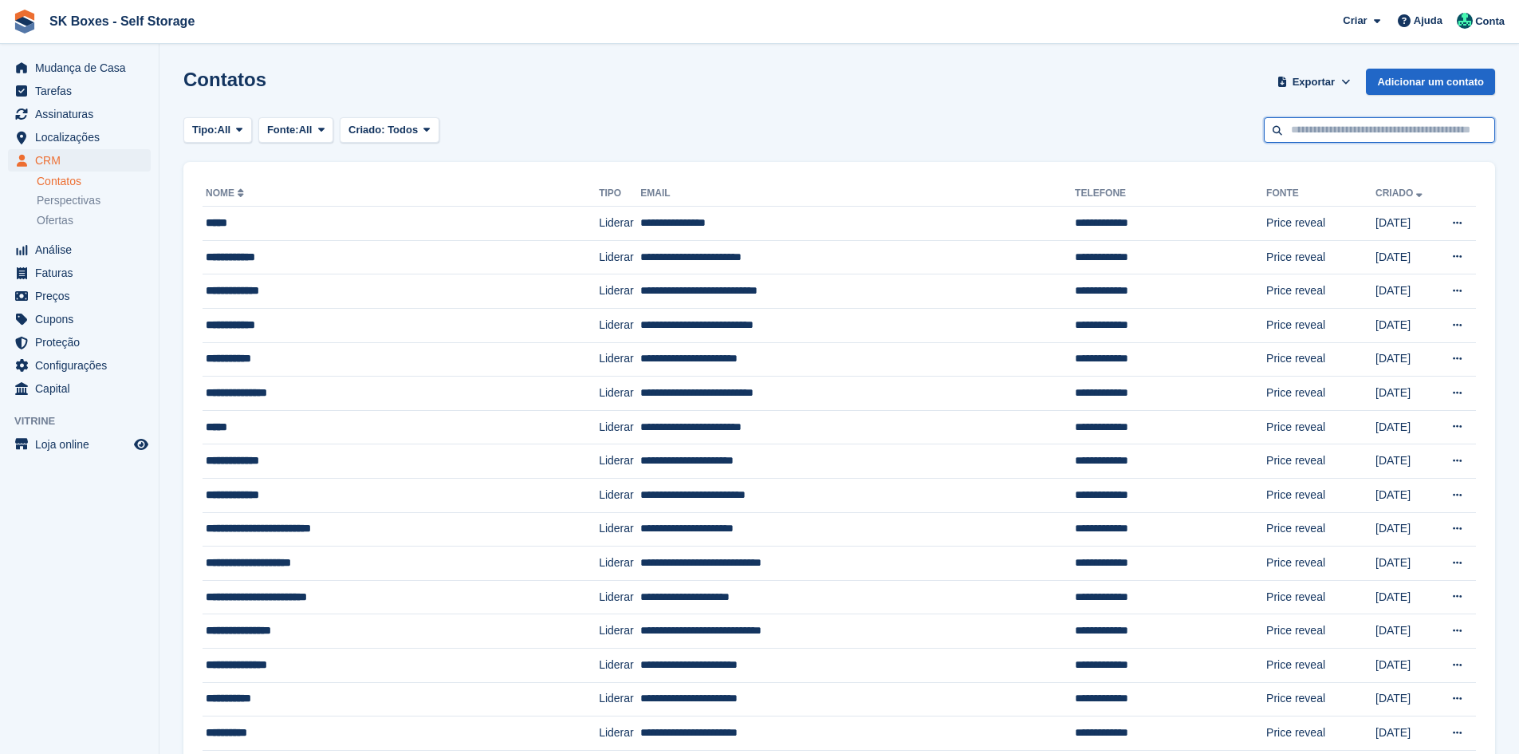
click at [1442, 137] on input "text" at bounding box center [1379, 130] width 231 height 26
paste input "**********"
type input "**********"
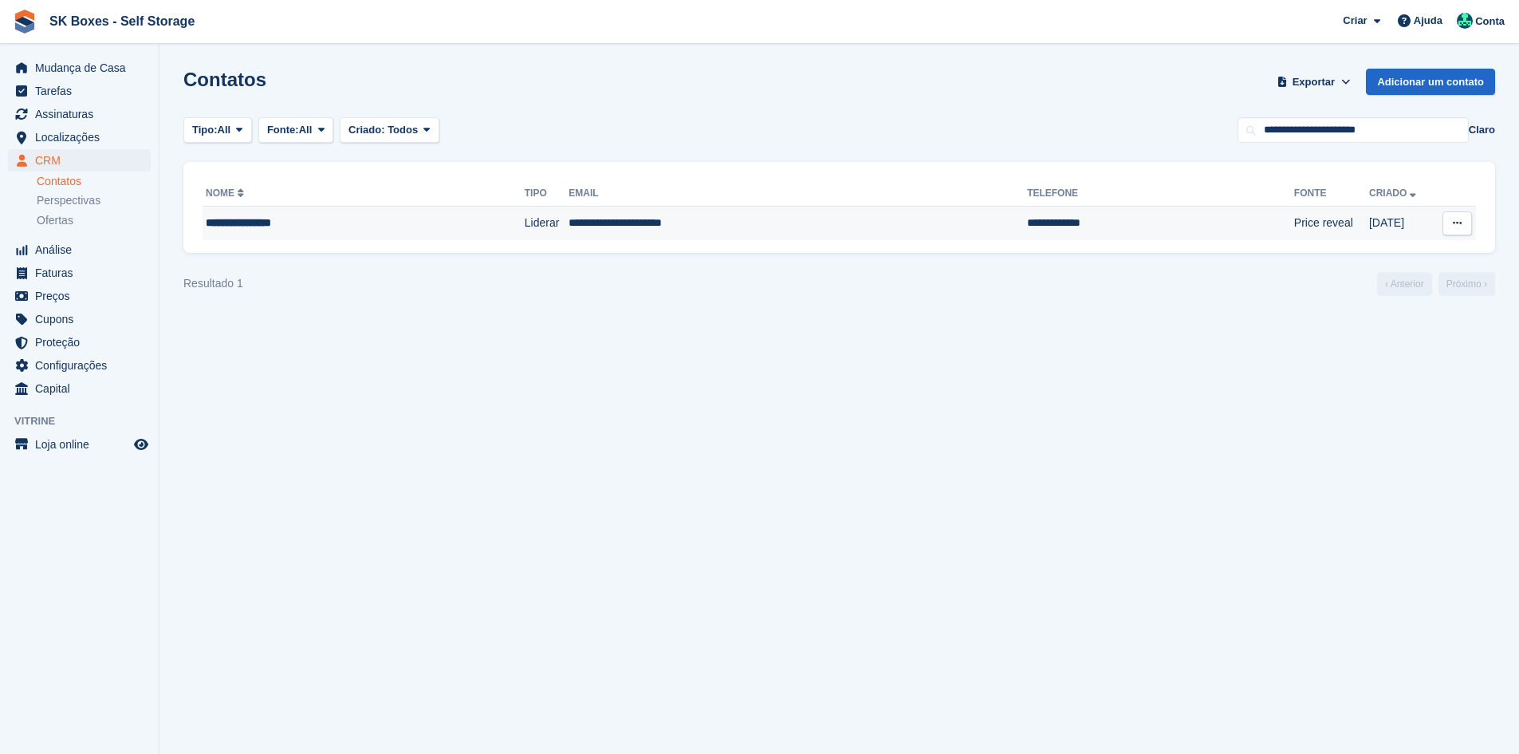
click at [1027, 227] on td "**********" at bounding box center [1160, 223] width 267 height 33
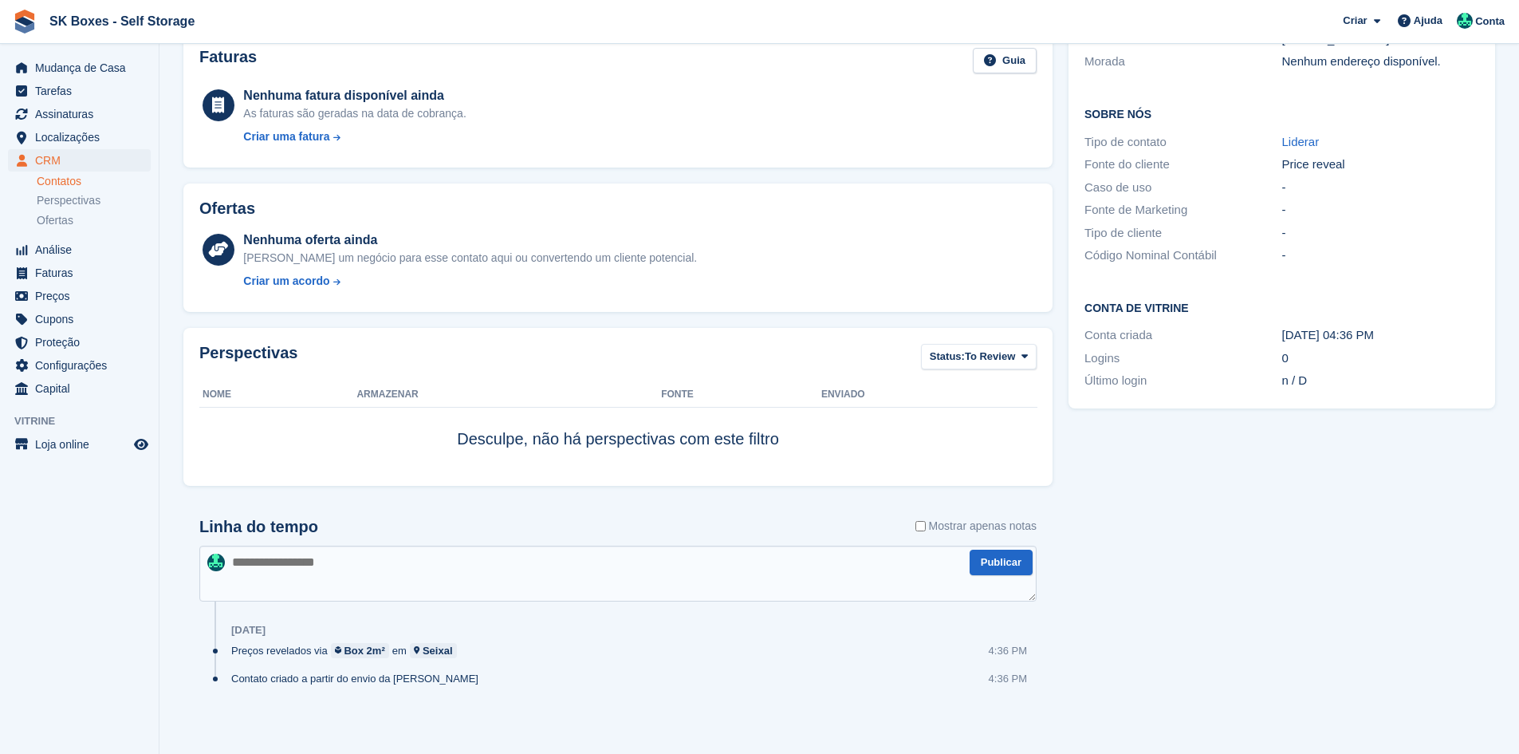
scroll to position [233, 0]
